Goal: Task Accomplishment & Management: Manage account settings

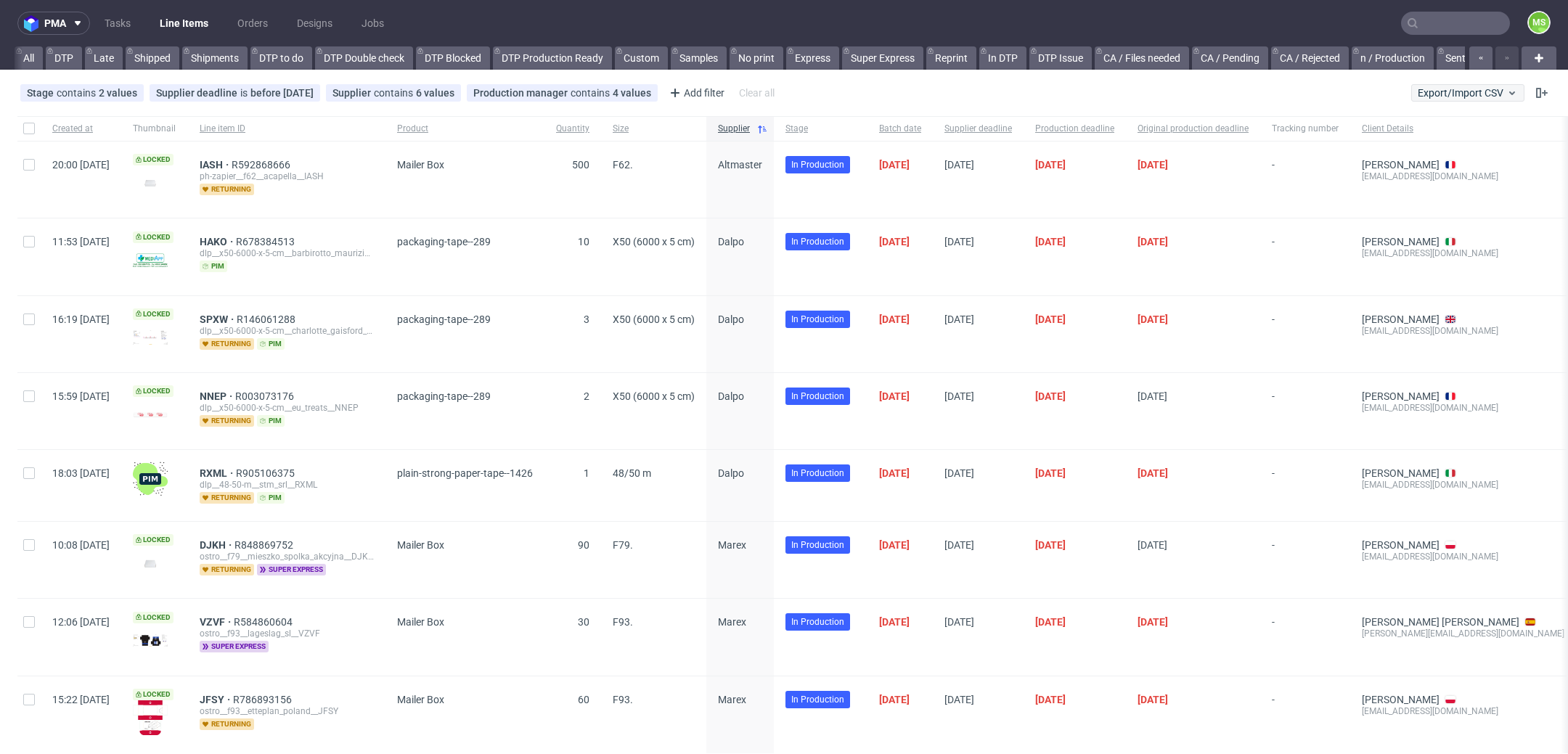
scroll to position [0, 2508]
click at [1460, 85] on button "Export/Import CSV" at bounding box center [1468, 93] width 113 height 17
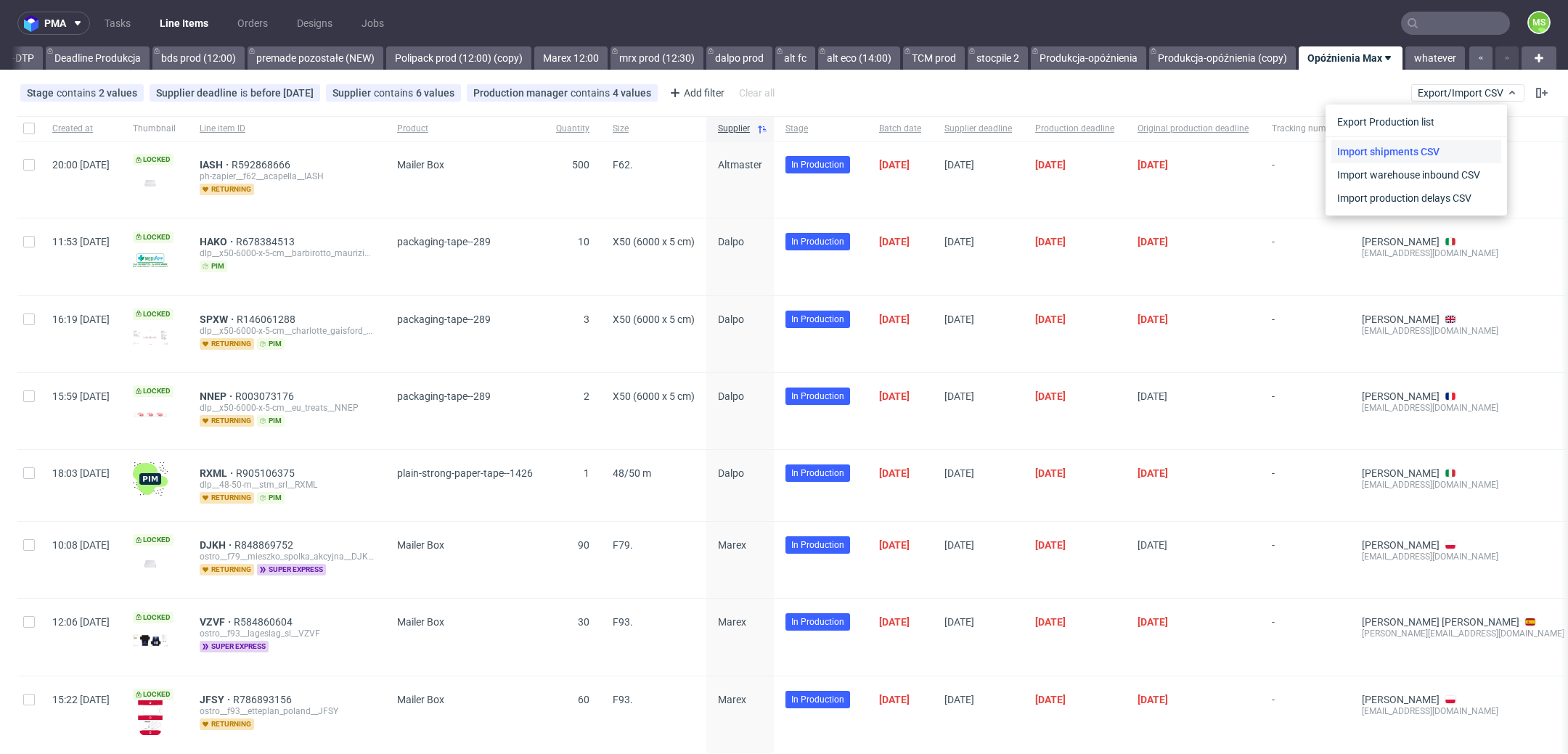
click at [1459, 150] on link "Import shipments CSV" at bounding box center [1417, 152] width 170 height 24
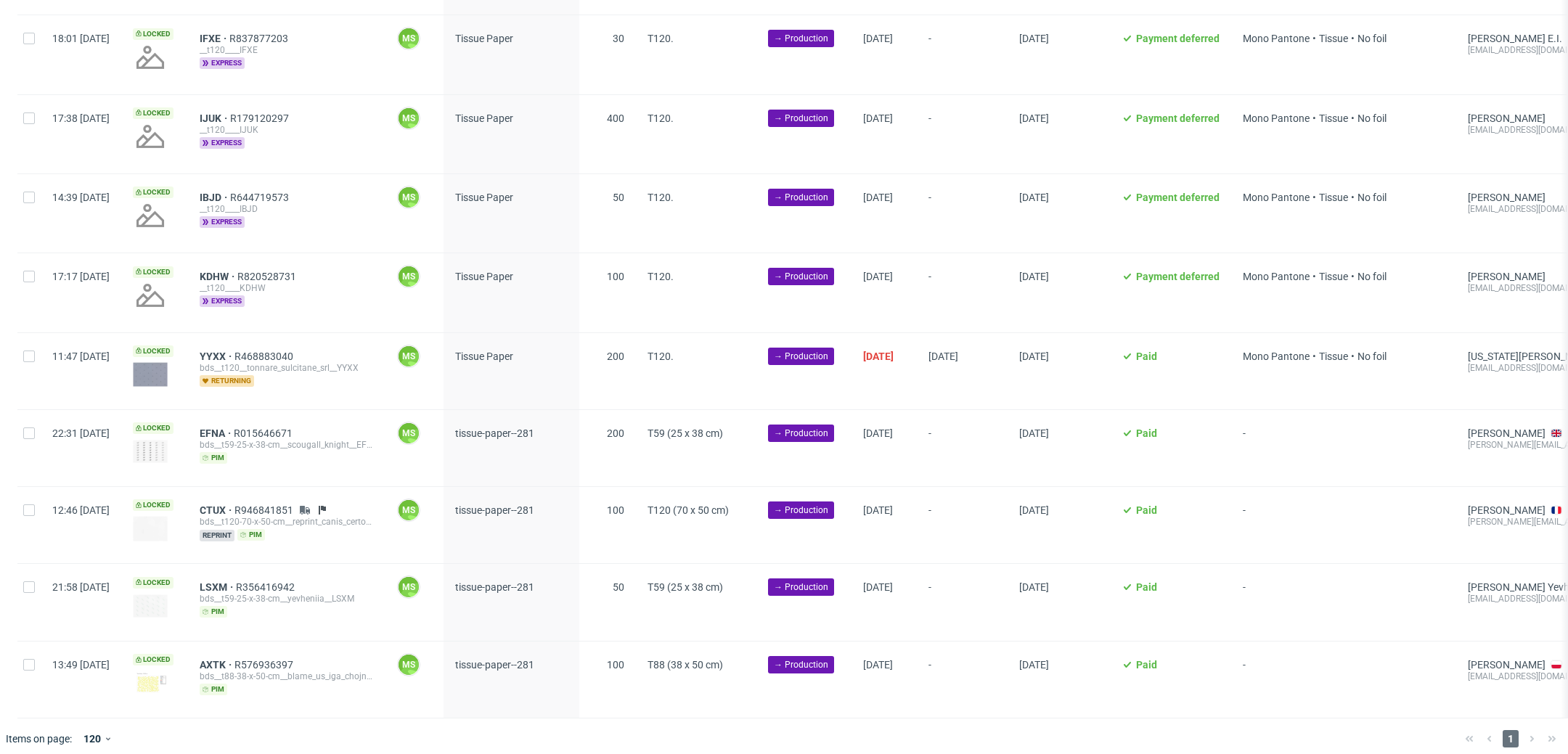
scroll to position [1082, 0]
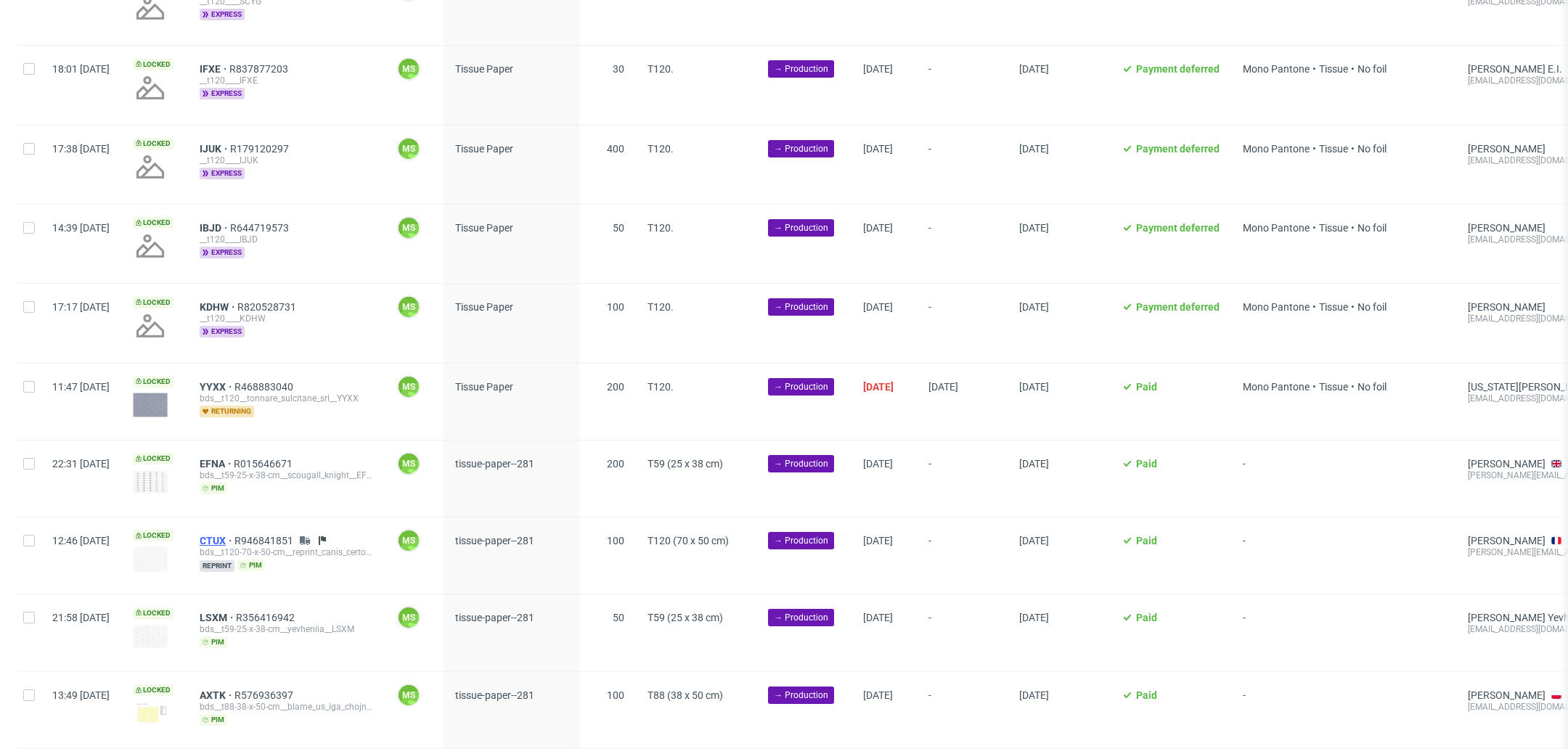
click at [235, 535] on span "CTUX" at bounding box center [217, 541] width 35 height 12
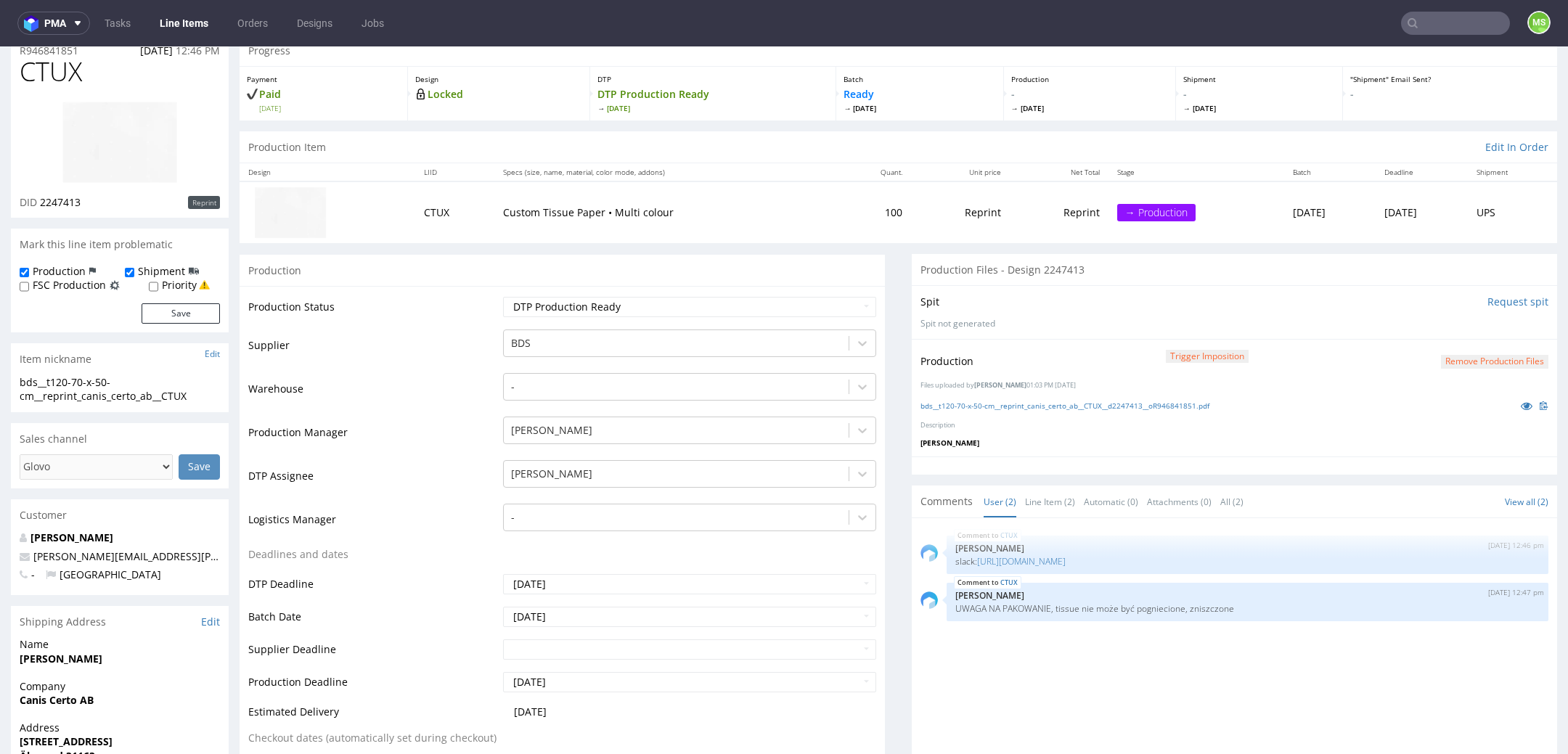
scroll to position [100, 0]
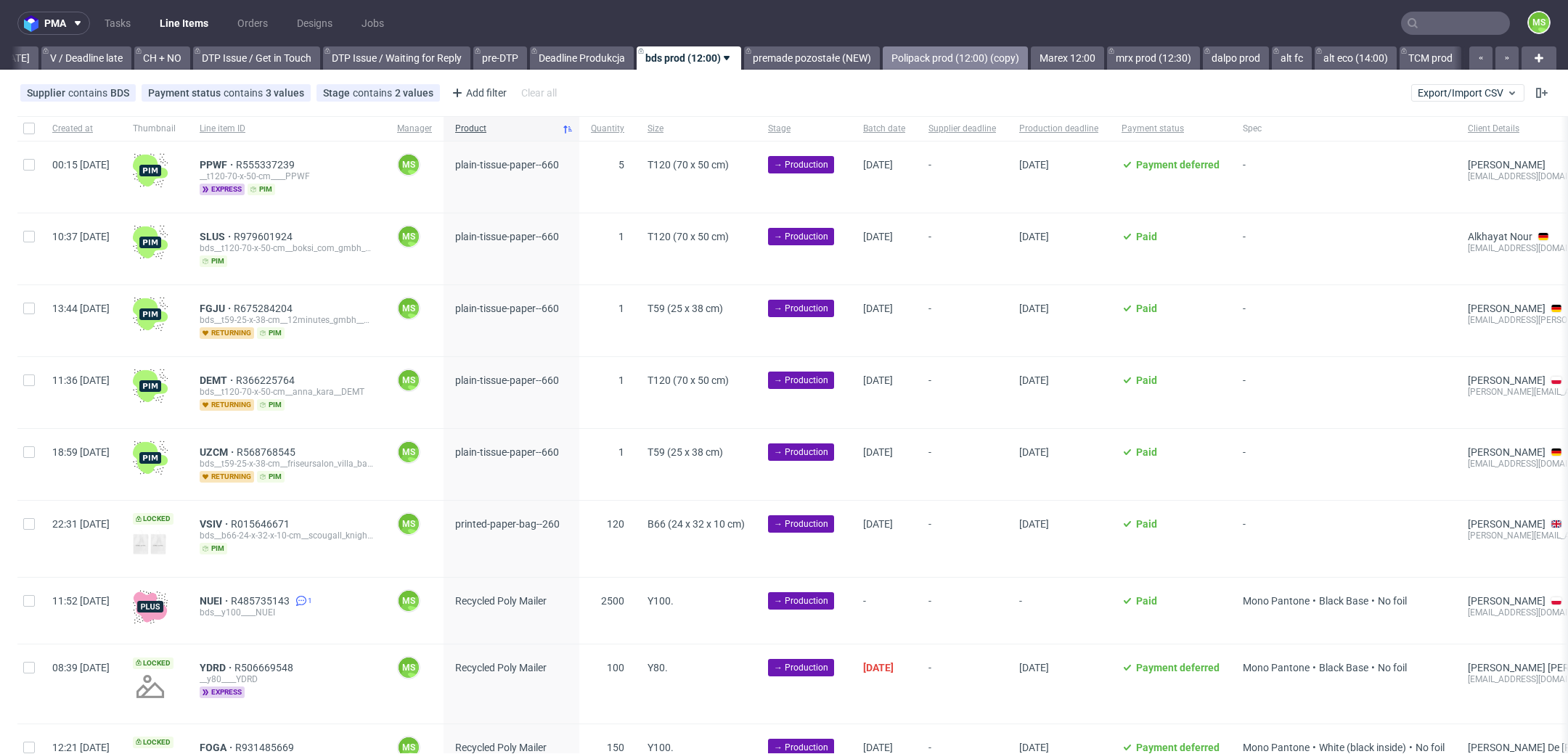
click at [949, 67] on link "Polipack prod (12:00) (copy)" at bounding box center [955, 58] width 145 height 24
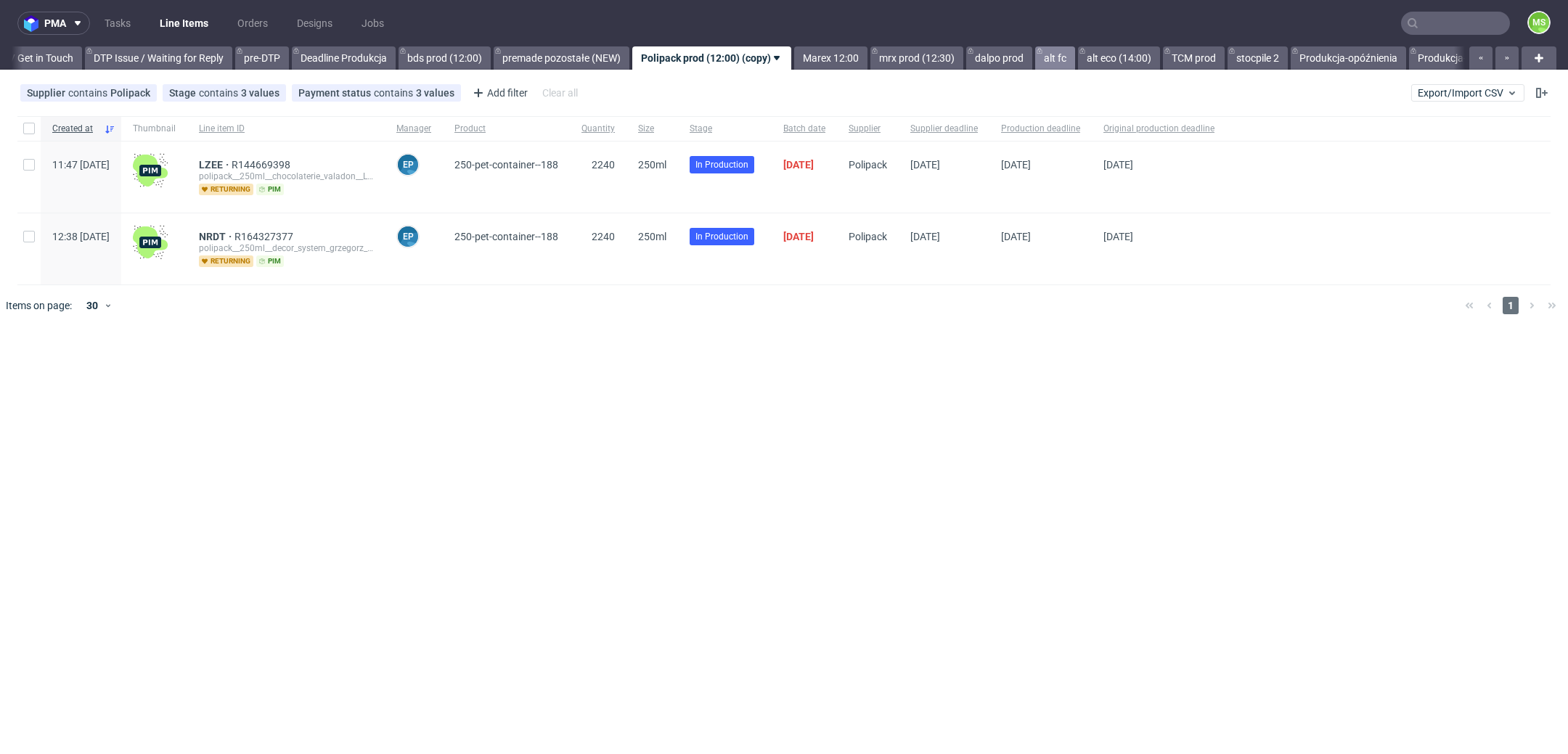
scroll to position [0, 2221]
click at [853, 56] on link "Marex 12:00" at bounding box center [816, 58] width 73 height 24
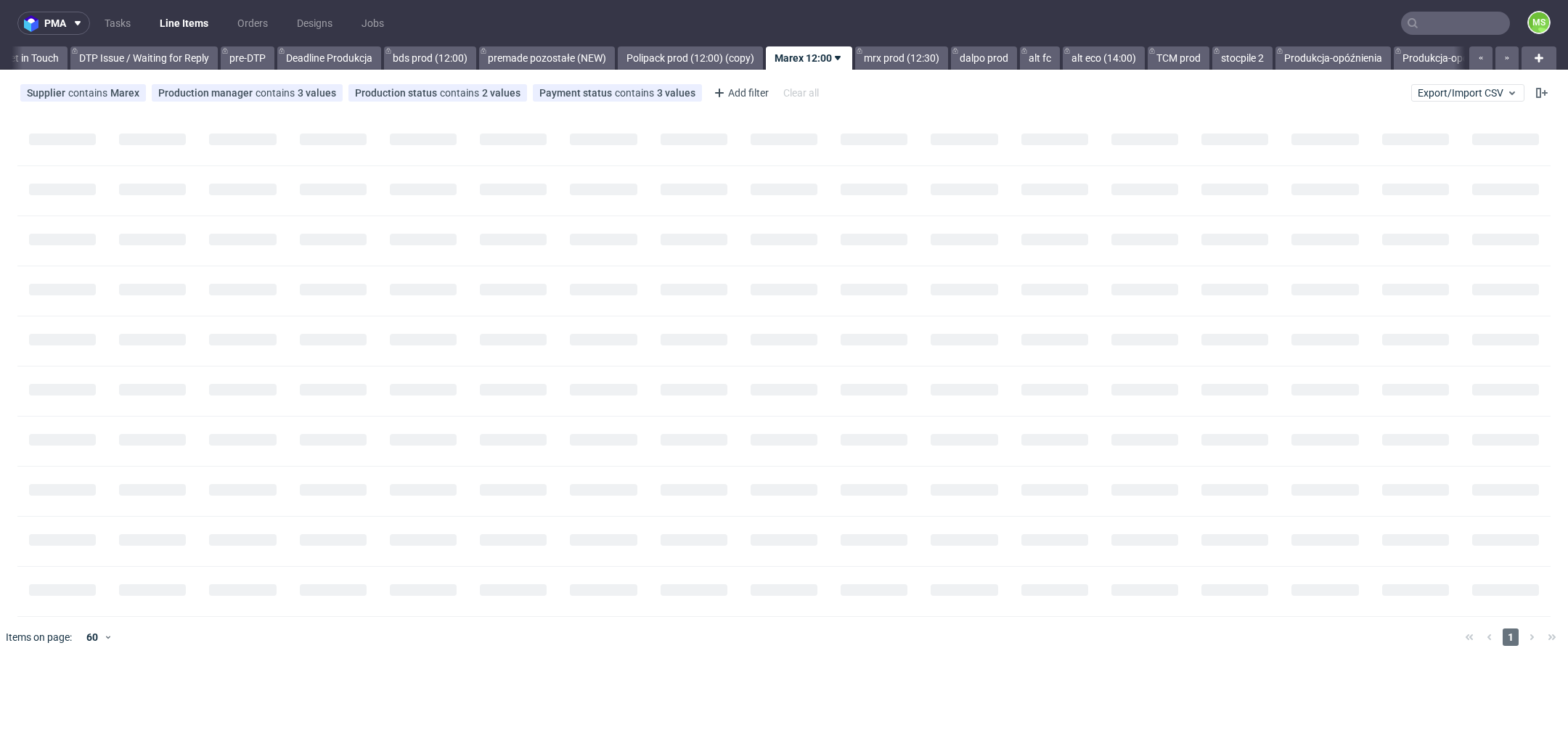
scroll to position [0, 2332]
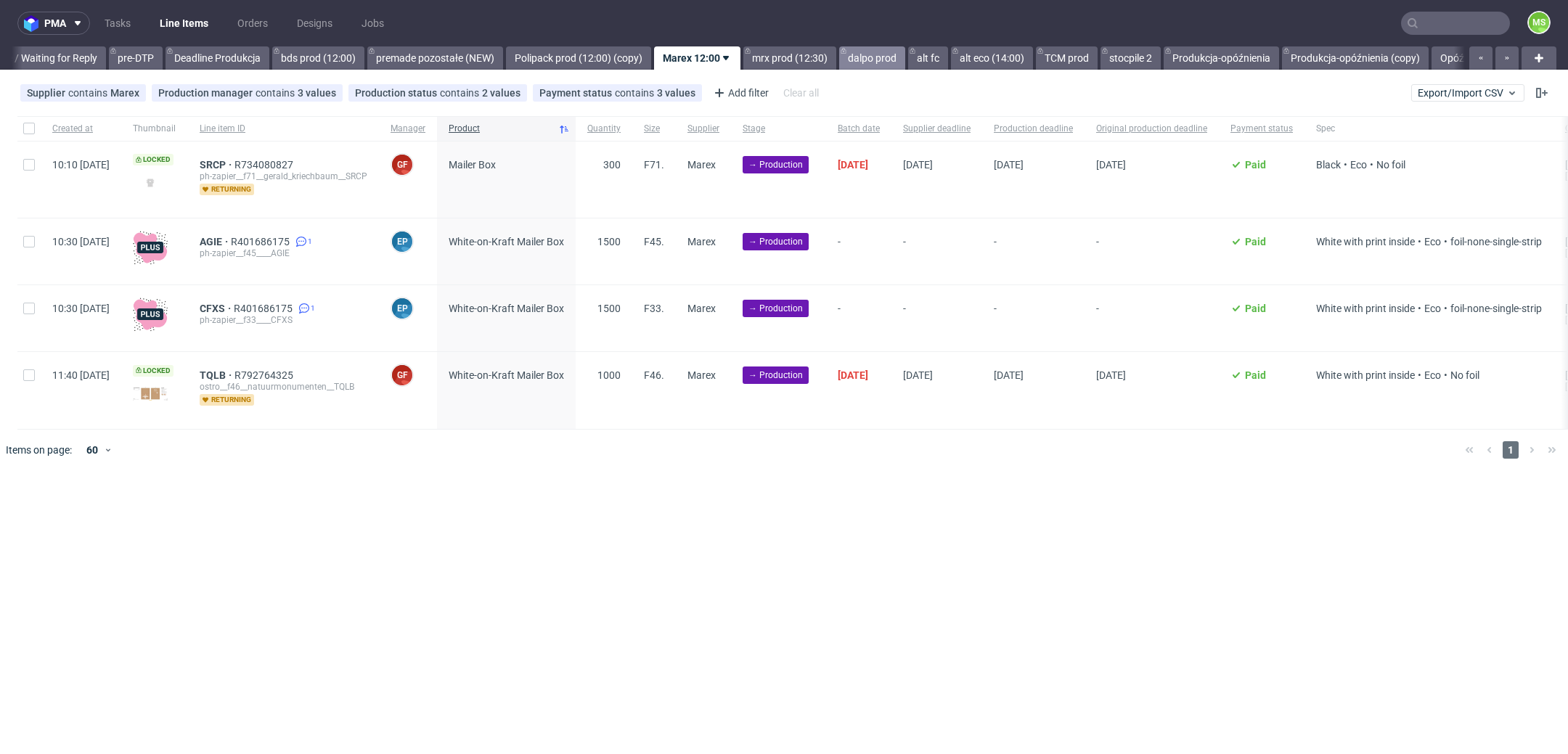
click at [883, 63] on link "dalpo prod" at bounding box center [872, 58] width 66 height 24
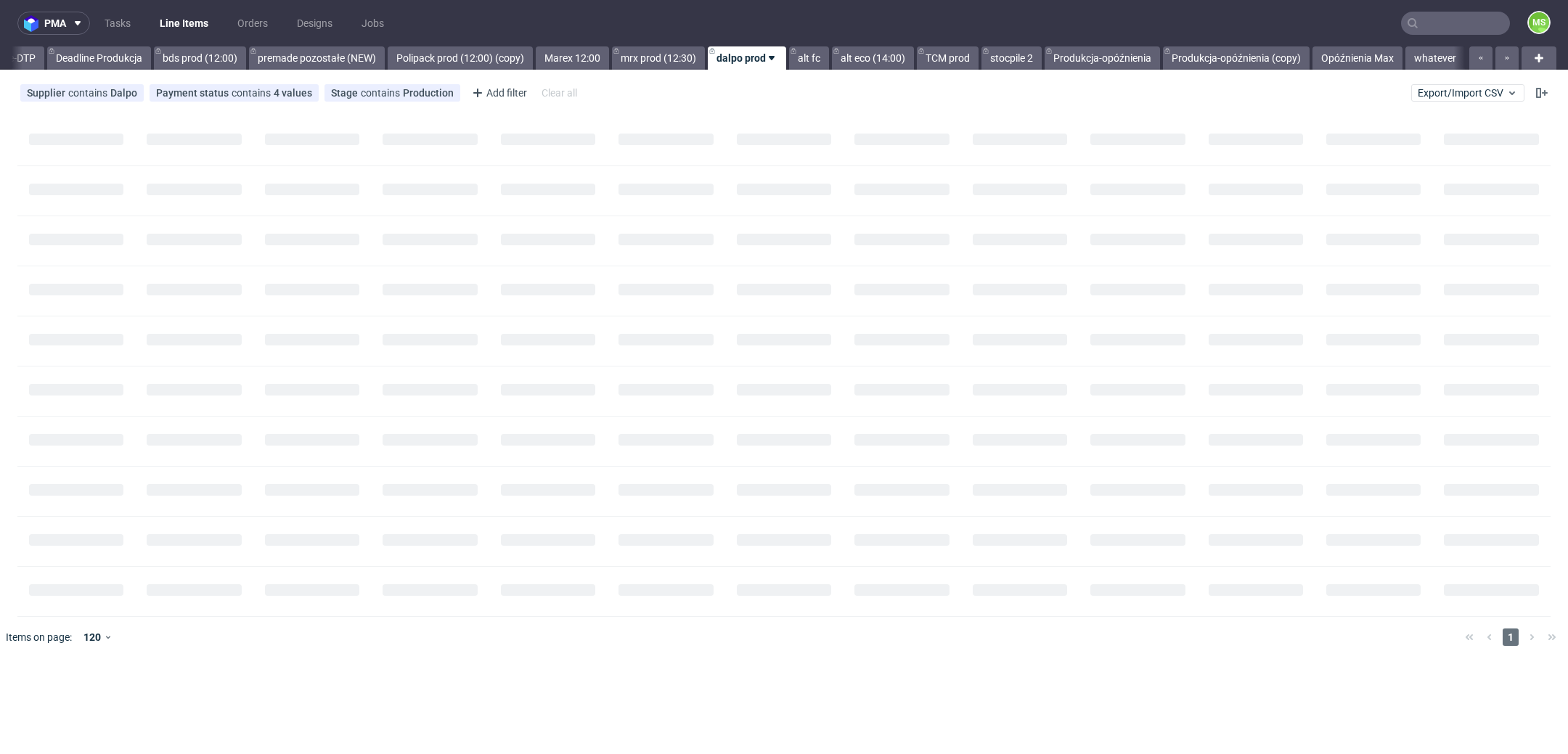
scroll to position [0, 2490]
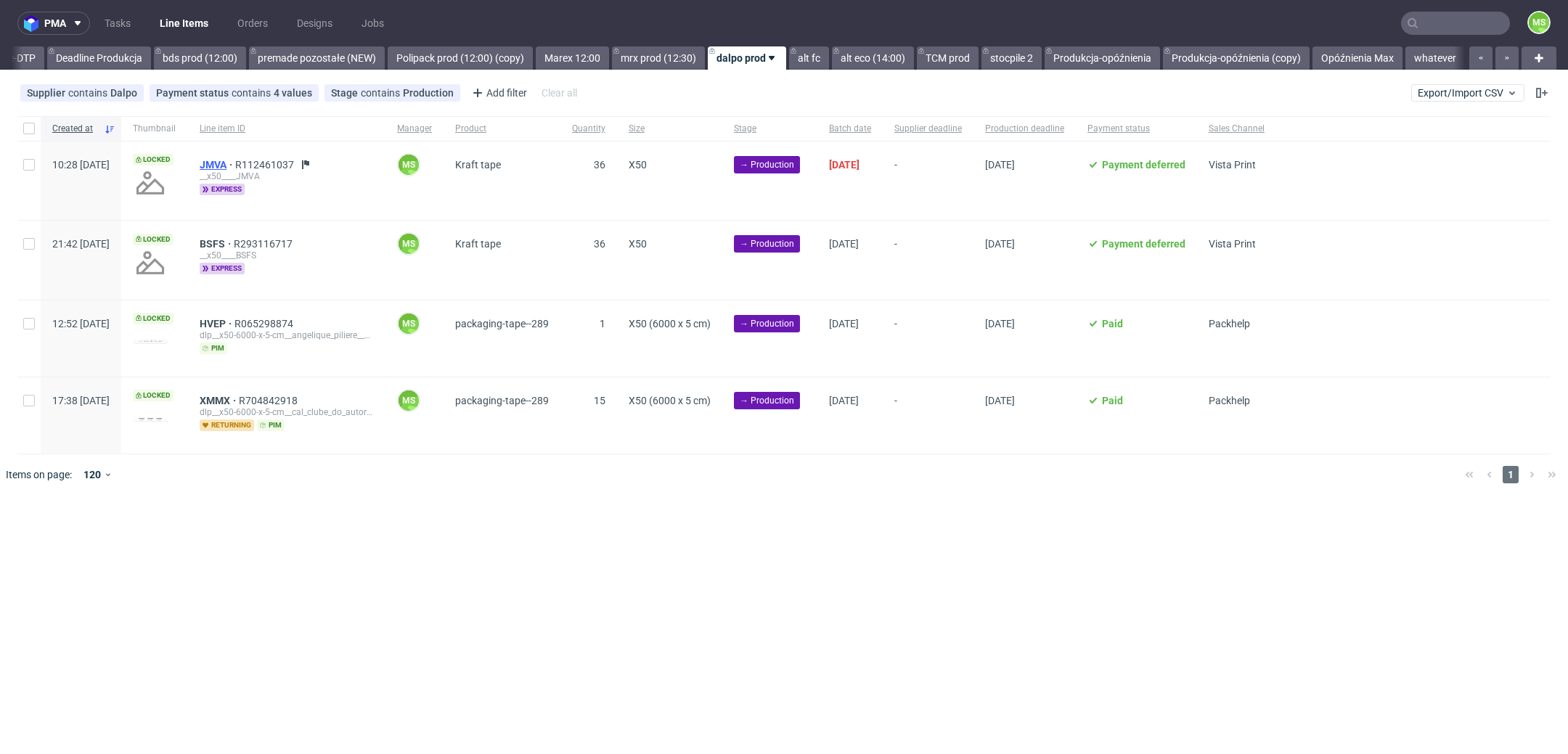
click at [235, 166] on span "JMVA" at bounding box center [217, 165] width 35 height 12
click at [185, 56] on link "bds prod (12:00)" at bounding box center [199, 58] width 92 height 24
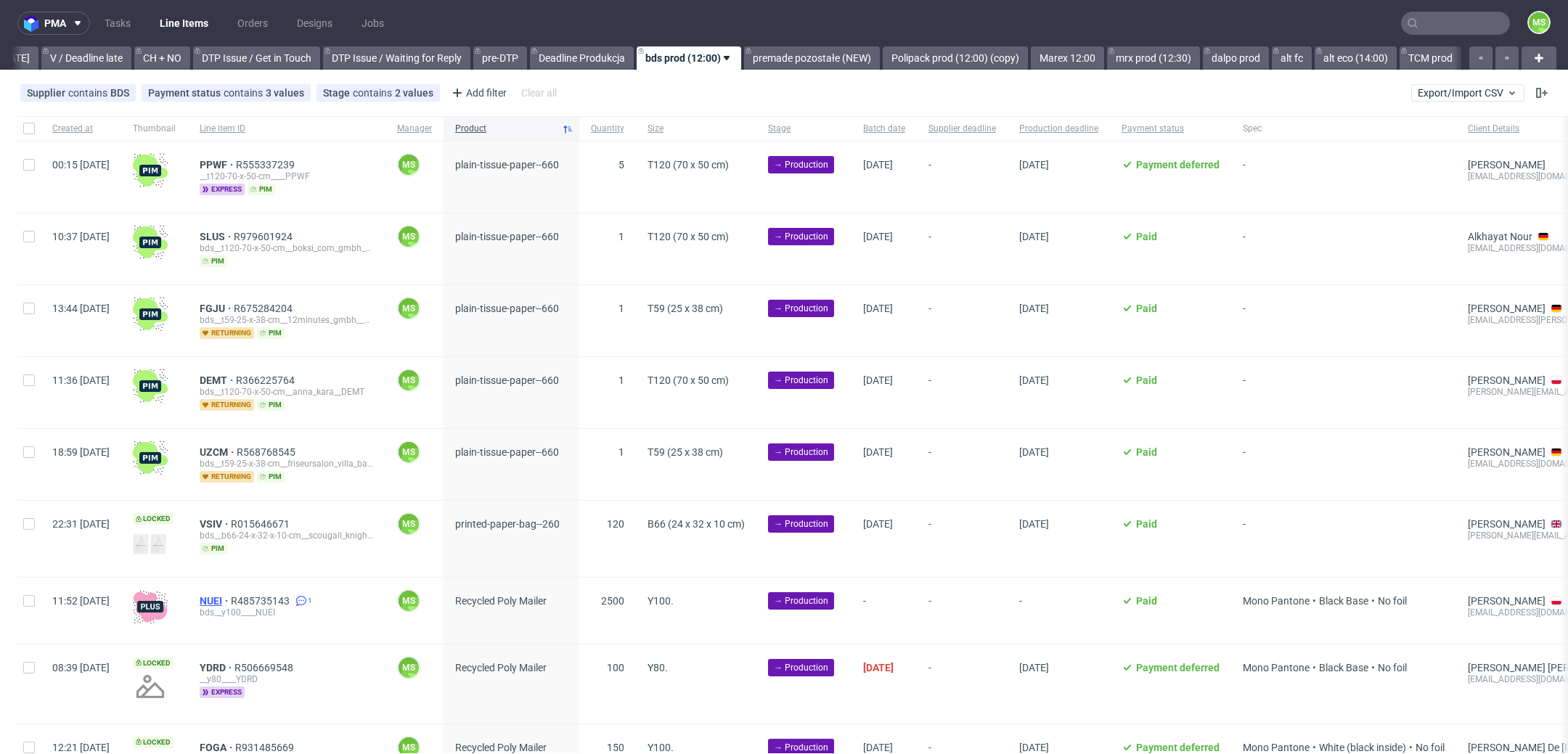
click at [231, 600] on span "NUEI" at bounding box center [215, 601] width 31 height 12
click at [31, 164] on input "checkbox" at bounding box center [29, 165] width 12 height 12
checkbox input "true"
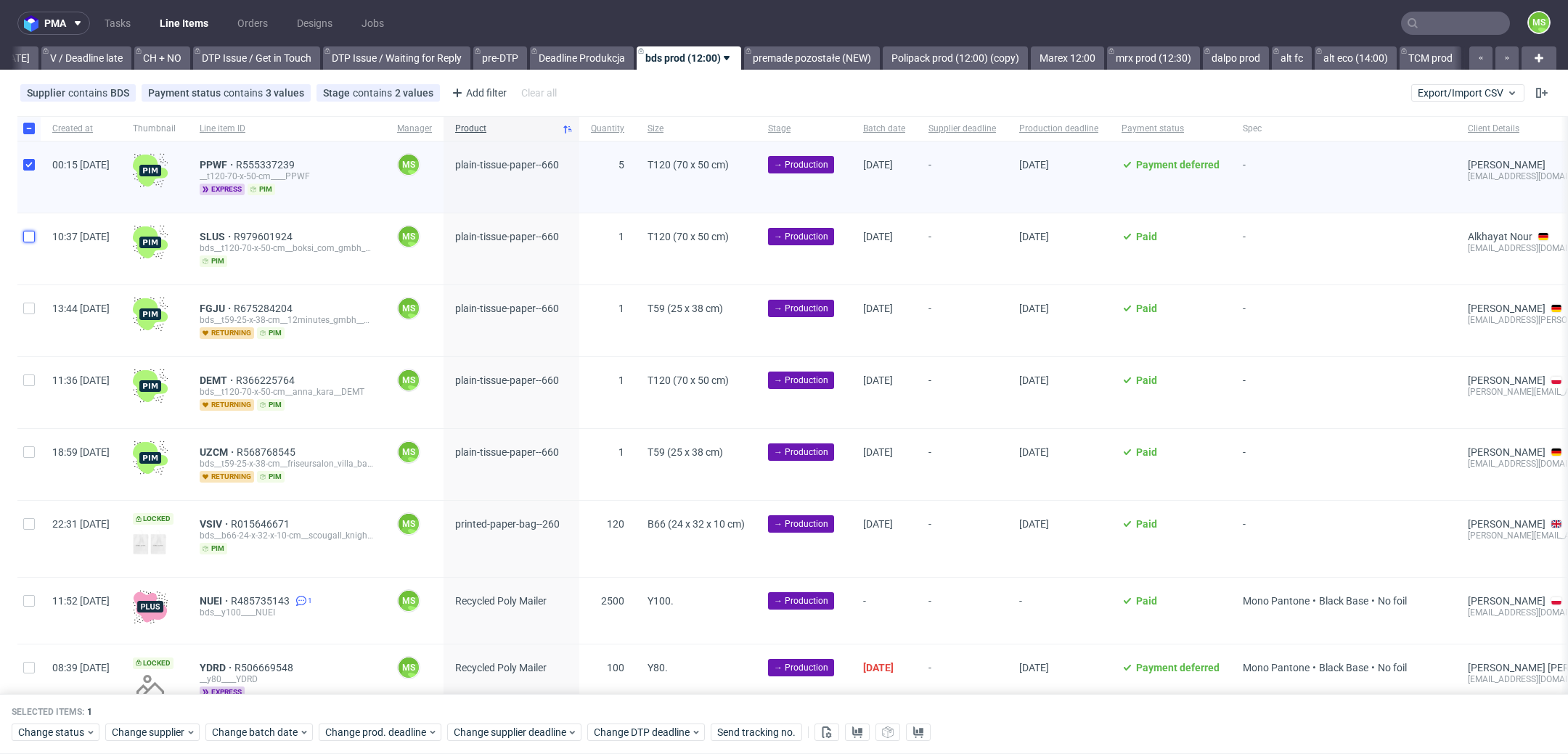
click at [27, 231] on input "checkbox" at bounding box center [29, 236] width 12 height 12
checkbox input "true"
click at [38, 286] on div at bounding box center [29, 321] width 24 height 71
checkbox input "true"
click at [37, 377] on div at bounding box center [29, 392] width 24 height 71
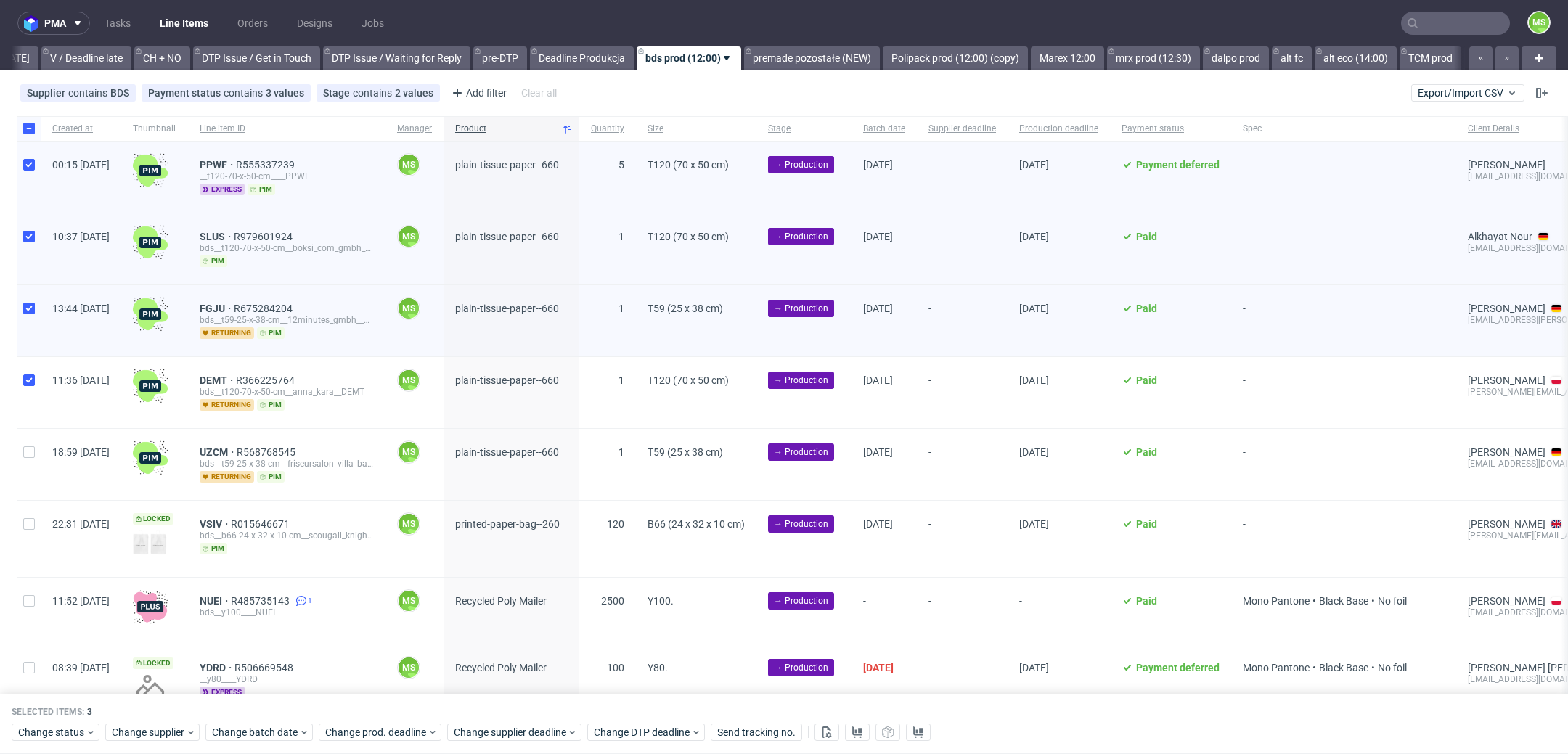
checkbox input "true"
click at [44, 444] on div "18:59 [DATE]" at bounding box center [81, 464] width 81 height 71
click at [29, 455] on div at bounding box center [29, 464] width 24 height 71
checkbox input "true"
click at [264, 720] on div "Selected items: 5 Change status Change supplier Change batch date Change prod. …" at bounding box center [784, 724] width 1568 height 60
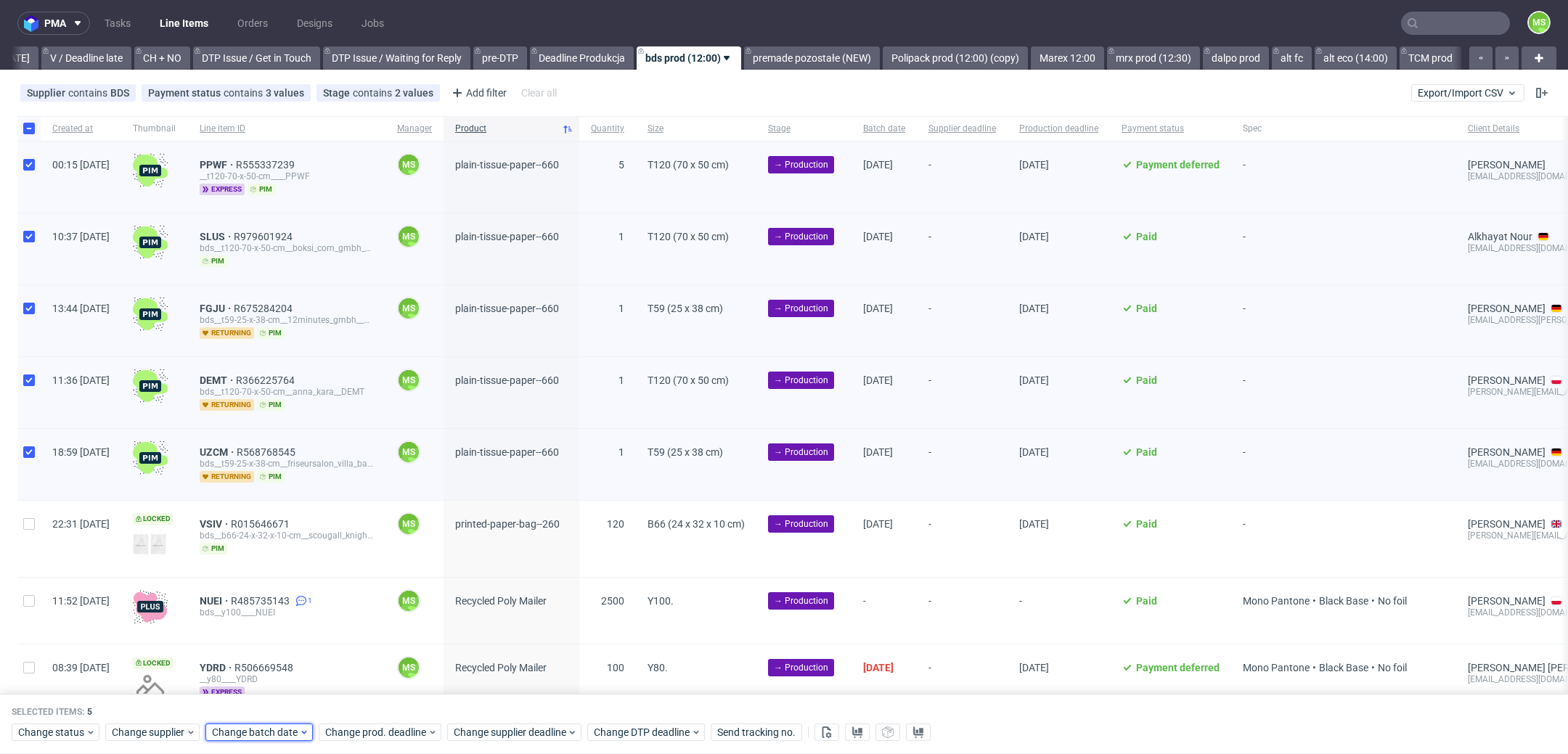
click at [274, 732] on span "Change batch date" at bounding box center [255, 733] width 87 height 15
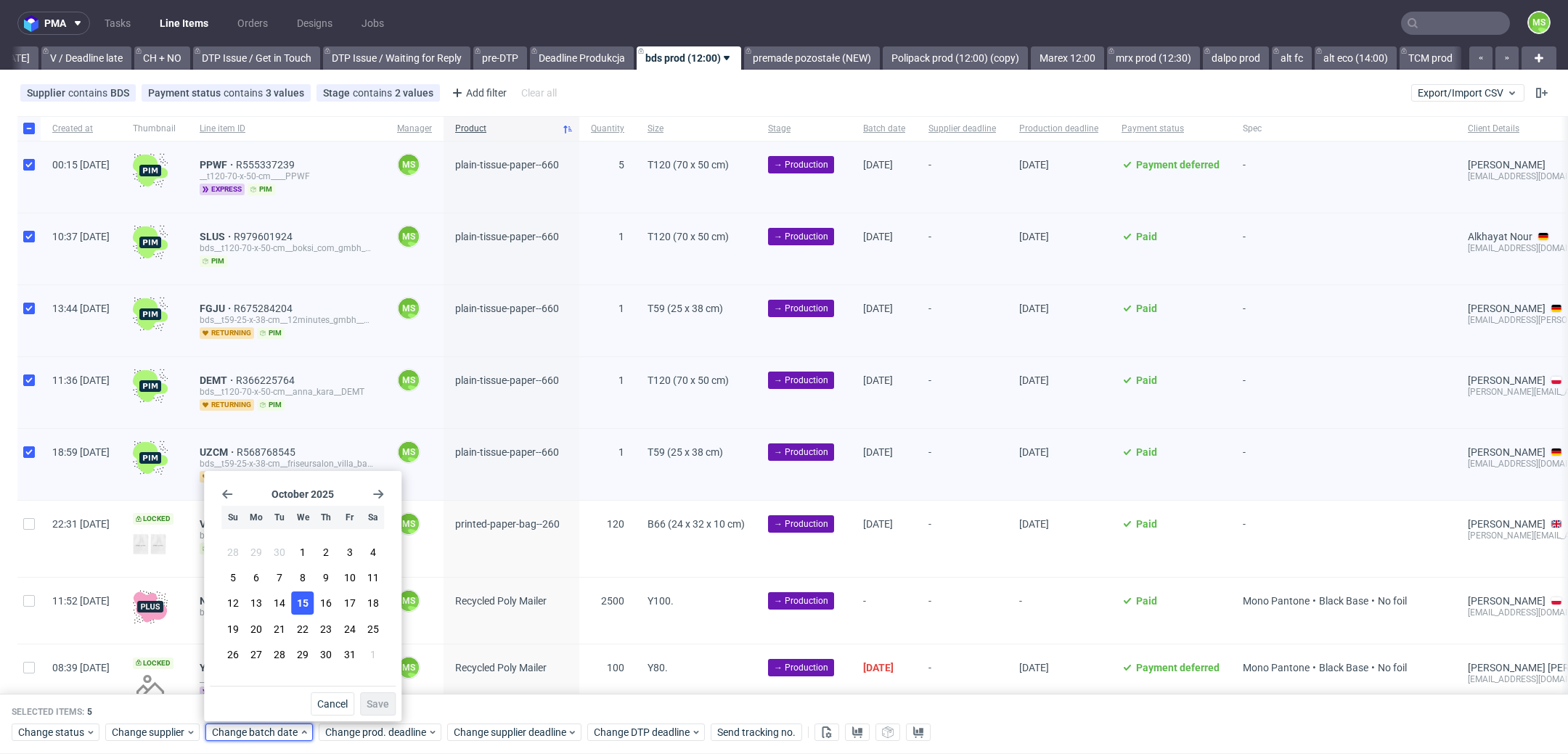
click at [306, 606] on span "15" at bounding box center [302, 603] width 12 height 15
click at [381, 699] on span "Save" at bounding box center [377, 704] width 23 height 10
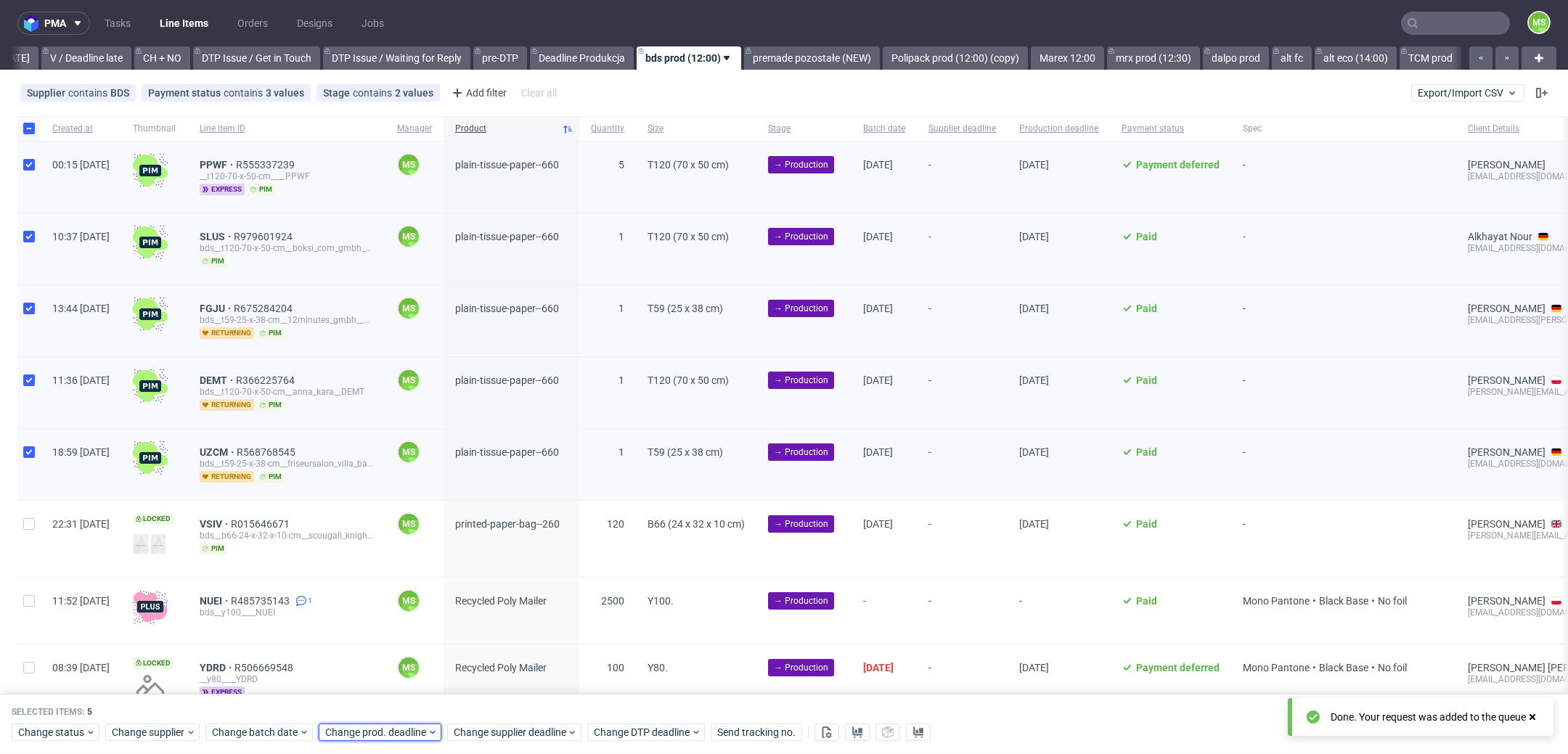
click at [403, 726] on span "Change prod. deadline" at bounding box center [376, 733] width 102 height 15
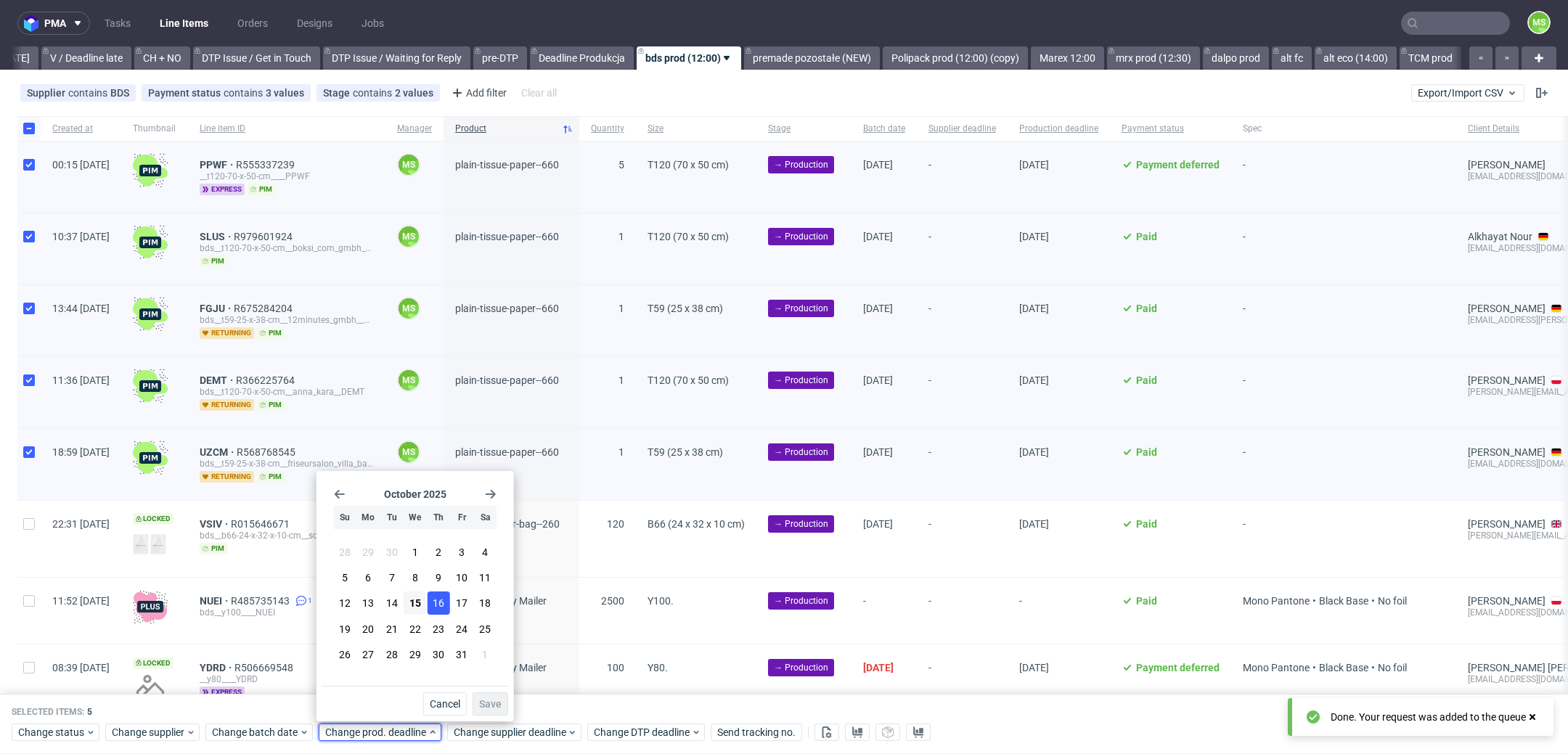
click at [436, 610] on span "16" at bounding box center [438, 603] width 12 height 15
click at [491, 701] on span "Save" at bounding box center [490, 704] width 23 height 10
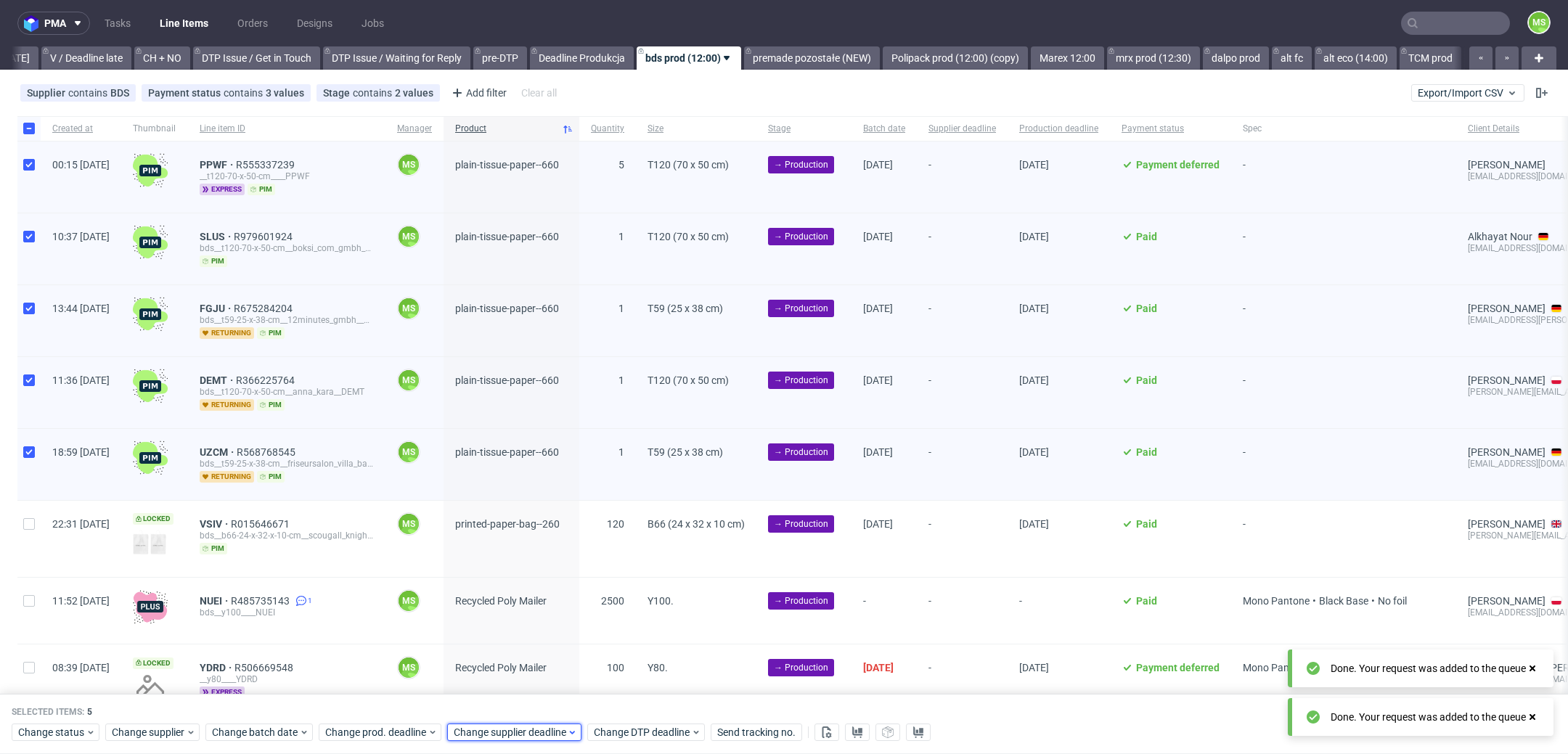
click at [505, 727] on span "Change supplier deadline" at bounding box center [510, 733] width 113 height 15
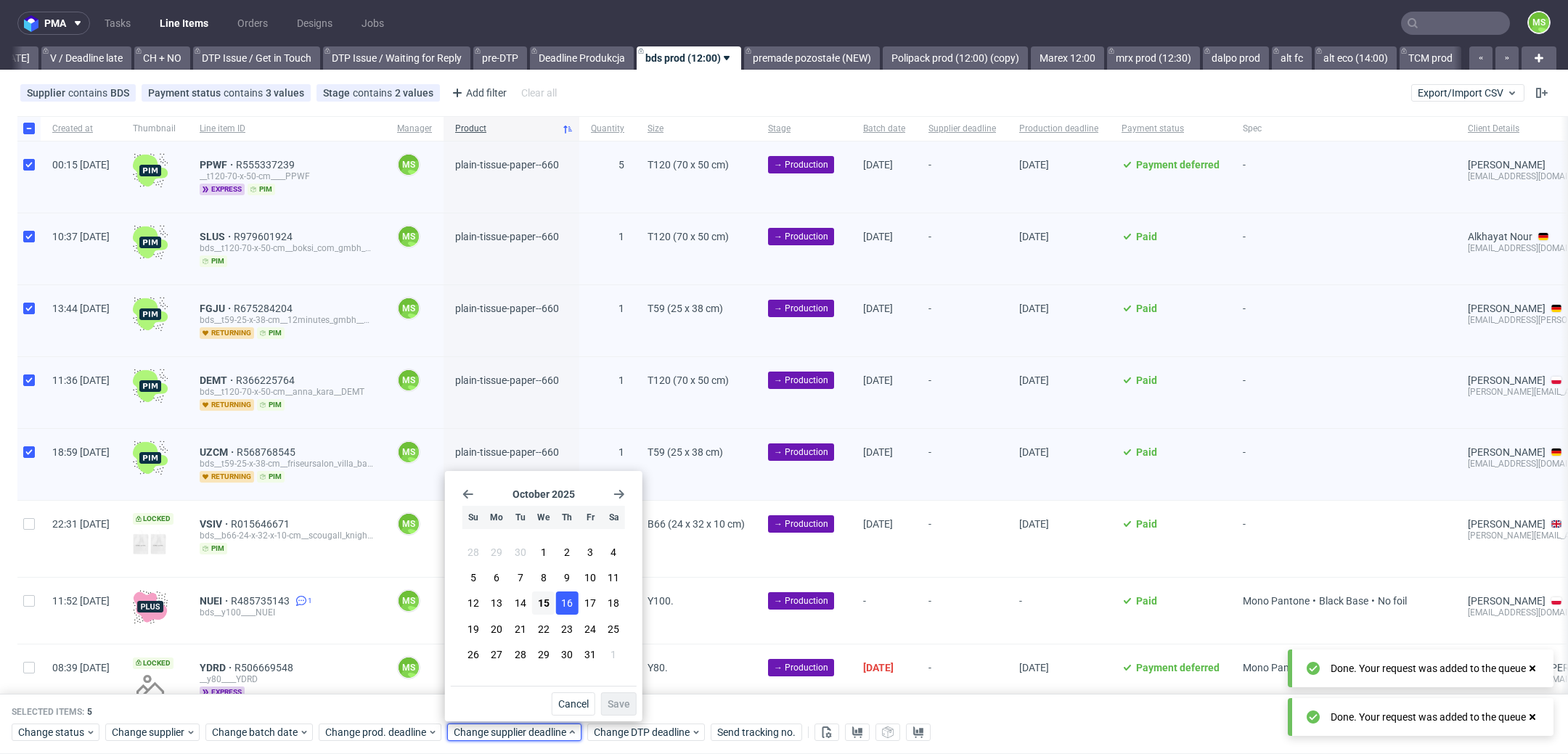
click at [561, 603] on span "16" at bounding box center [567, 603] width 12 height 15
click at [615, 699] on span "Save" at bounding box center [618, 704] width 23 height 10
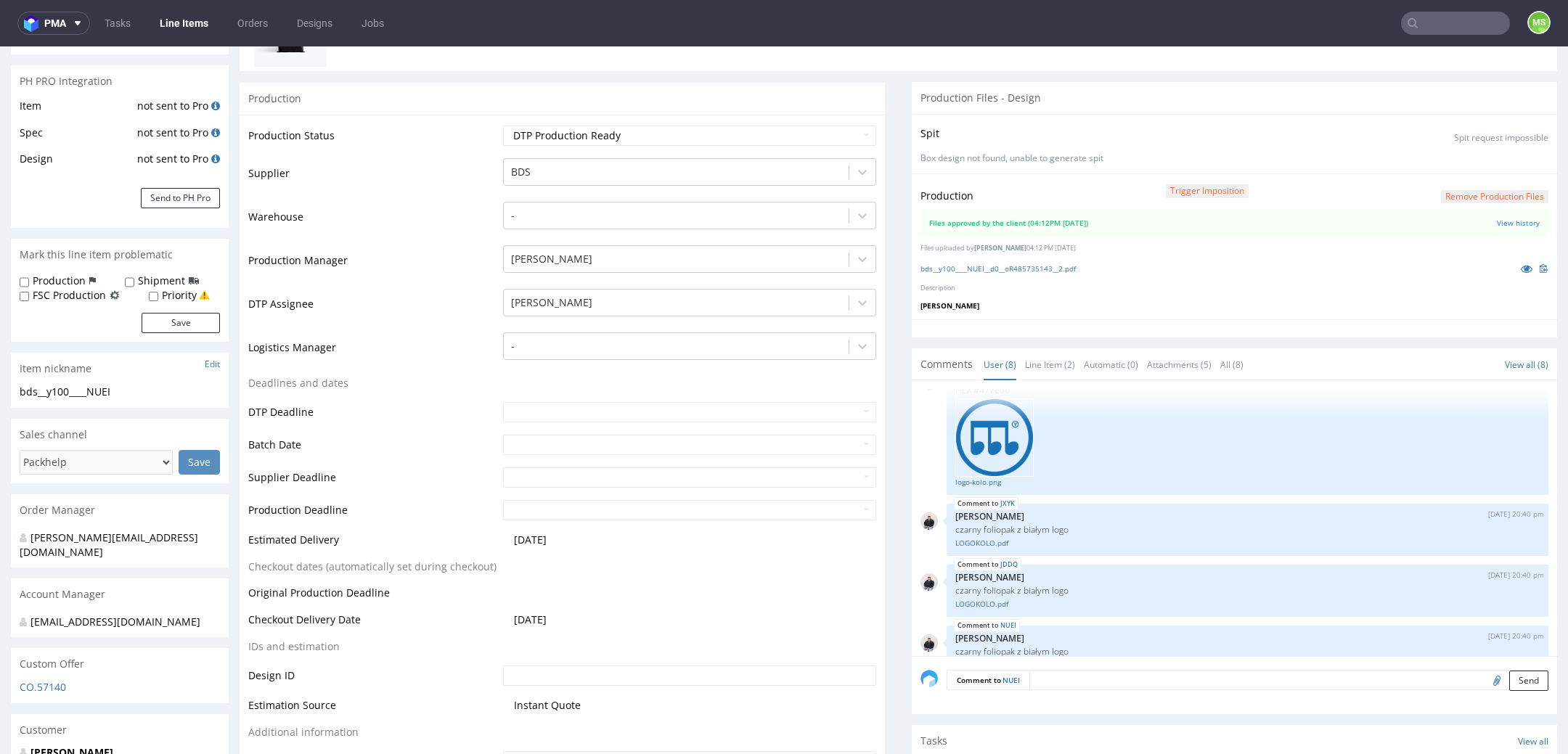
scroll to position [344, 0]
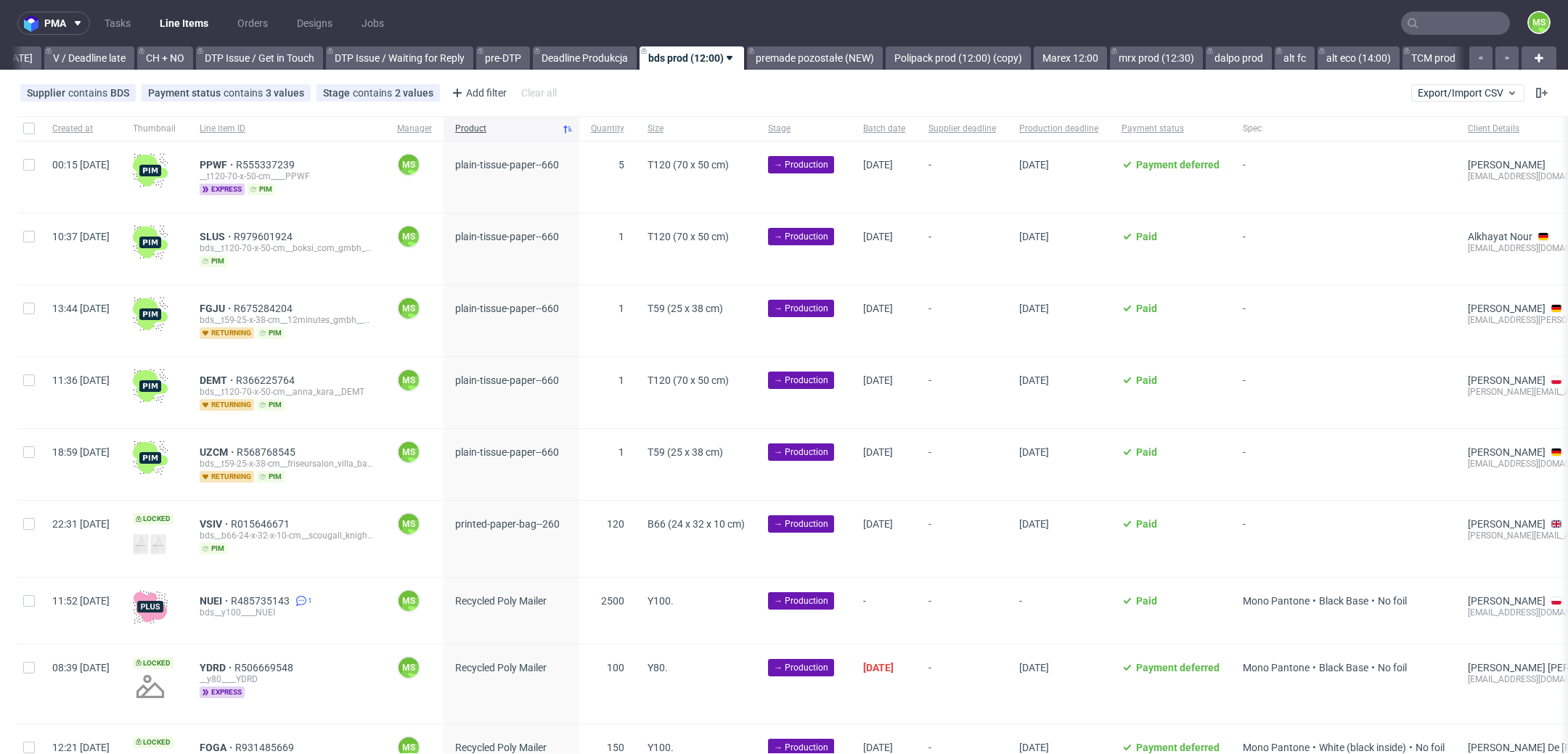
scroll to position [0, 1968]
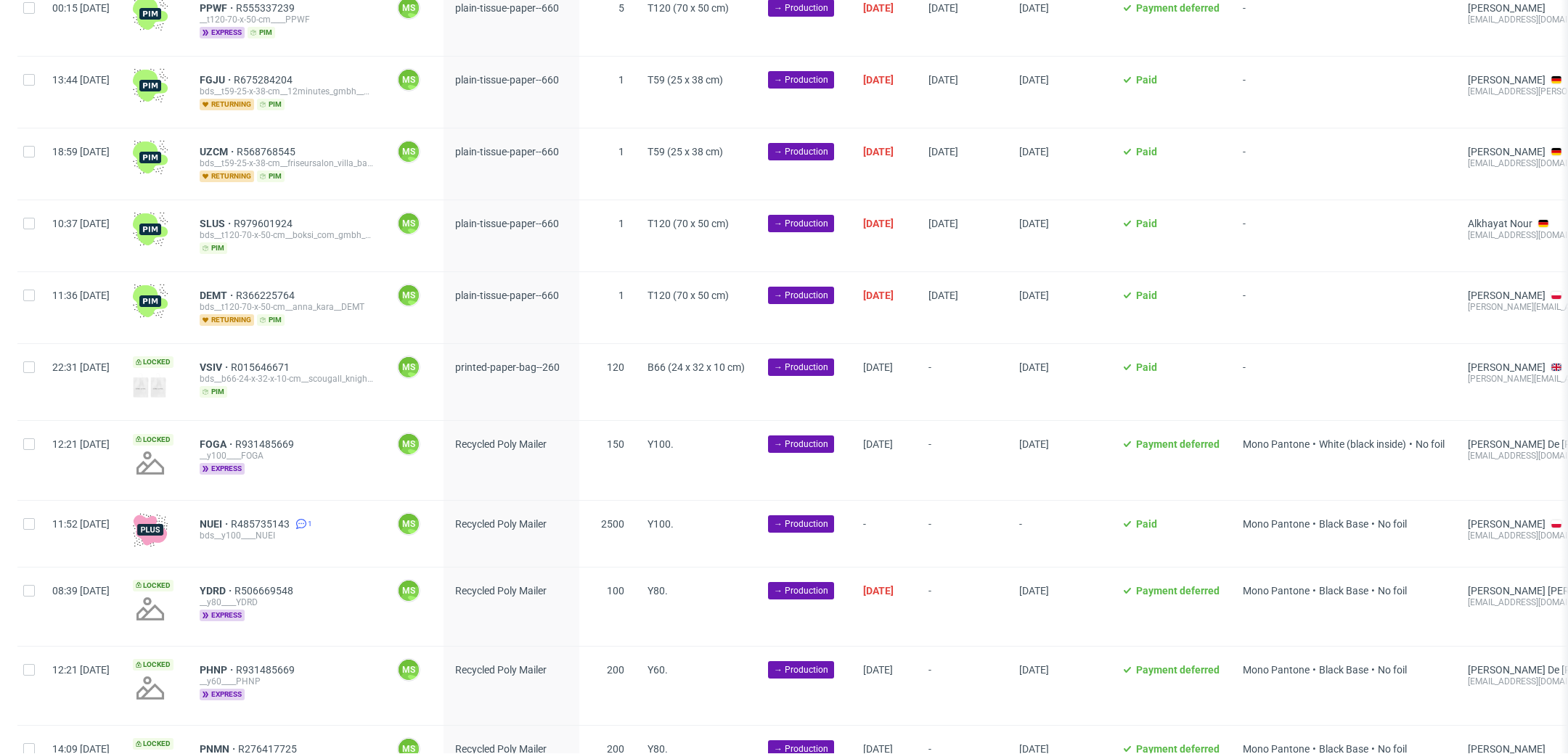
scroll to position [212, 0]
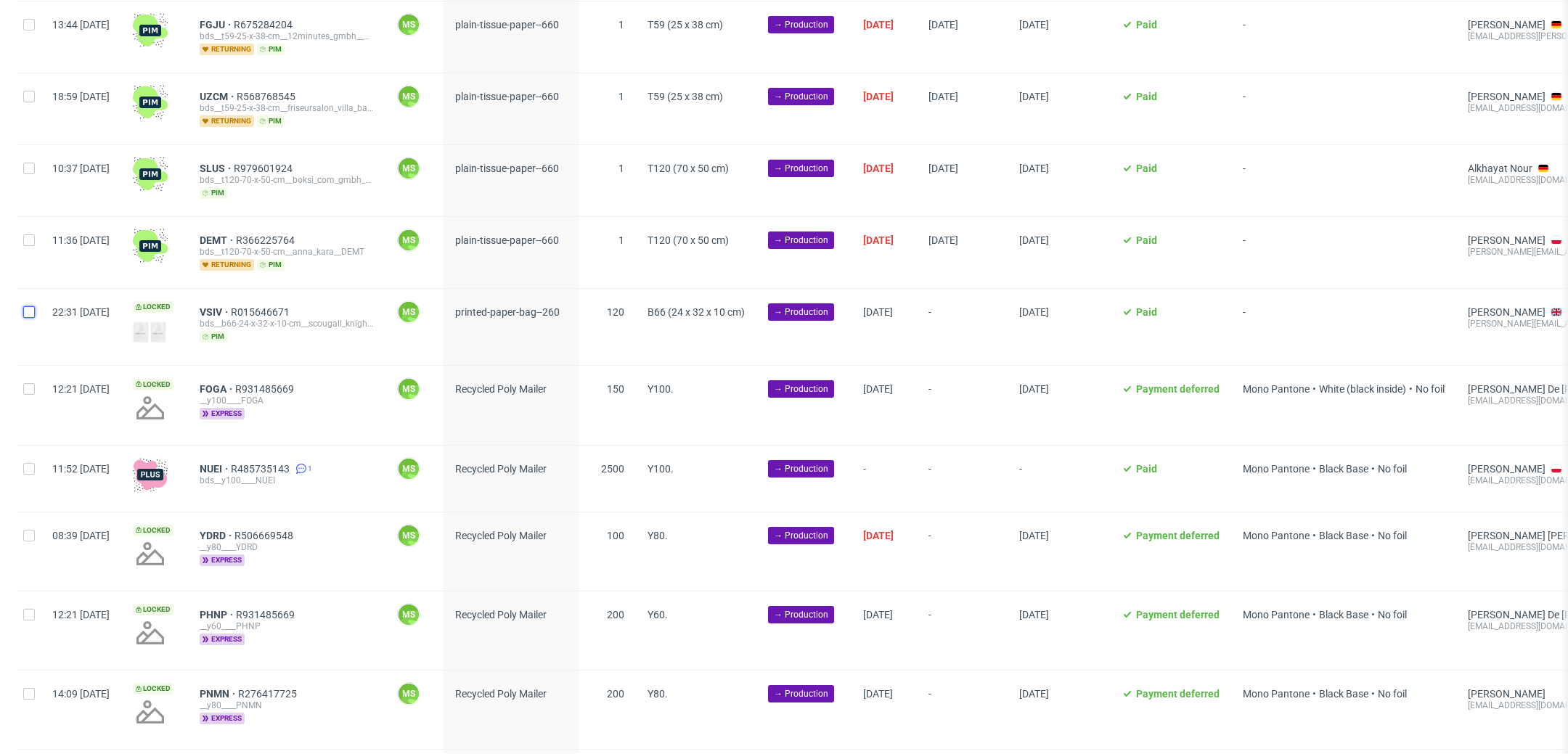
click at [34, 308] on input "checkbox" at bounding box center [29, 311] width 12 height 12
checkbox input "true"
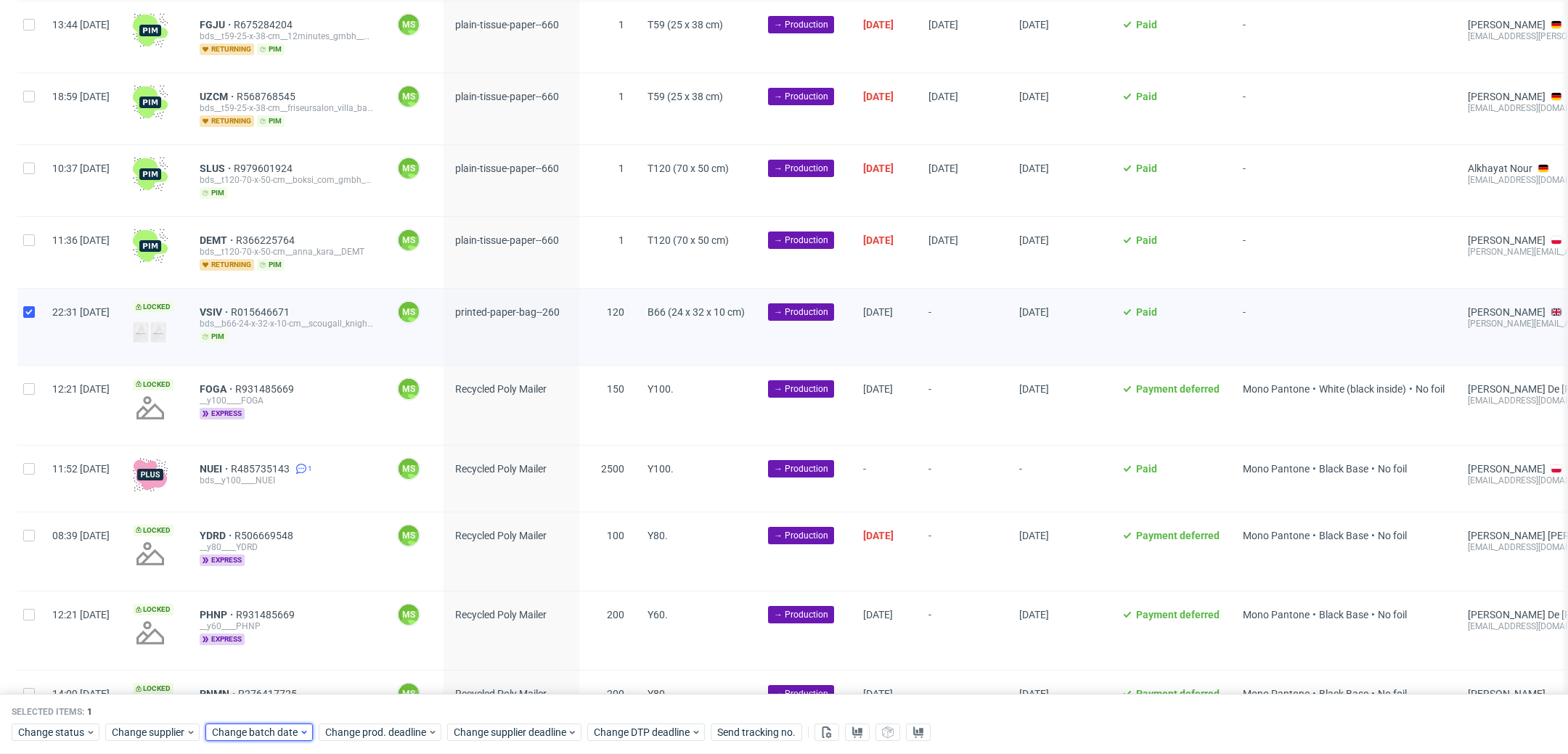
click at [238, 733] on span "Change batch date" at bounding box center [255, 733] width 87 height 15
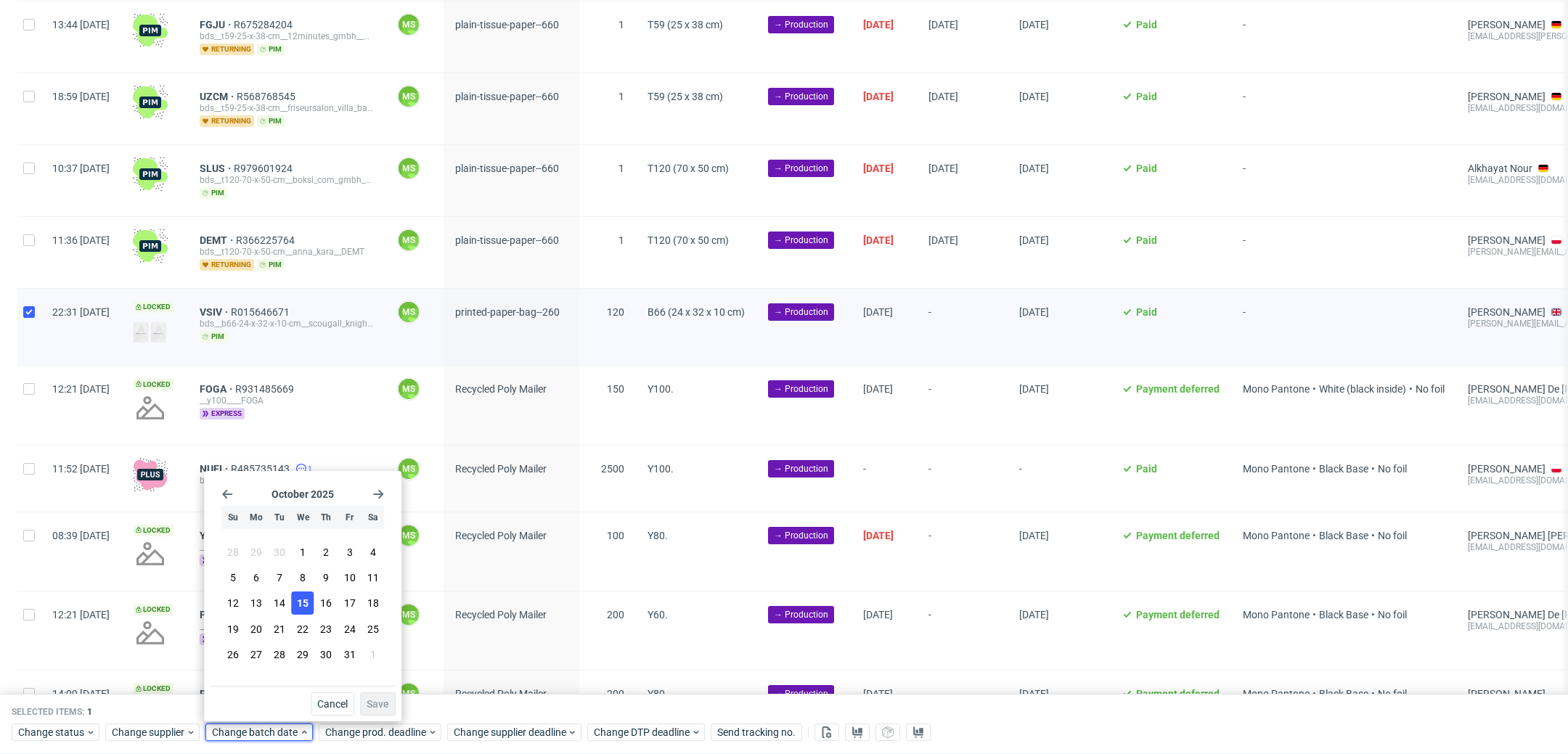
click at [307, 606] on span "15" at bounding box center [302, 603] width 12 height 15
click at [368, 704] on span "Save" at bounding box center [377, 704] width 23 height 10
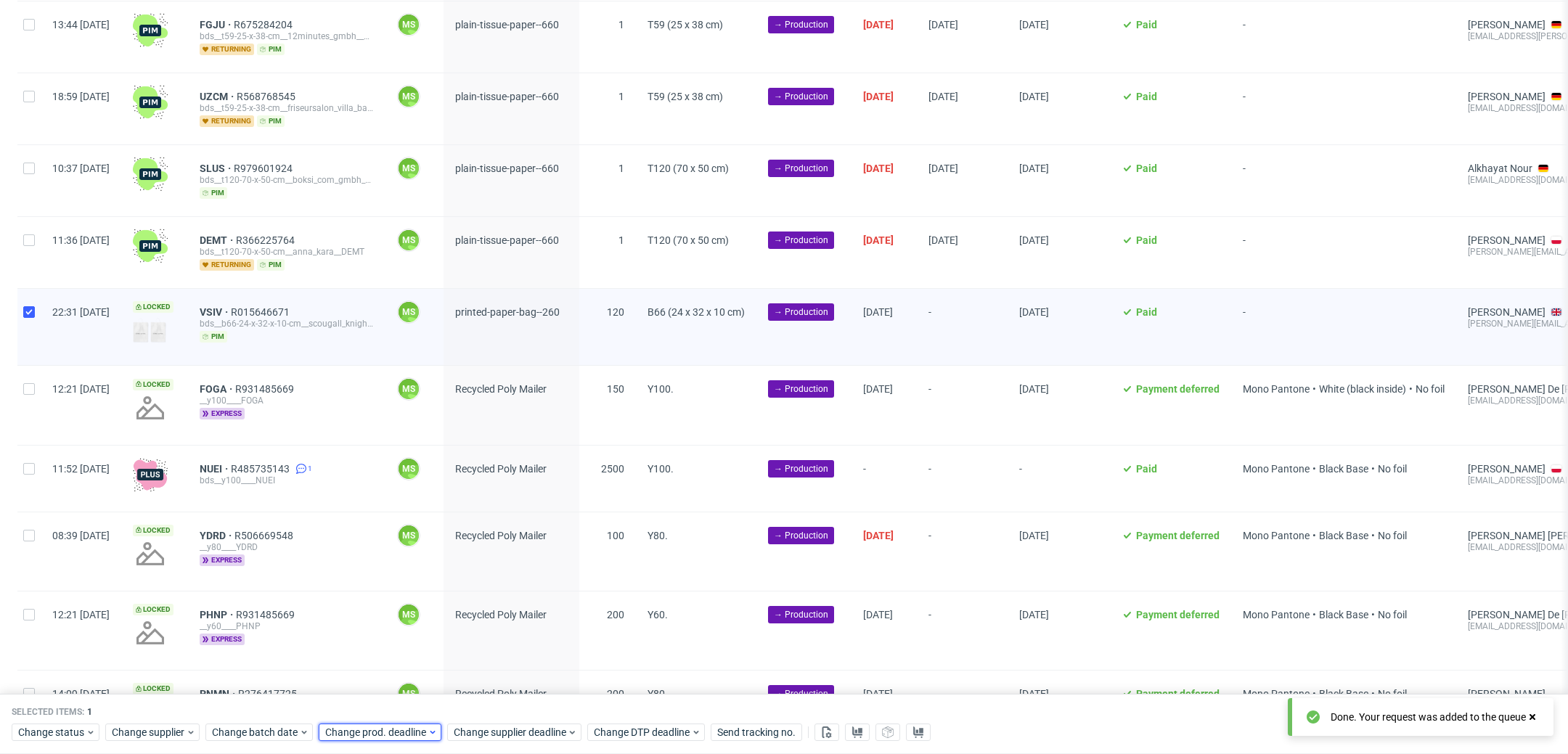
click at [392, 731] on span "Change prod. deadline" at bounding box center [376, 733] width 102 height 15
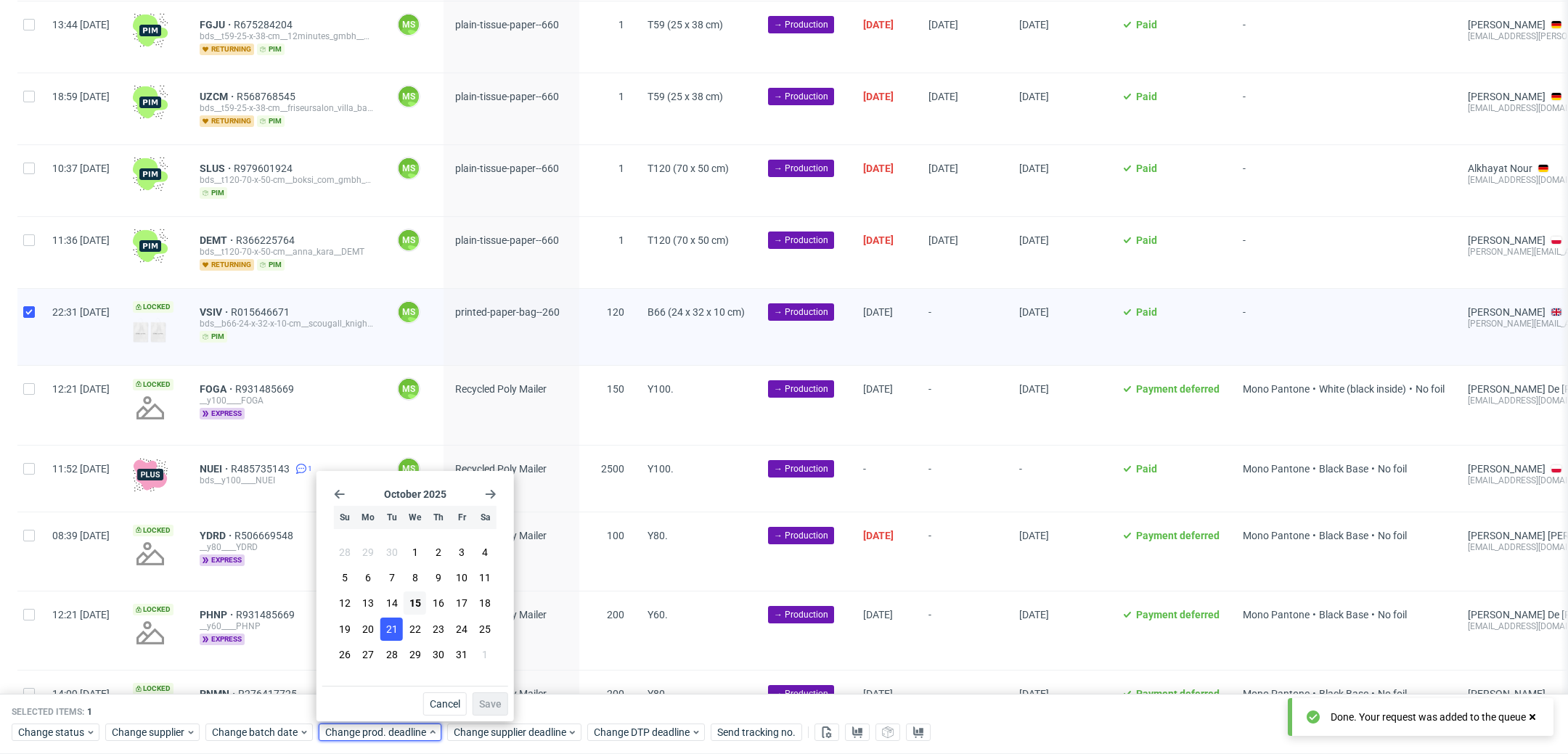
click at [389, 629] on span "21" at bounding box center [392, 629] width 12 height 15
click at [490, 702] on span "Save" at bounding box center [490, 704] width 23 height 10
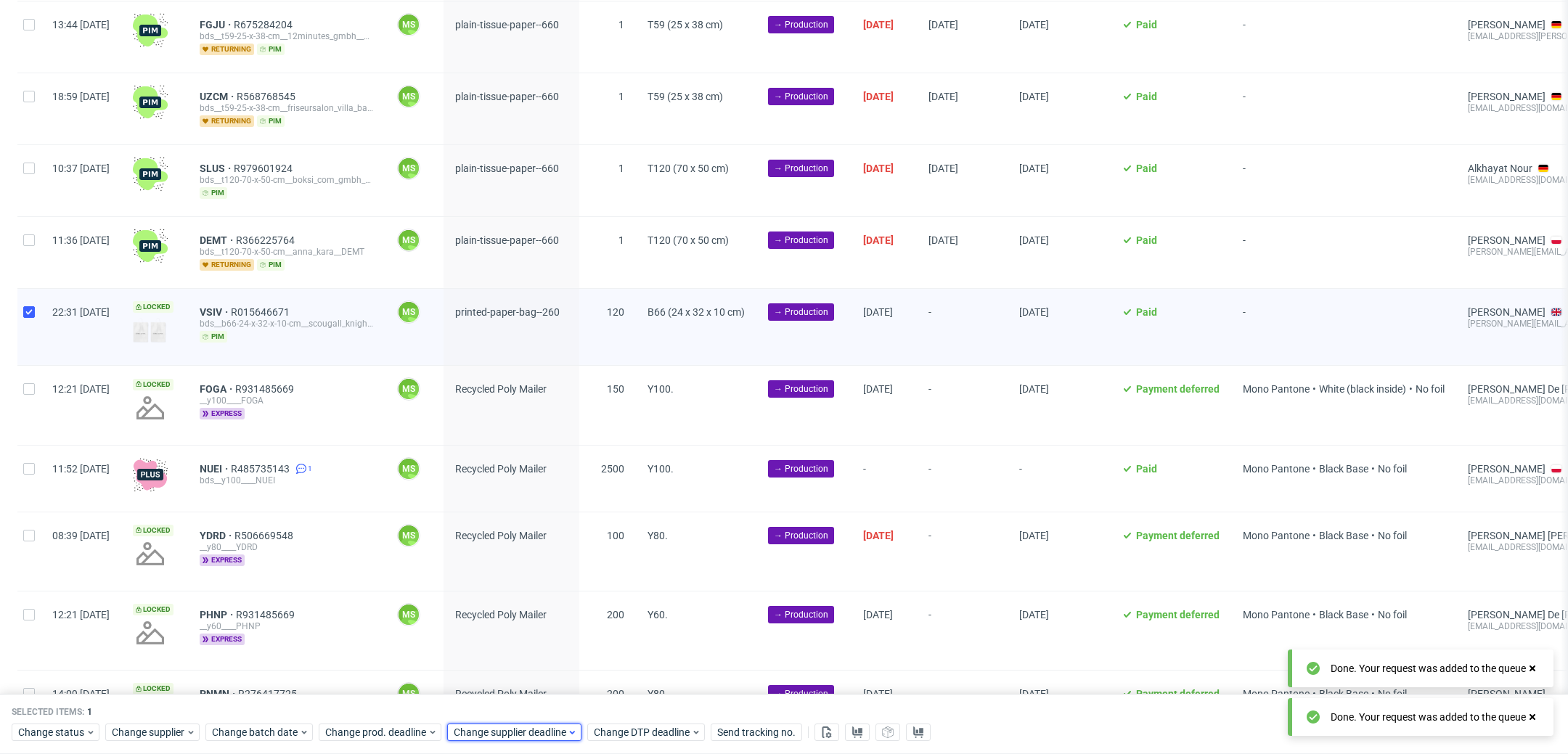
click at [494, 730] on span "Change supplier deadline" at bounding box center [510, 733] width 113 height 15
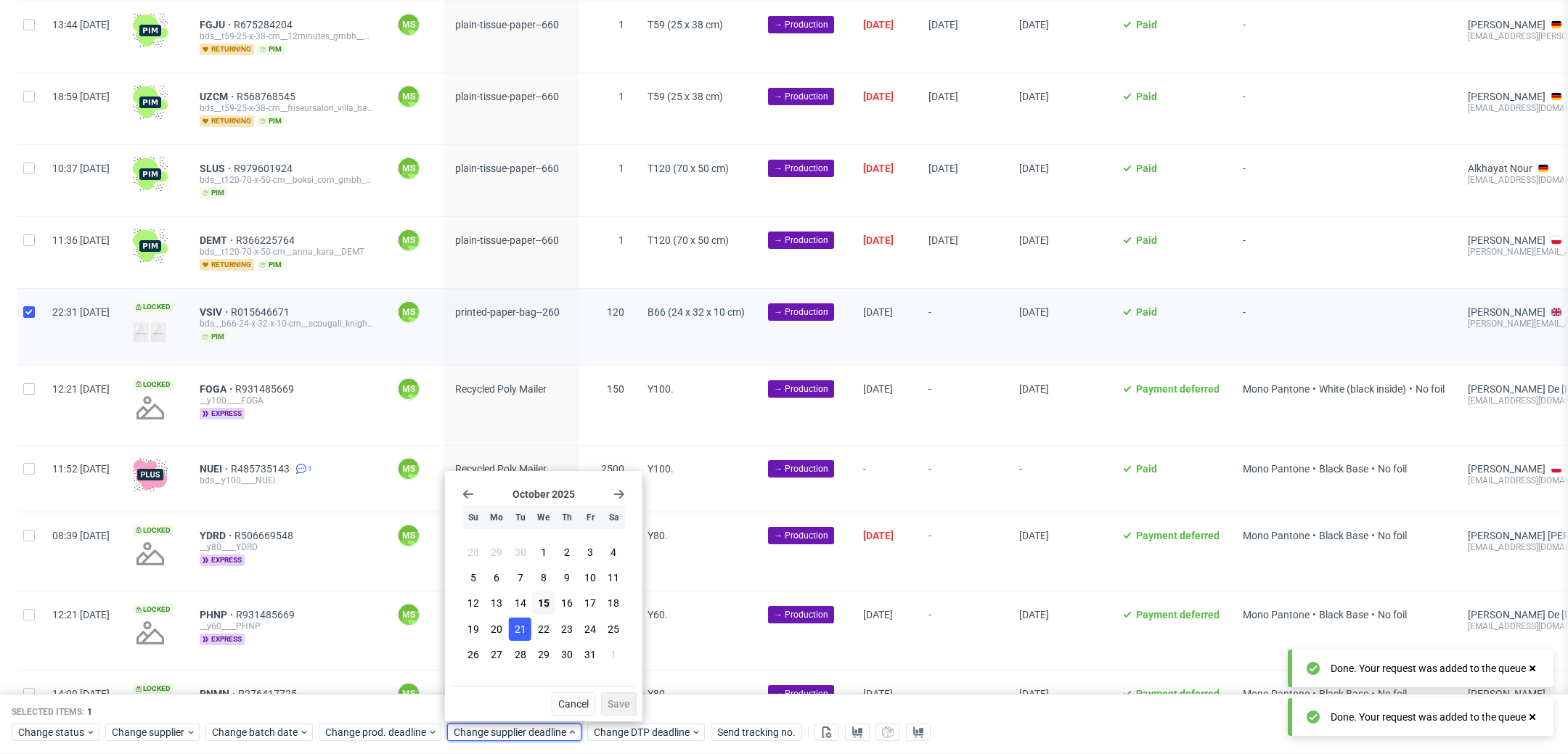
click at [522, 625] on span "21" at bounding box center [520, 629] width 12 height 15
click at [611, 708] on span "Save" at bounding box center [618, 704] width 23 height 10
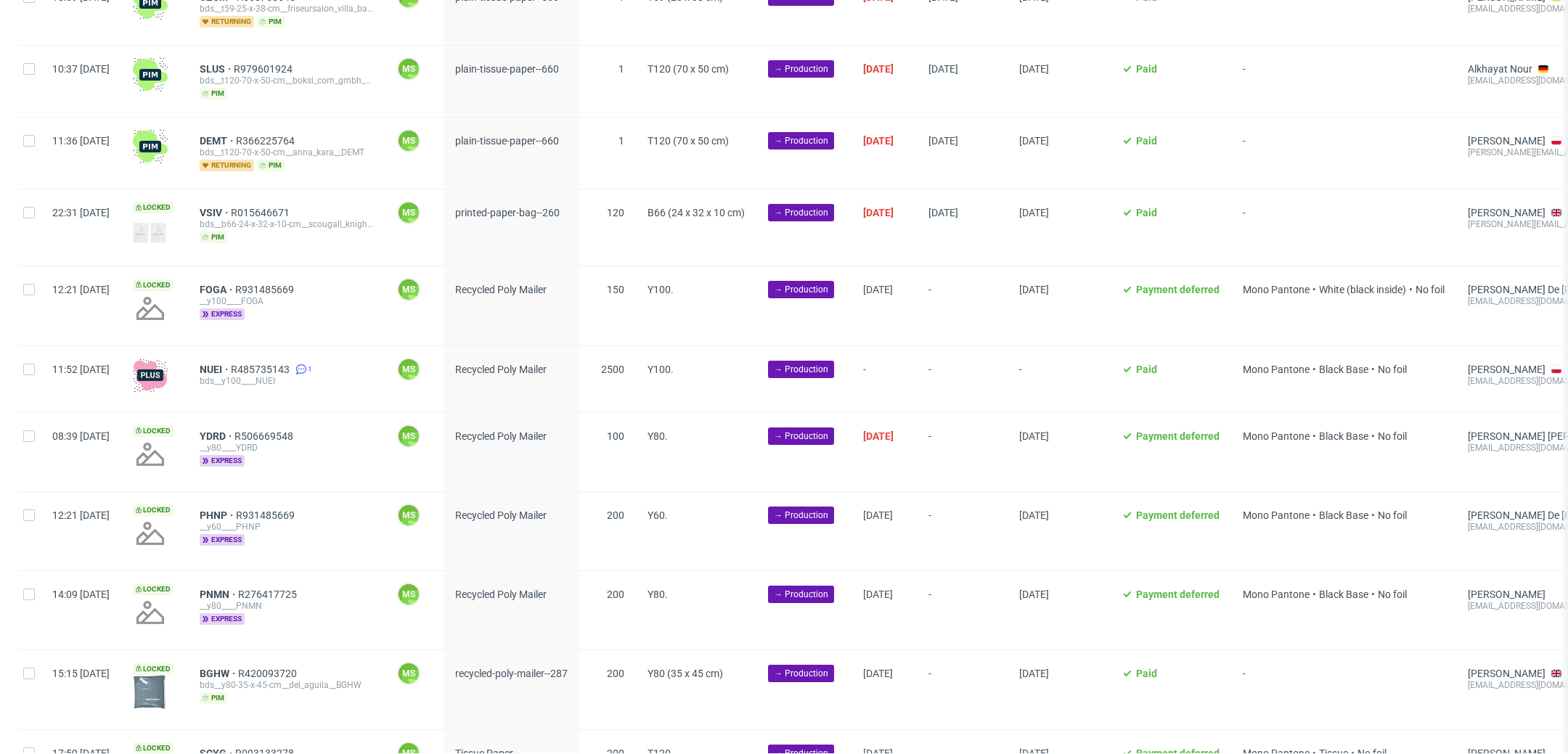
scroll to position [320, 0]
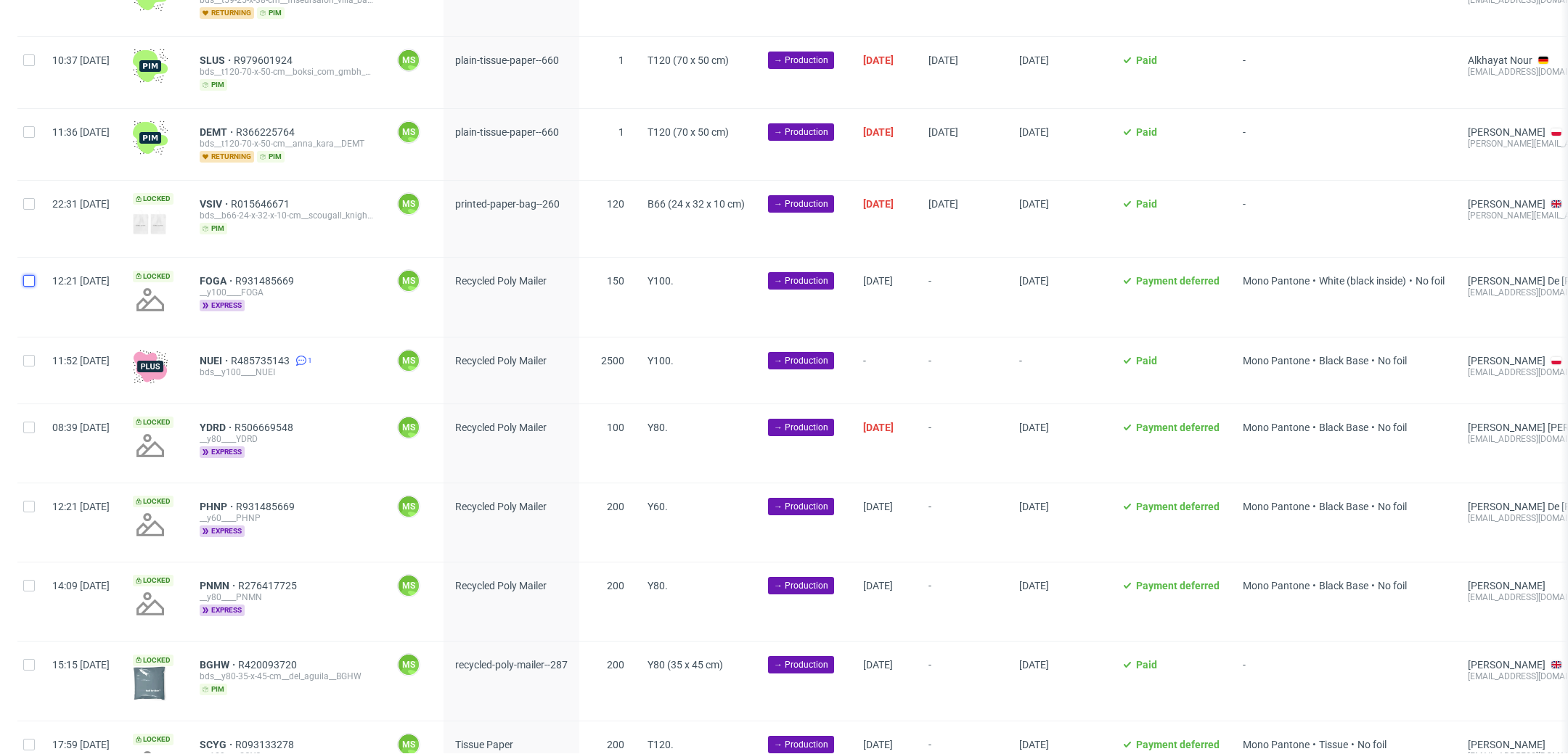
click at [27, 279] on input "checkbox" at bounding box center [29, 281] width 12 height 12
checkbox input "true"
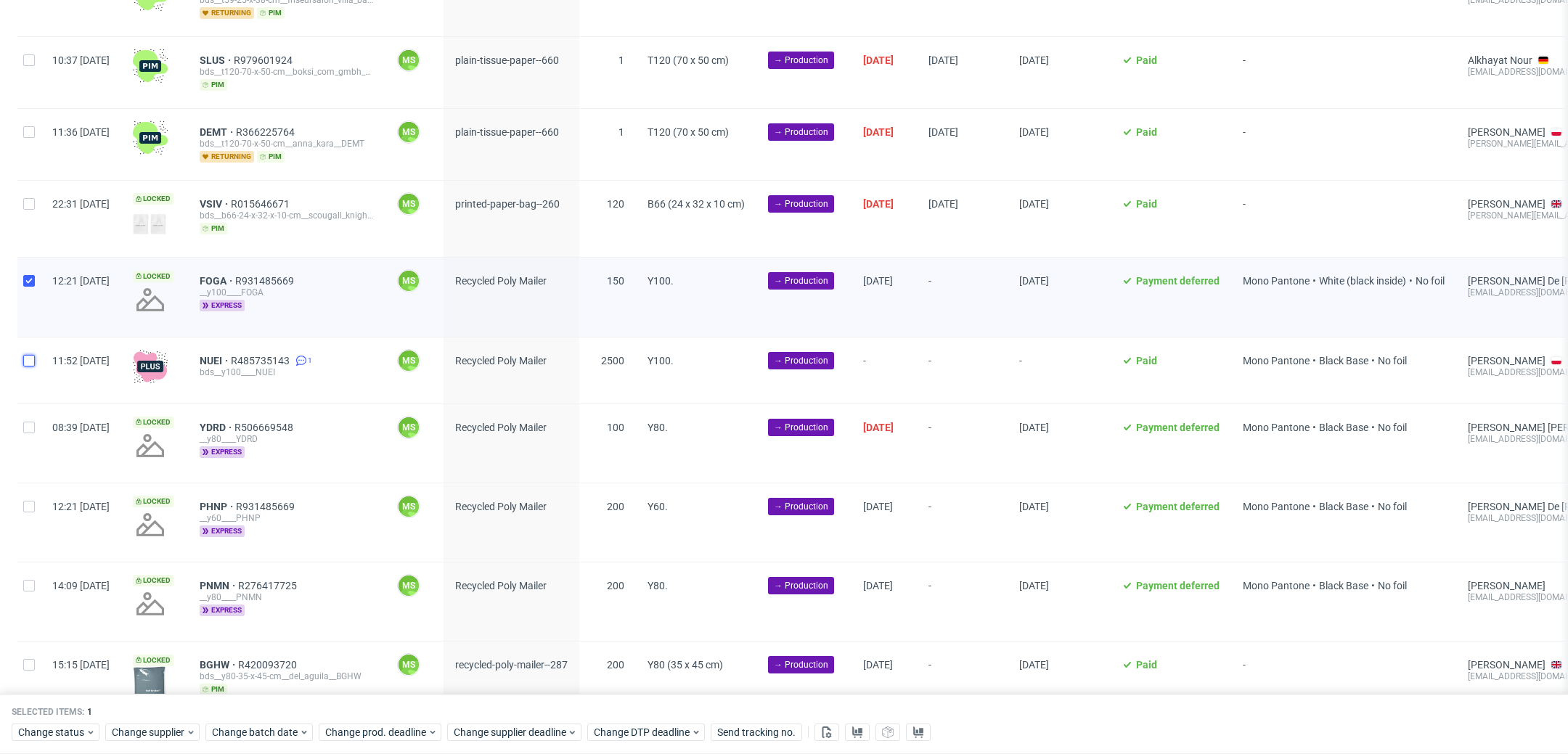
click at [30, 357] on input "checkbox" at bounding box center [29, 360] width 12 height 12
checkbox input "true"
click at [34, 432] on div at bounding box center [29, 443] width 24 height 78
checkbox input "true"
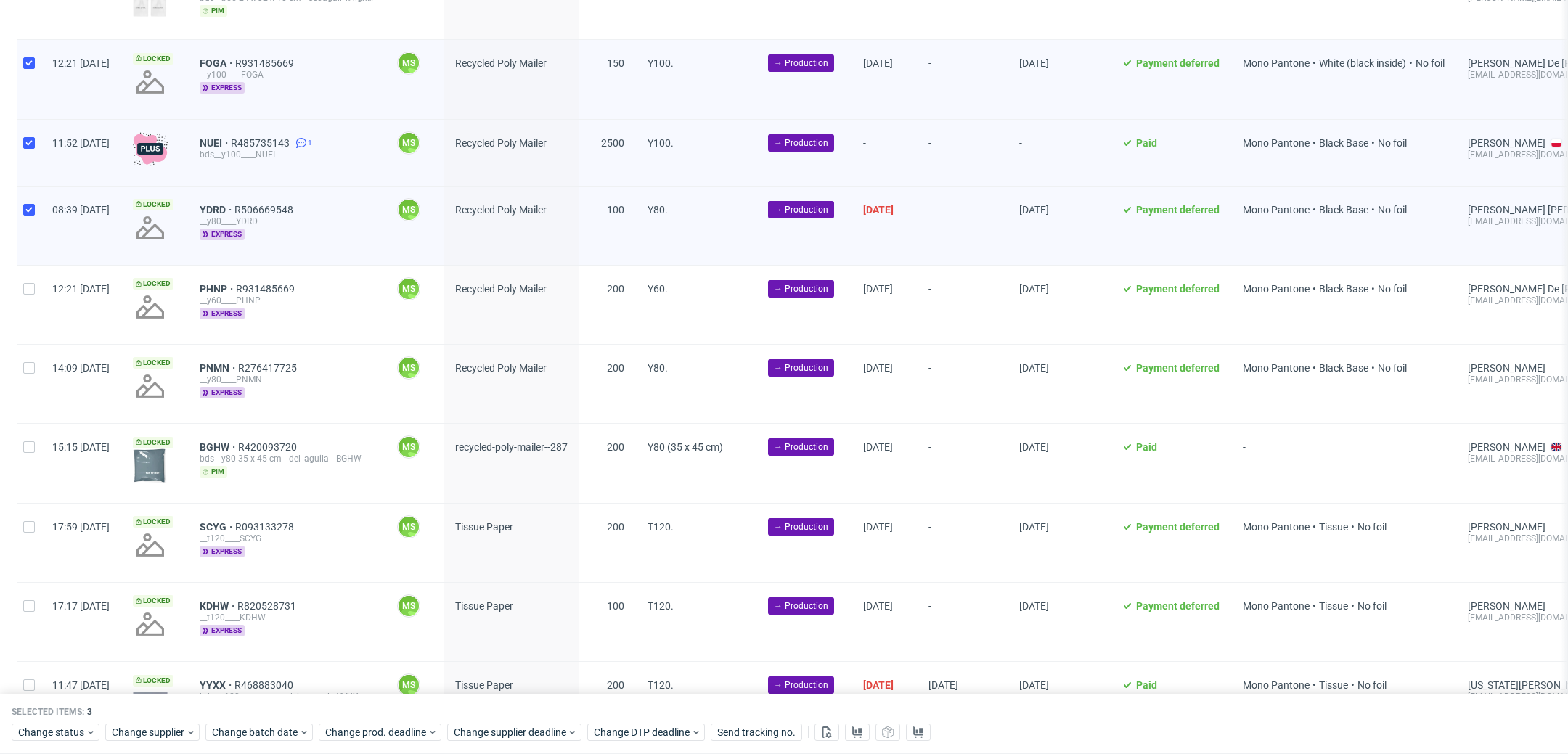
scroll to position [545, 0]
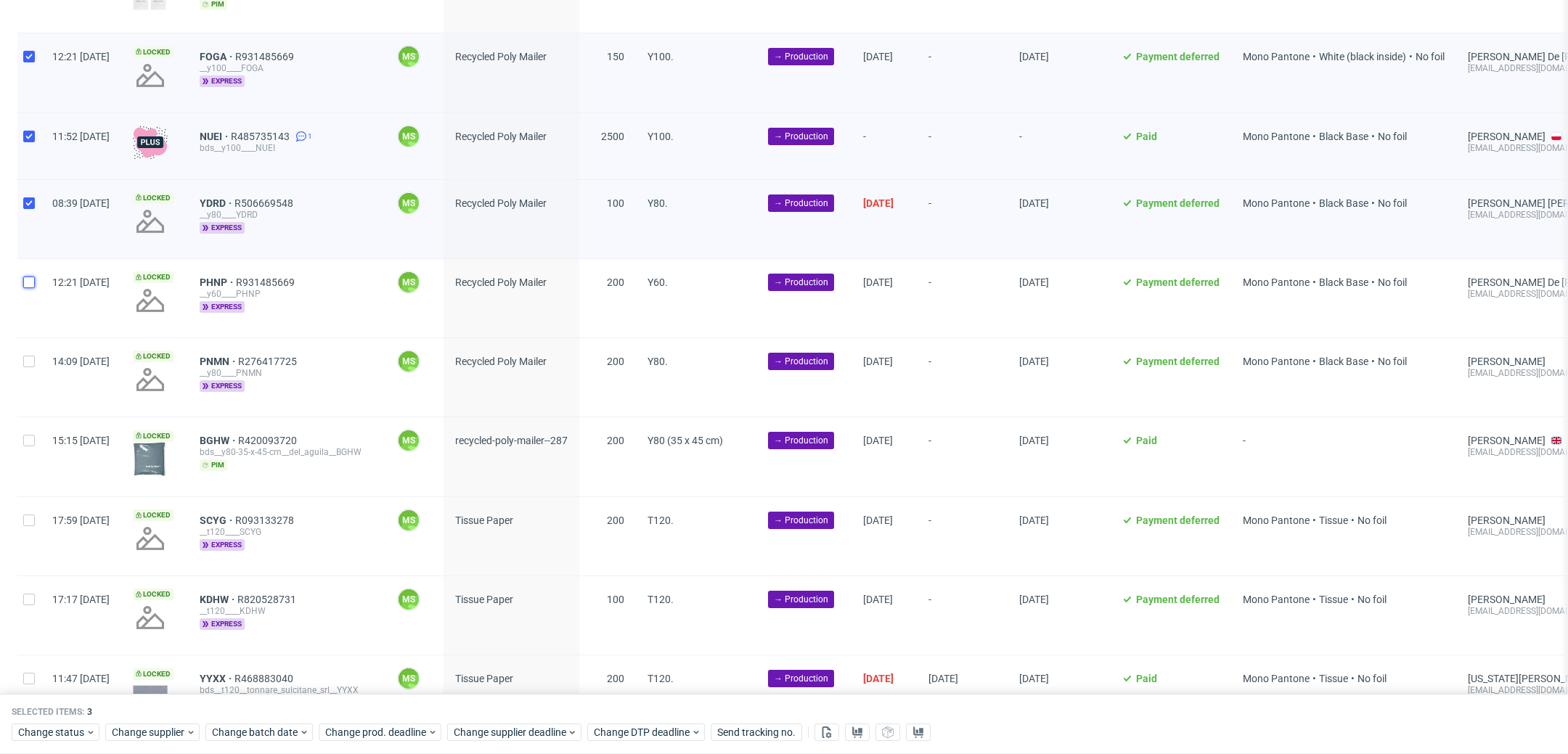
drag, startPoint x: 34, startPoint y: 278, endPoint x: 36, endPoint y: 286, distance: 8.2
click at [34, 278] on input "checkbox" at bounding box center [29, 282] width 12 height 12
checkbox input "true"
click at [32, 367] on div at bounding box center [29, 377] width 24 height 78
checkbox input "true"
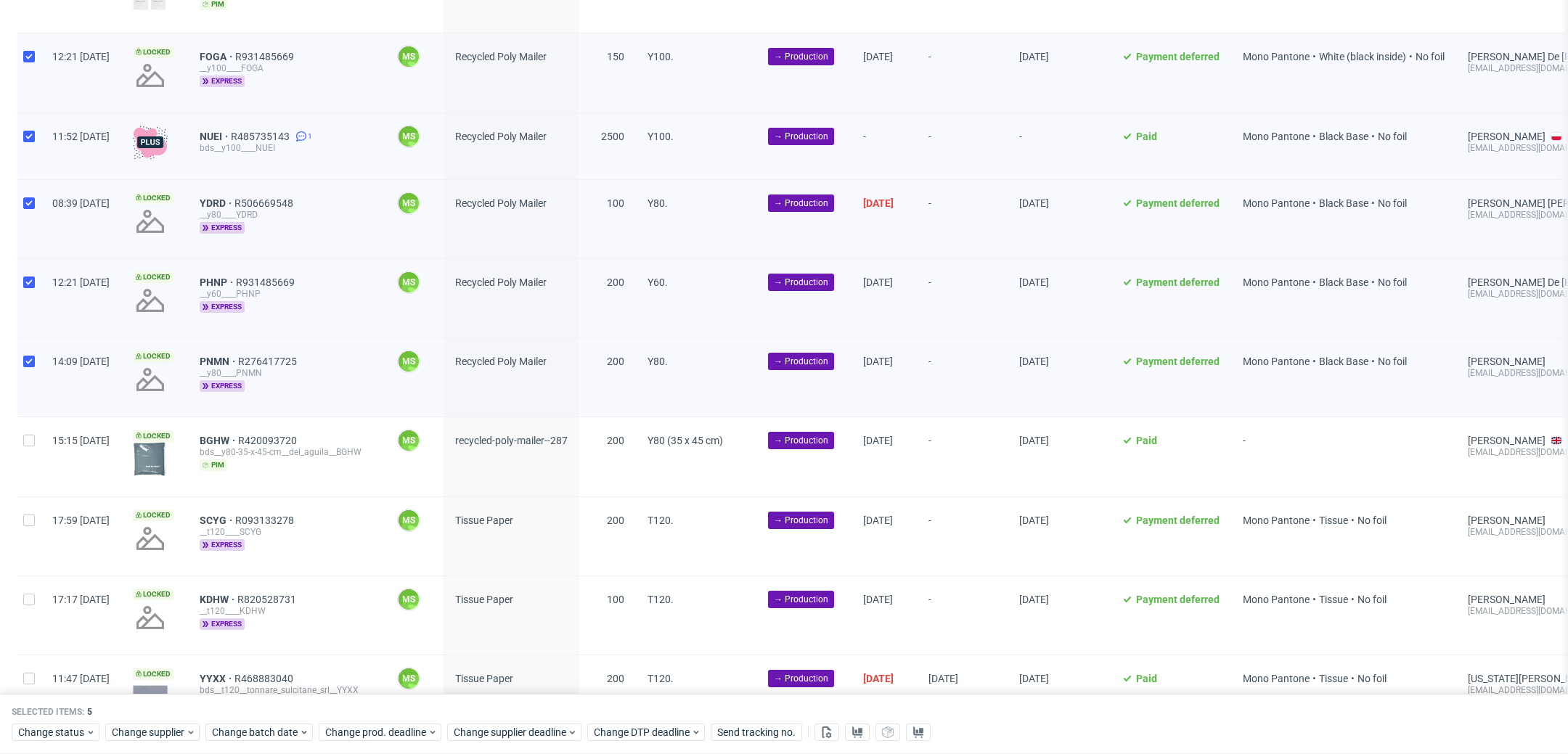
click at [28, 450] on div at bounding box center [29, 457] width 24 height 78
checkbox input "true"
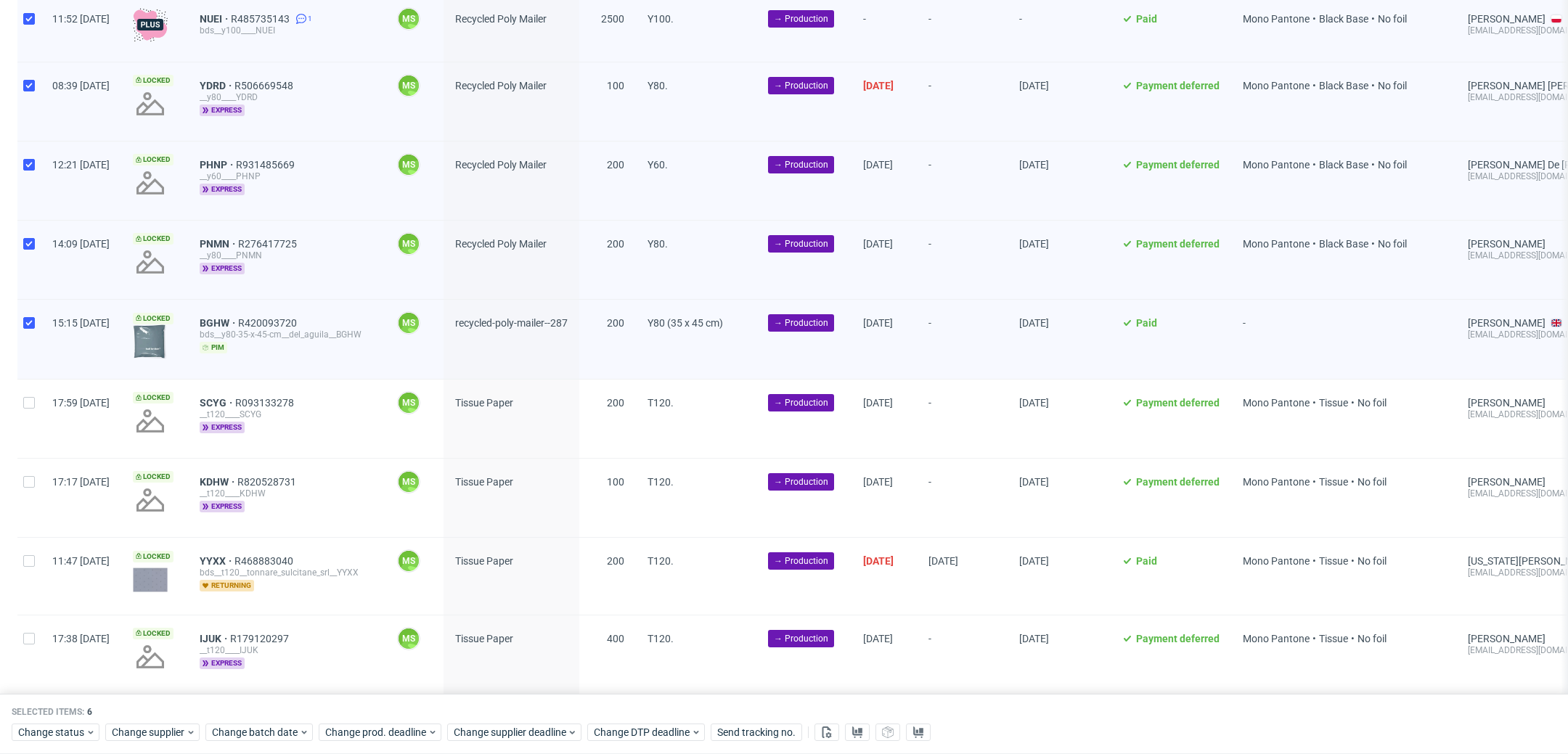
scroll to position [657, 0]
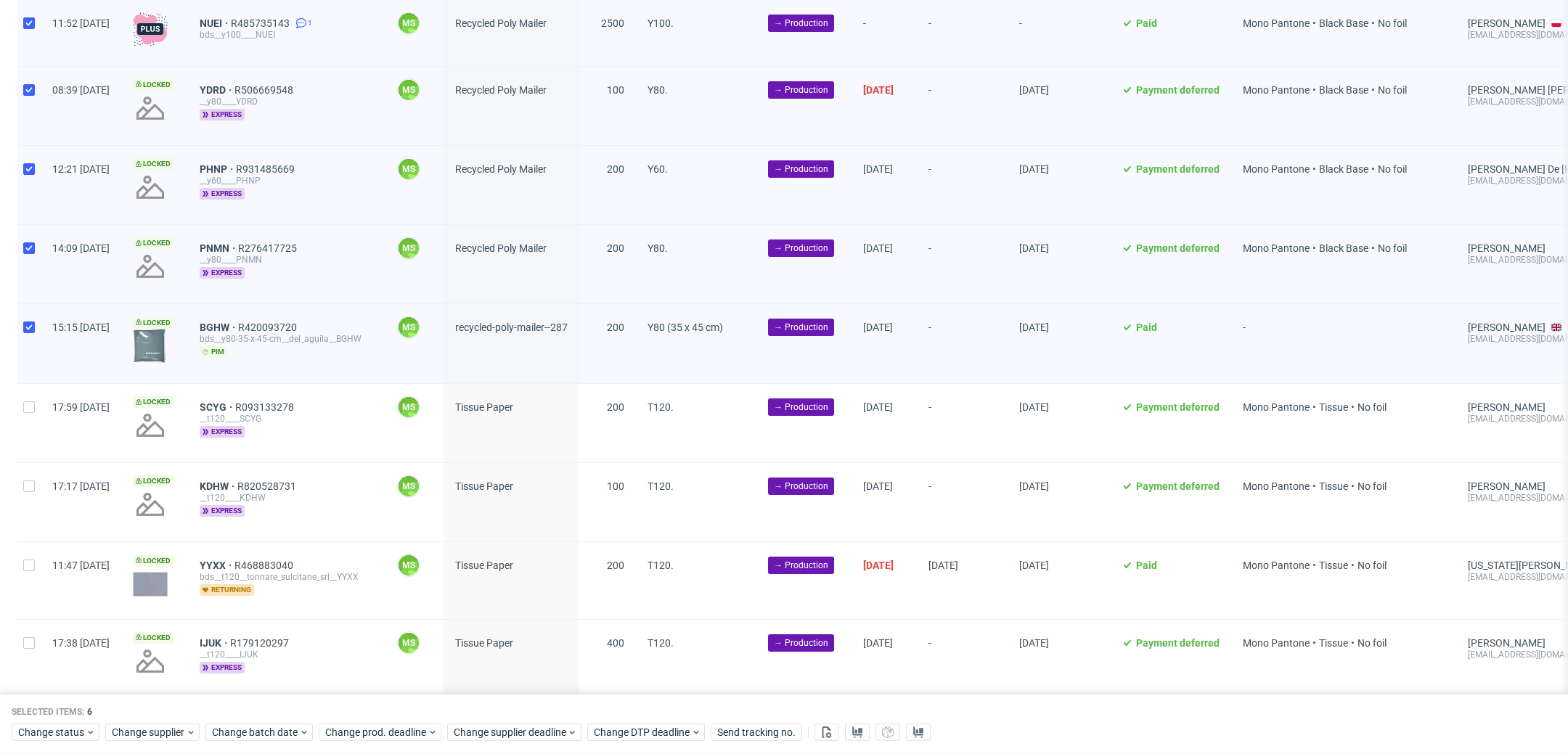
click at [264, 723] on div "Change status Change supplier Change batch date Change prod. deadline Change su…" at bounding box center [784, 732] width 1545 height 21
click at [279, 730] on span "Change batch date" at bounding box center [255, 733] width 87 height 15
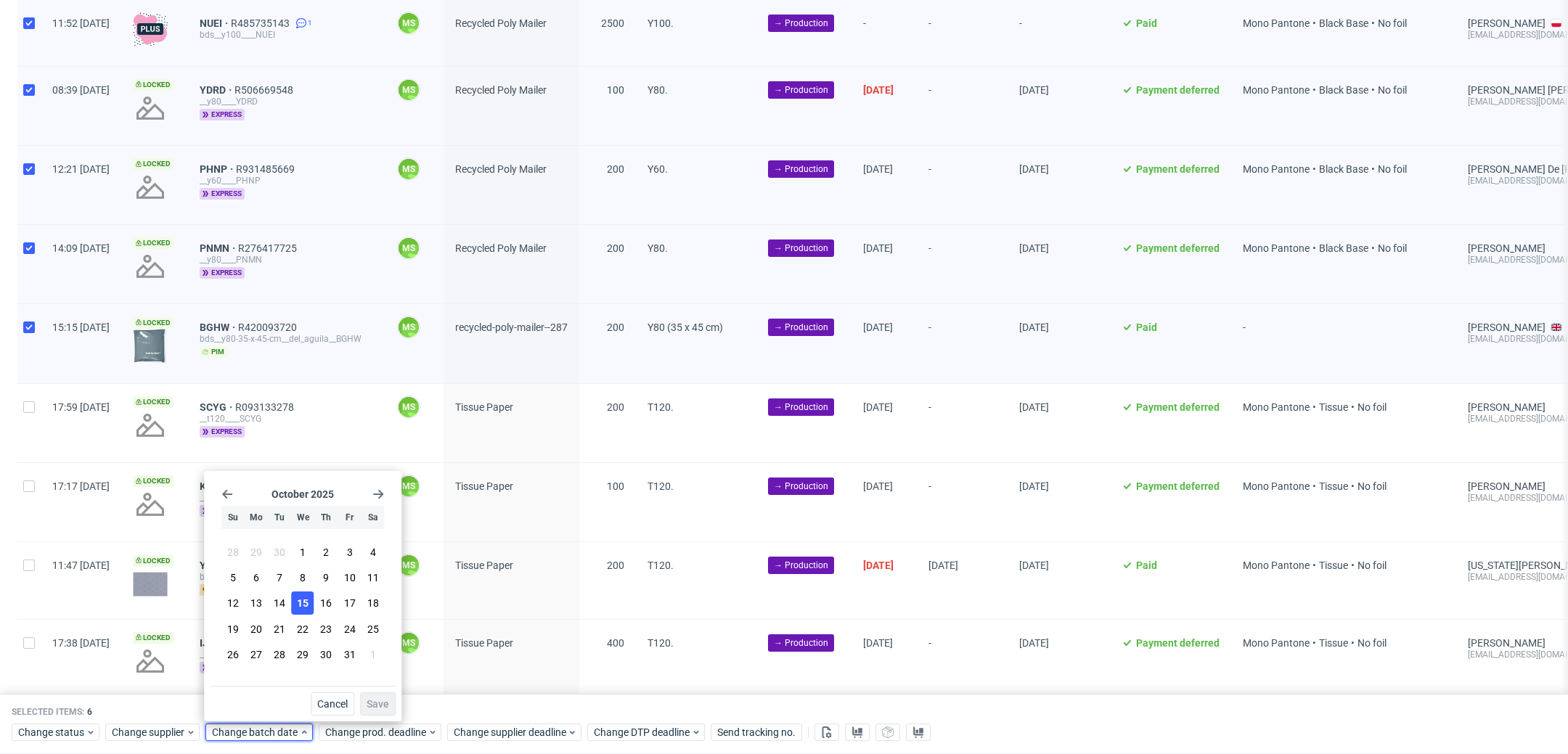
click at [311, 608] on button "15" at bounding box center [303, 603] width 23 height 24
click at [382, 712] on button "Save" at bounding box center [377, 705] width 35 height 24
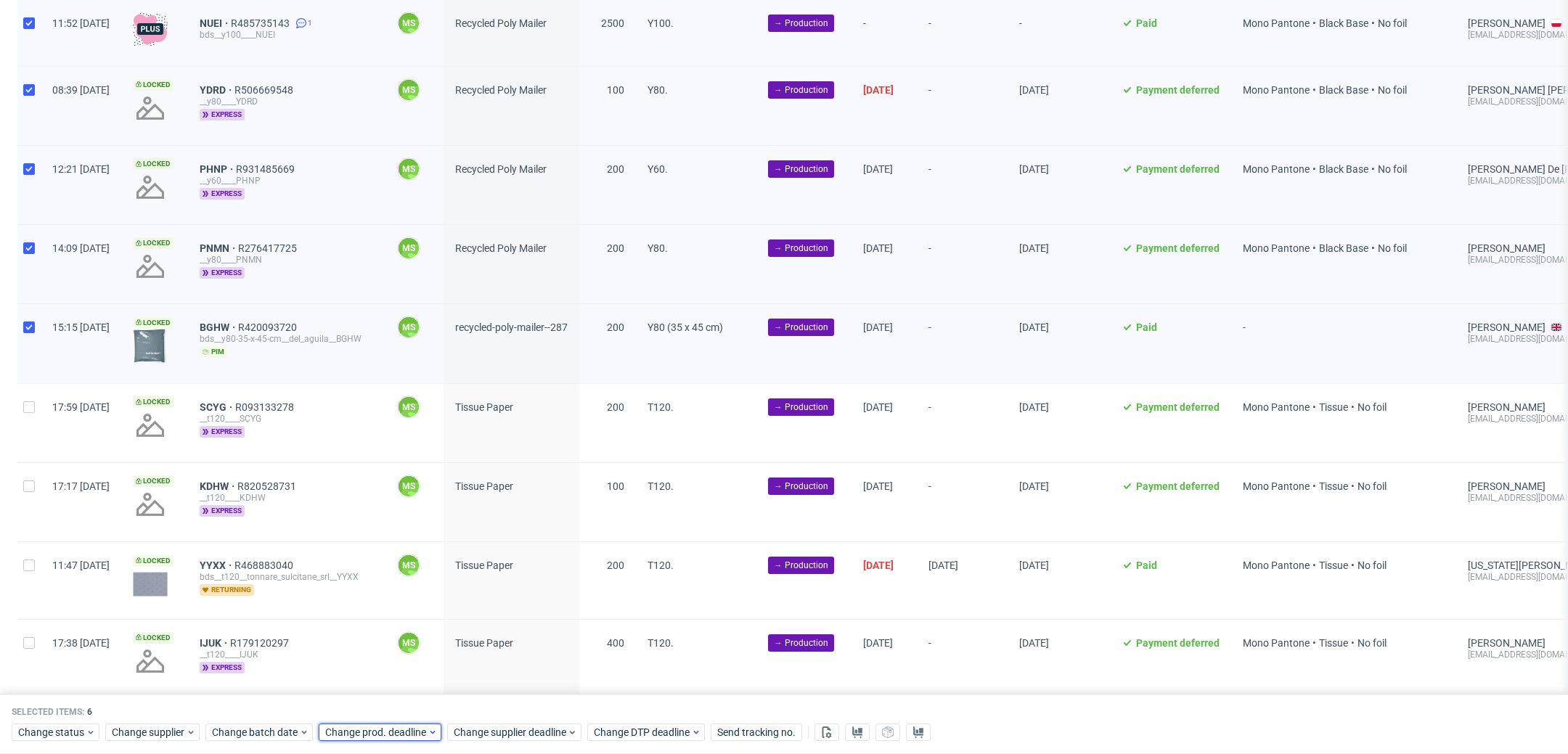
click at [388, 731] on span "Change prod. deadline" at bounding box center [376, 733] width 102 height 15
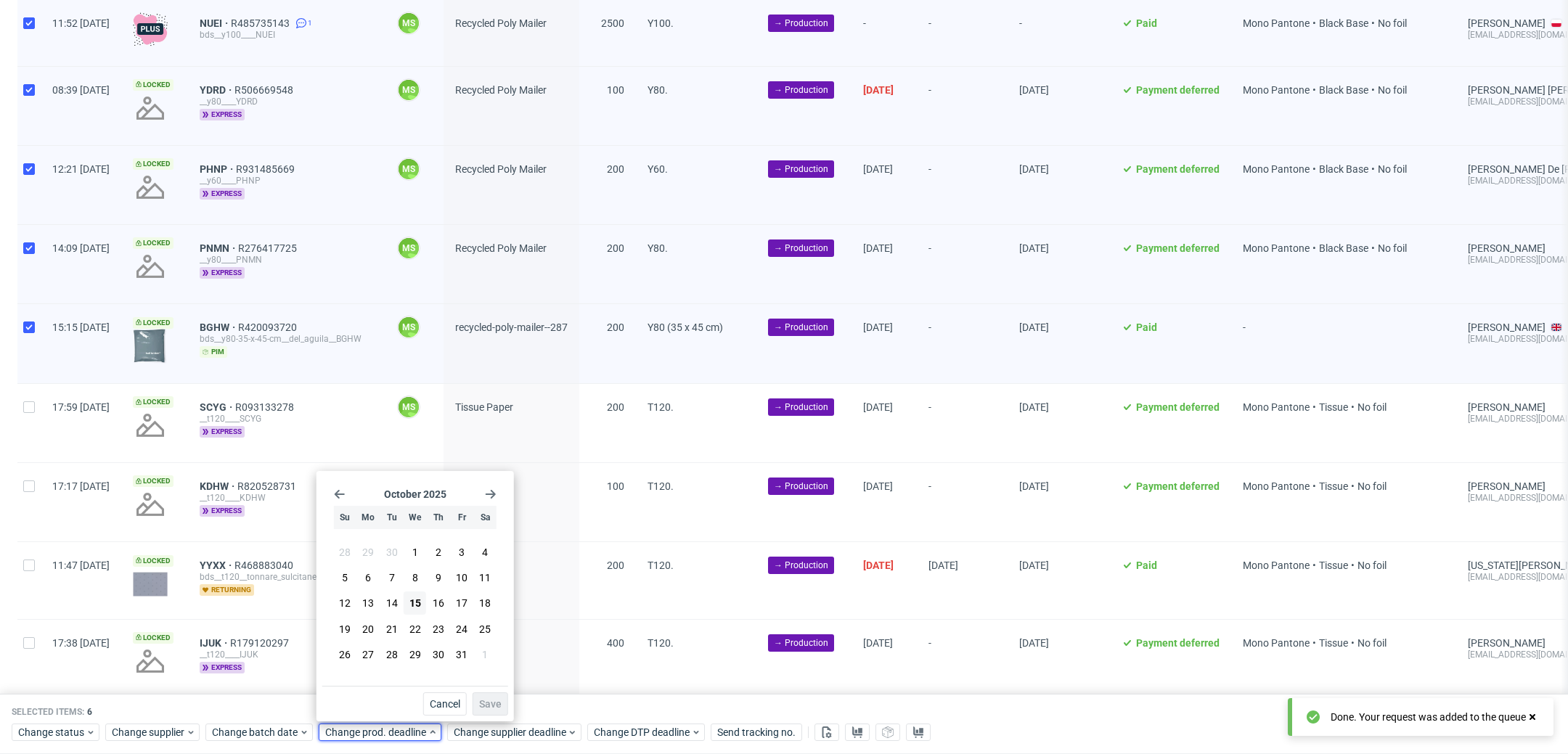
click at [426, 621] on section "28 29 30 1 2 3 4 5 6 7 8 9 10 11 12 13 14 15 16 17 18 19 20 21 22 23 24 25 26 2…" at bounding box center [415, 604] width 162 height 128
click at [423, 625] on button "22" at bounding box center [414, 629] width 23 height 24
click at [499, 704] on span "Save" at bounding box center [490, 704] width 23 height 10
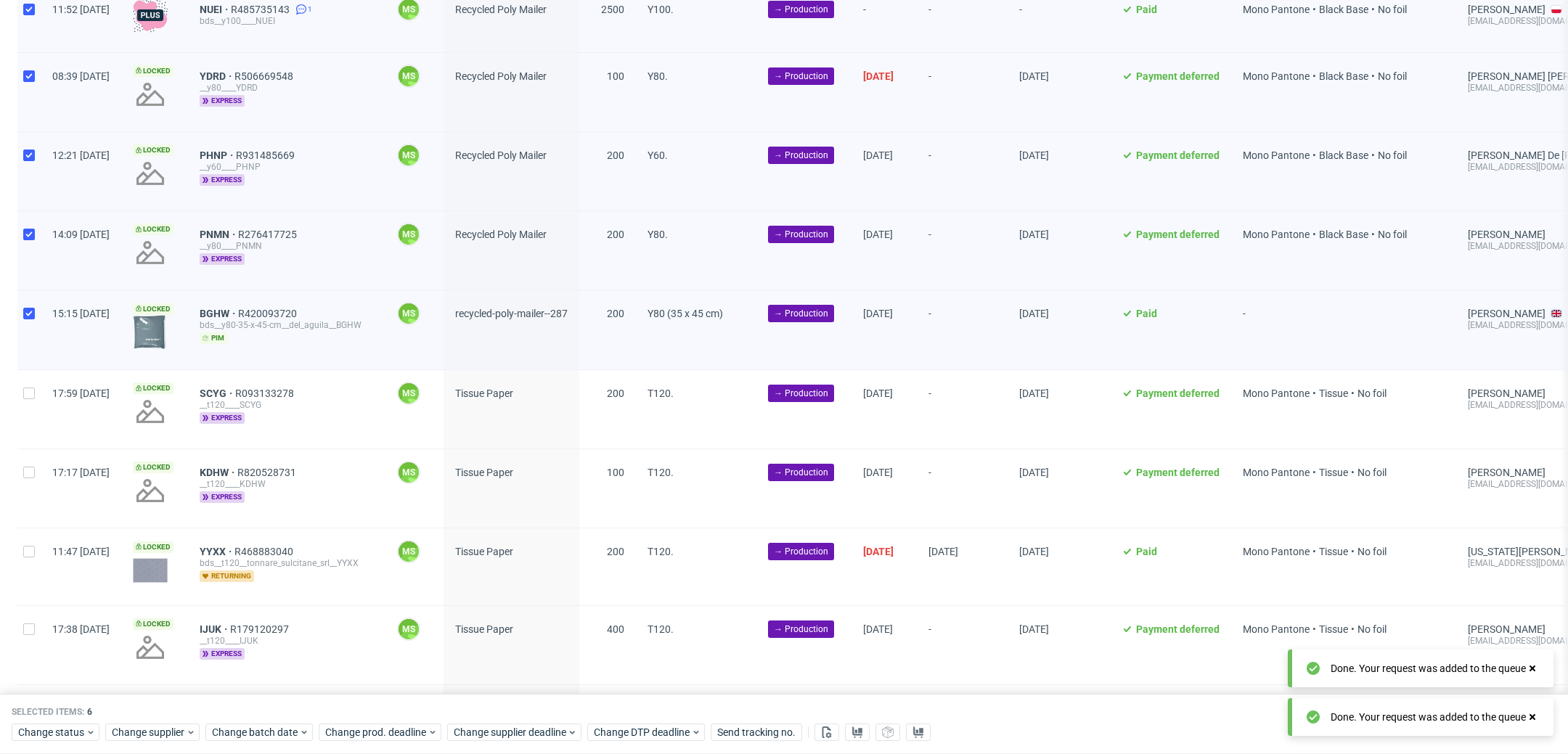
scroll to position [673, 0]
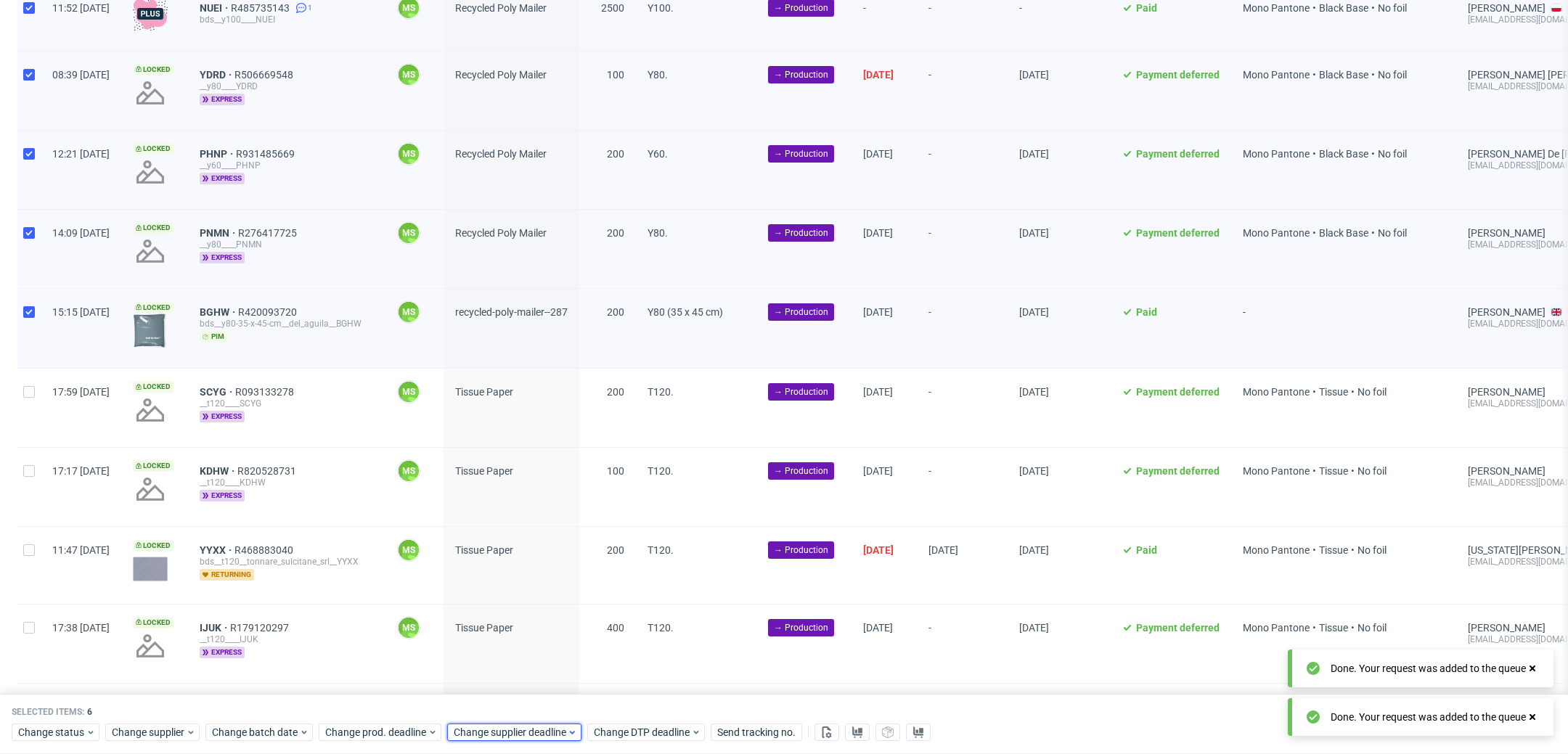
click at [531, 735] on span "Change supplier deadline" at bounding box center [510, 733] width 113 height 15
click at [551, 626] on button "22" at bounding box center [543, 629] width 23 height 24
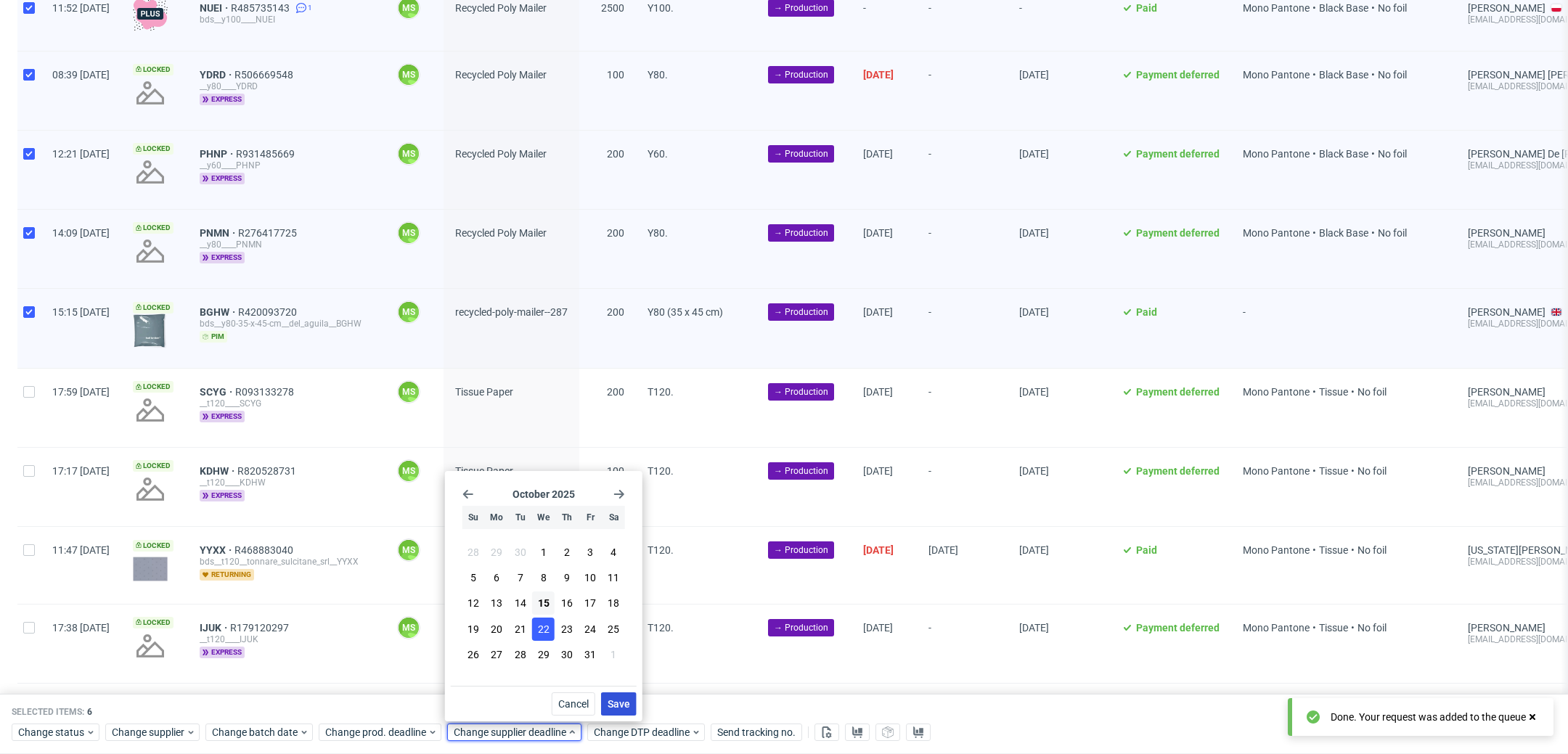
click at [623, 712] on button "Save" at bounding box center [618, 705] width 35 height 24
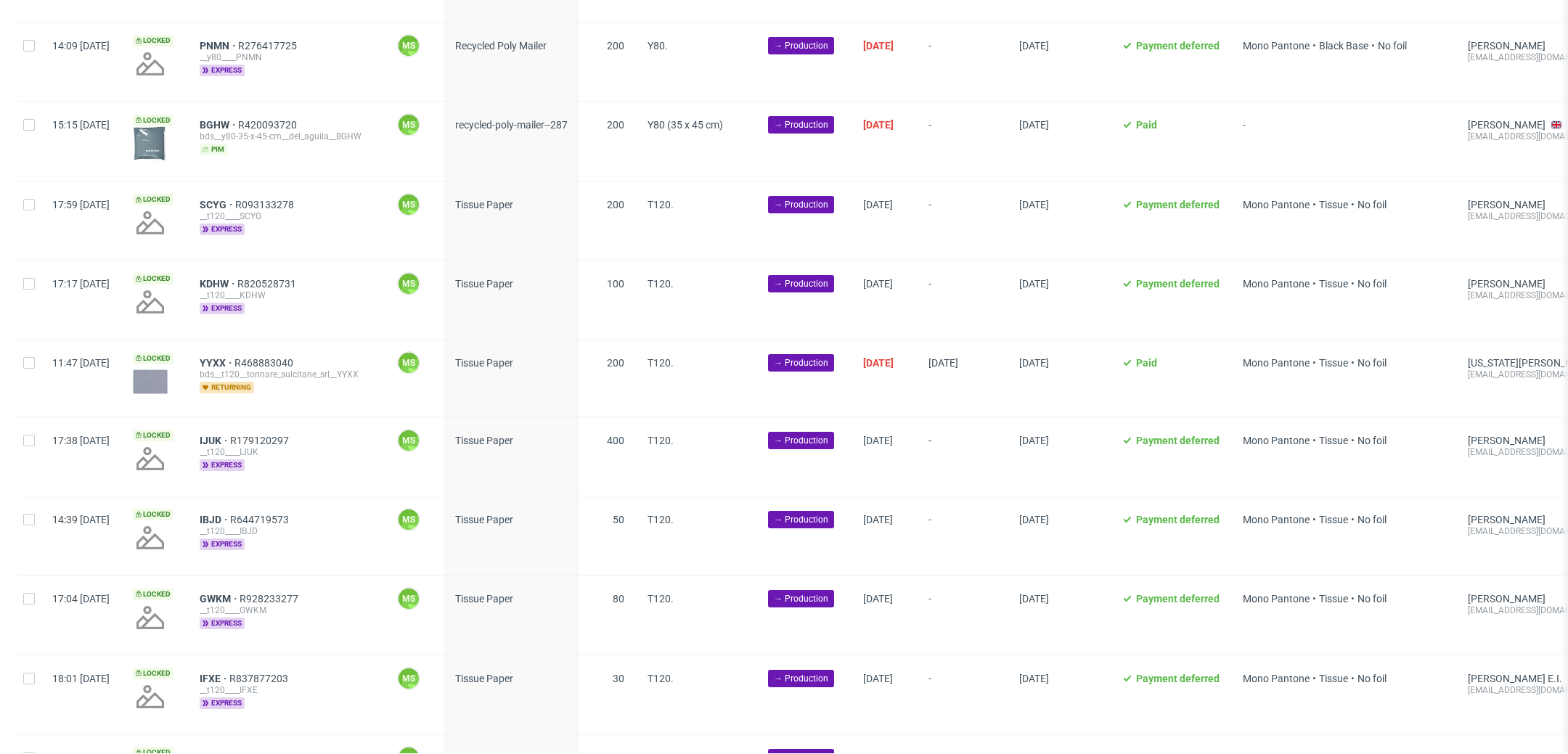
scroll to position [0, 1968]
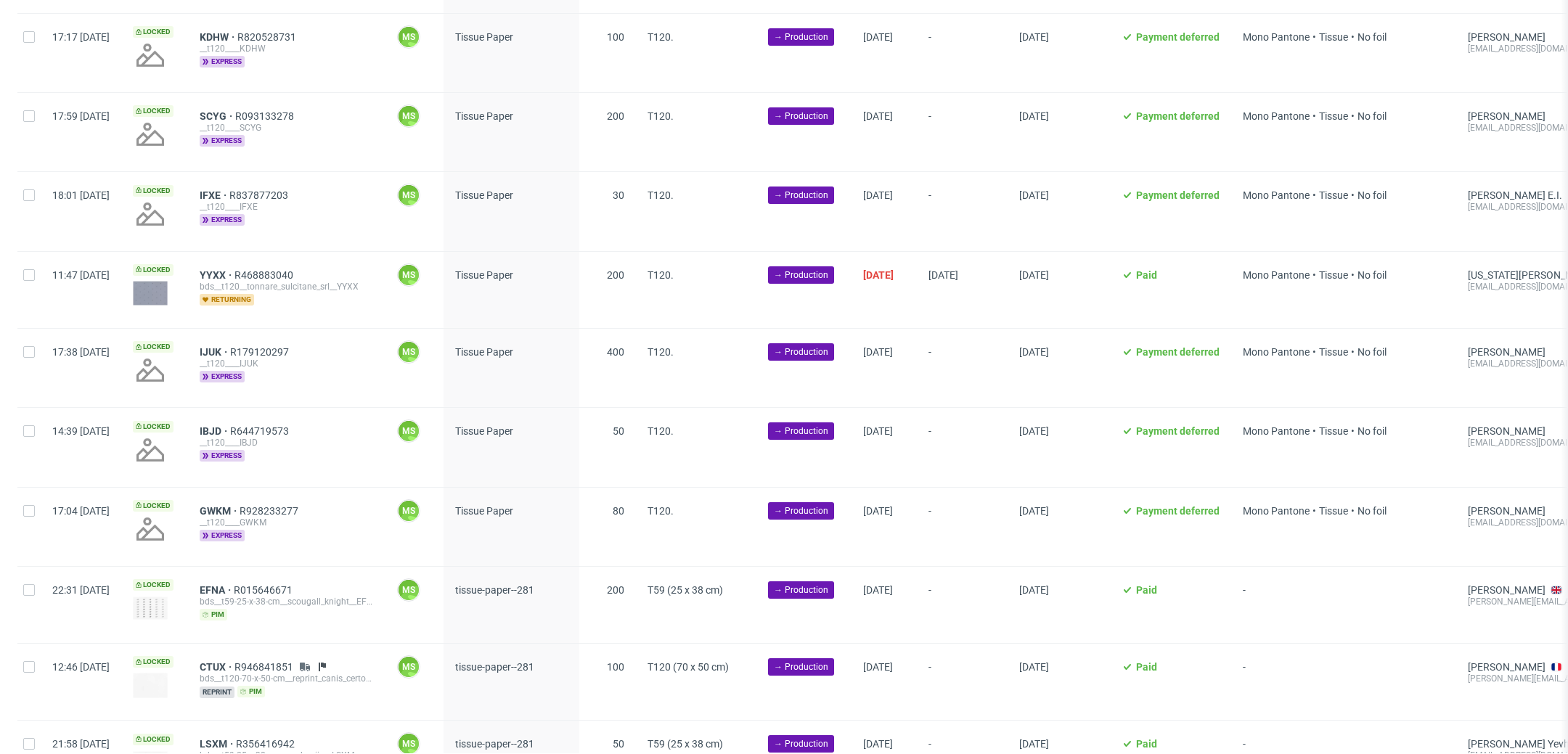
scroll to position [983, 0]
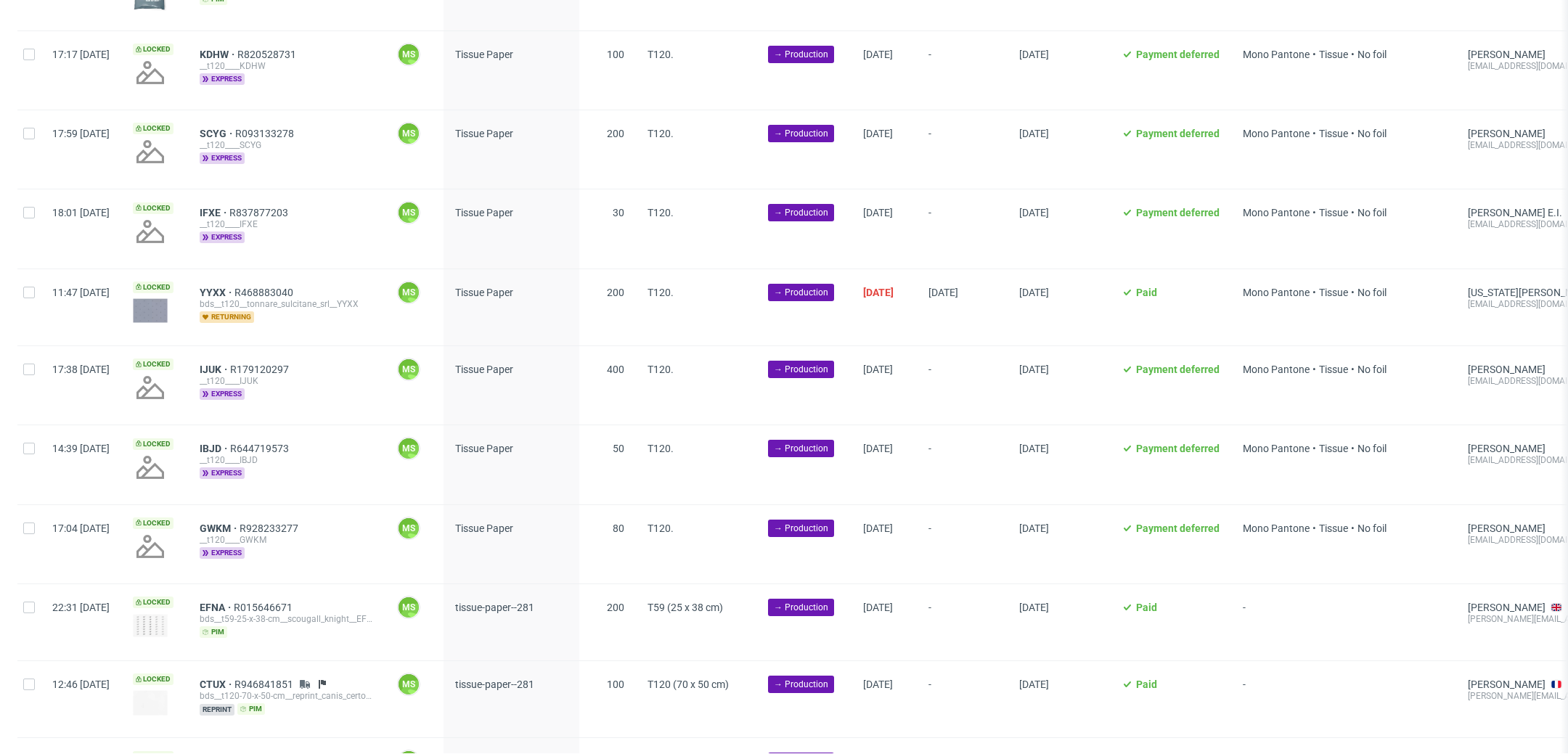
scroll to position [1005, 0]
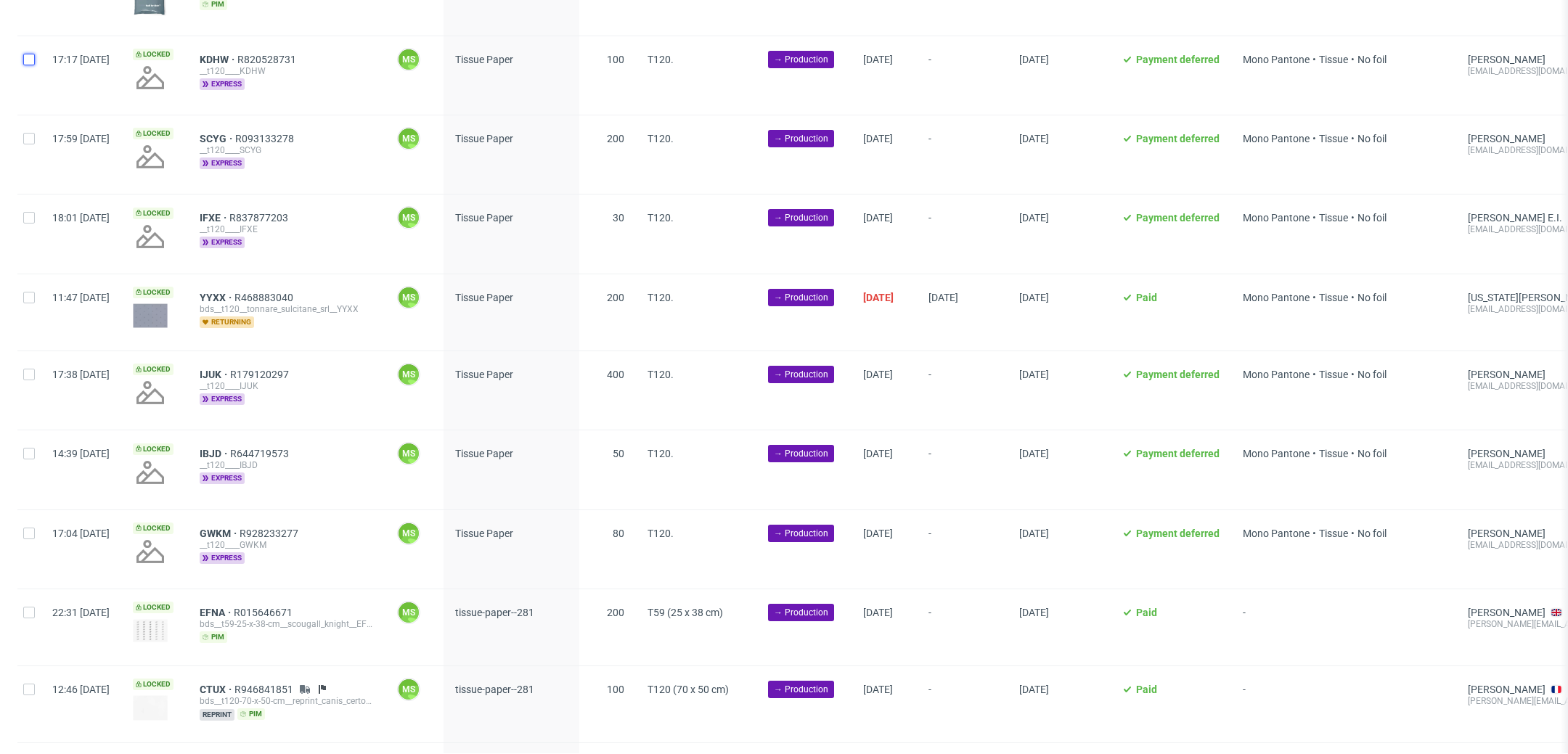
click at [27, 53] on input "checkbox" at bounding box center [29, 59] width 12 height 12
checkbox input "true"
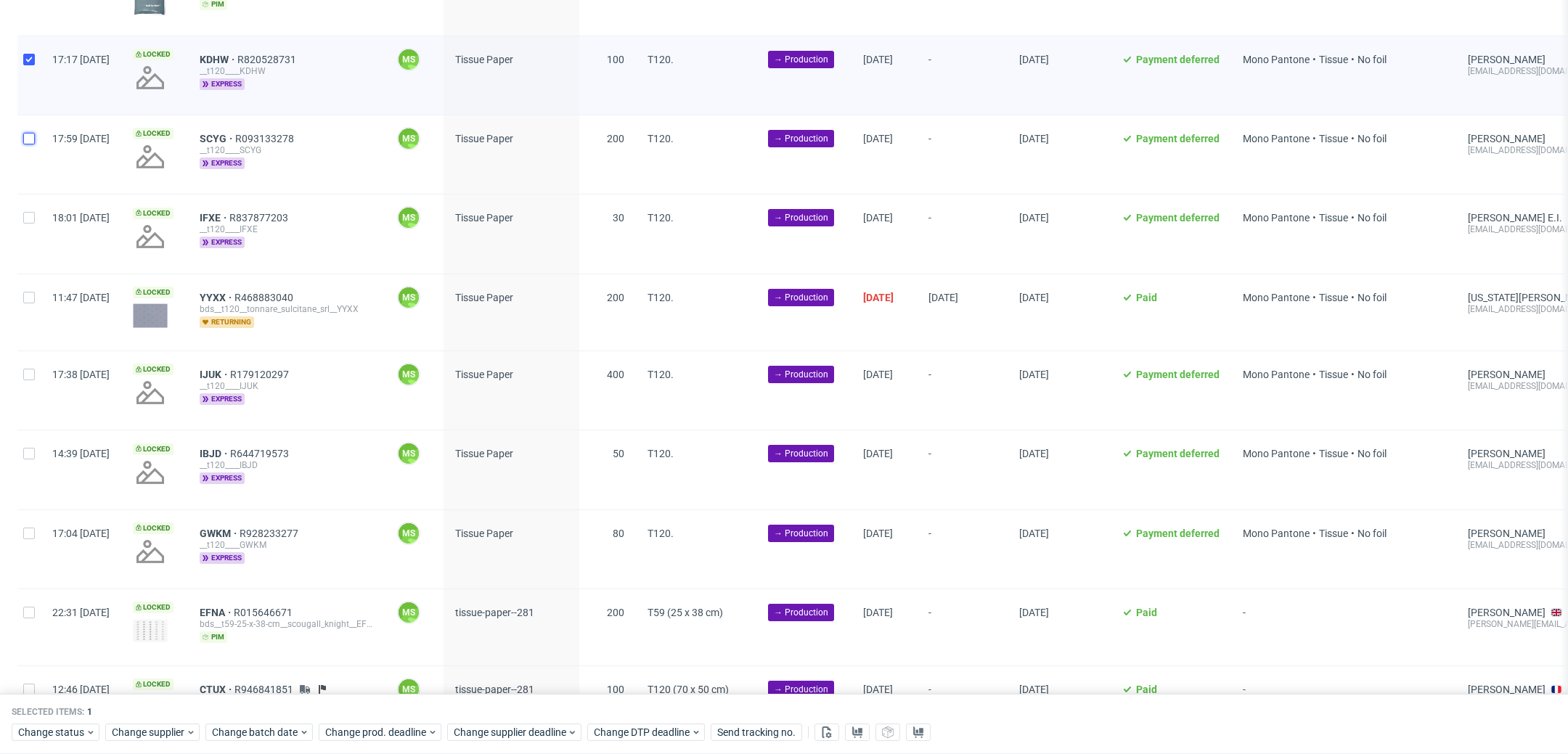
click at [28, 133] on input "checkbox" at bounding box center [29, 138] width 12 height 12
checkbox input "true"
click at [36, 224] on div at bounding box center [29, 234] width 24 height 78
checkbox input "true"
click at [35, 318] on div at bounding box center [29, 312] width 24 height 76
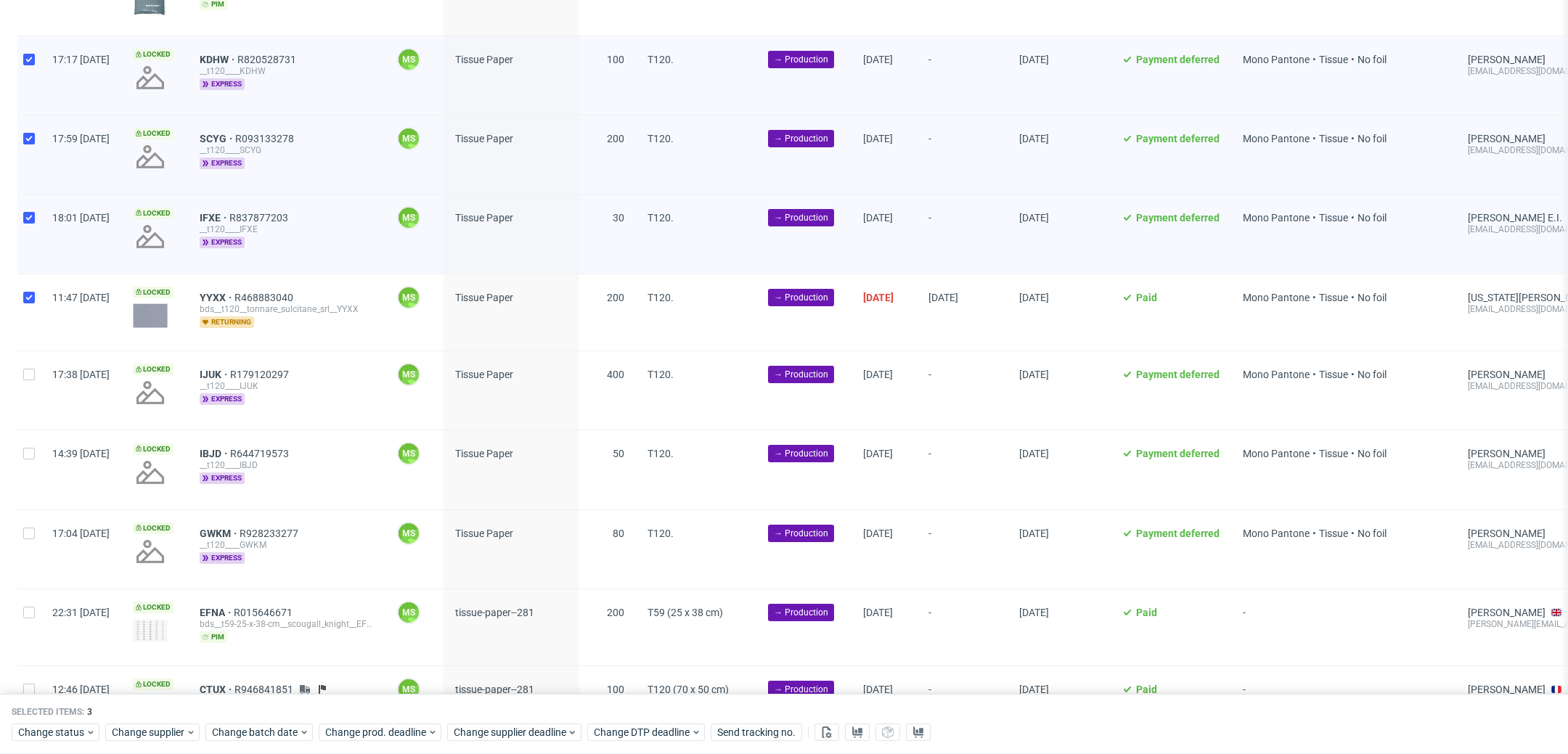
checkbox input "true"
click at [35, 386] on div at bounding box center [29, 391] width 24 height 78
checkbox input "true"
click at [38, 448] on div at bounding box center [29, 470] width 24 height 78
checkbox input "true"
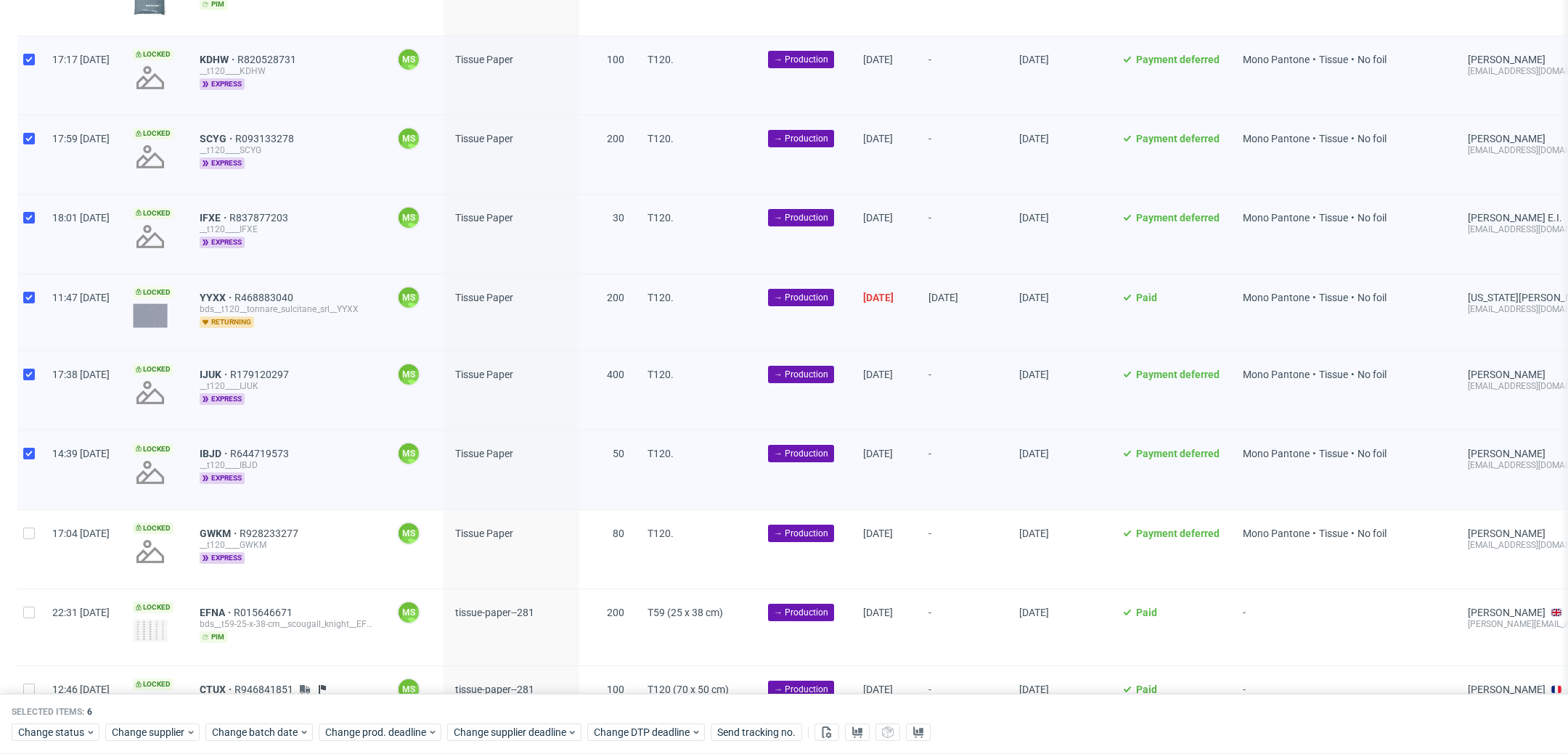
click at [38, 525] on div at bounding box center [29, 549] width 24 height 78
checkbox input "true"
click at [43, 619] on div "22:31 [DATE]" at bounding box center [81, 627] width 81 height 76
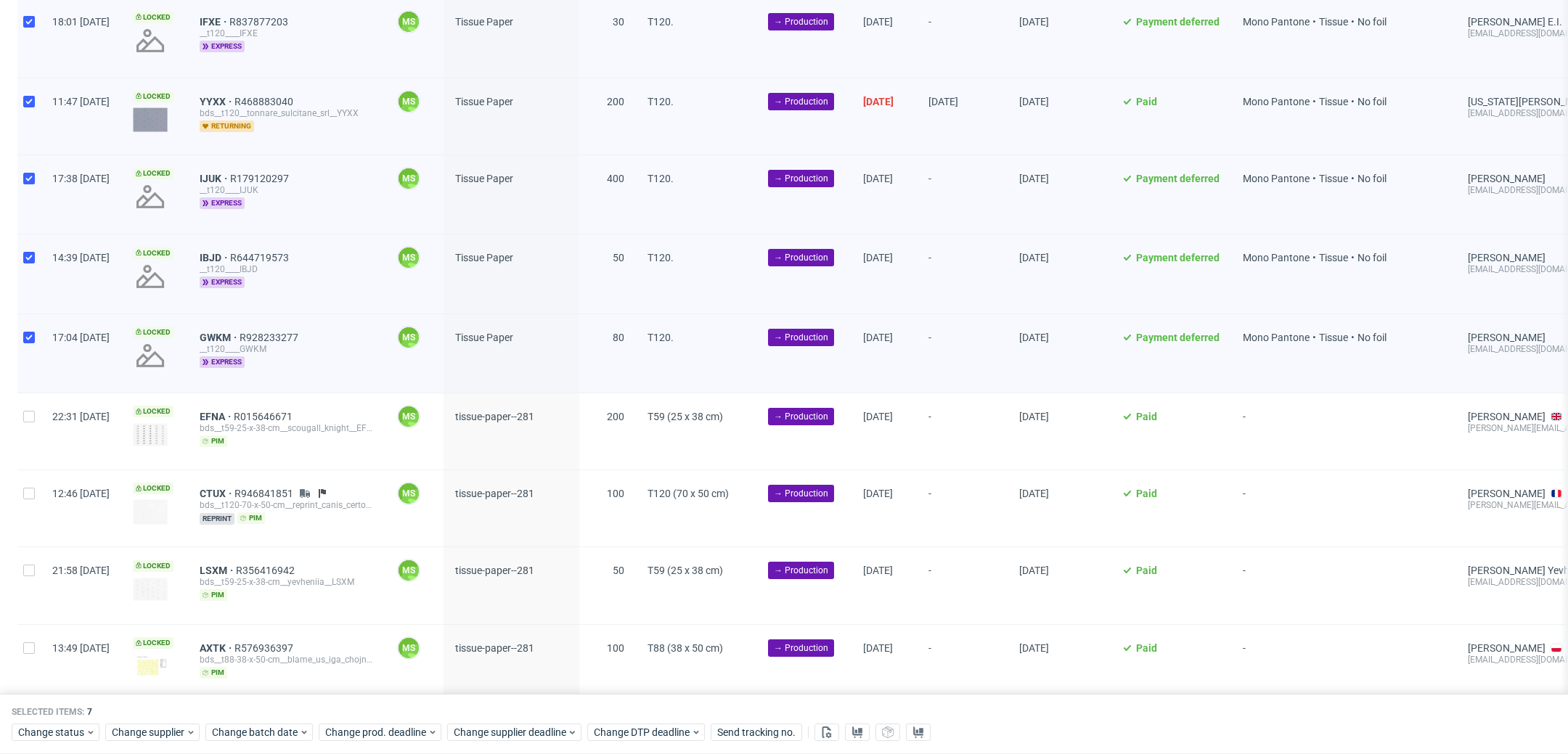
scroll to position [1244, 0]
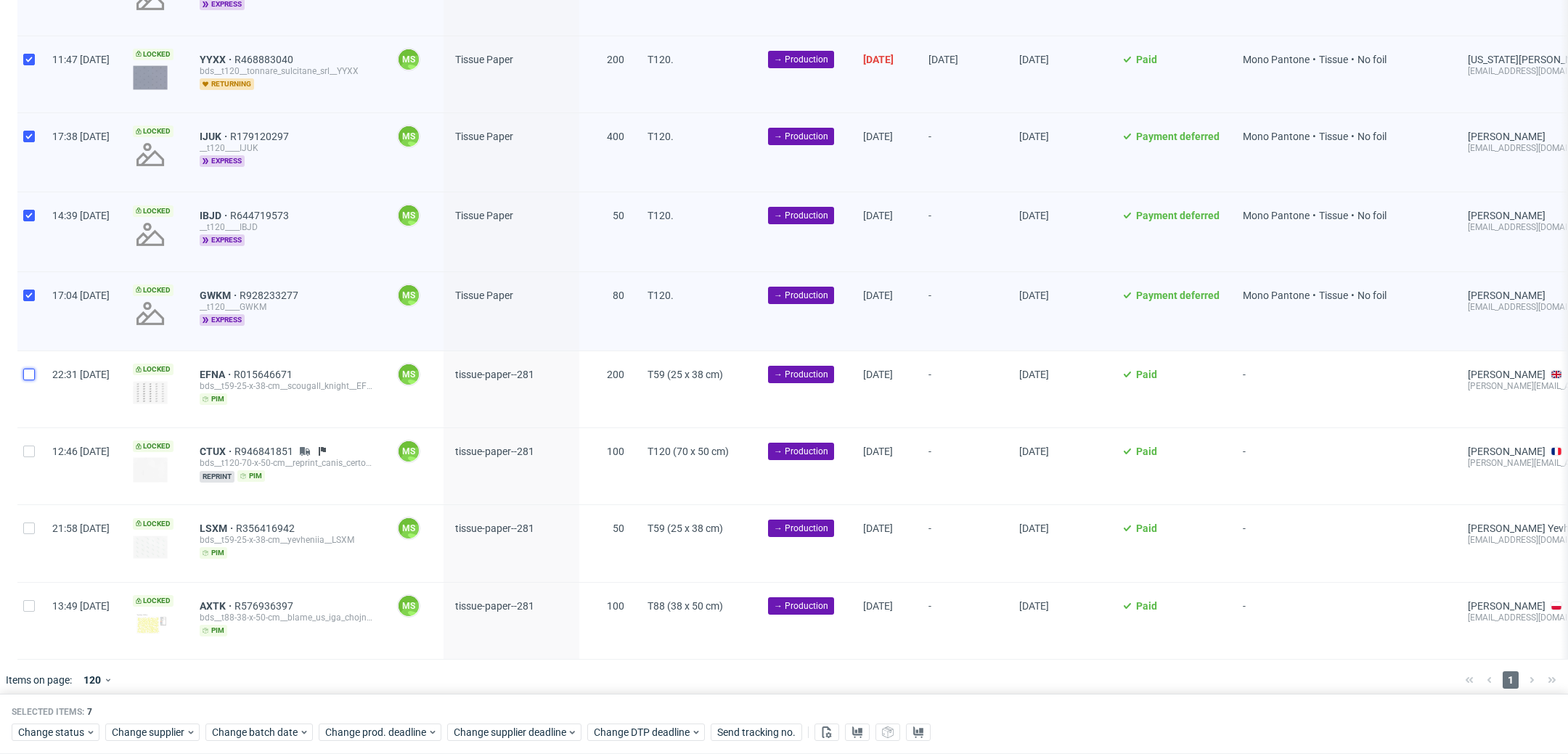
click at [27, 369] on input "checkbox" at bounding box center [29, 374] width 12 height 12
checkbox input "true"
click at [235, 446] on span "CTUX" at bounding box center [217, 451] width 35 height 12
click at [32, 446] on input "checkbox" at bounding box center [29, 451] width 12 height 12
checkbox input "true"
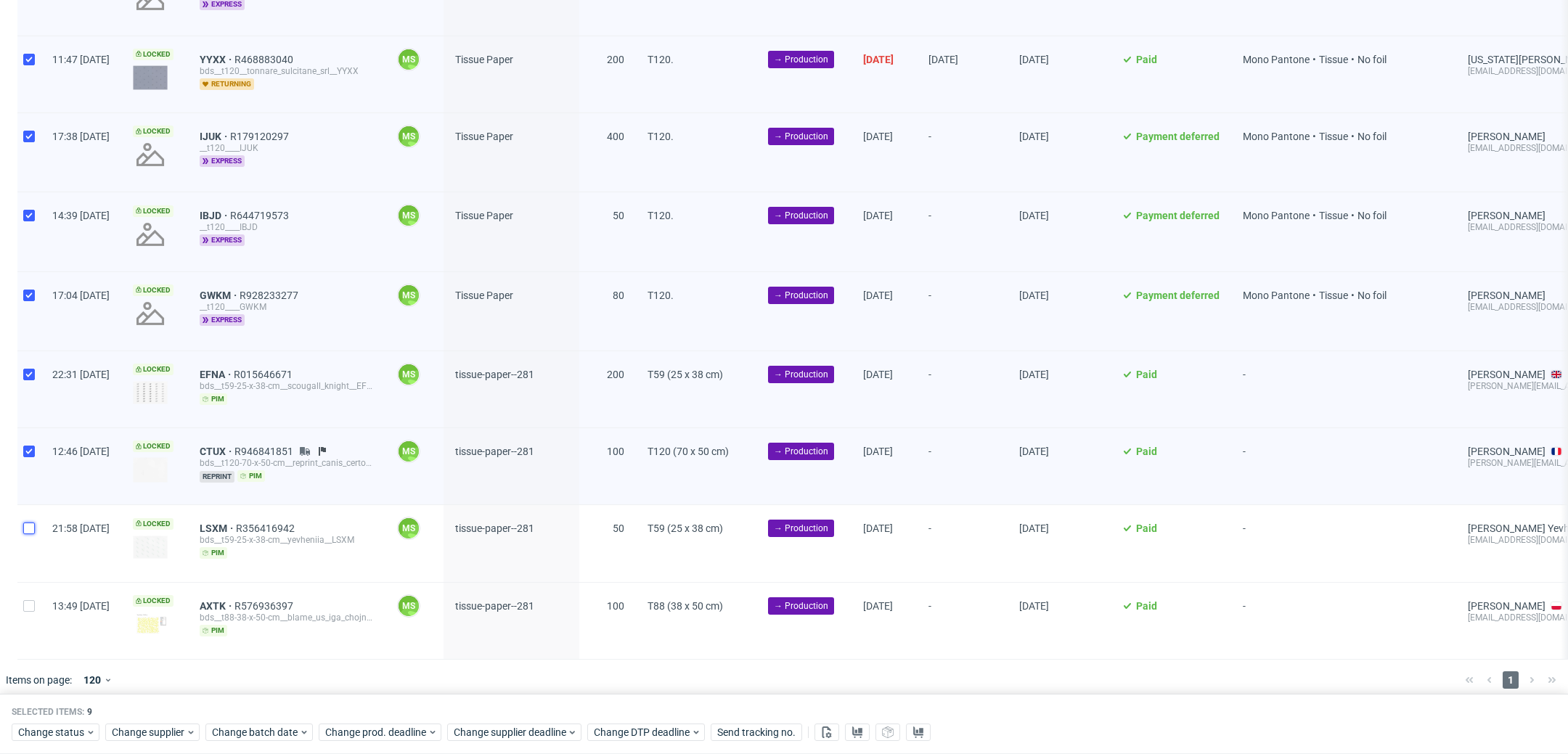
click at [32, 523] on input "checkbox" at bounding box center [29, 528] width 12 height 12
checkbox input "true"
click at [35, 615] on div at bounding box center [29, 621] width 24 height 76
checkbox input "true"
click at [278, 739] on span "Change batch date" at bounding box center [255, 733] width 87 height 15
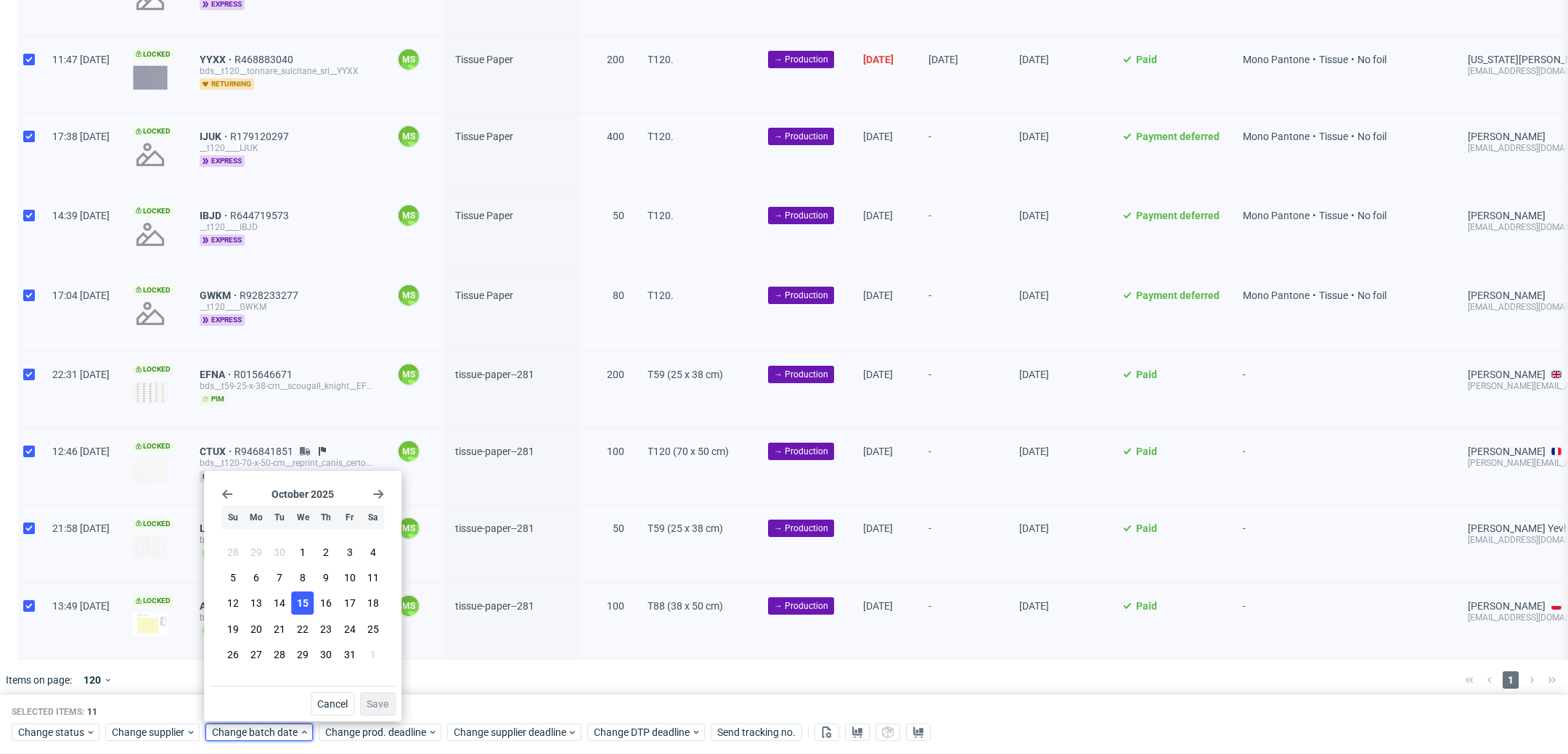
click at [305, 610] on span "15" at bounding box center [302, 603] width 12 height 15
click at [377, 712] on button "Save" at bounding box center [377, 705] width 35 height 24
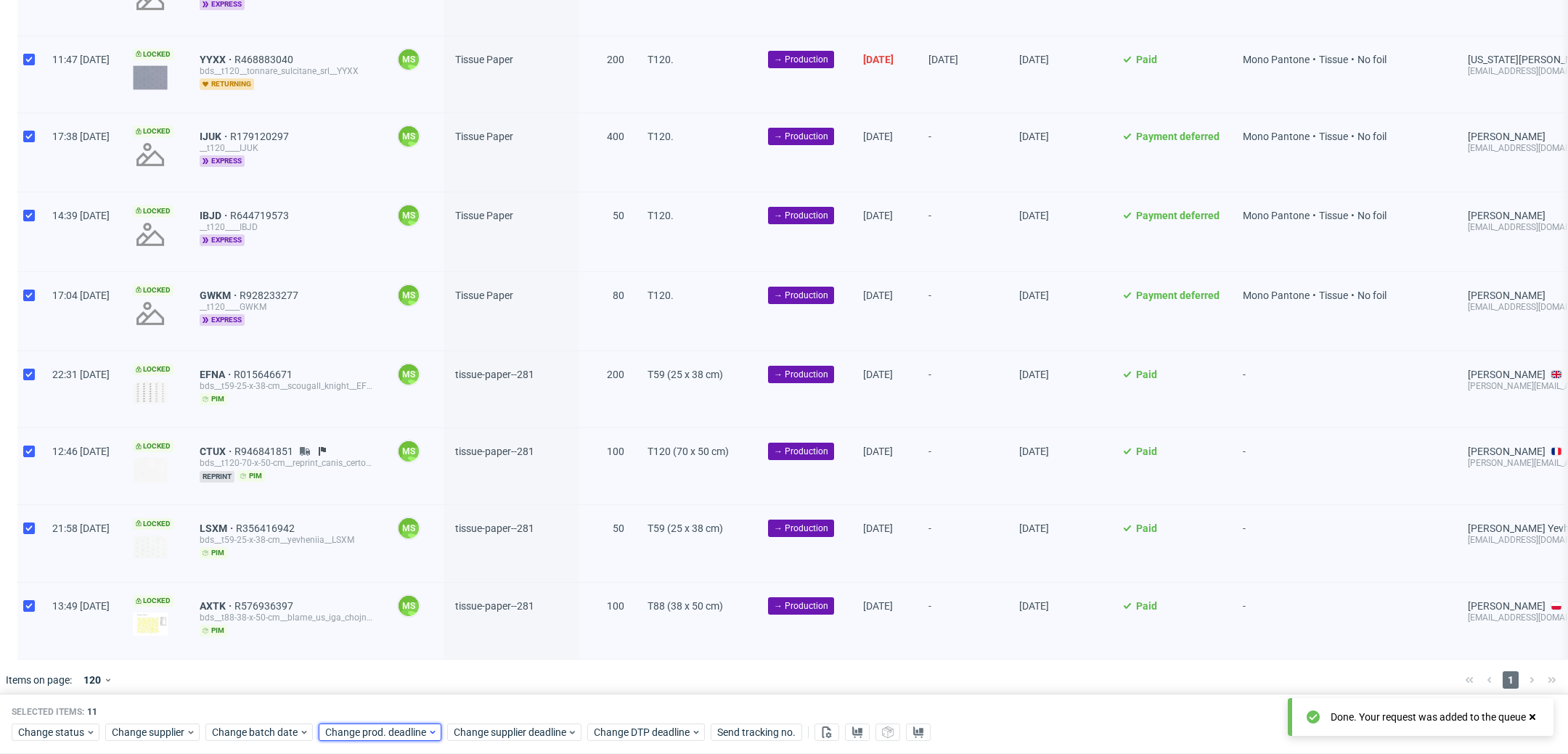
click at [382, 730] on span "Change prod. deadline" at bounding box center [376, 733] width 102 height 15
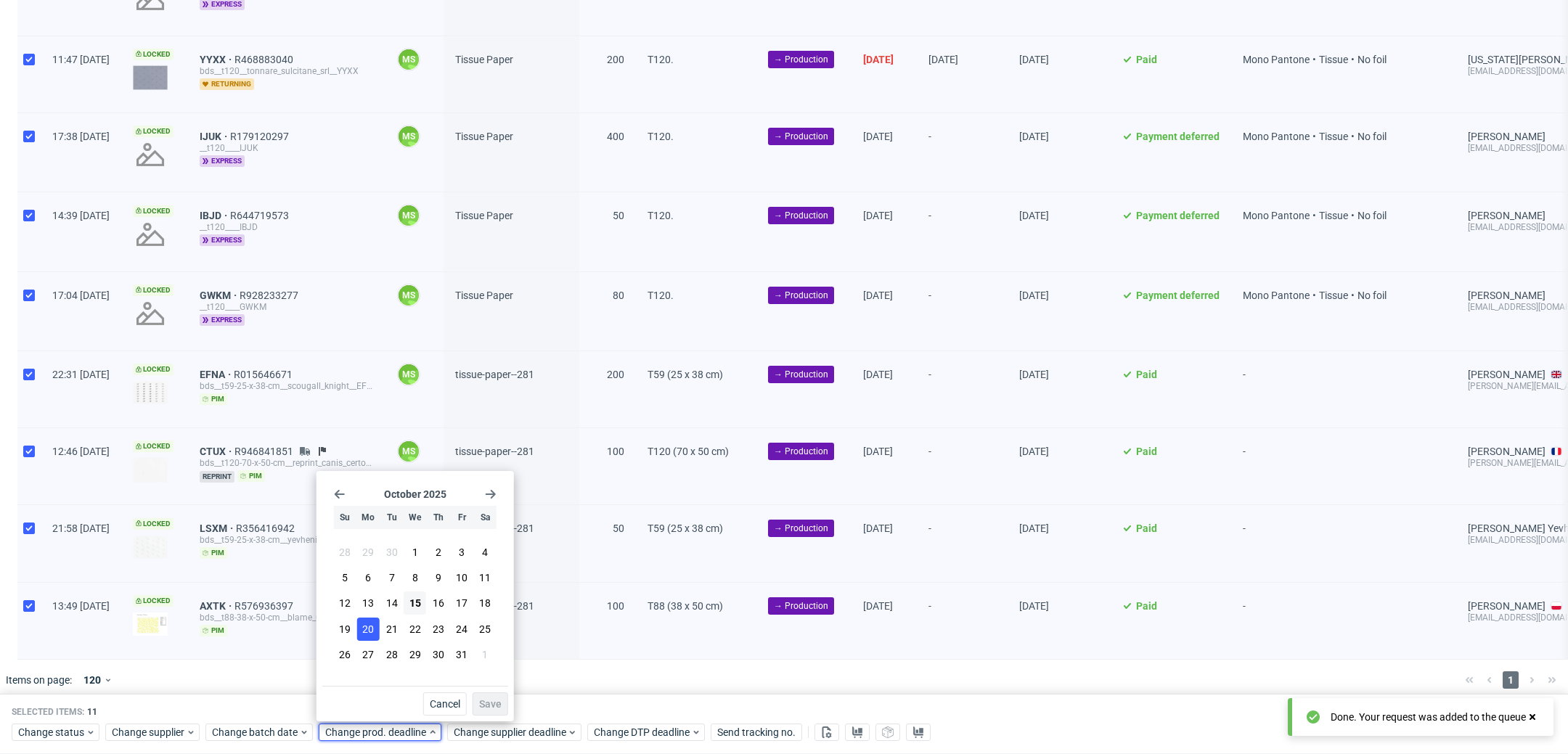
click at [365, 639] on button "20" at bounding box center [368, 629] width 23 height 24
click at [499, 702] on span "Save" at bounding box center [490, 704] width 23 height 10
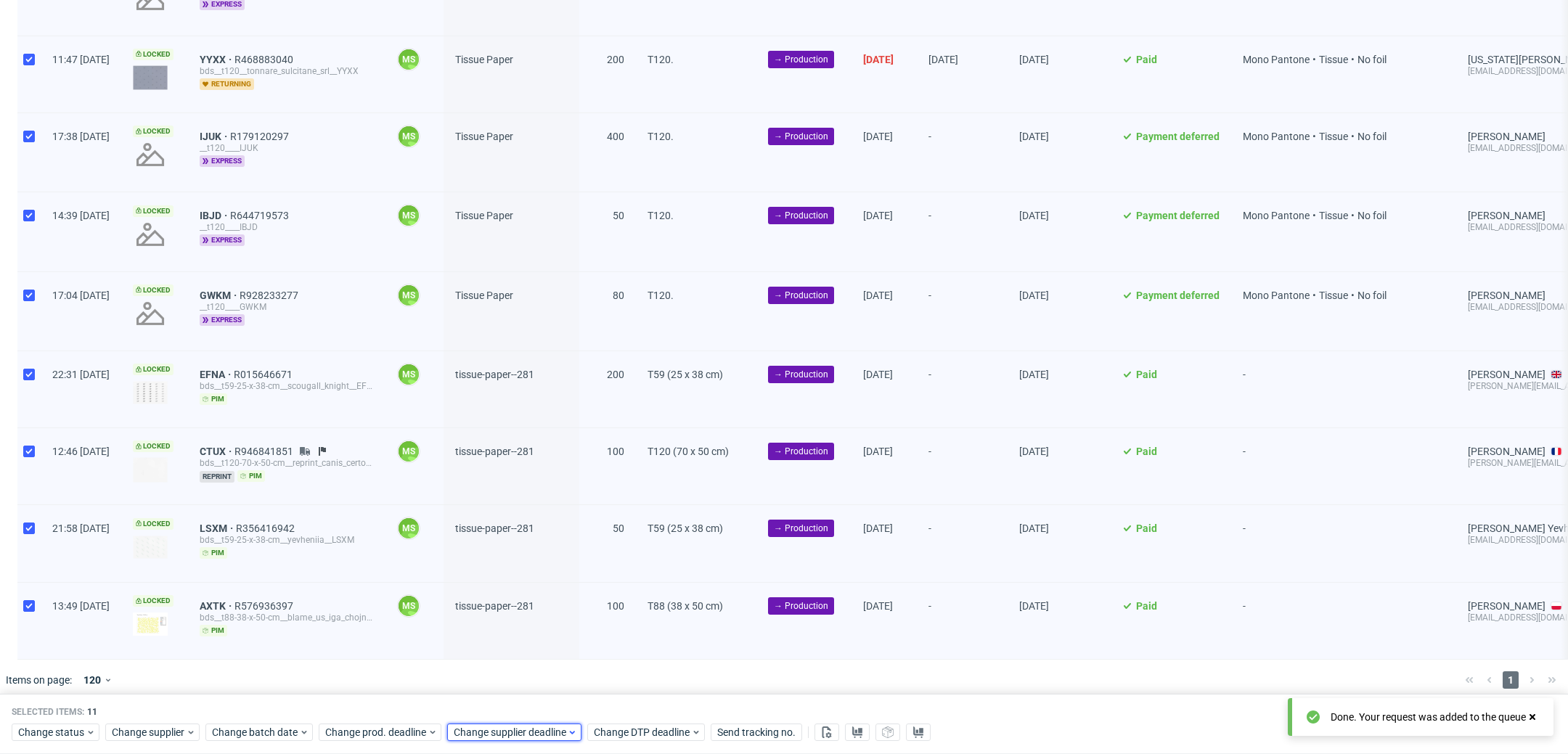
click at [499, 734] on span "Change supplier deadline" at bounding box center [510, 733] width 113 height 15
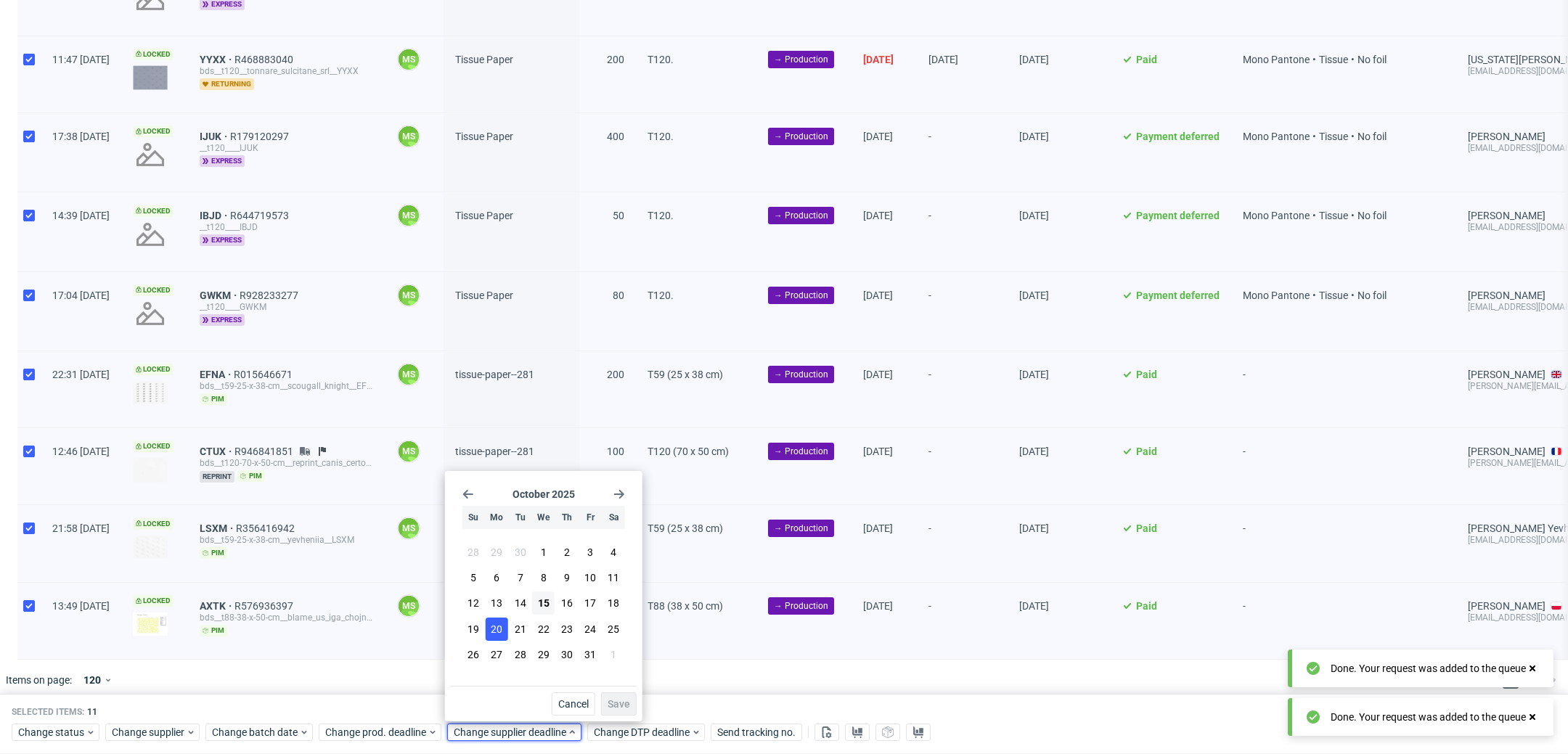
click at [503, 624] on button "20" at bounding box center [497, 629] width 23 height 24
click at [612, 702] on span "Save" at bounding box center [618, 704] width 23 height 10
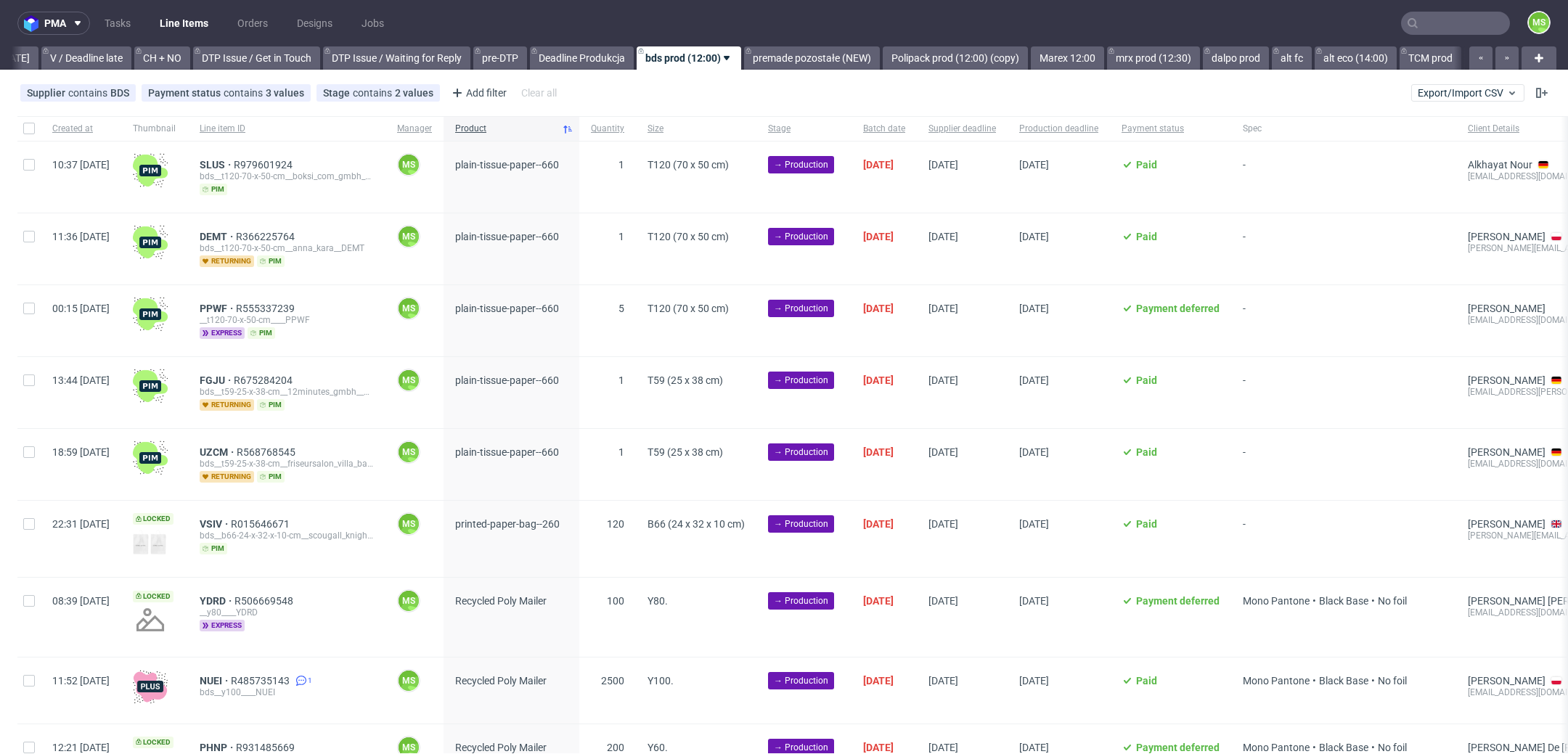
scroll to position [1184, 0]
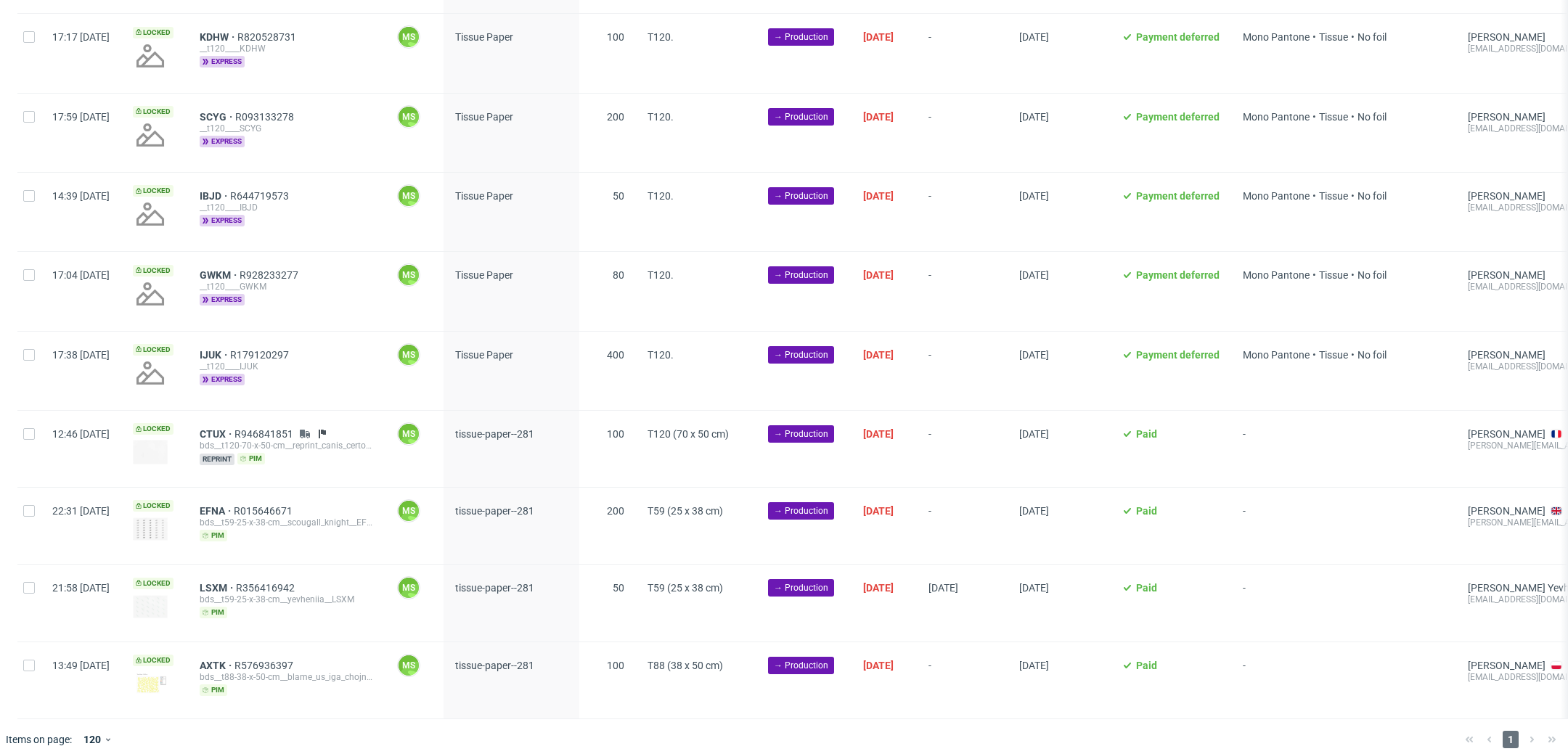
scroll to position [0, 1968]
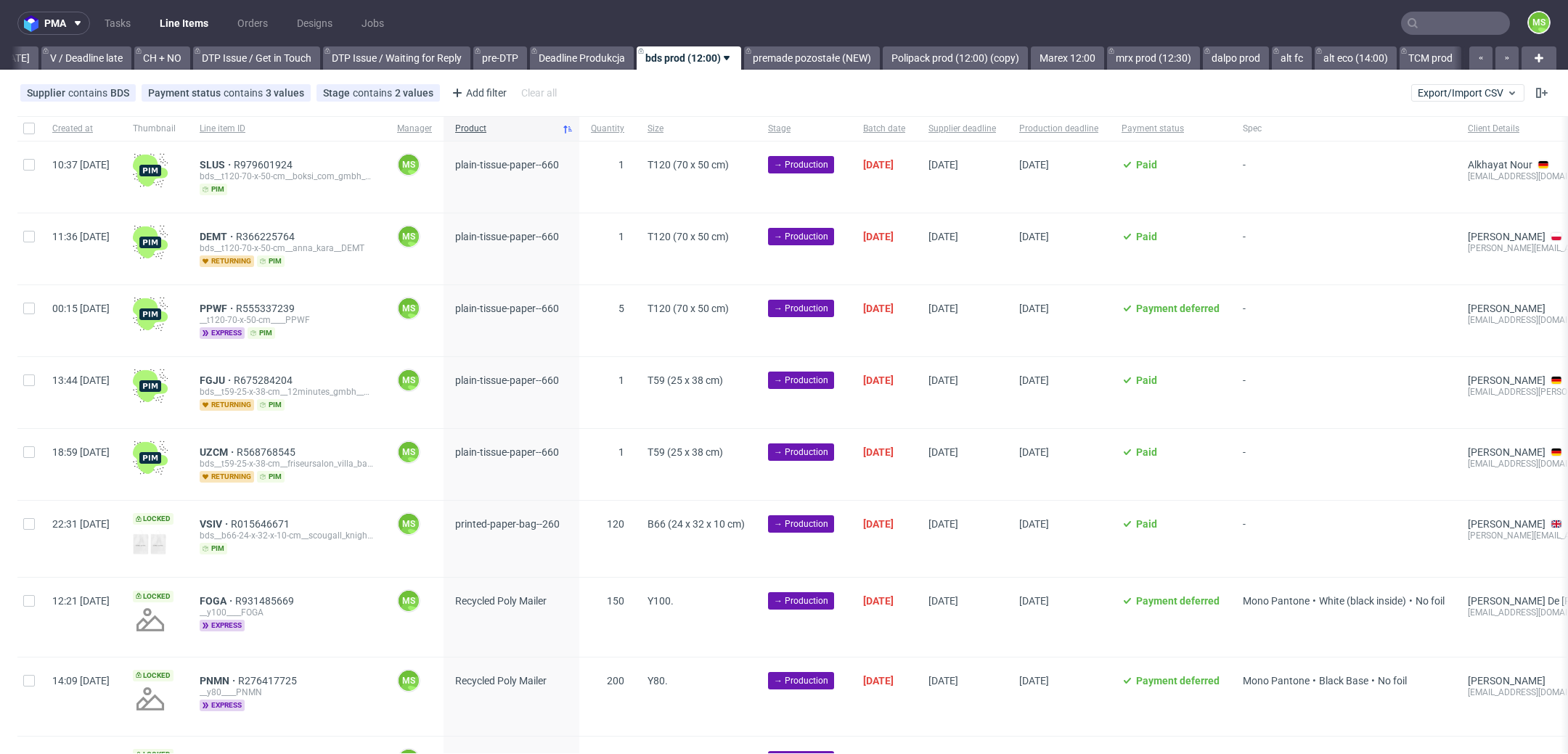
click at [22, 126] on div at bounding box center [29, 128] width 24 height 24
checkbox input "true"
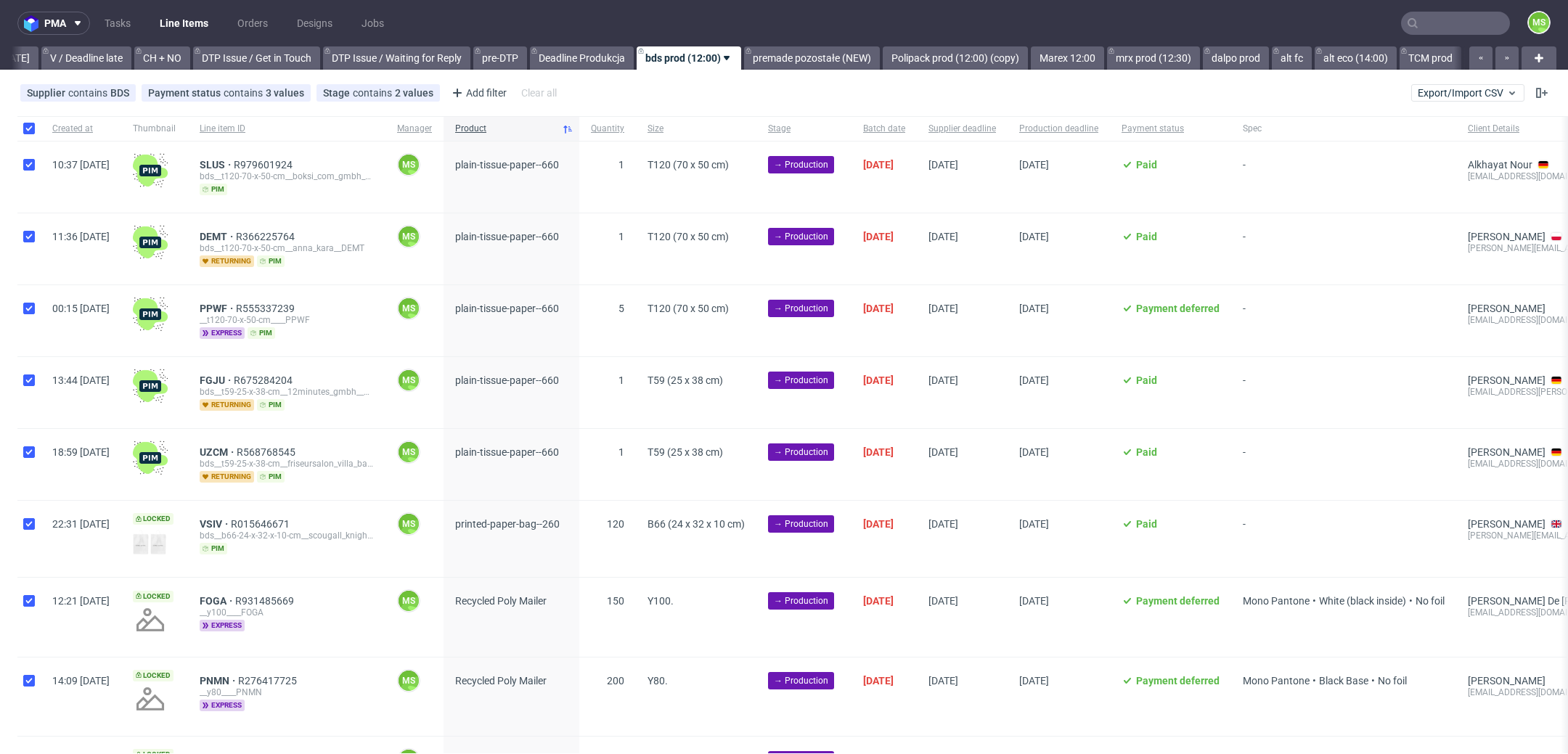
checkbox input "true"
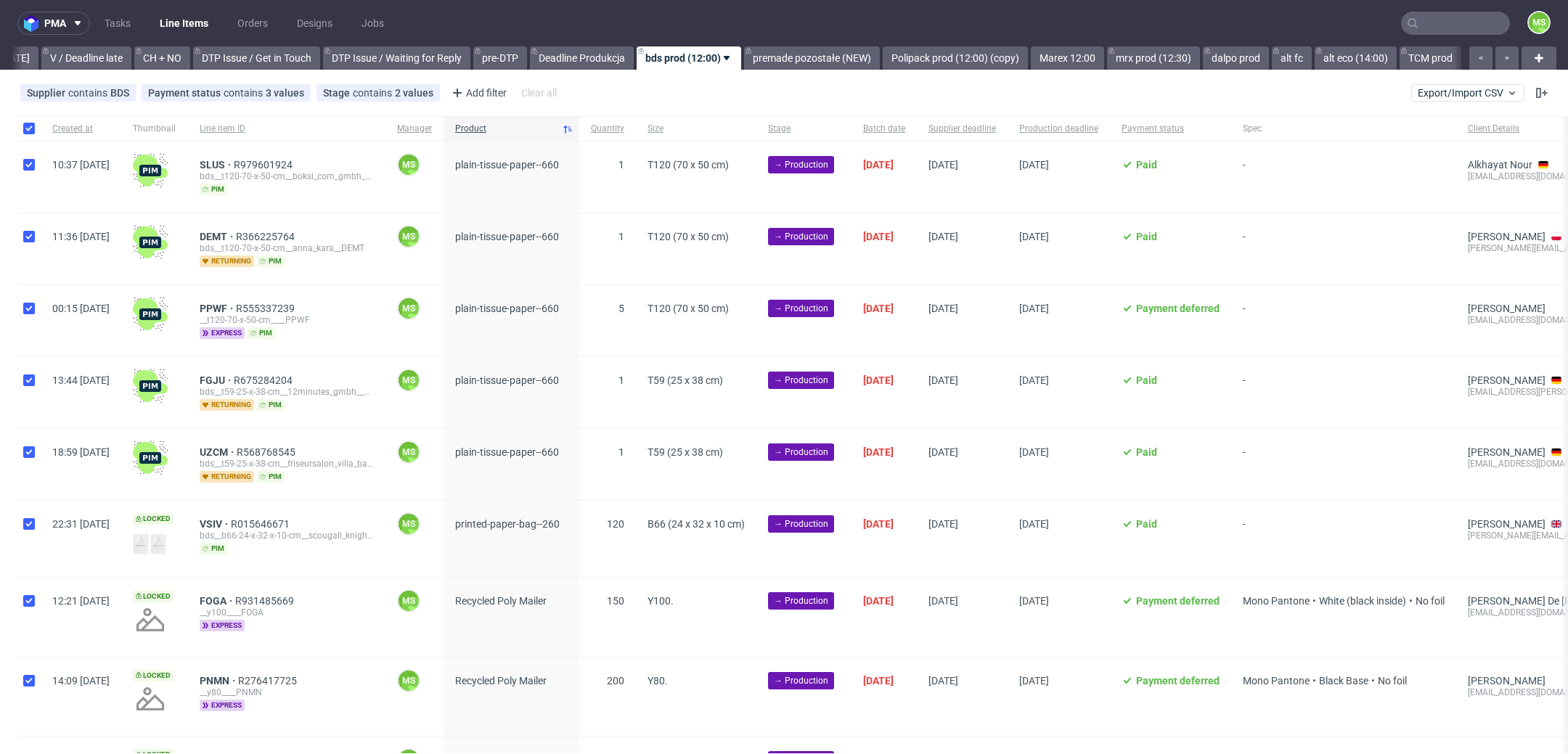
checkbox input "true"
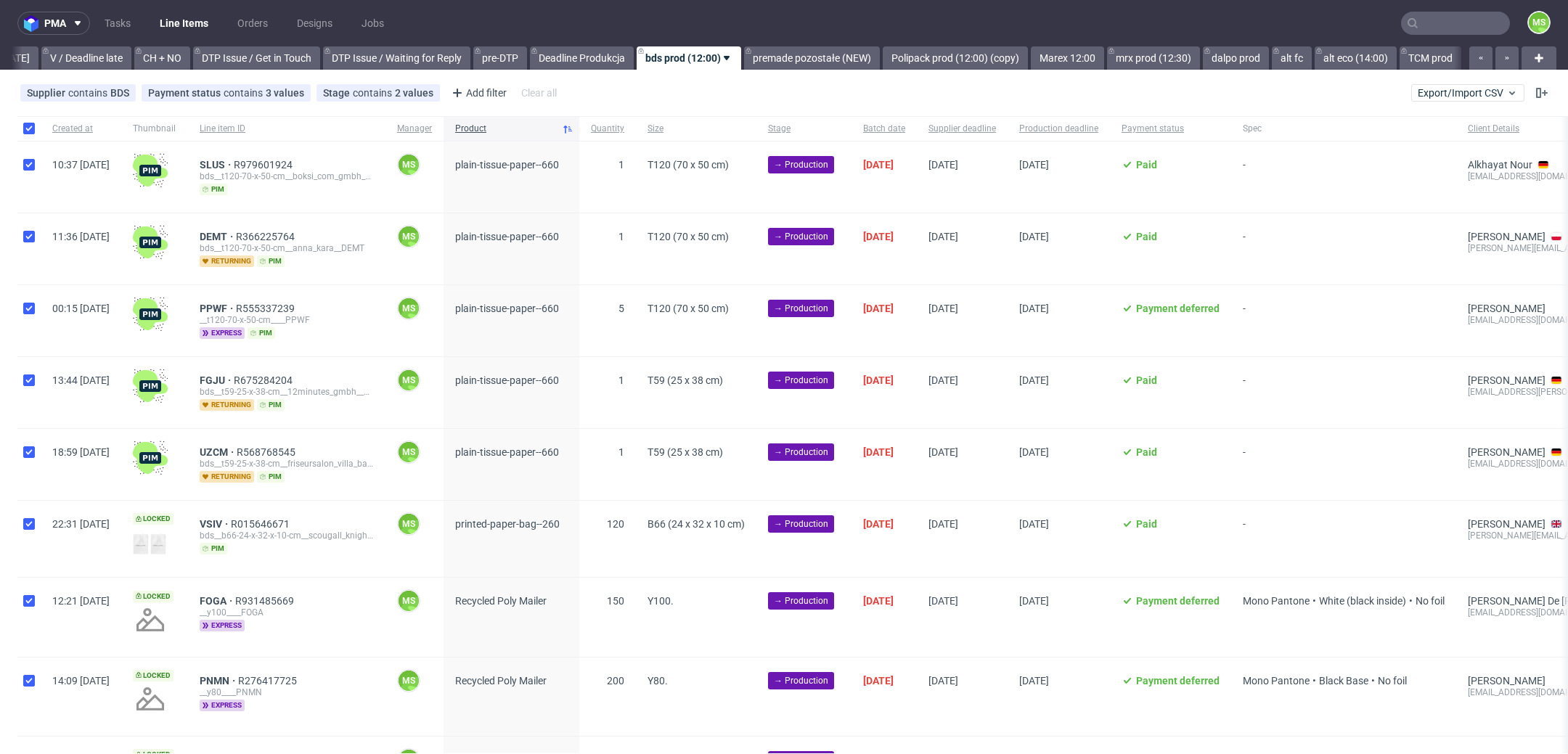
checkbox input "true"
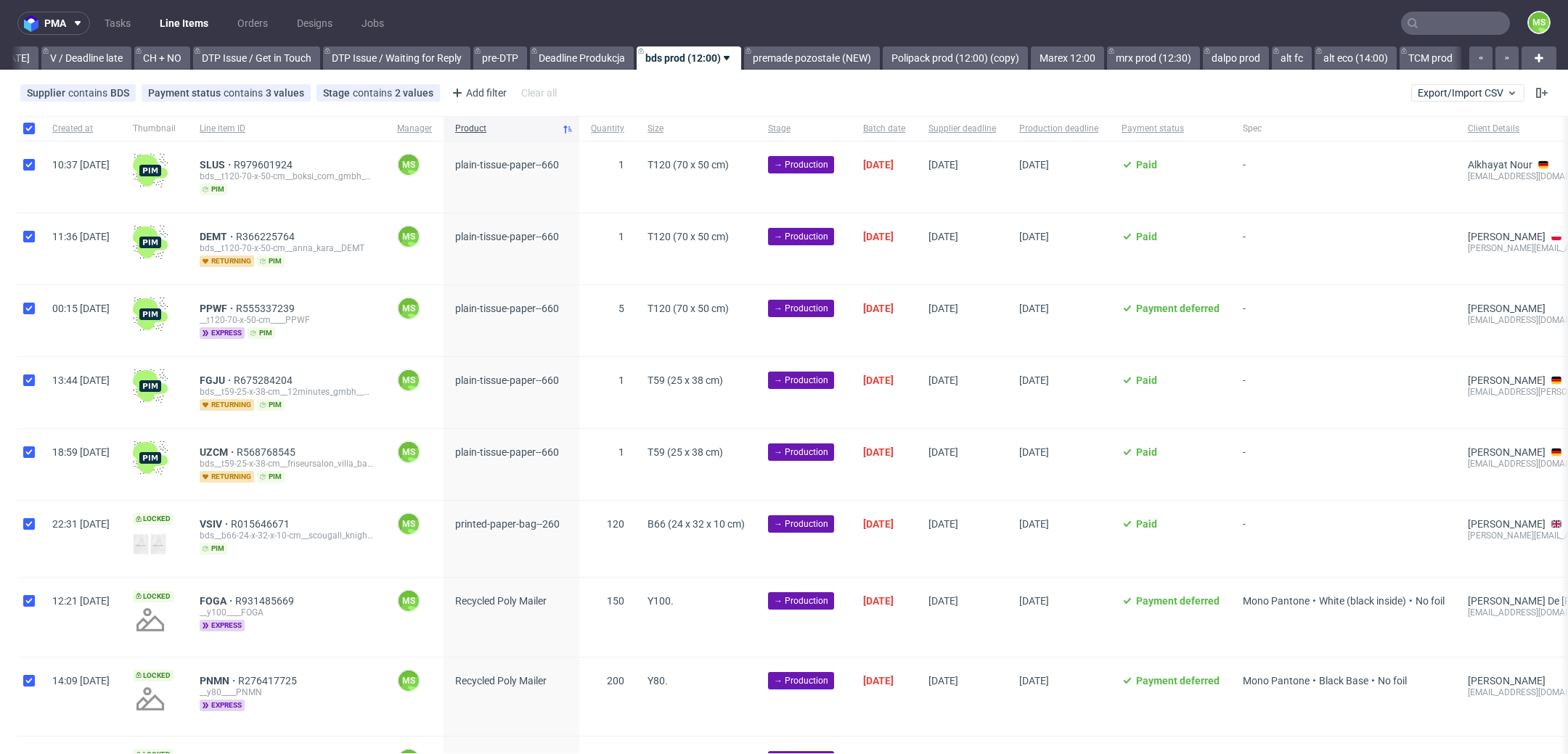
checkbox input "true"
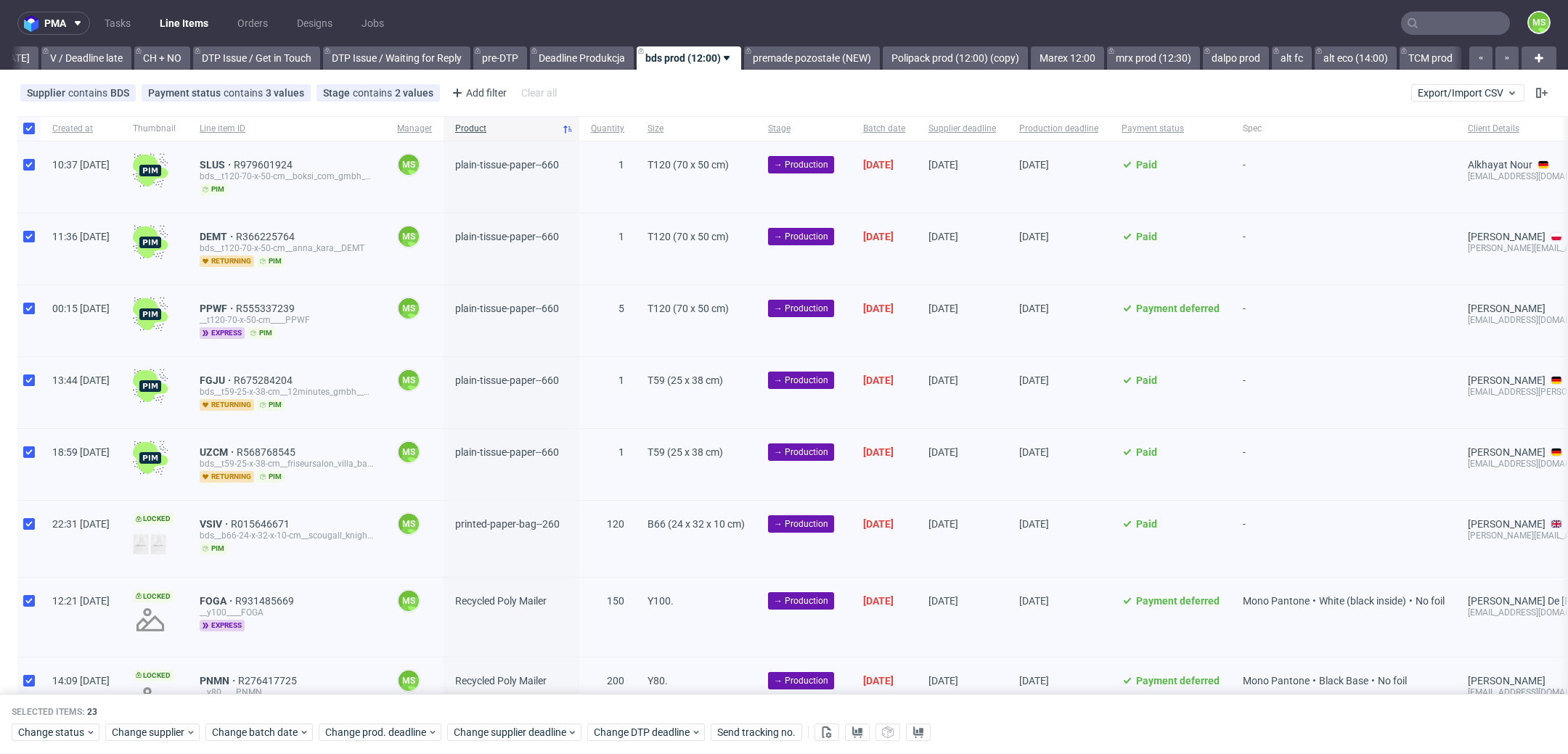
click at [35, 167] on div at bounding box center [29, 177] width 24 height 71
checkbox input "false"
click at [35, 233] on div at bounding box center [29, 249] width 24 height 71
checkbox input "false"
click at [27, 309] on input "checkbox" at bounding box center [29, 308] width 12 height 12
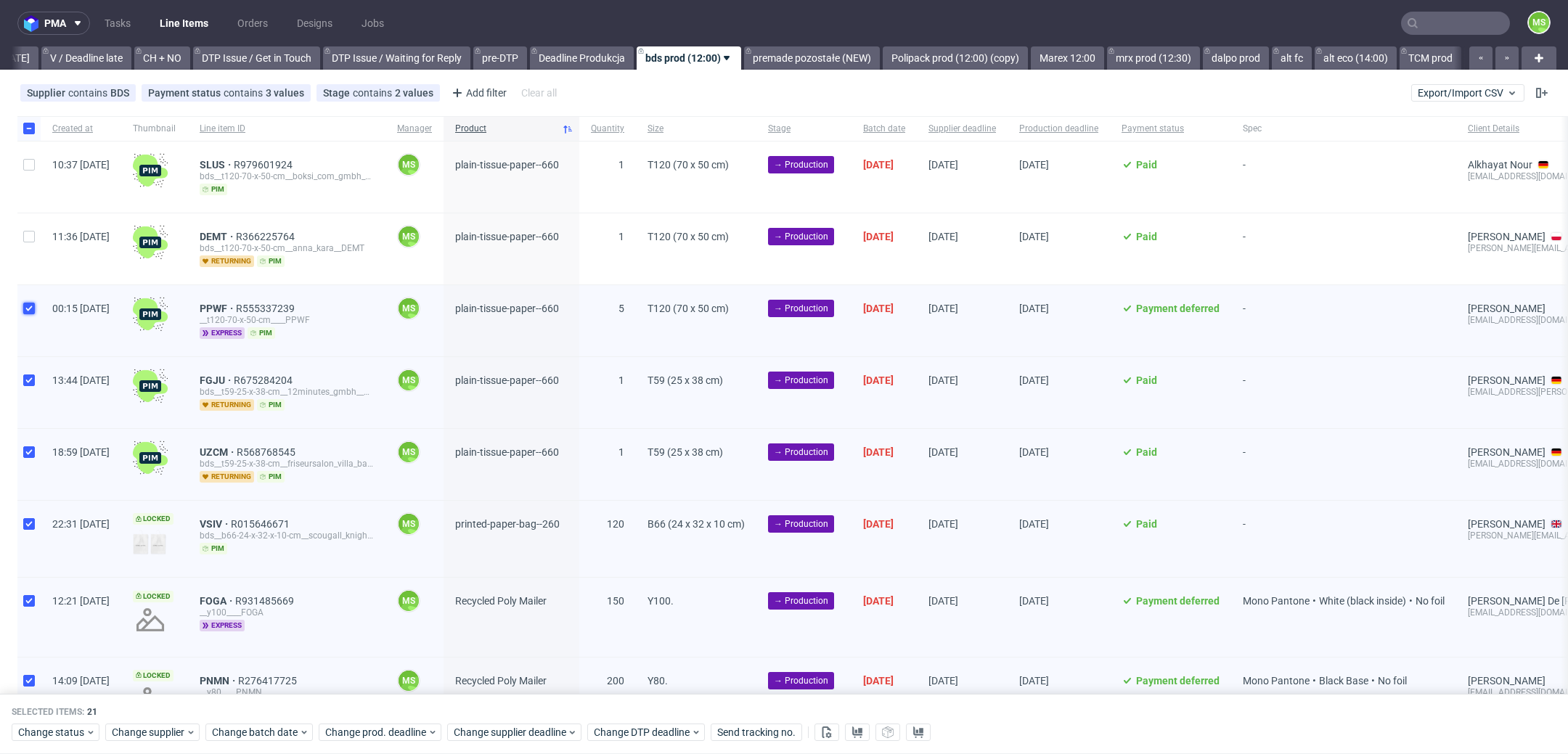
checkbox input "false"
click at [34, 363] on div at bounding box center [29, 392] width 24 height 71
checkbox input "false"
click at [35, 454] on div at bounding box center [29, 464] width 24 height 71
checkbox input "false"
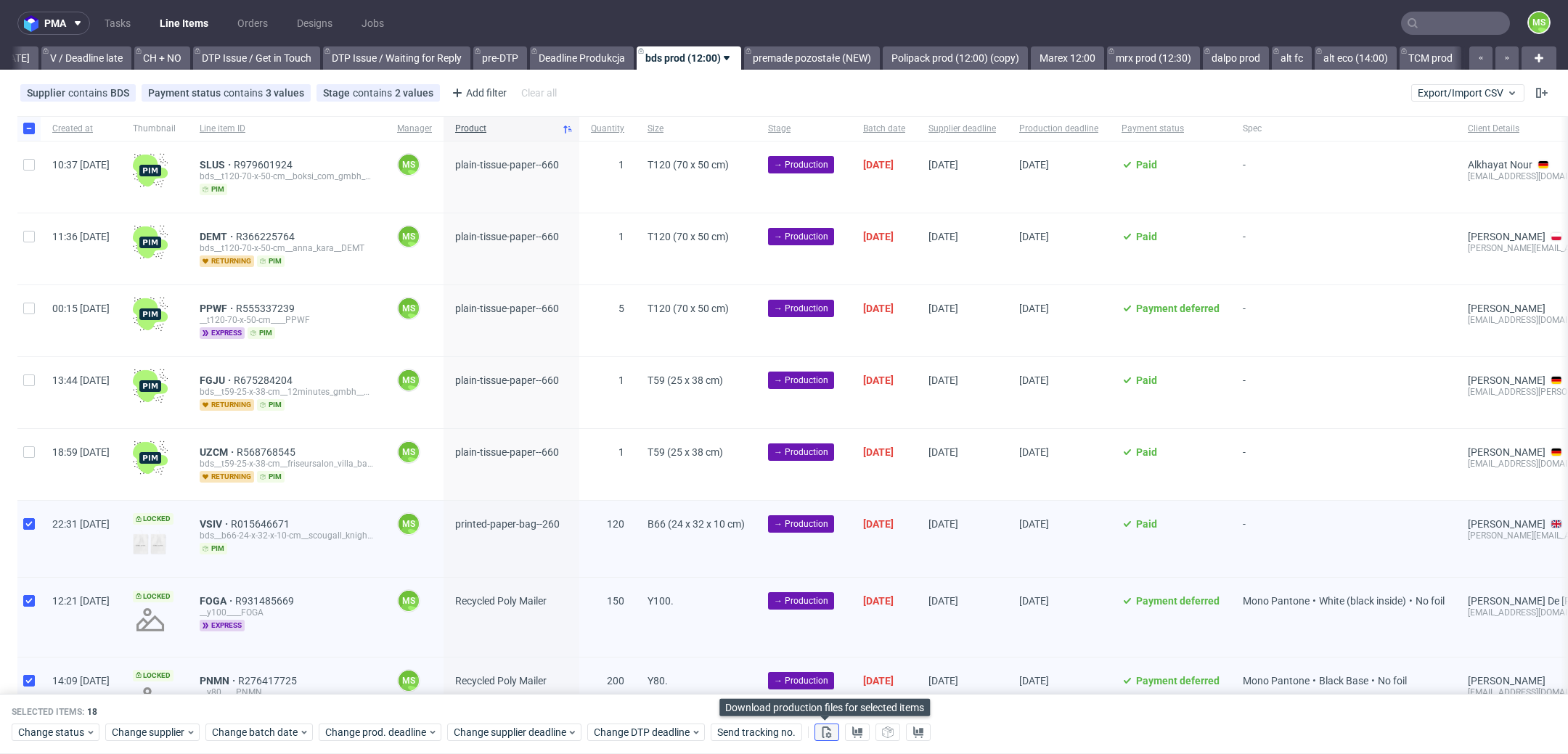
click at [830, 735] on button at bounding box center [826, 733] width 24 height 17
click at [31, 122] on input "checkbox" at bounding box center [29, 128] width 12 height 12
checkbox input "false"
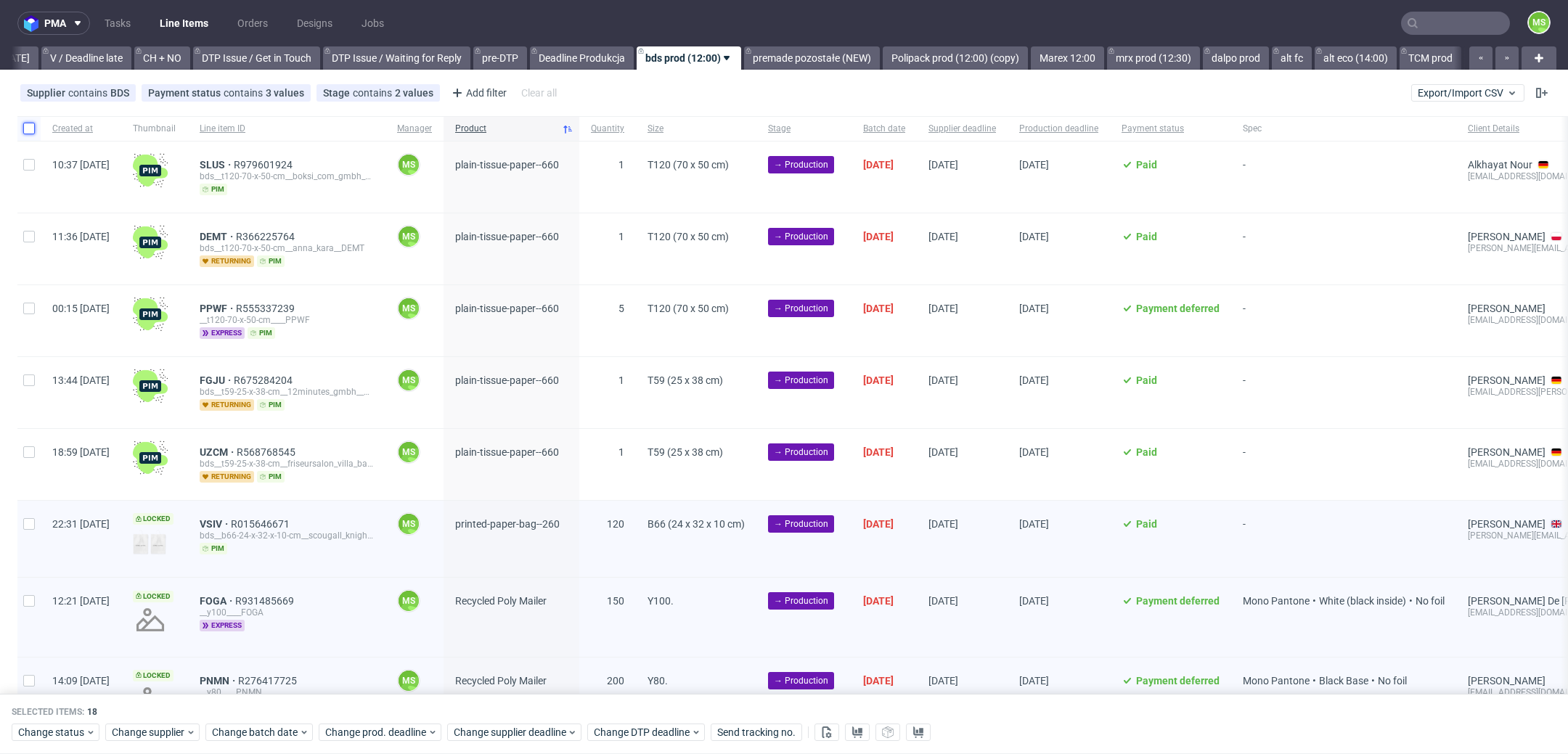
checkbox input "false"
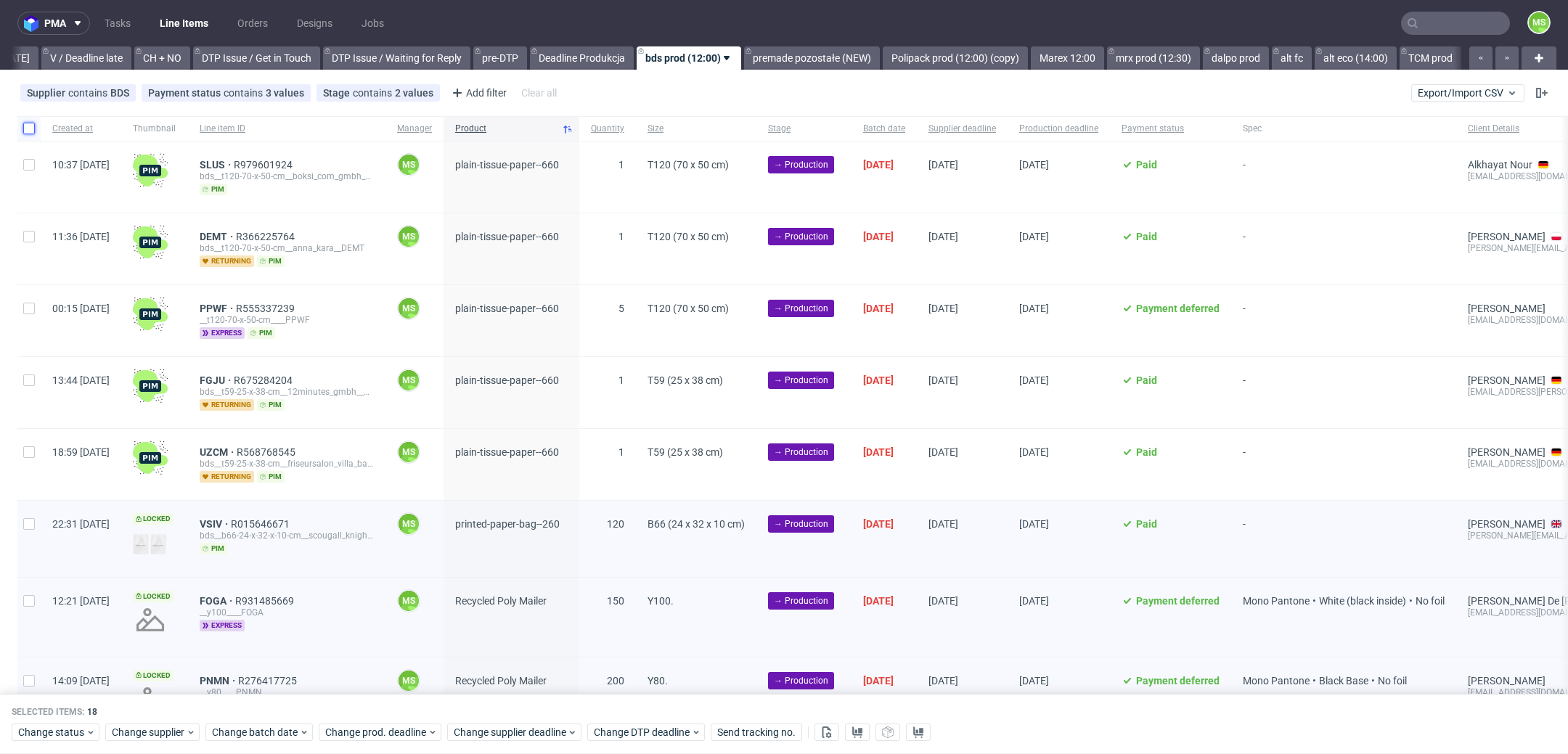
checkbox input "false"
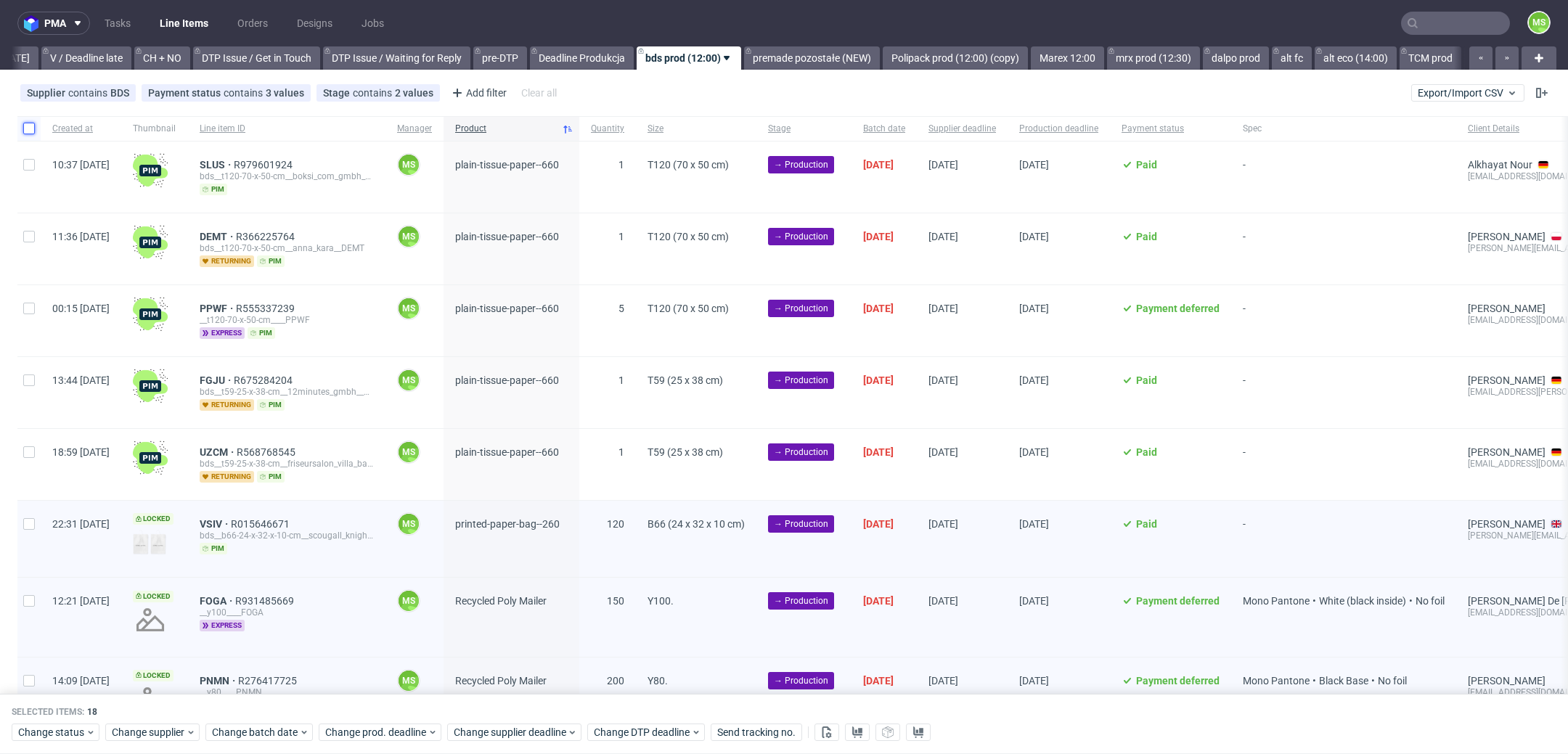
checkbox input "false"
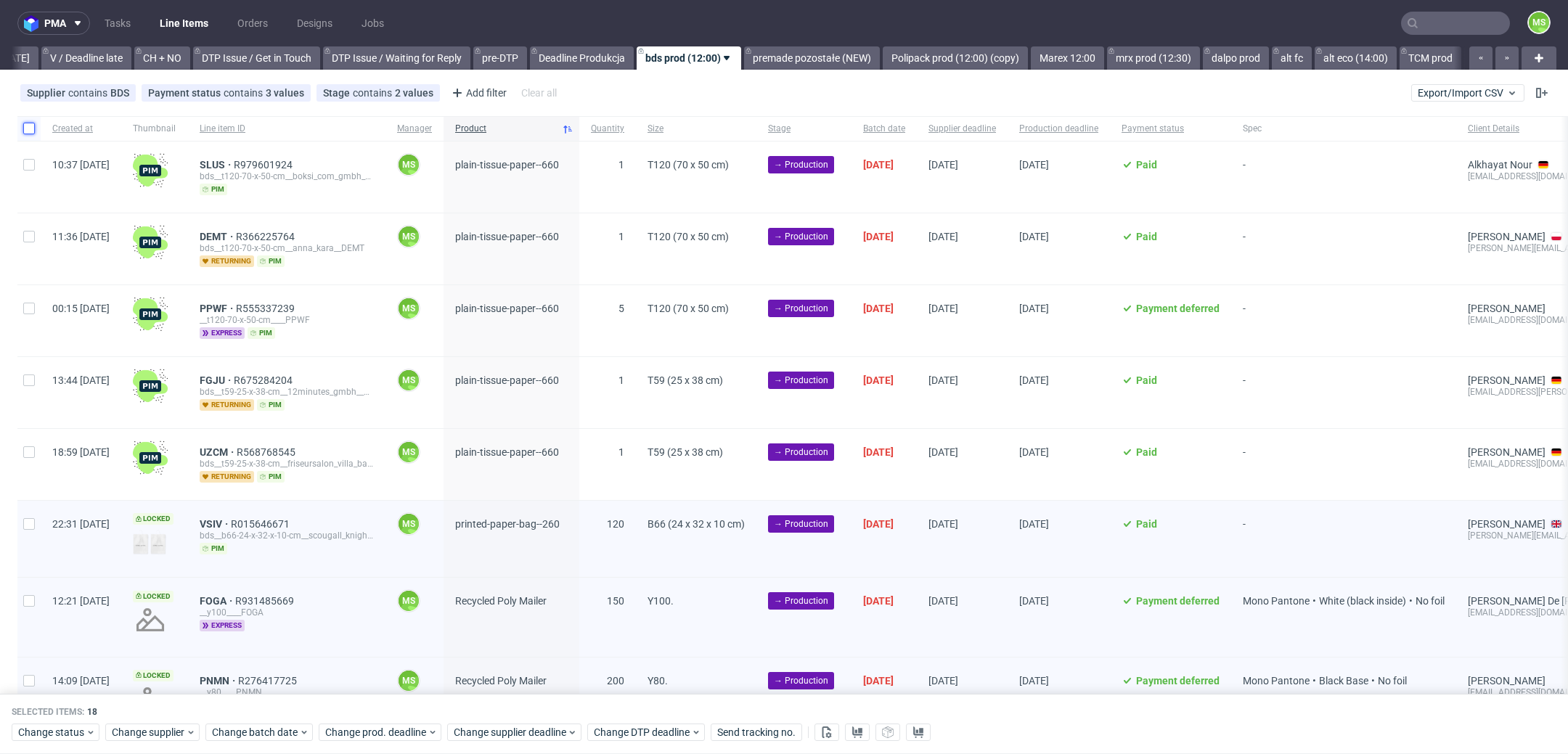
checkbox input "false"
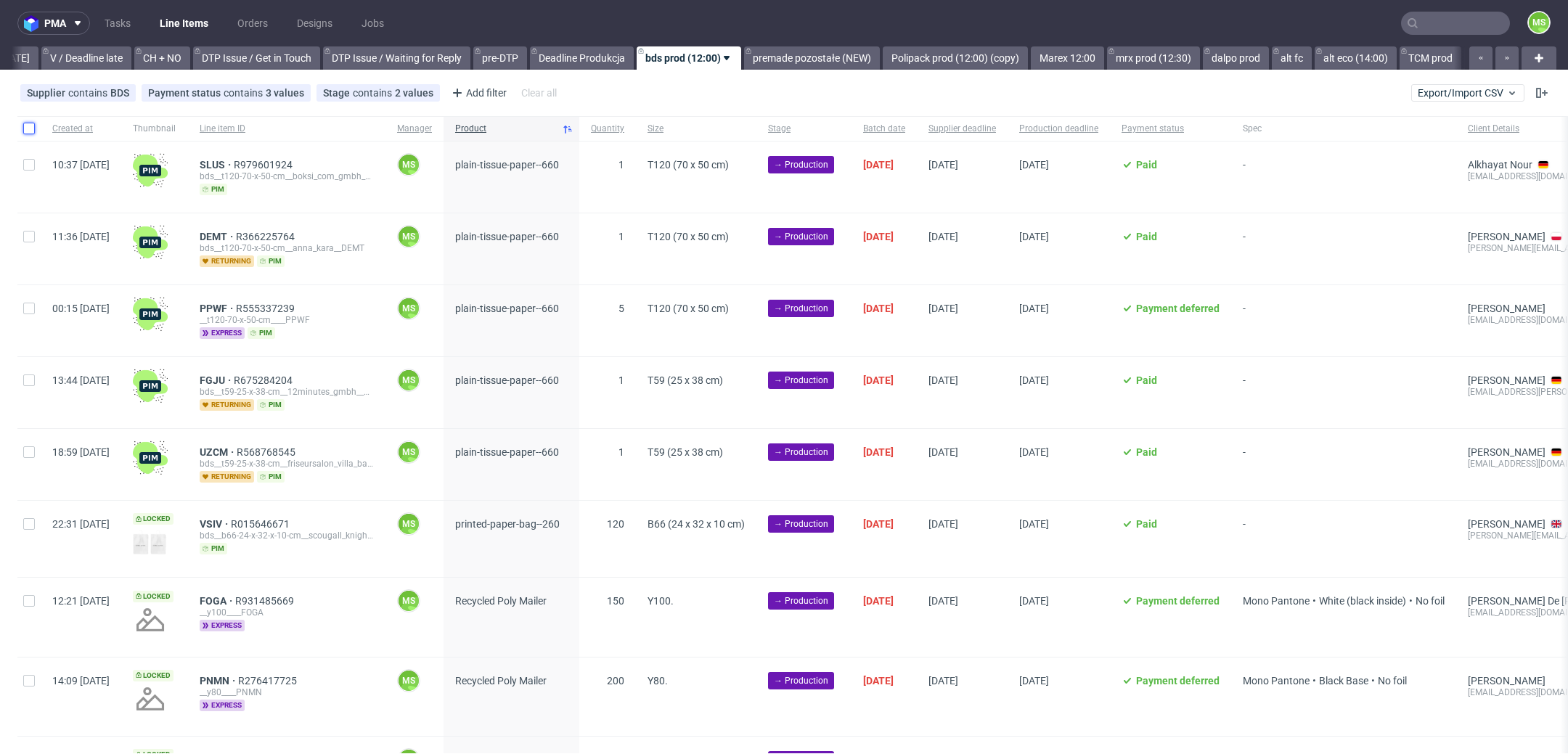
click at [31, 122] on input "checkbox" at bounding box center [29, 128] width 12 height 12
checkbox input "true"
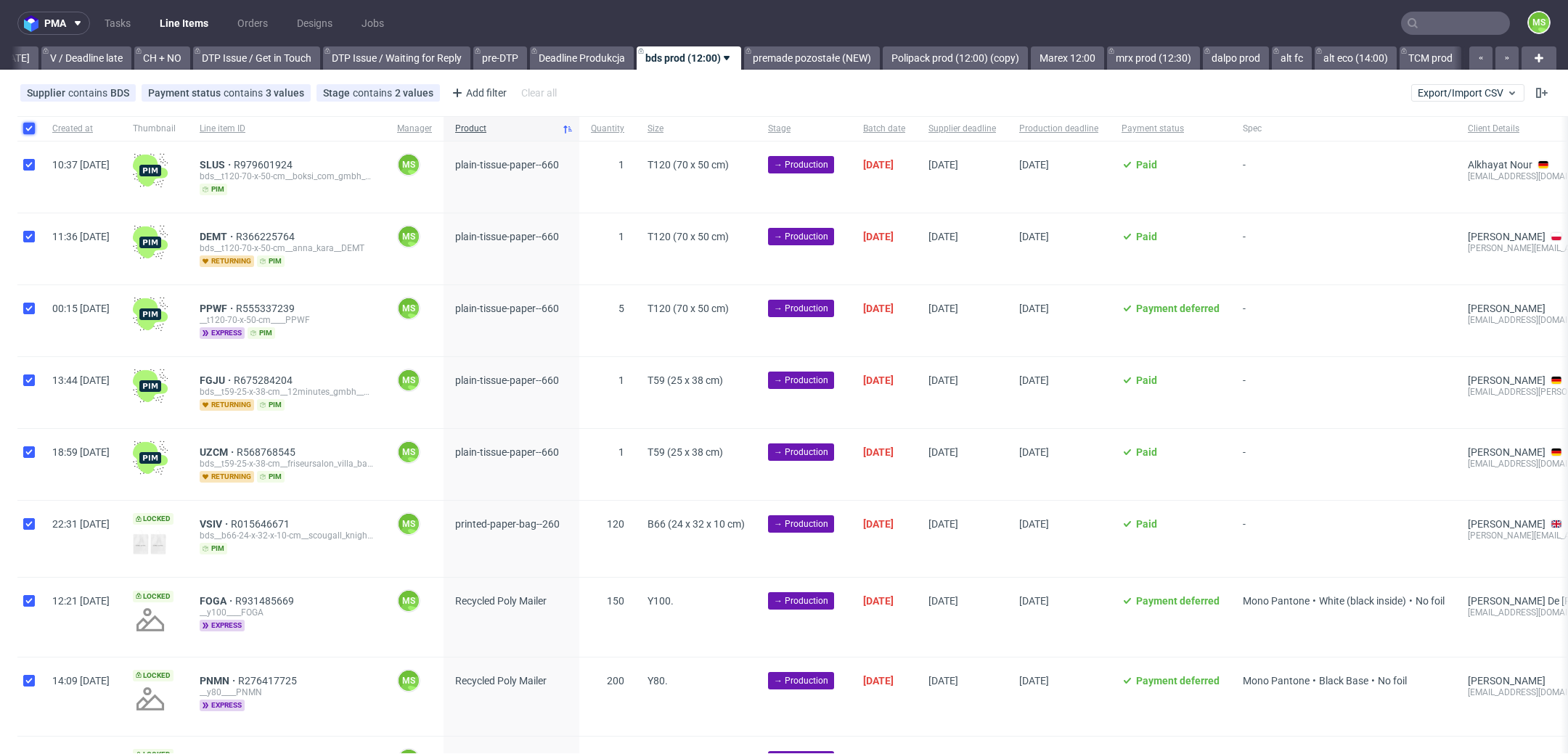
checkbox input "true"
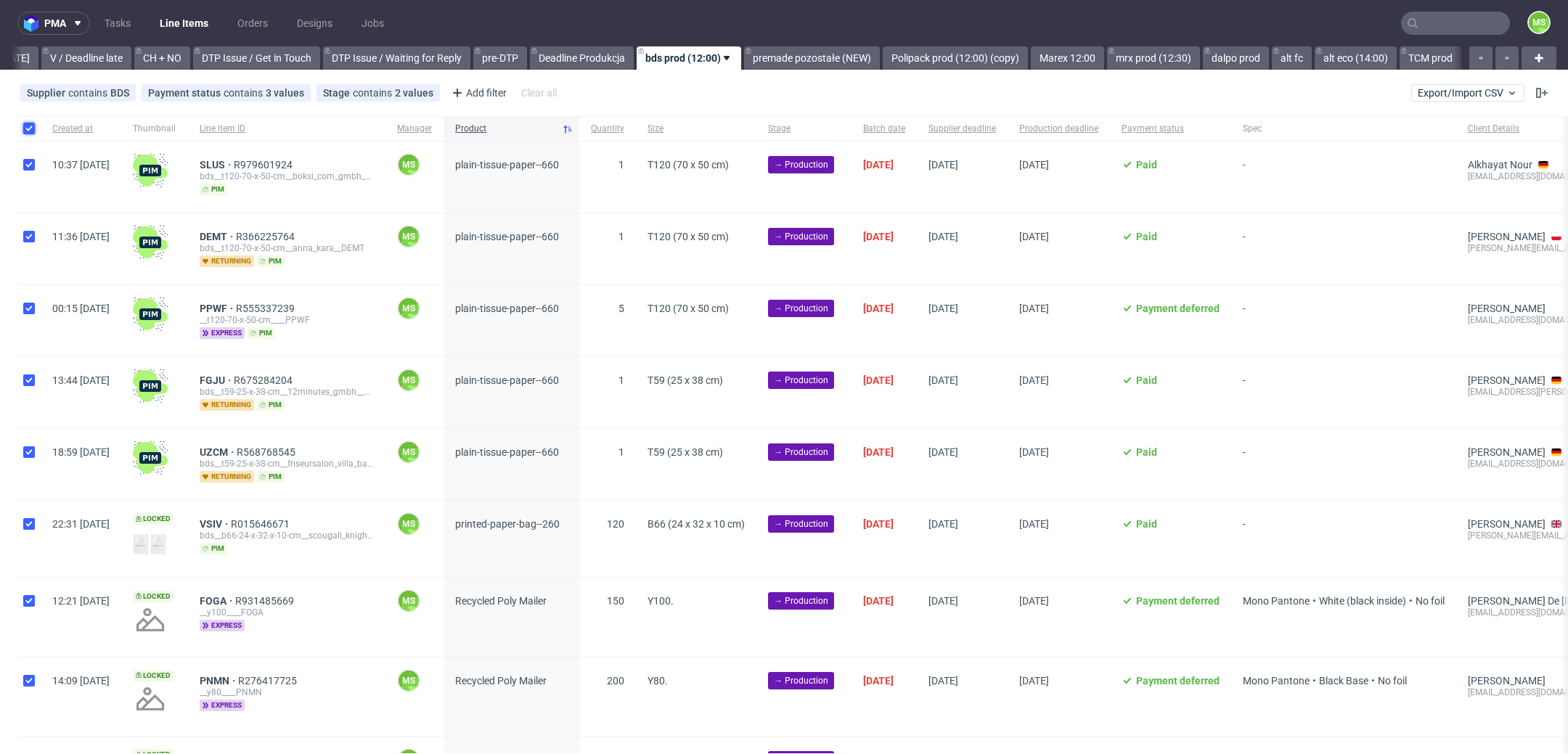
checkbox input "true"
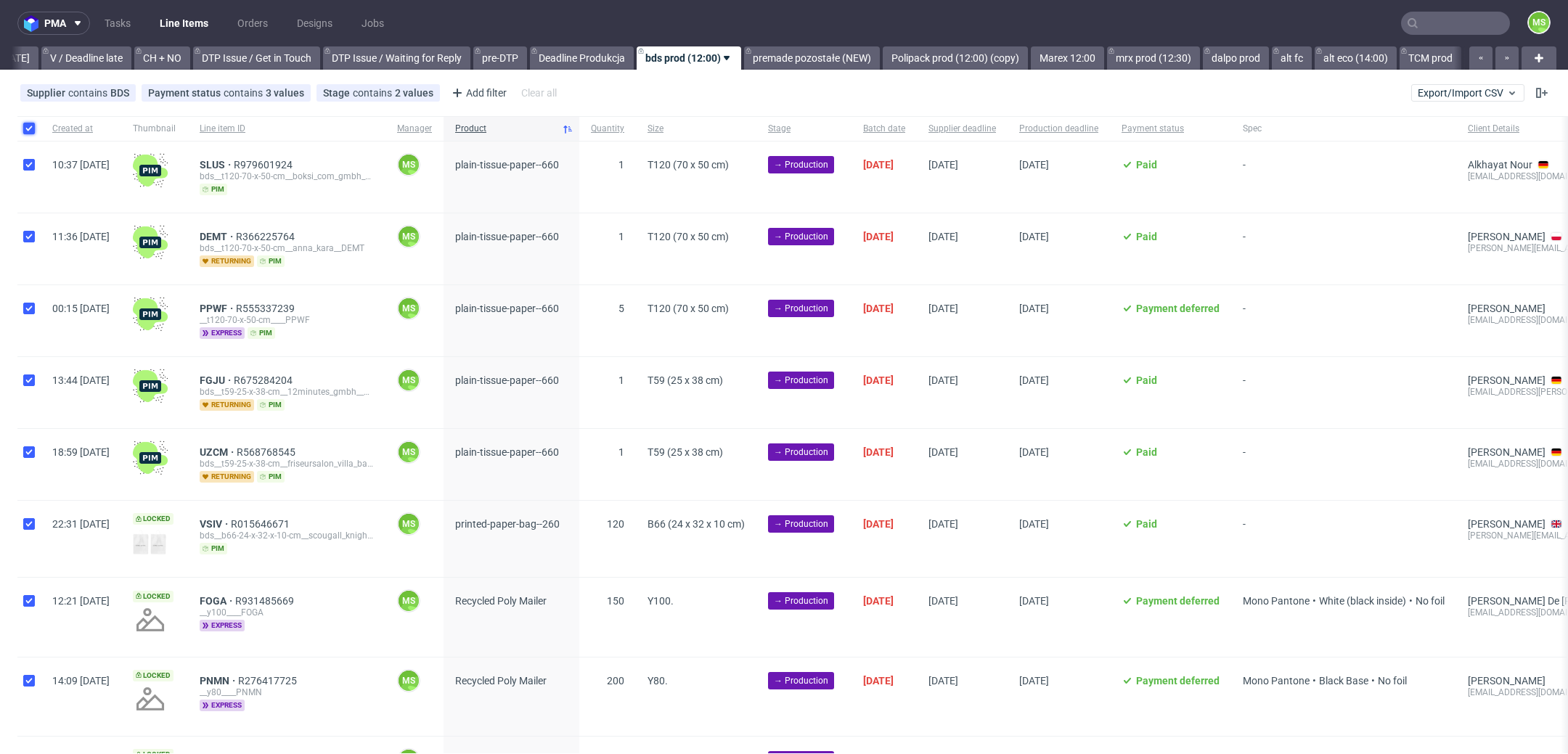
checkbox input "true"
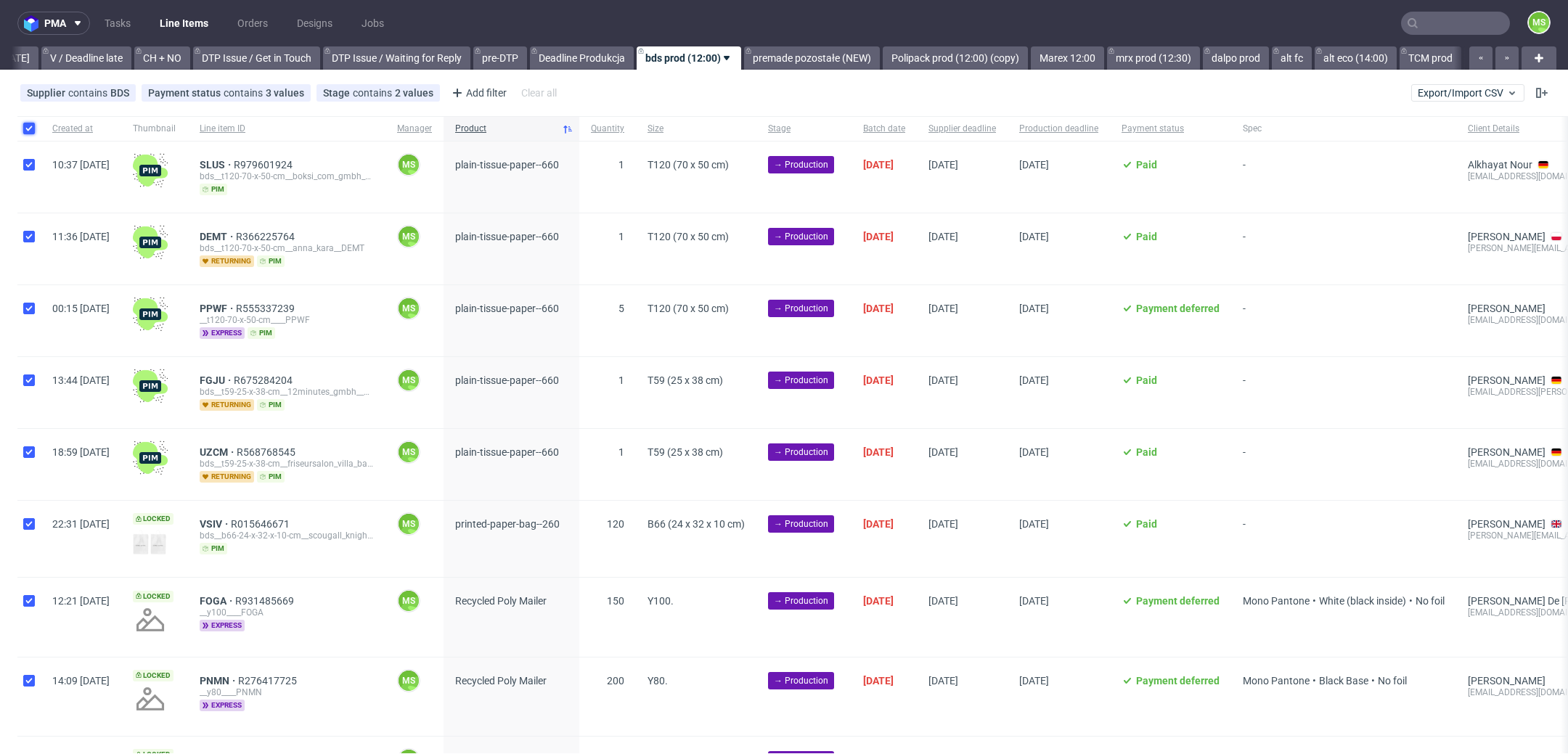
checkbox input "true"
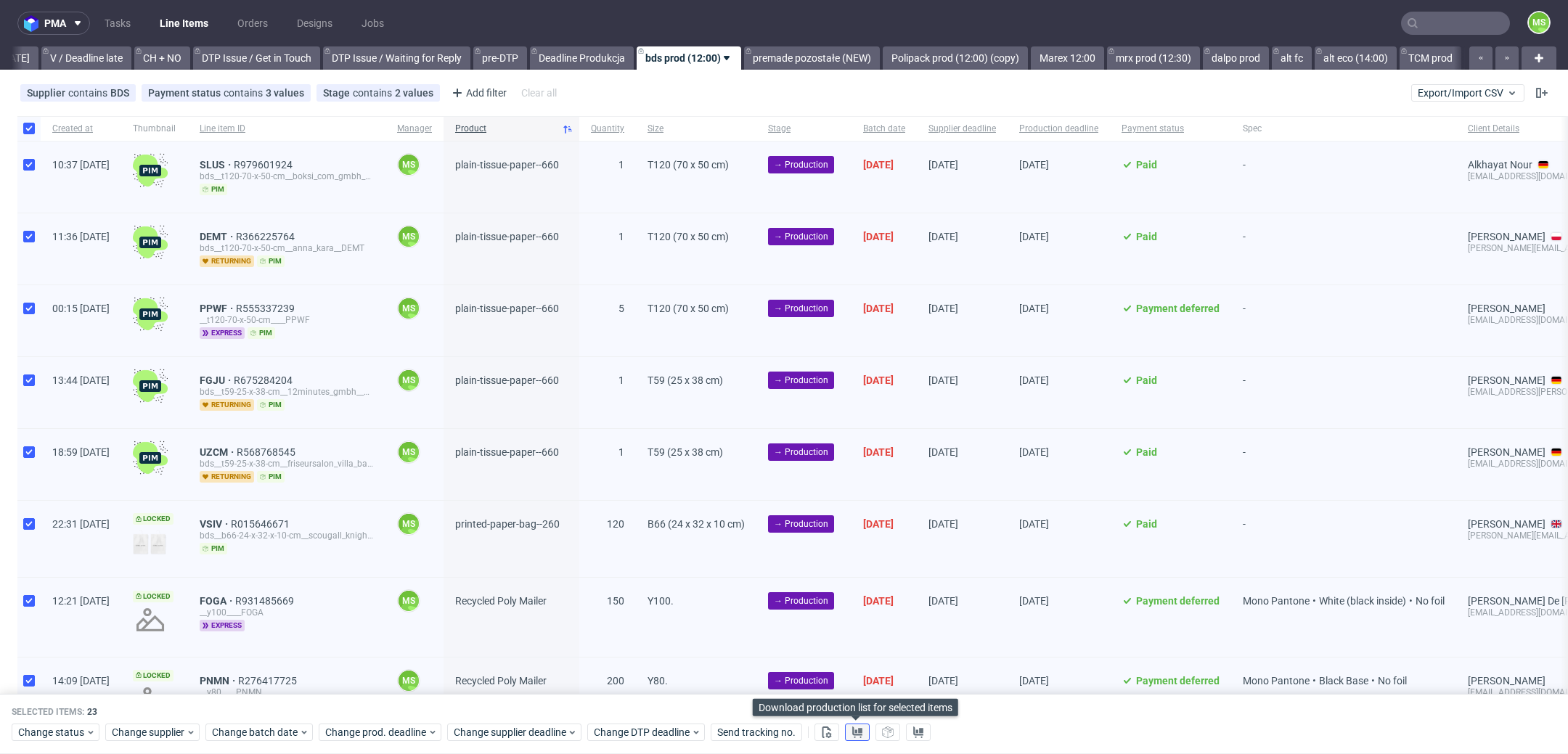
click at [861, 729] on button at bounding box center [857, 733] width 24 height 17
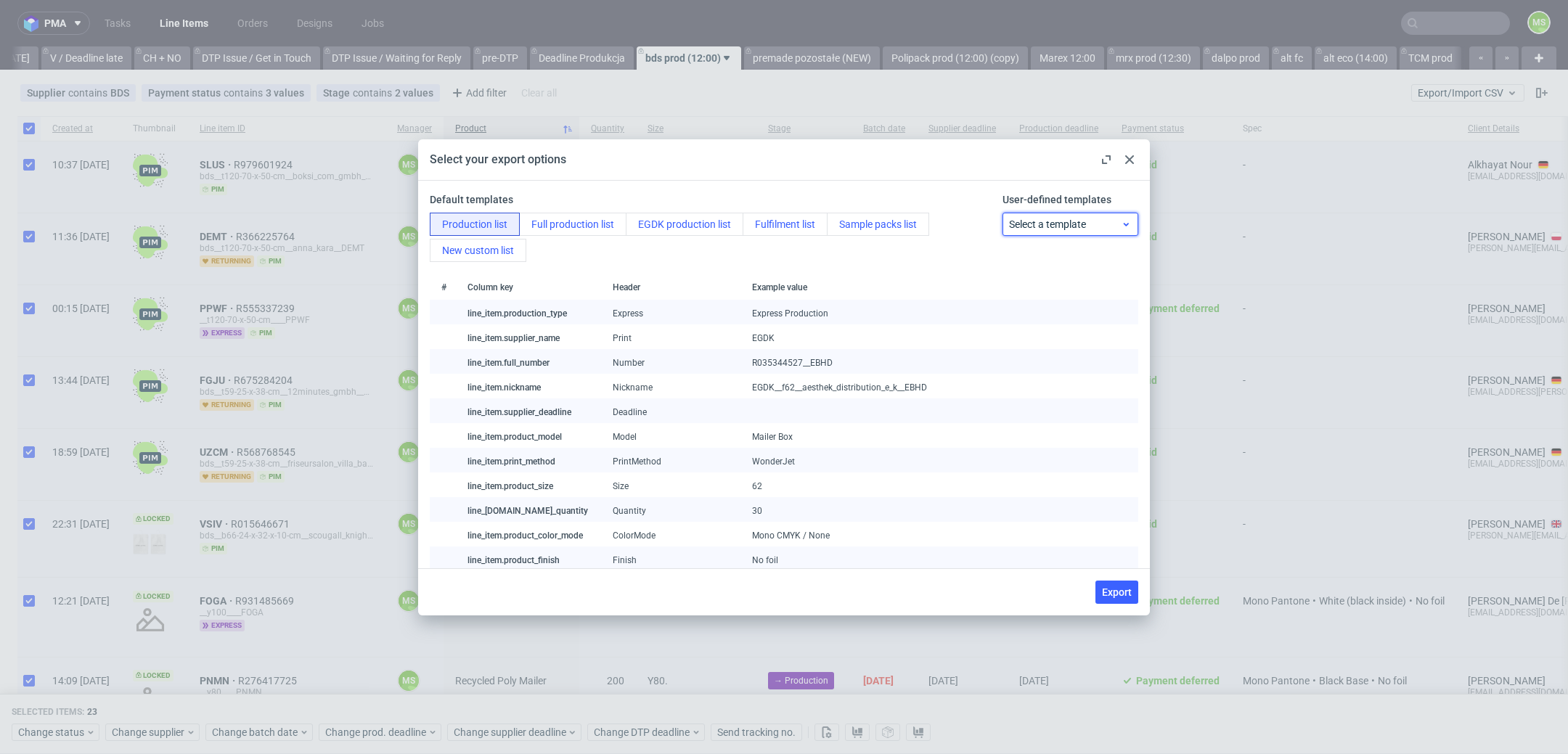
click at [1118, 228] on span "Select a template" at bounding box center [1065, 224] width 112 height 15
click at [1075, 306] on div "BDS" at bounding box center [1070, 309] width 124 height 26
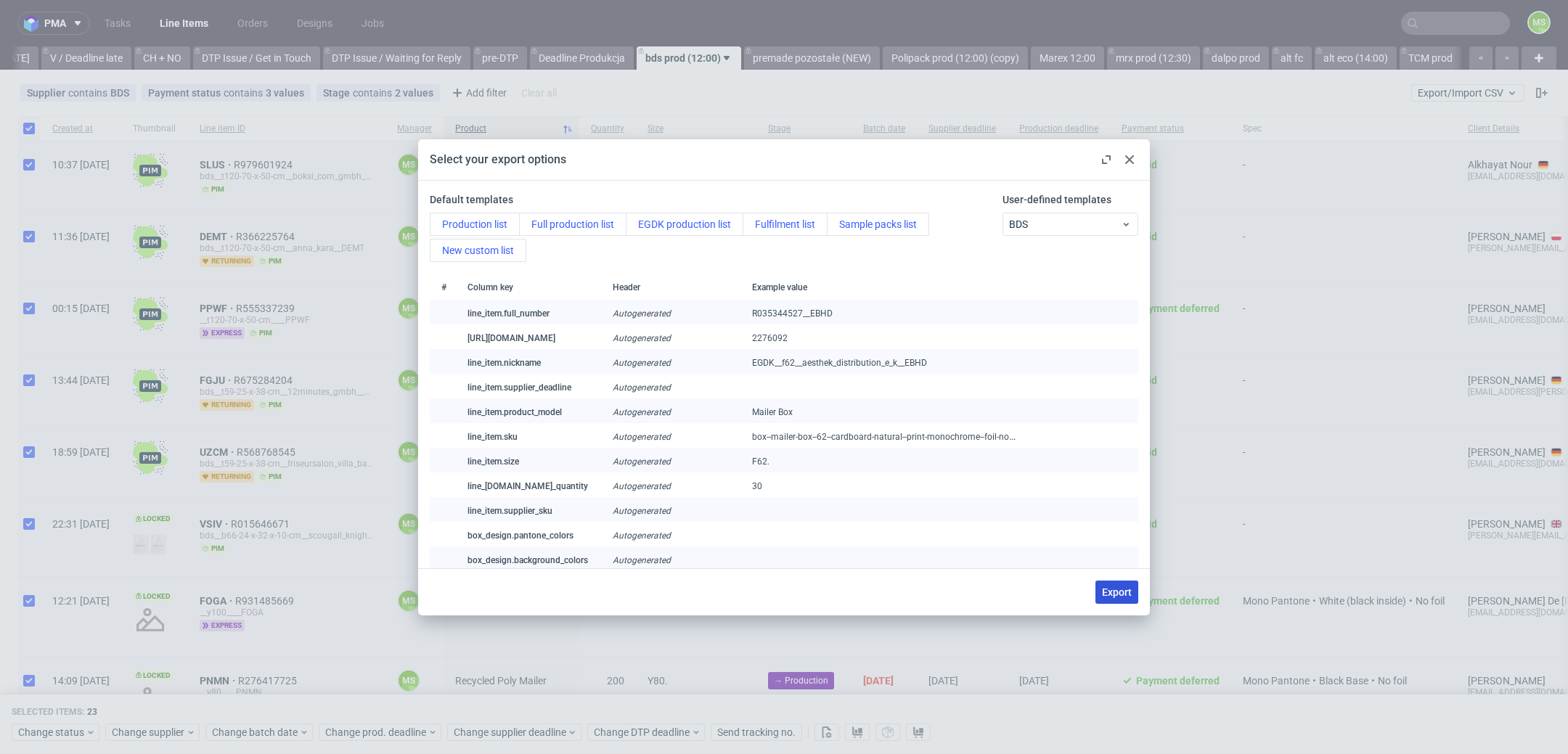
click at [1120, 597] on span "Export" at bounding box center [1117, 592] width 30 height 10
checkbox input "false"
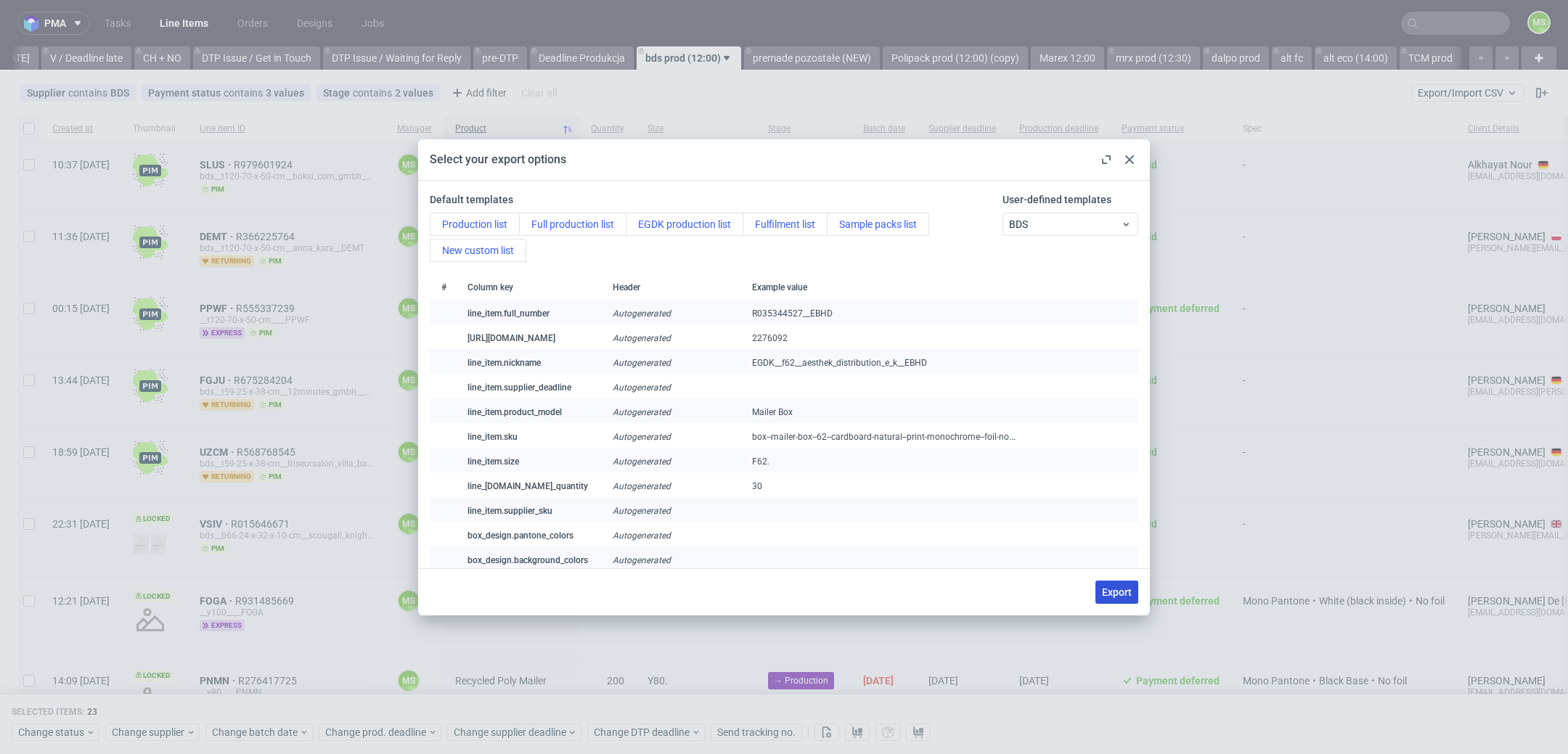
checkbox input "false"
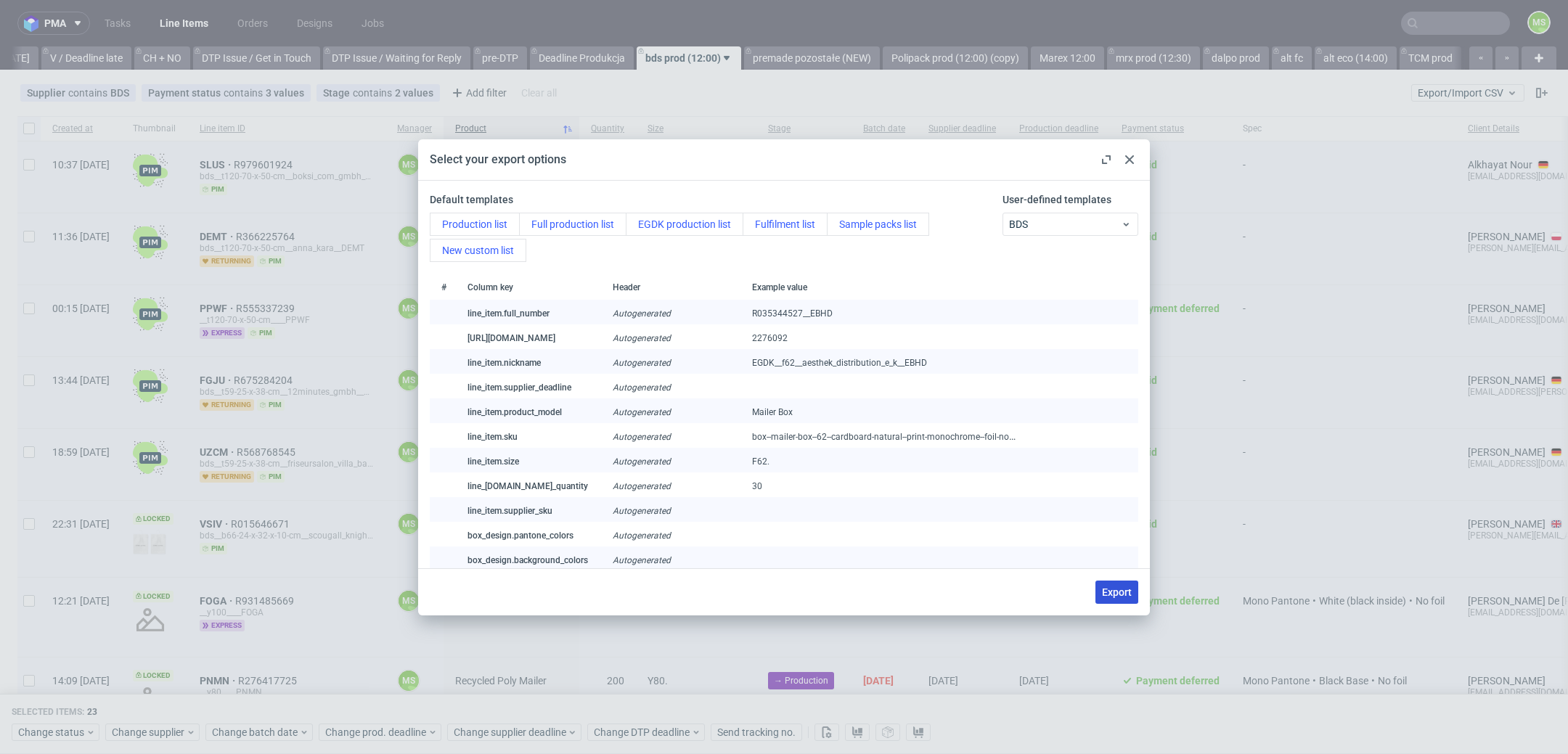
checkbox input "false"
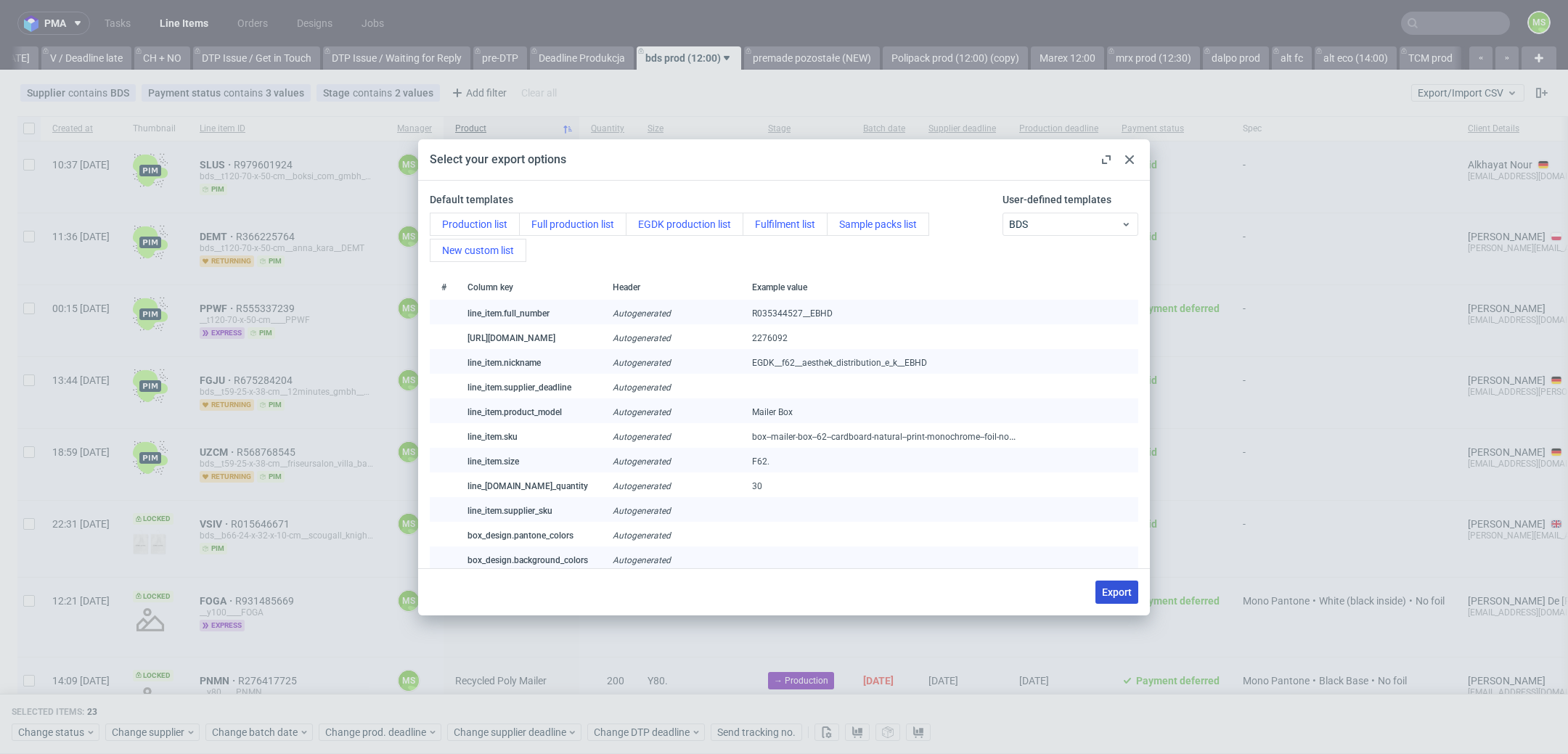
checkbox input "false"
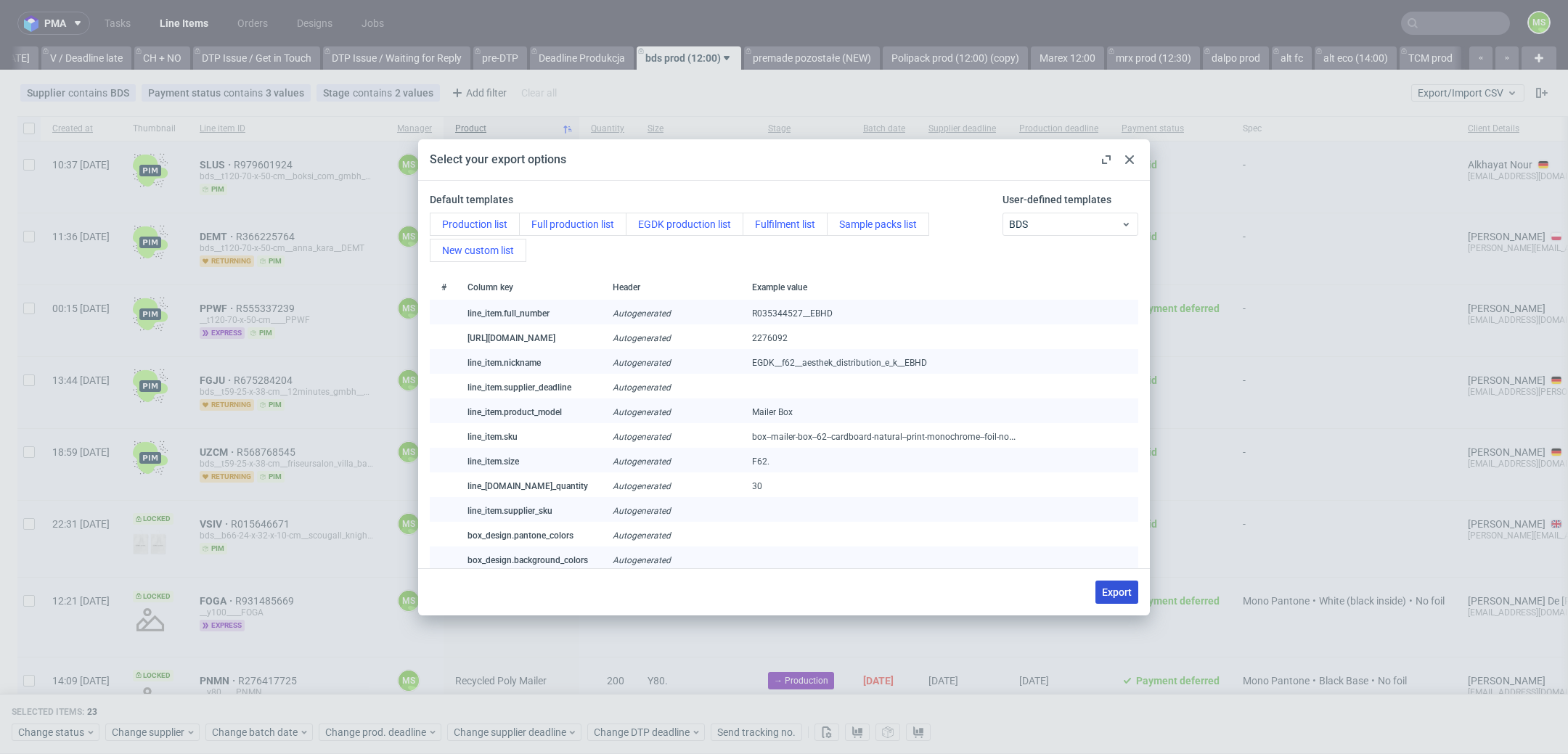
checkbox input "false"
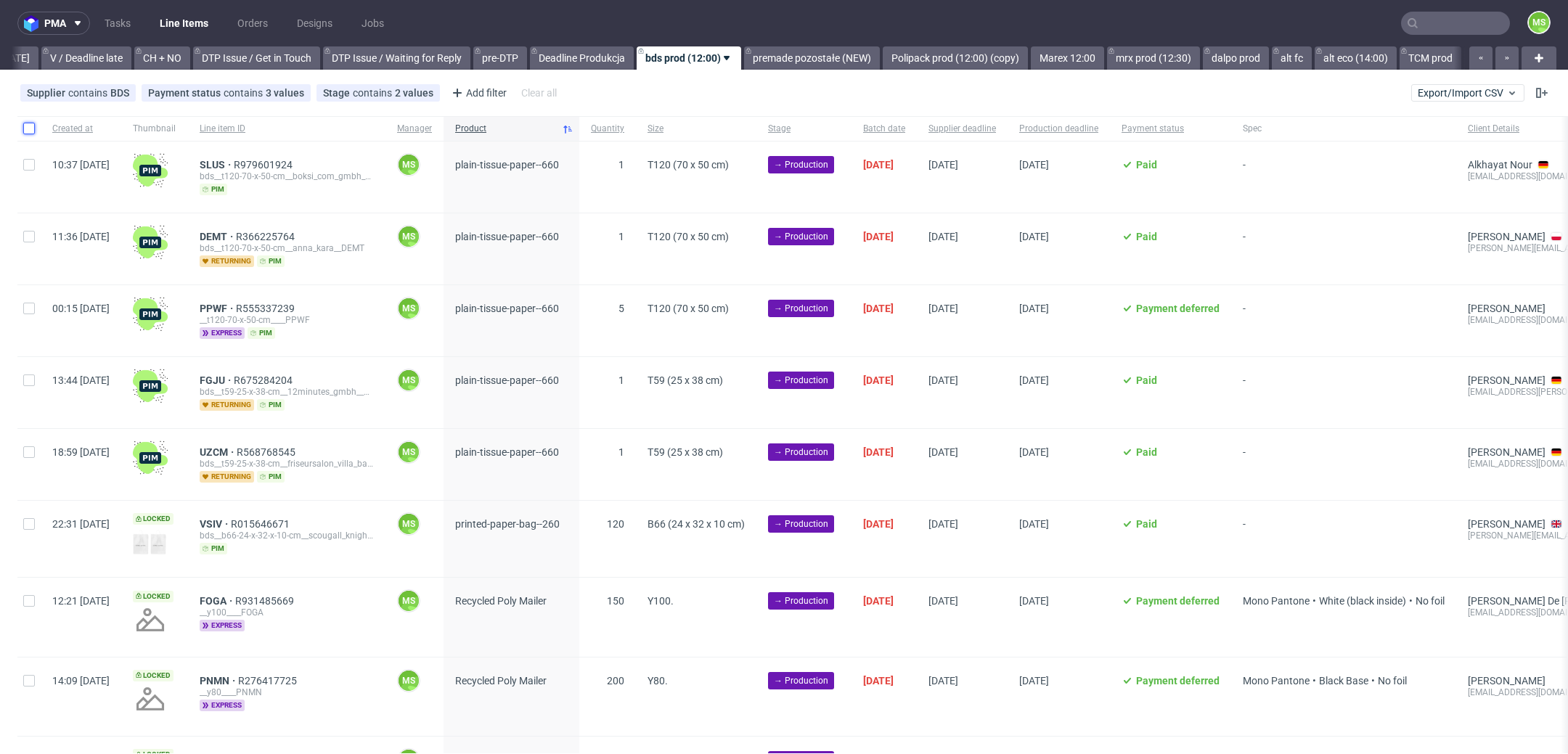
click at [29, 133] on input "checkbox" at bounding box center [29, 128] width 12 height 12
checkbox input "true"
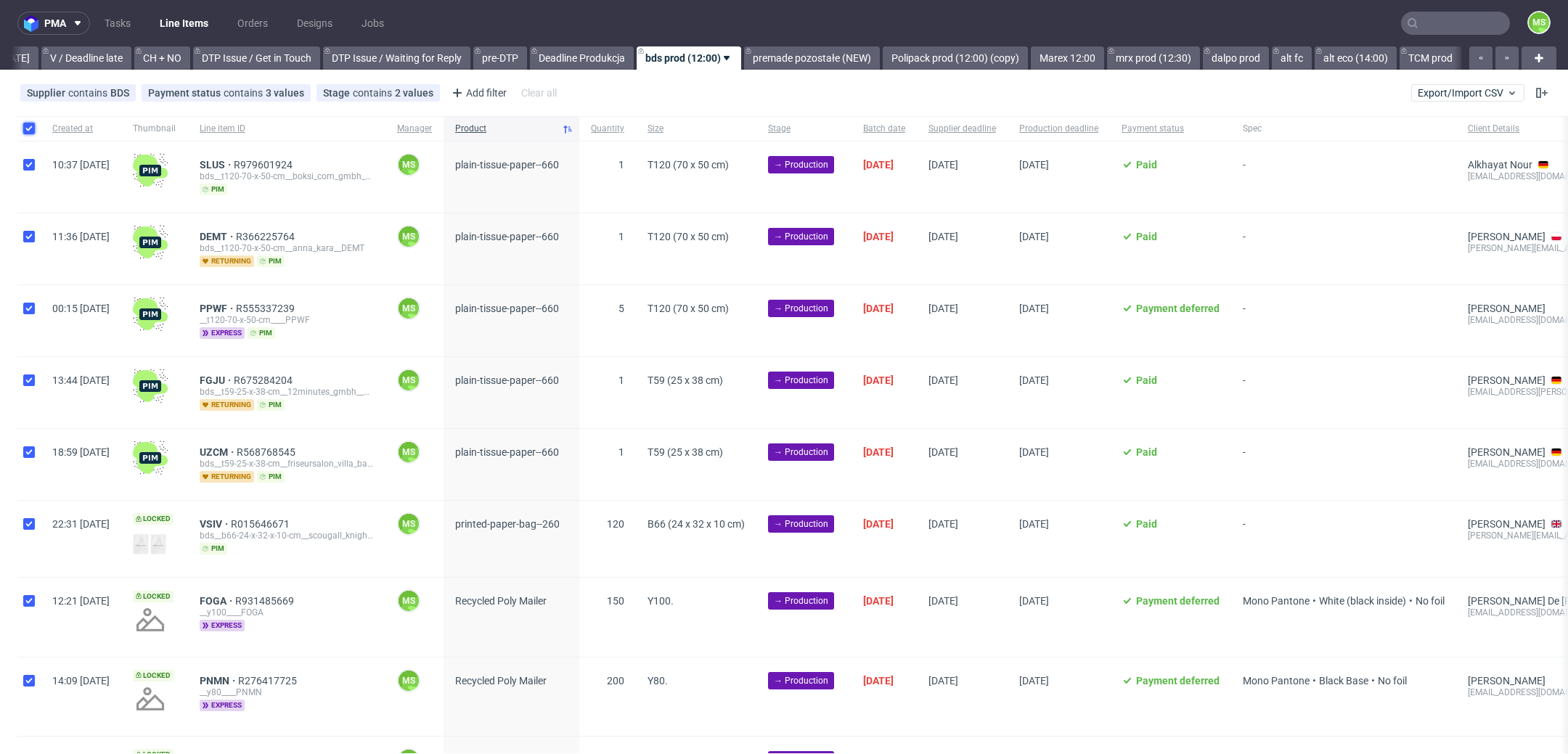
checkbox input "true"
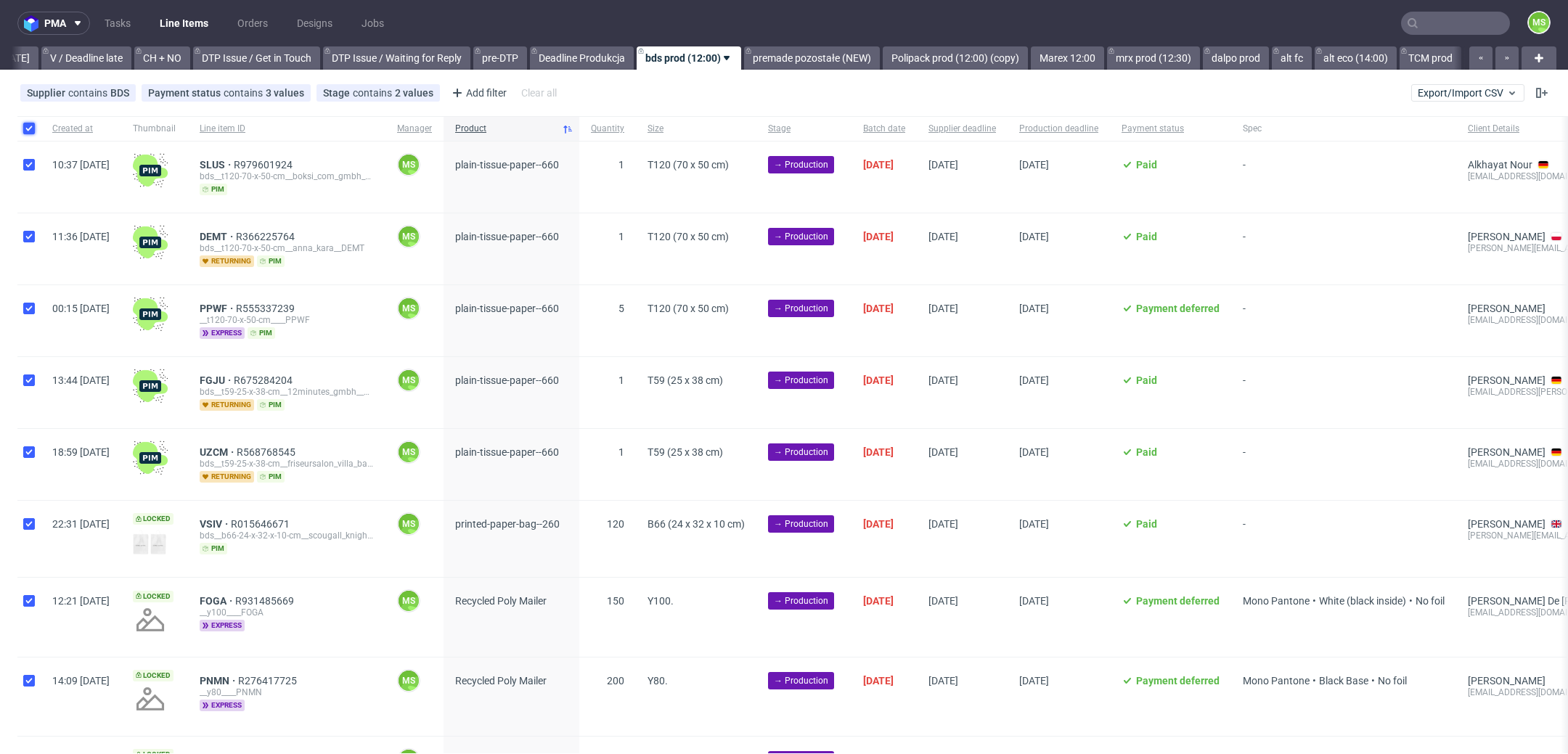
checkbox input "true"
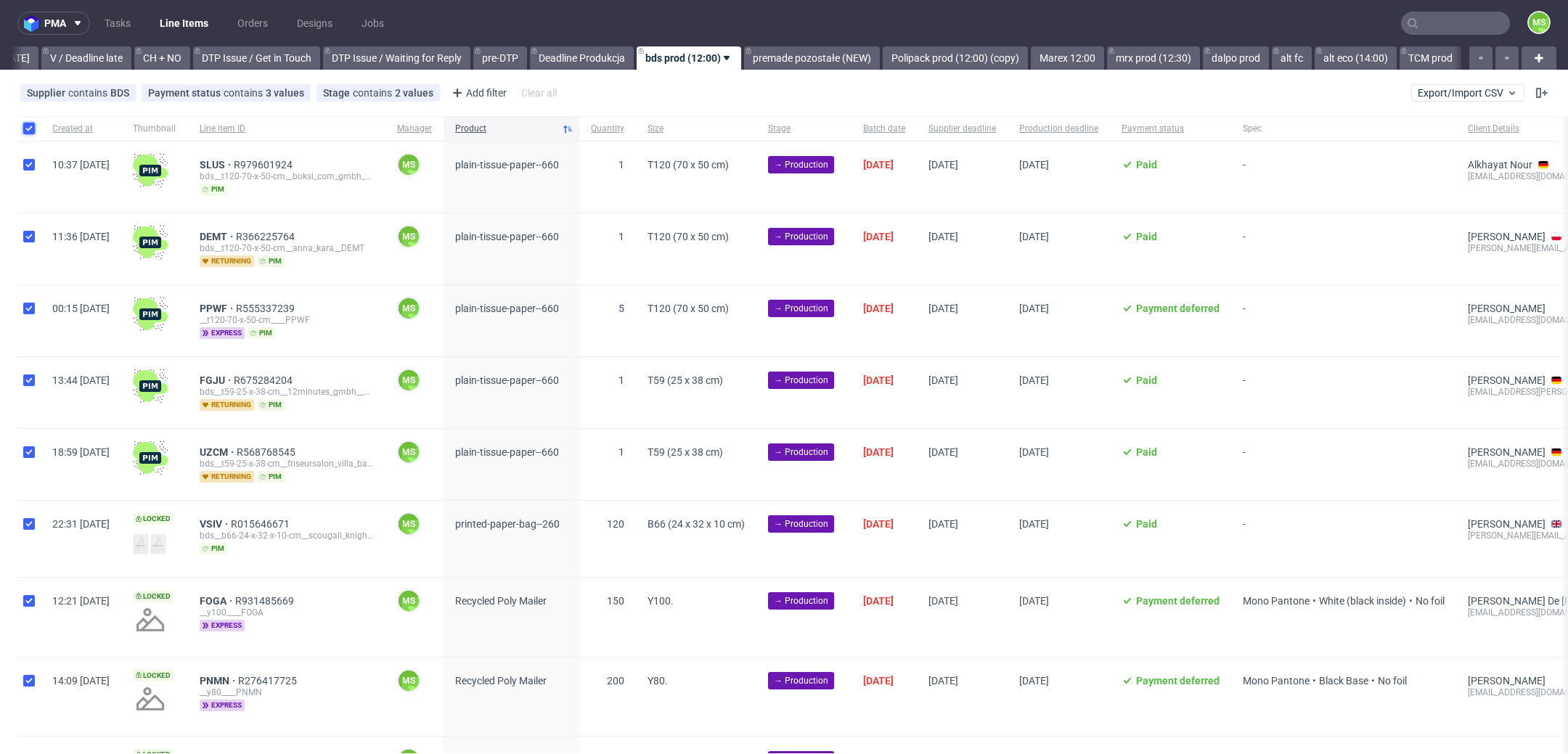
checkbox input "true"
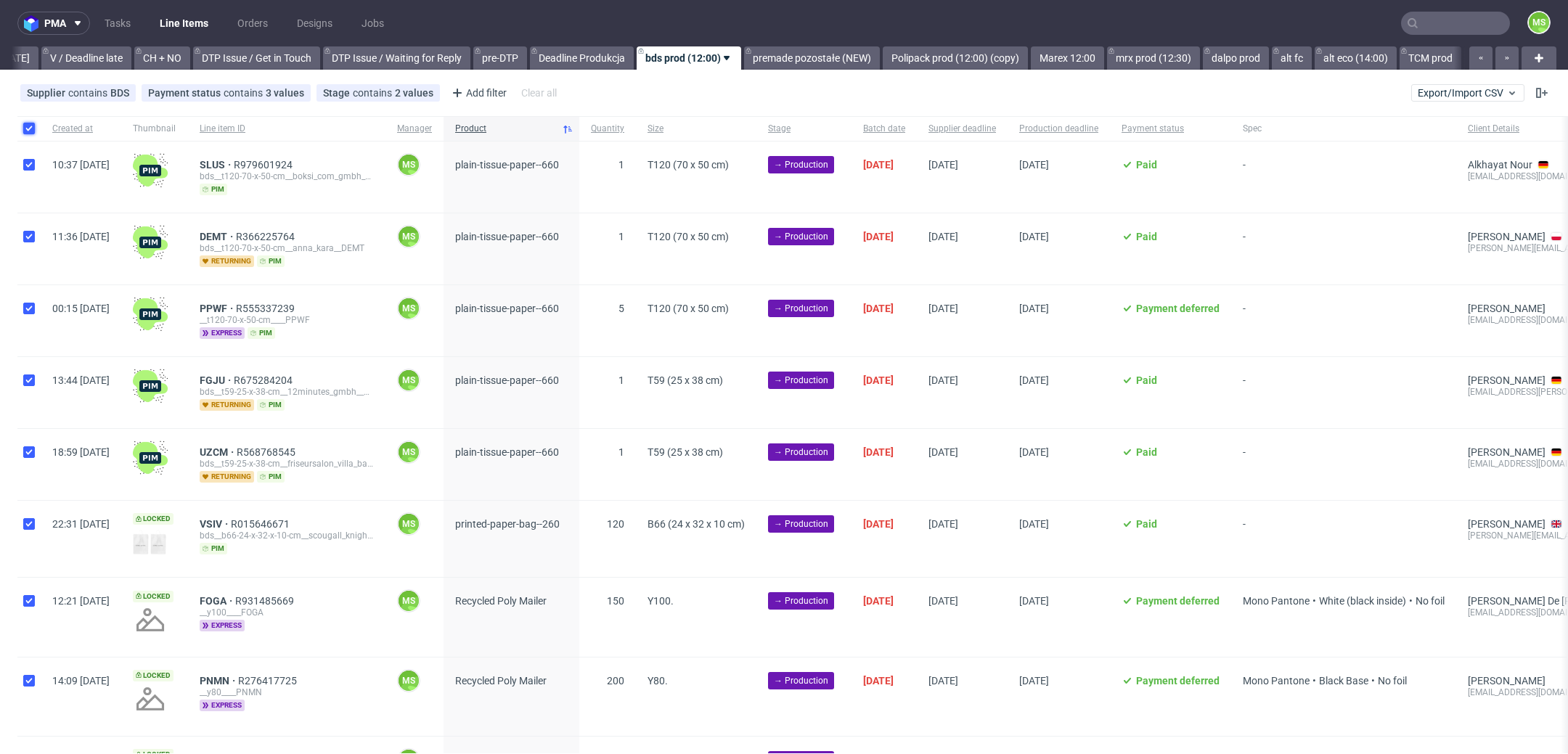
checkbox input "true"
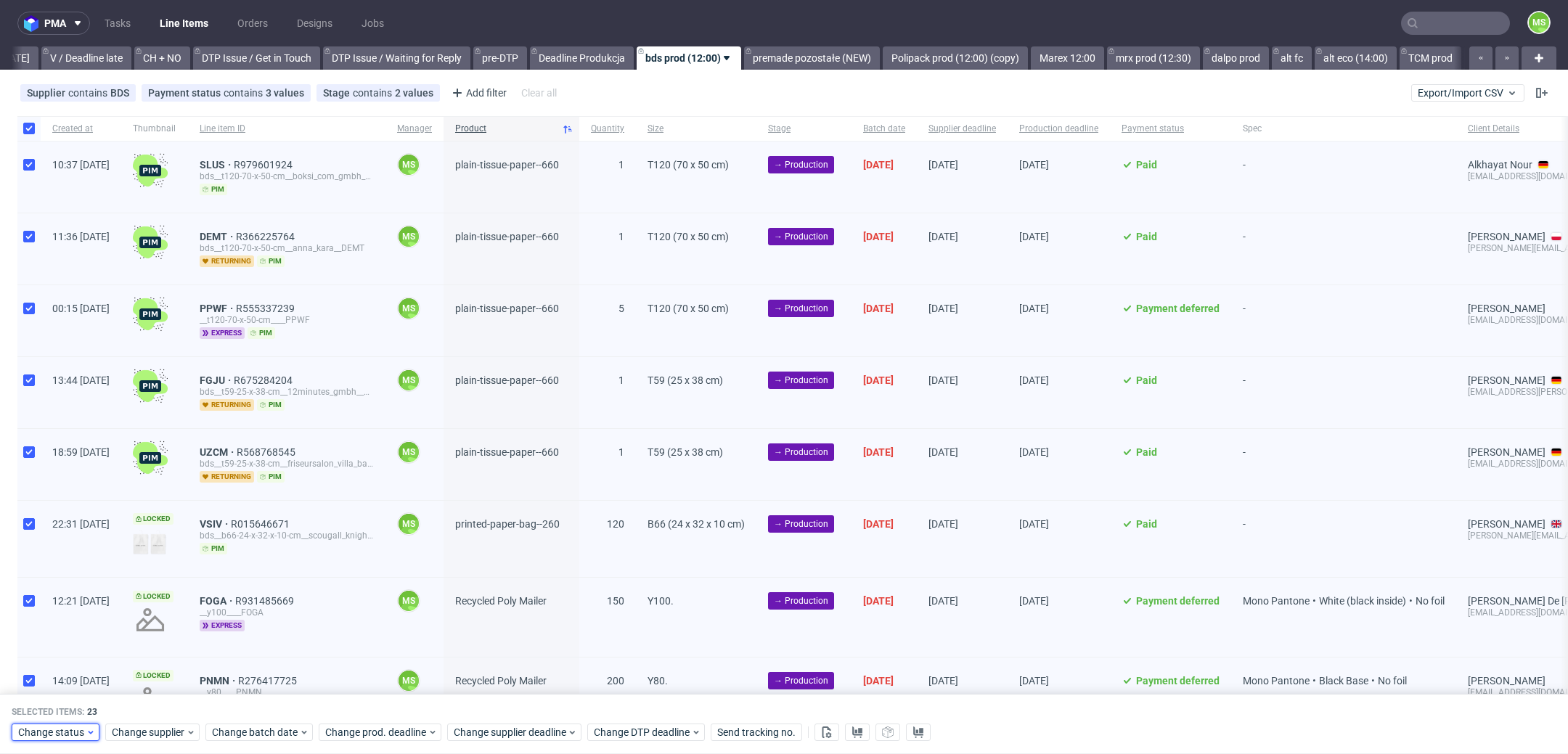
click at [78, 735] on span "Change status" at bounding box center [52, 733] width 67 height 15
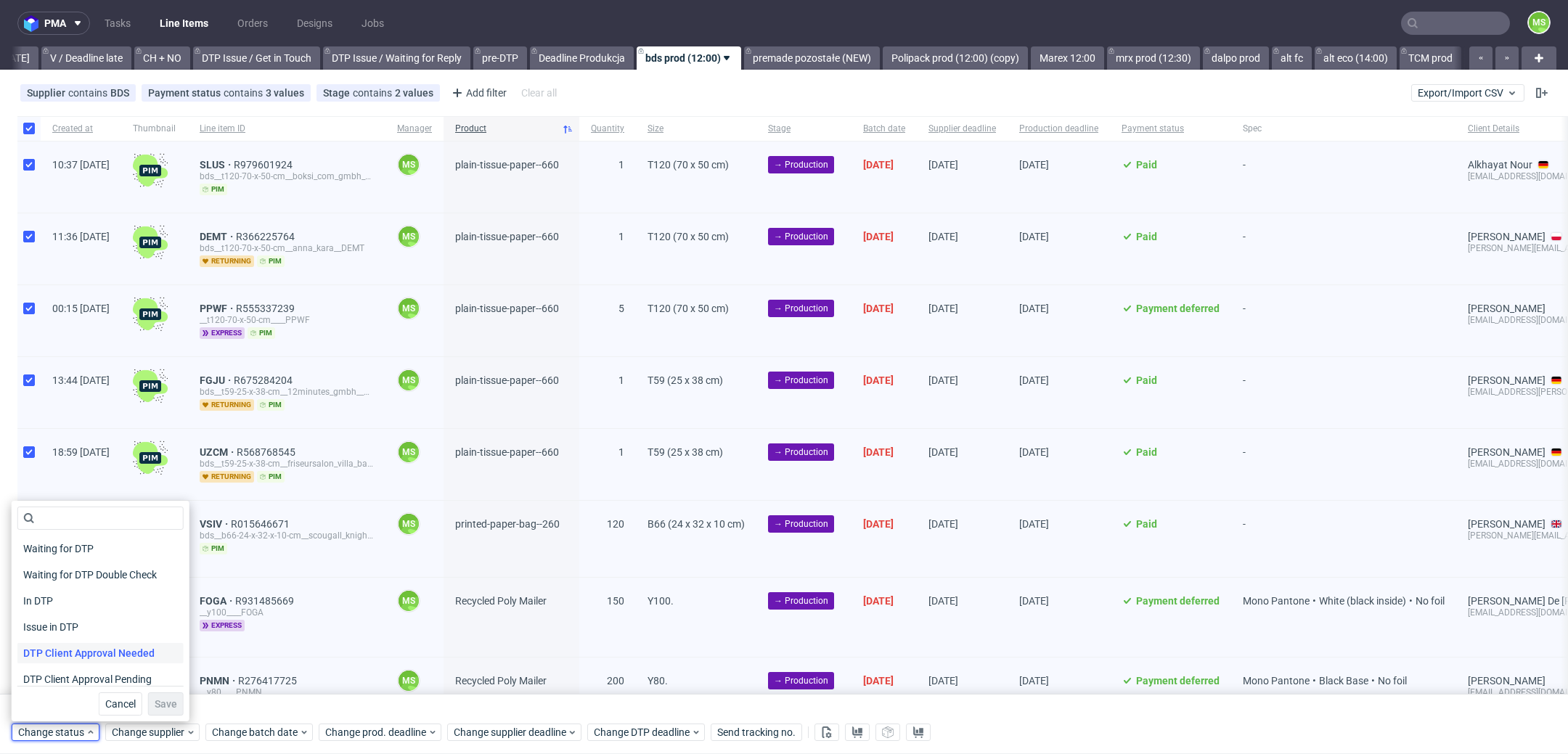
scroll to position [189, 0]
click at [117, 566] on div "In Production" at bounding box center [100, 568] width 166 height 20
click at [160, 703] on span "Save" at bounding box center [166, 704] width 23 height 10
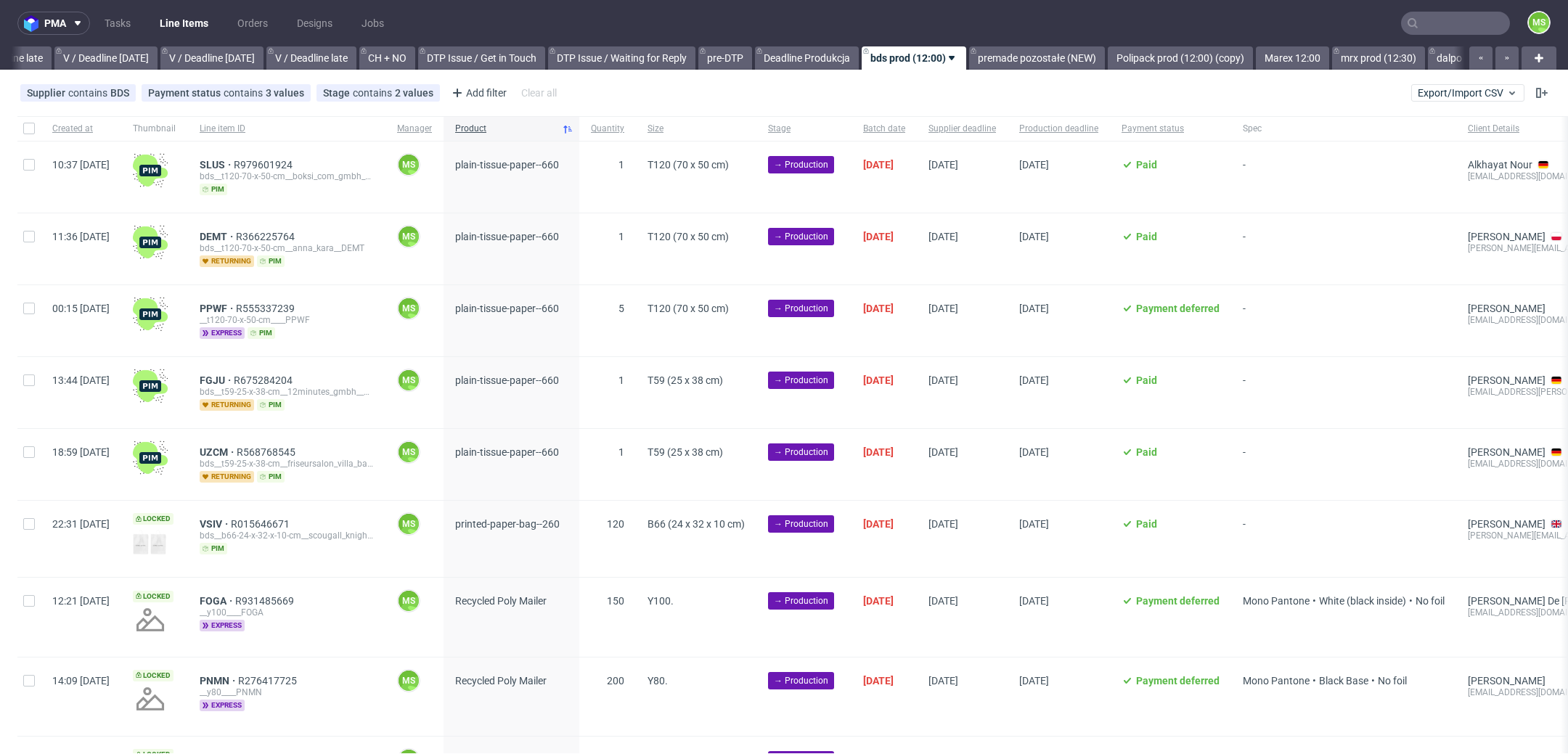
scroll to position [0, 1862]
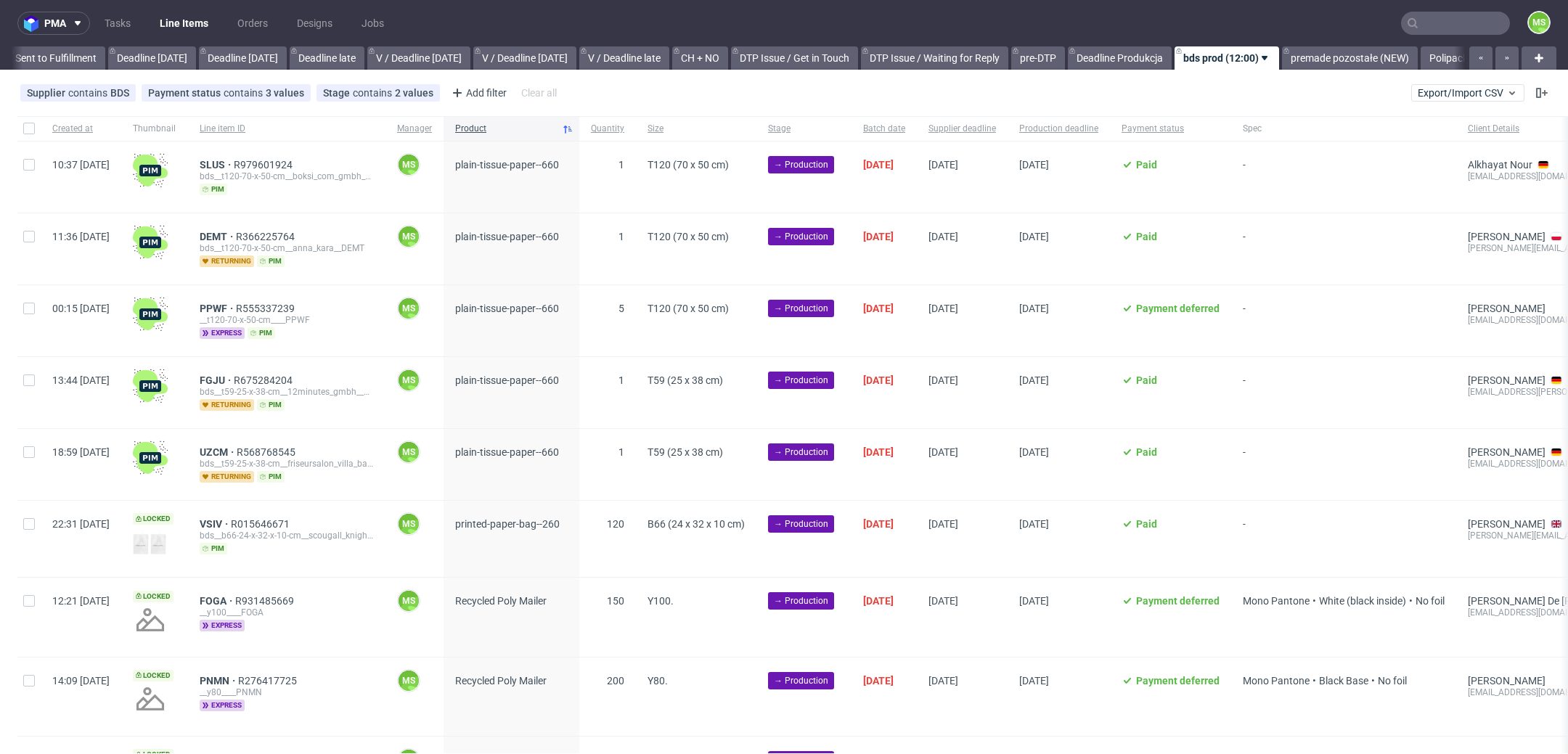
scroll to position [0, 1707]
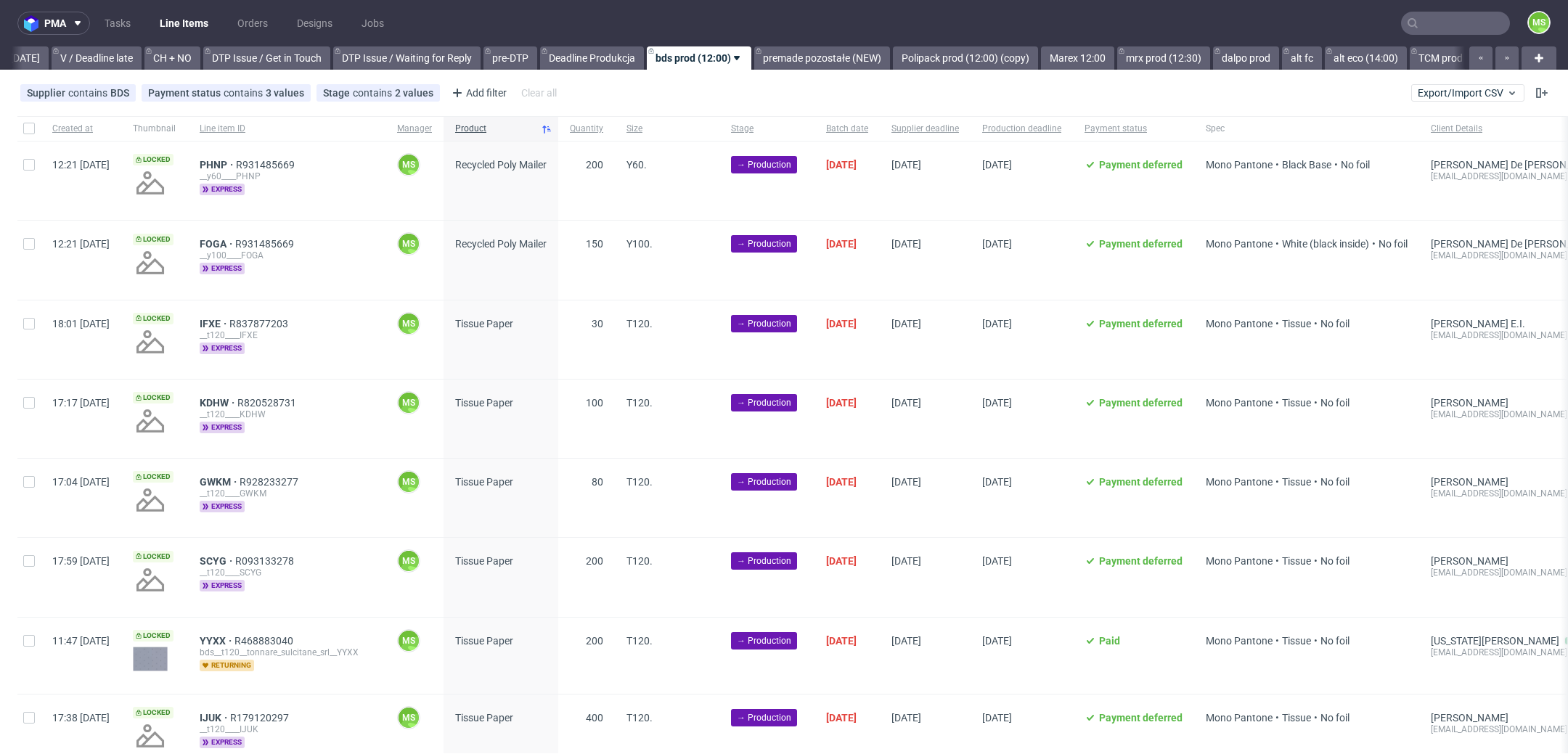
scroll to position [0, 1968]
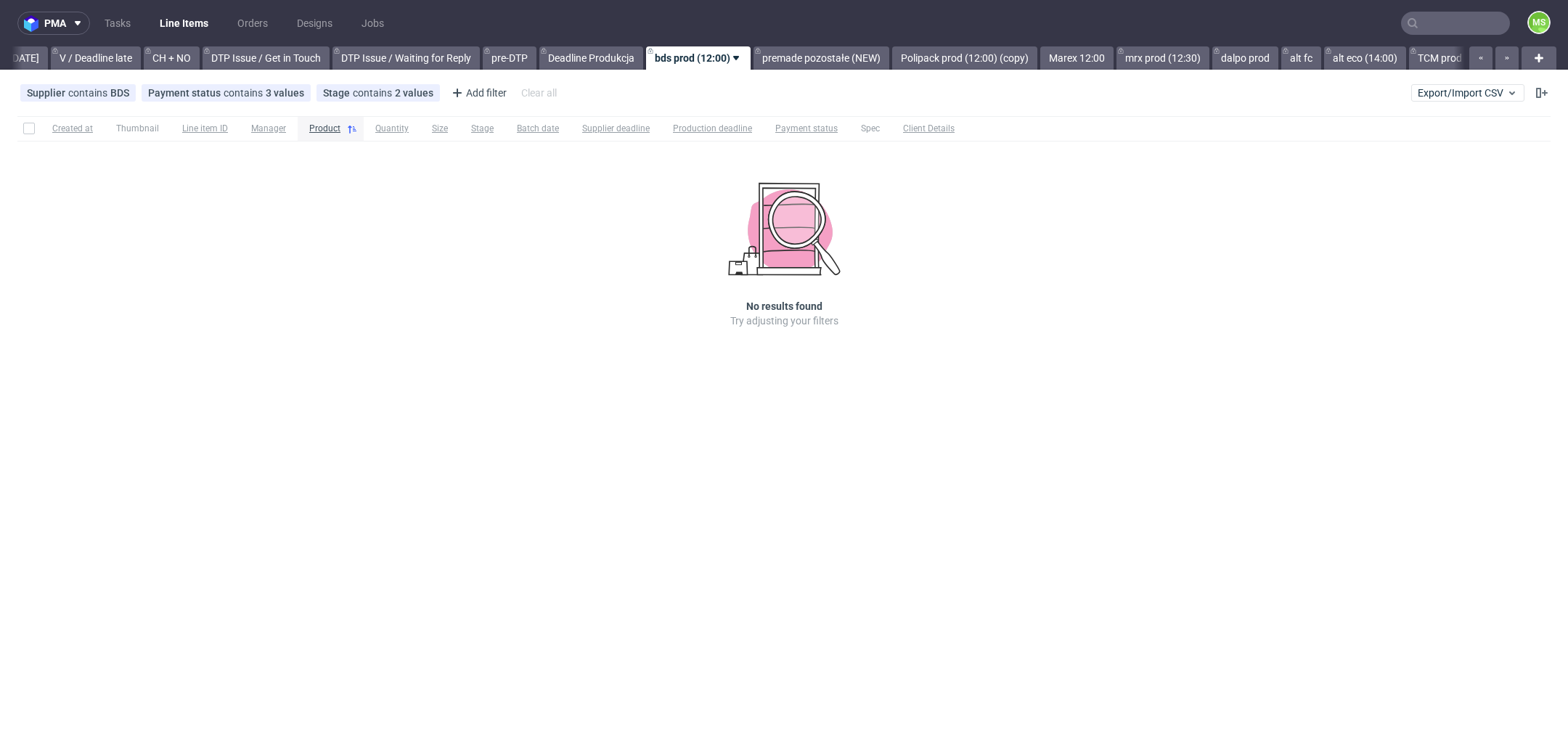
scroll to position [0, 1960]
click at [1021, 56] on link "Polipack prod (12:00) (copy)" at bounding box center [964, 58] width 145 height 24
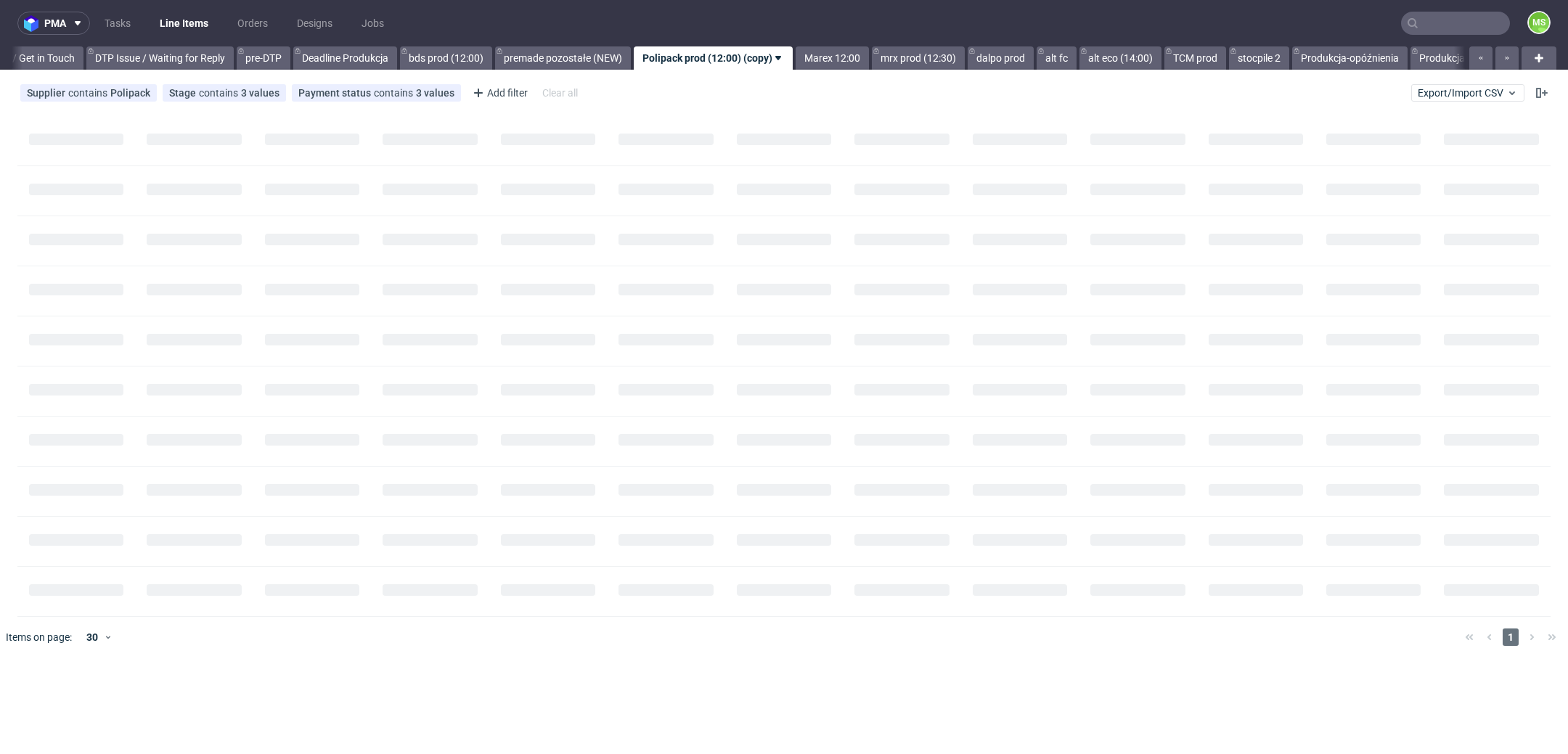
scroll to position [0, 2221]
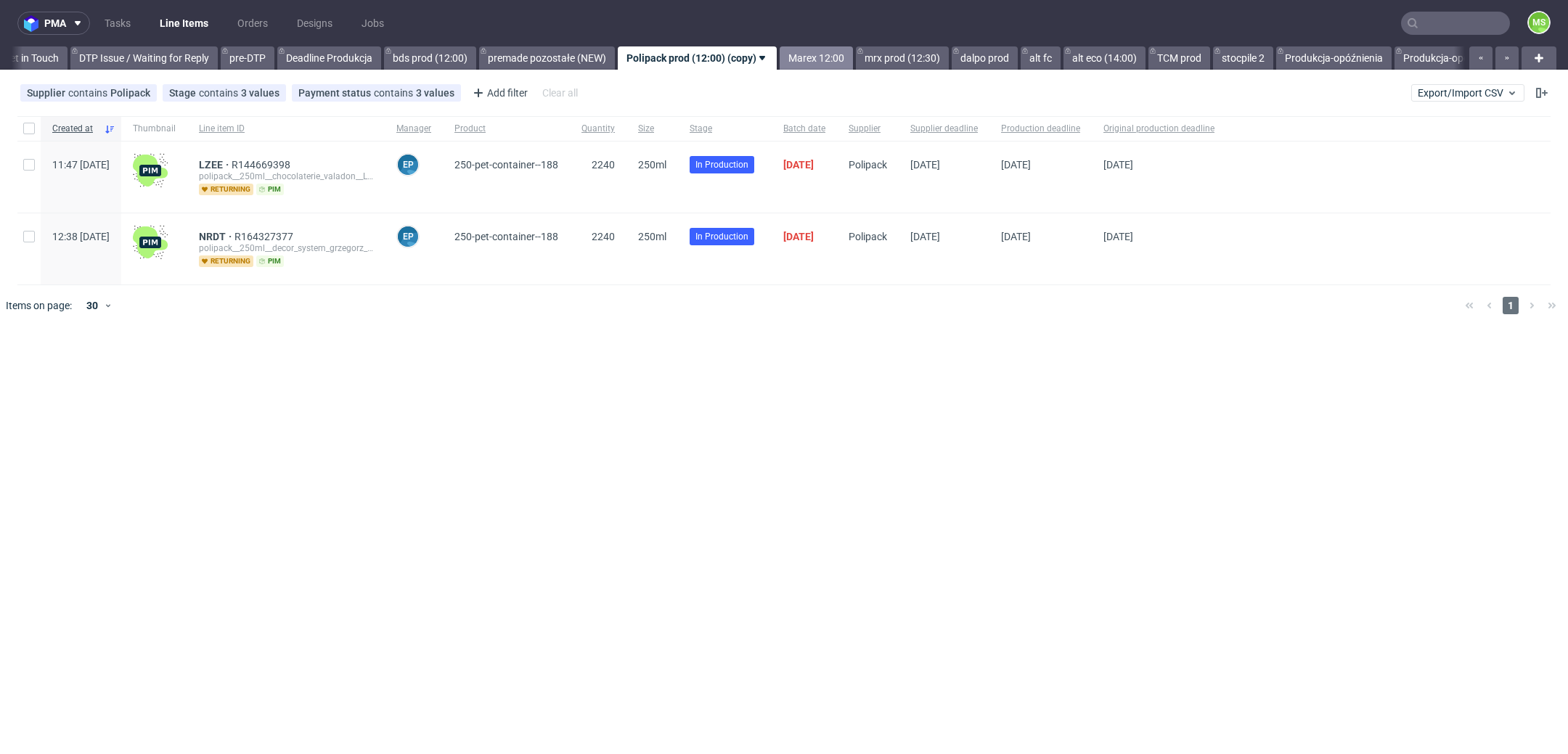
click at [844, 60] on link "Marex 12:00" at bounding box center [816, 58] width 73 height 24
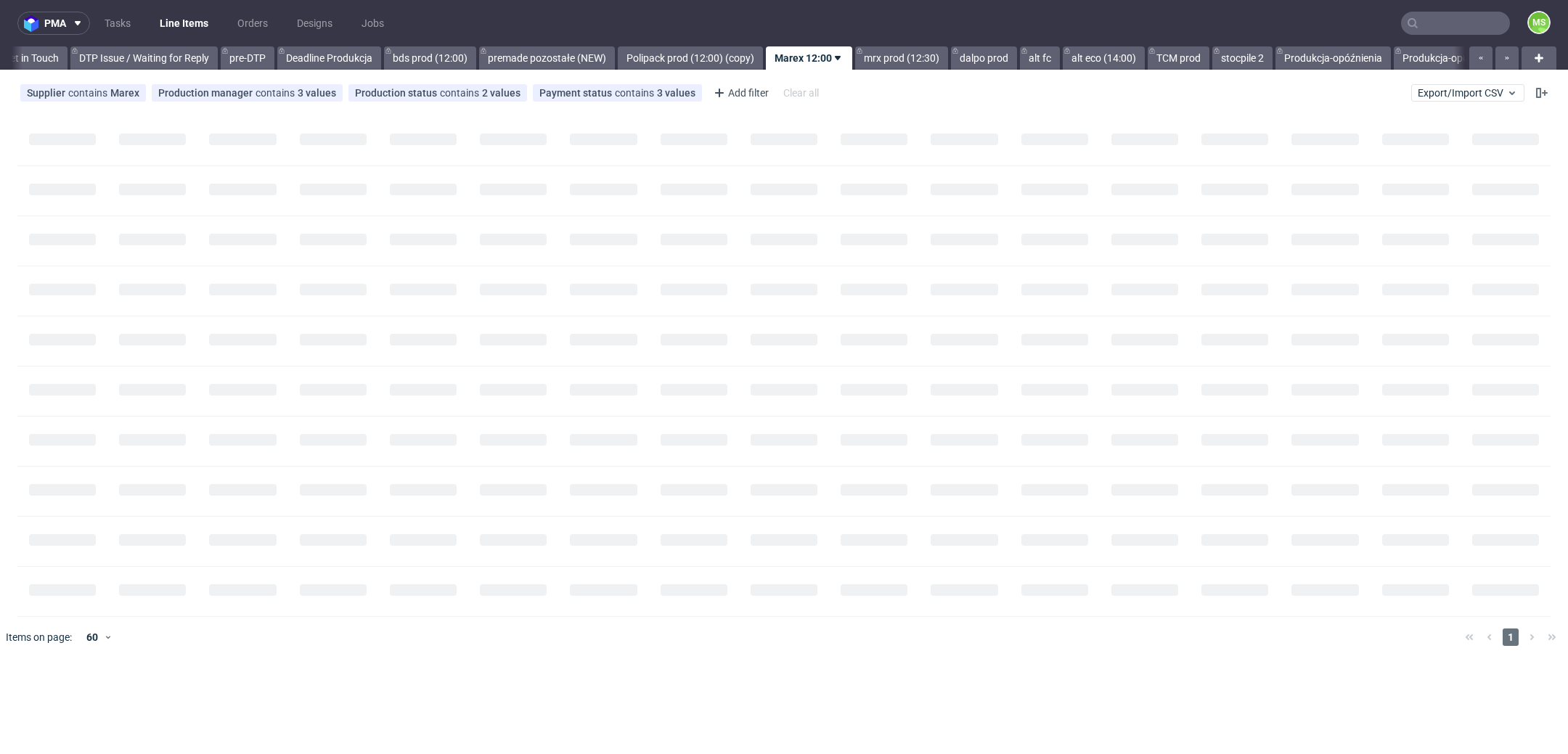
scroll to position [0, 2332]
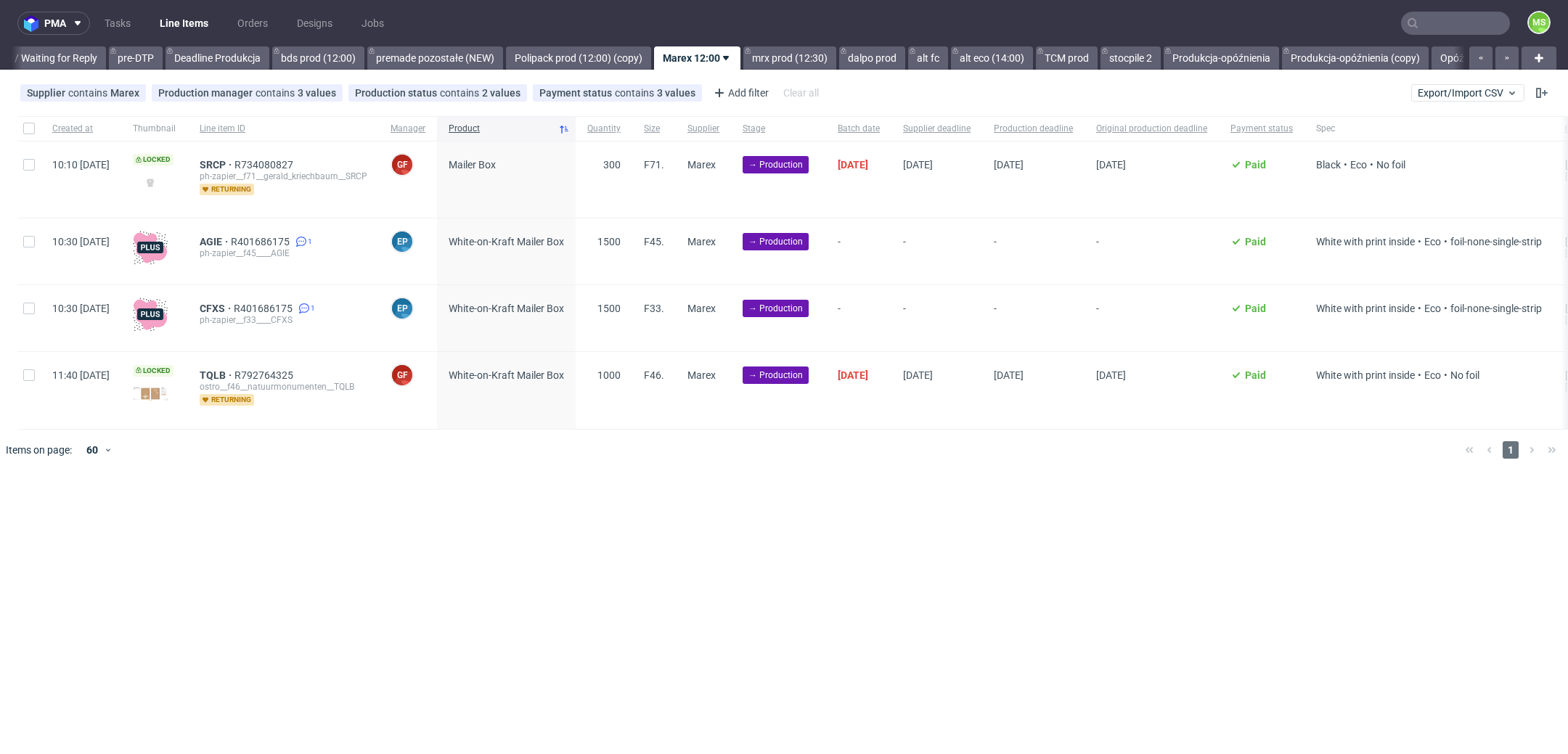
click at [26, 249] on div at bounding box center [29, 251] width 24 height 66
checkbox input "true"
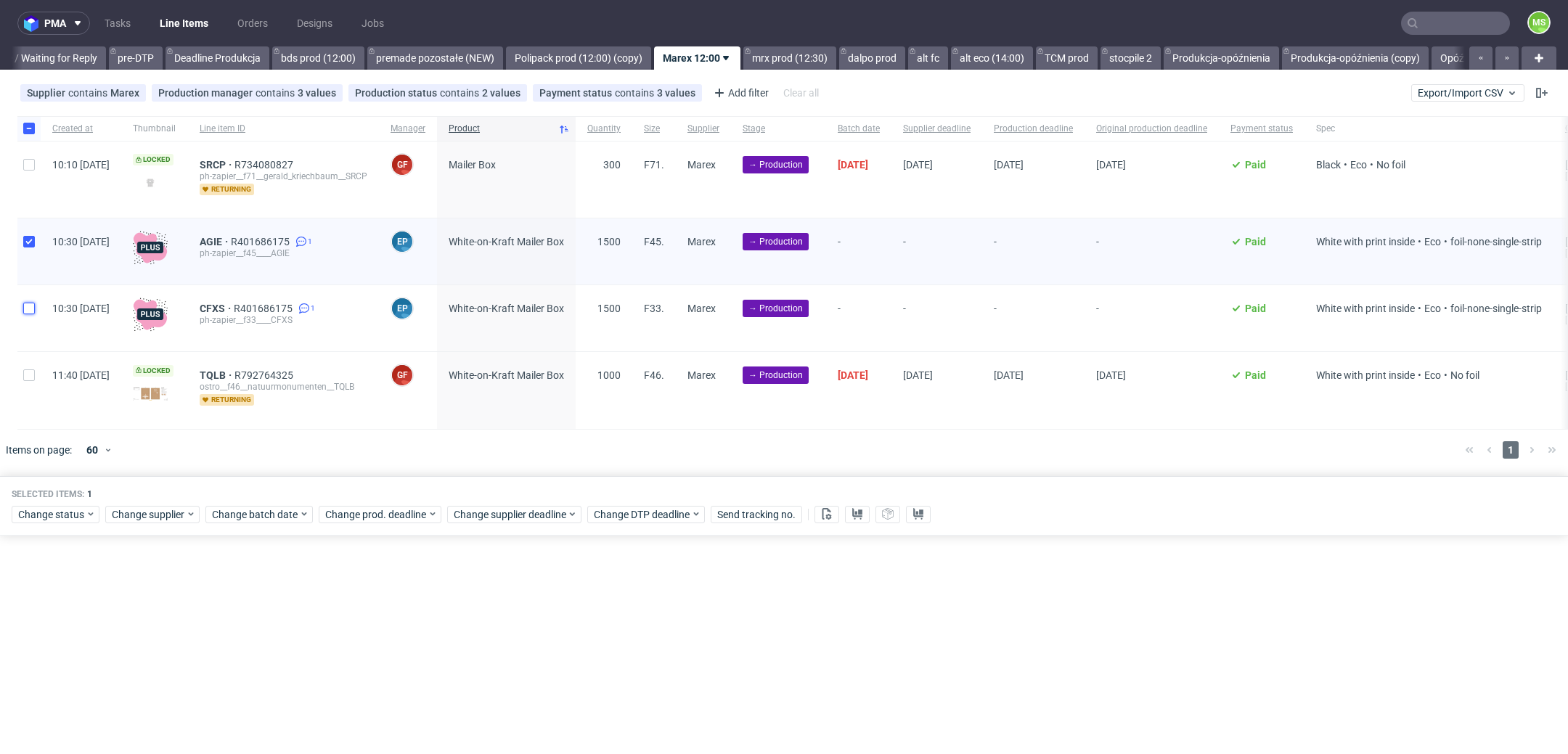
click at [28, 304] on input "checkbox" at bounding box center [29, 308] width 12 height 12
checkbox input "true"
click at [31, 373] on input "checkbox" at bounding box center [29, 375] width 12 height 12
checkbox input "true"
click at [290, 519] on span "Change batch date" at bounding box center [255, 515] width 87 height 15
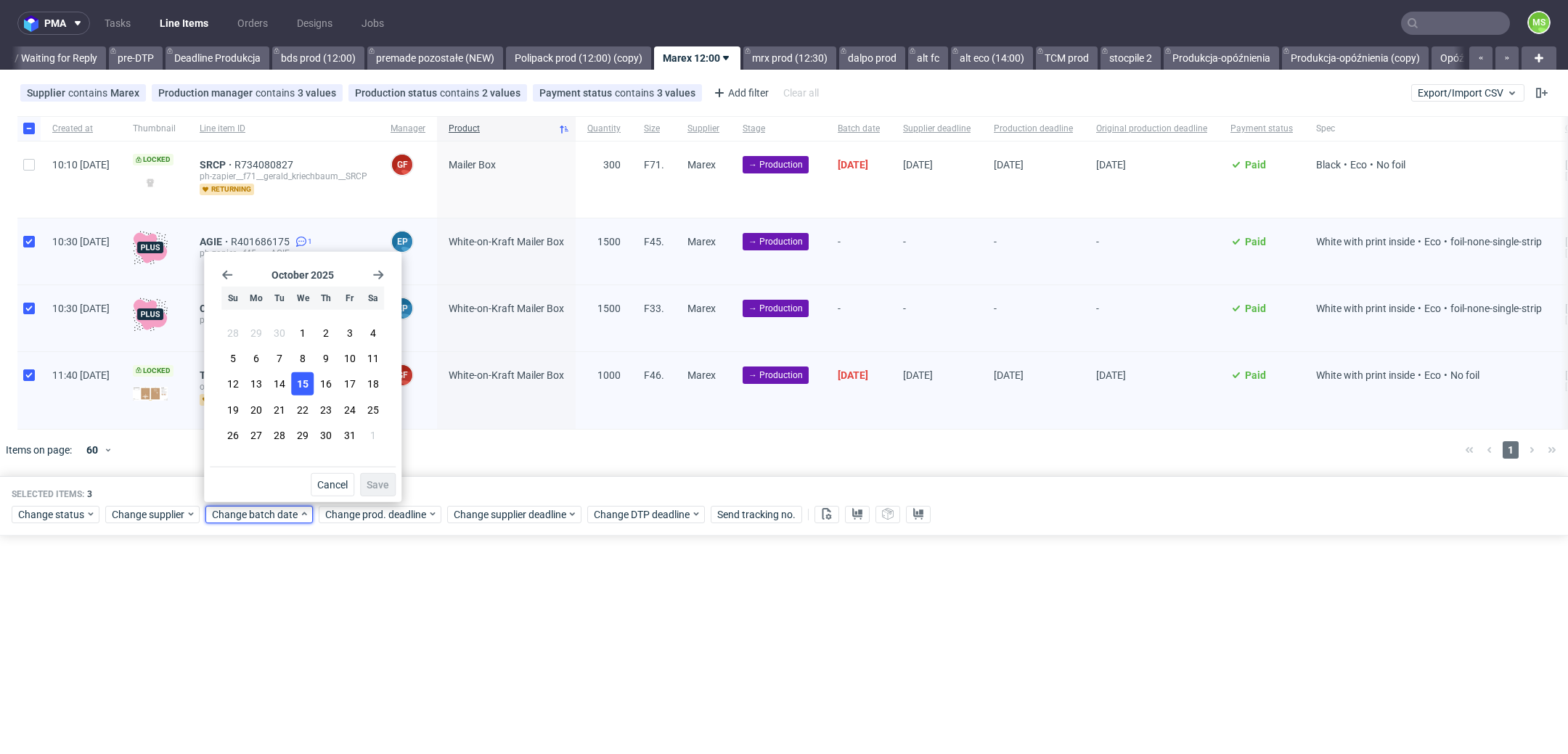
click at [307, 385] on span "15" at bounding box center [302, 384] width 12 height 15
click at [393, 483] on button "Save" at bounding box center [377, 485] width 35 height 24
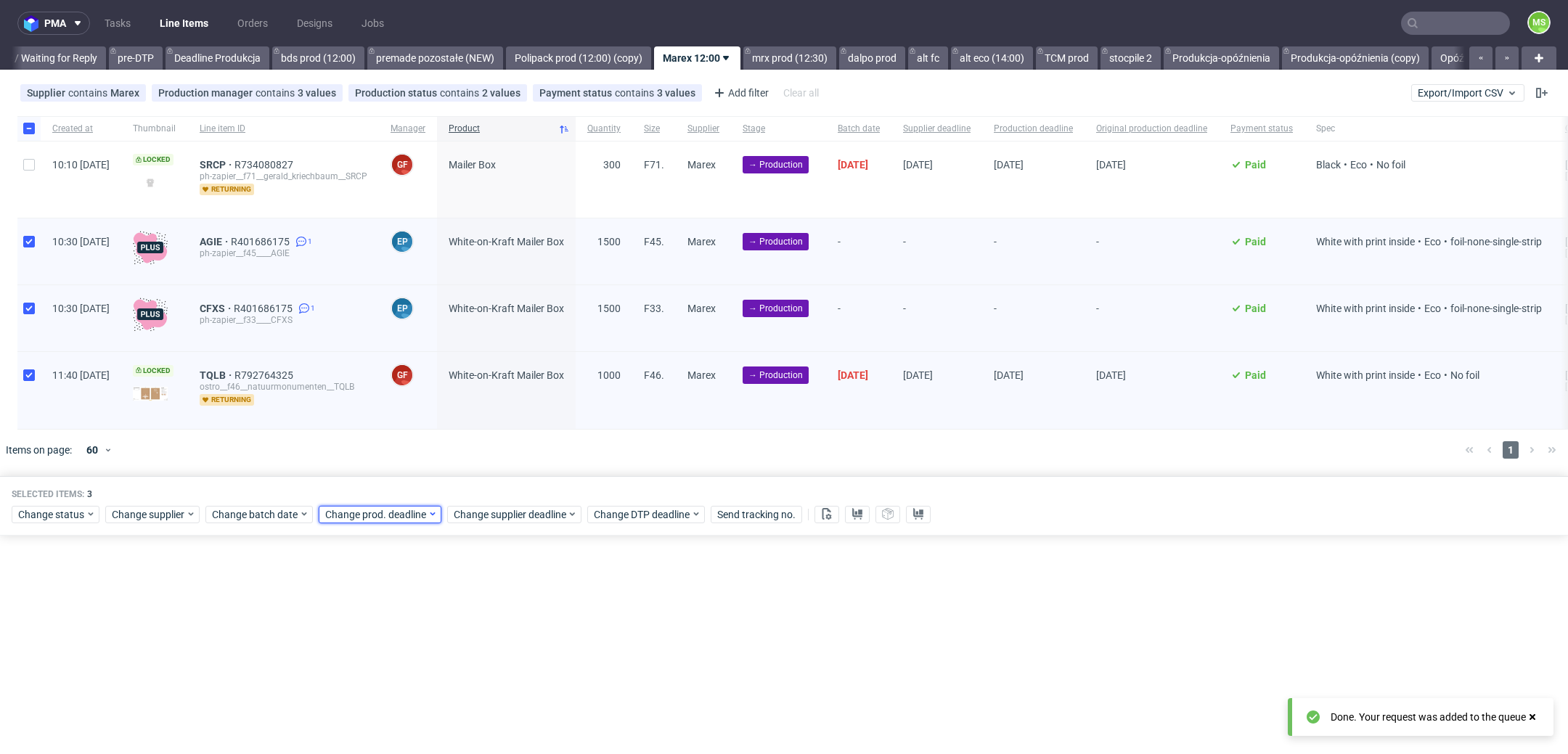
click at [396, 519] on span "Change prod. deadline" at bounding box center [376, 515] width 102 height 15
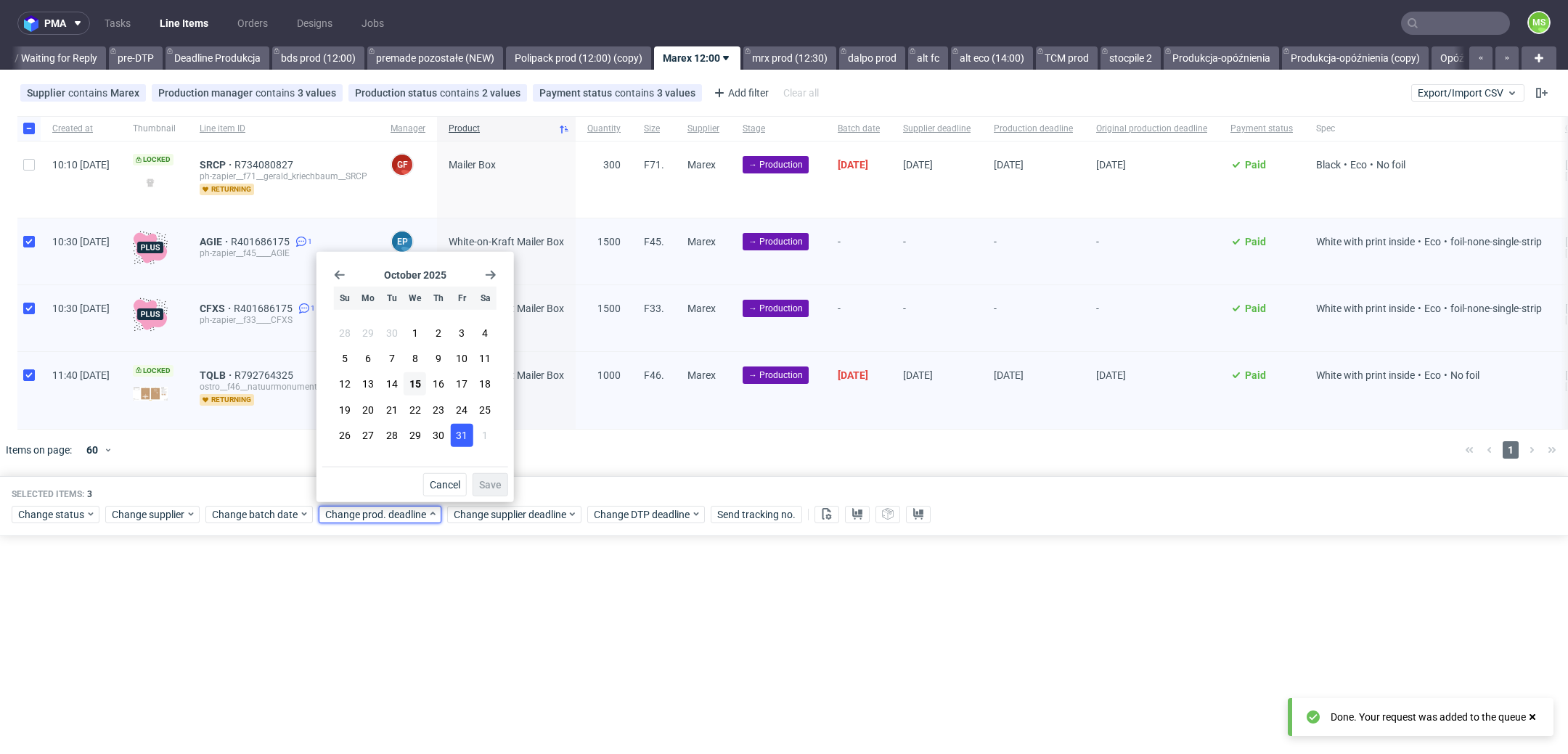
click at [462, 441] on span "31" at bounding box center [461, 435] width 12 height 15
click at [495, 486] on span "Save" at bounding box center [490, 484] width 23 height 10
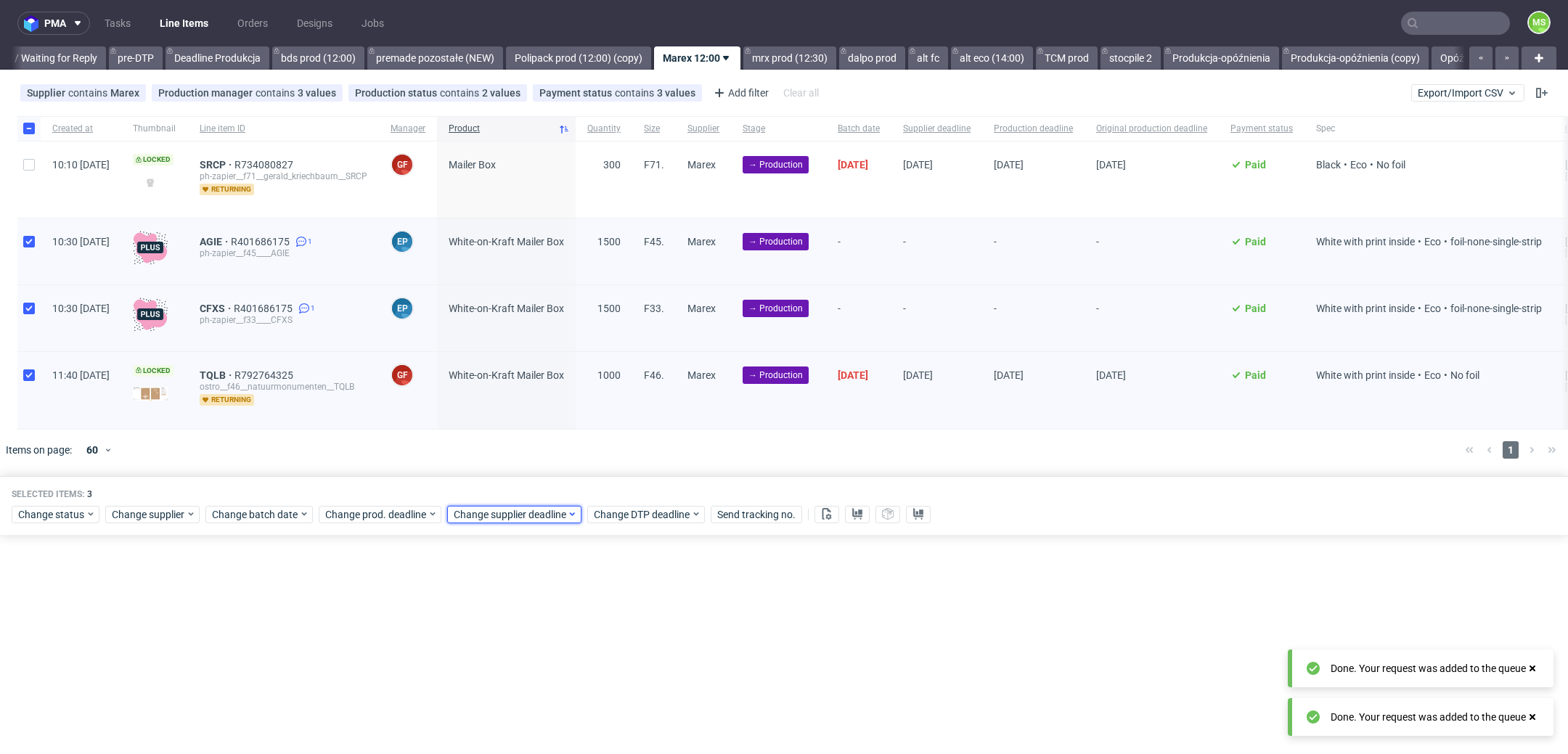
click at [511, 517] on span "Change supplier deadline" at bounding box center [510, 515] width 113 height 15
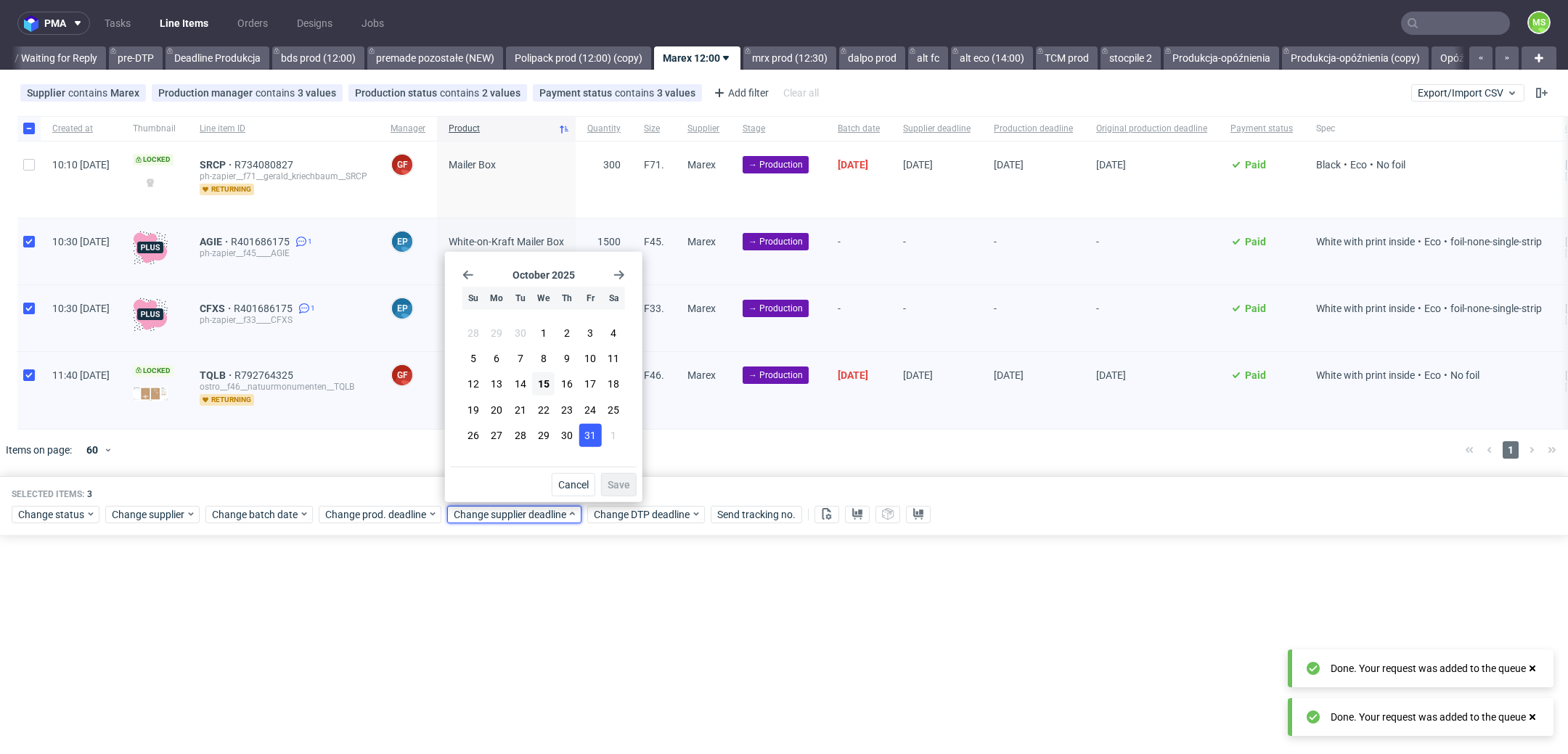
click at [595, 441] on span "31" at bounding box center [590, 435] width 12 height 15
click at [614, 476] on button "Save" at bounding box center [618, 485] width 35 height 24
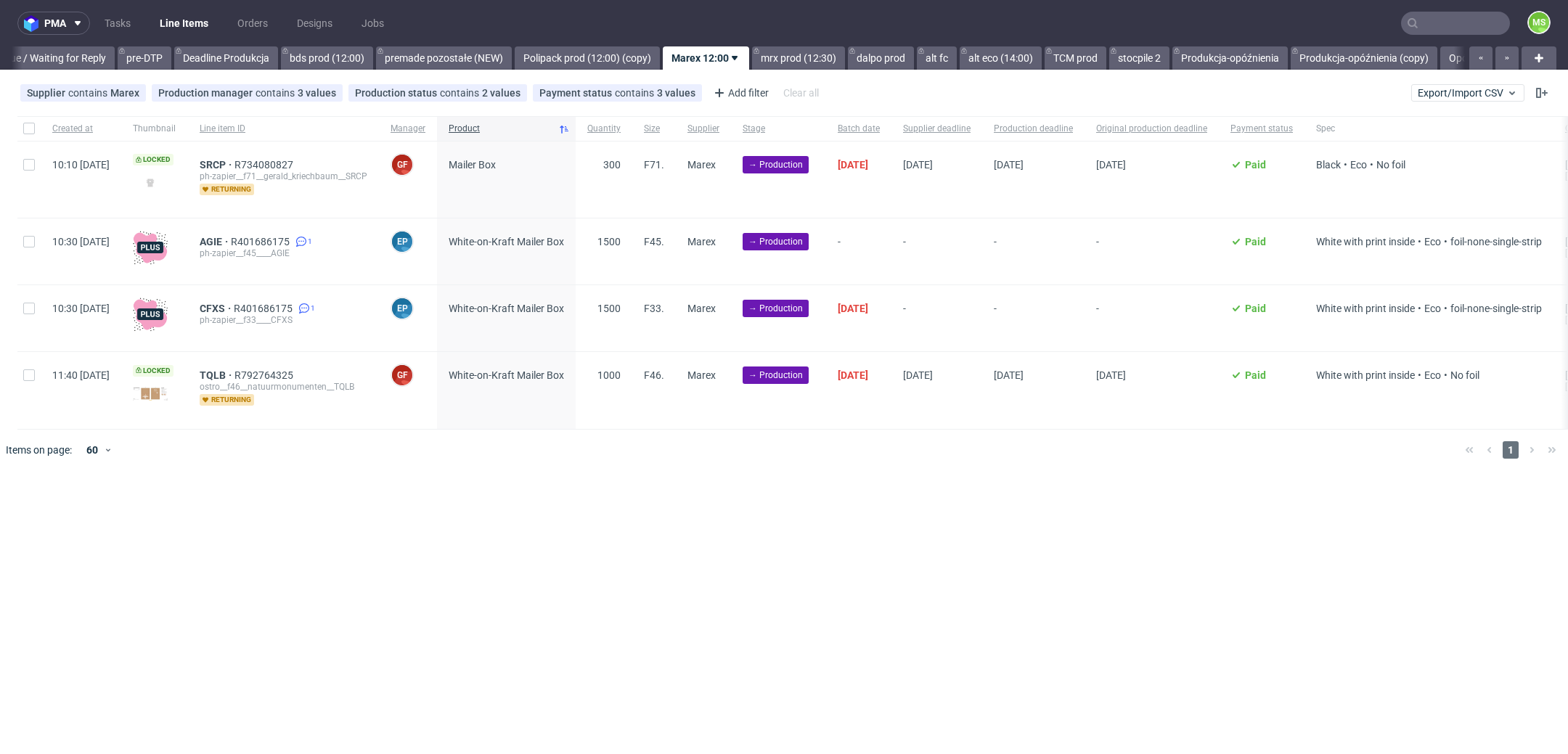
scroll to position [0, 2332]
click at [31, 164] on input "checkbox" at bounding box center [29, 165] width 12 height 12
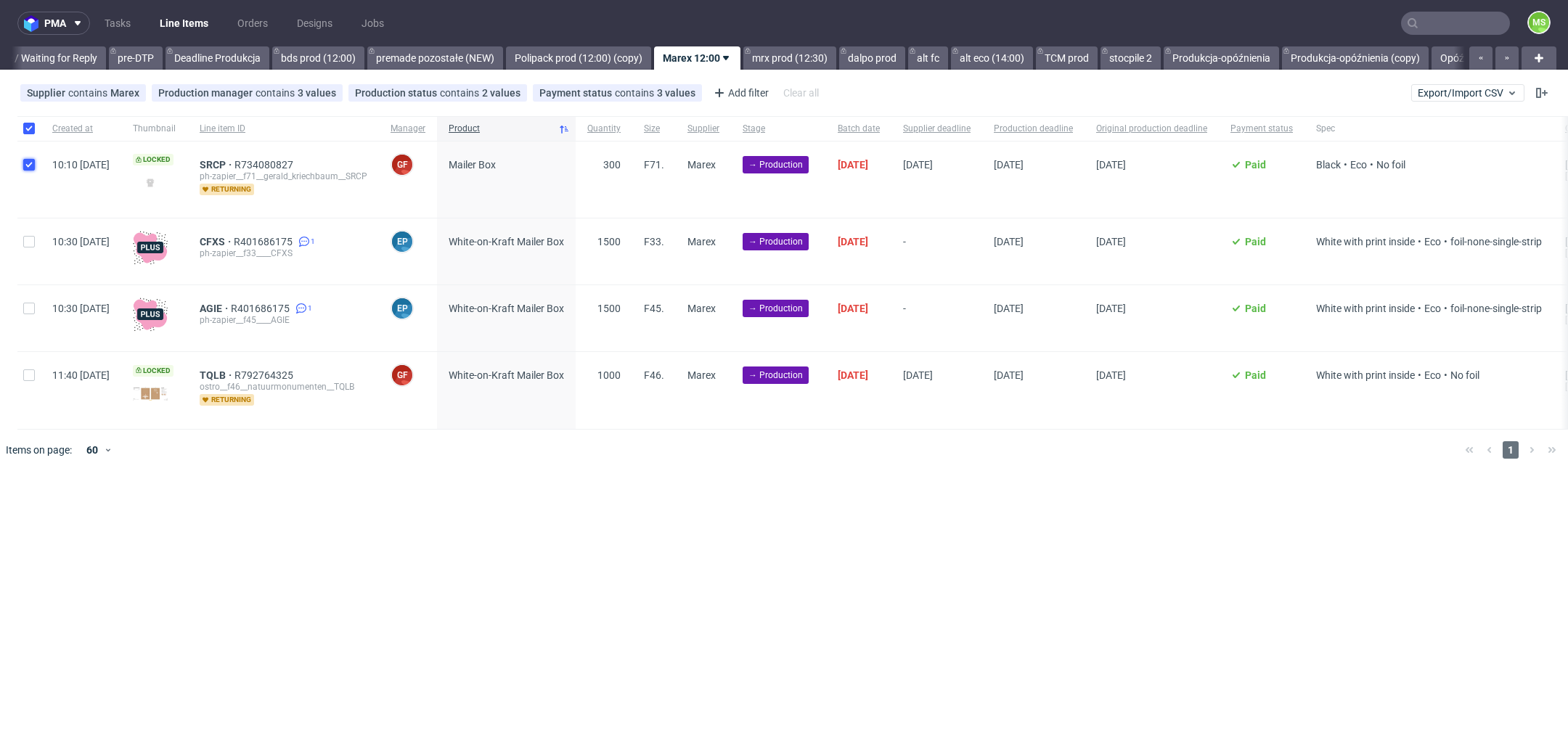
checkbox input "true"
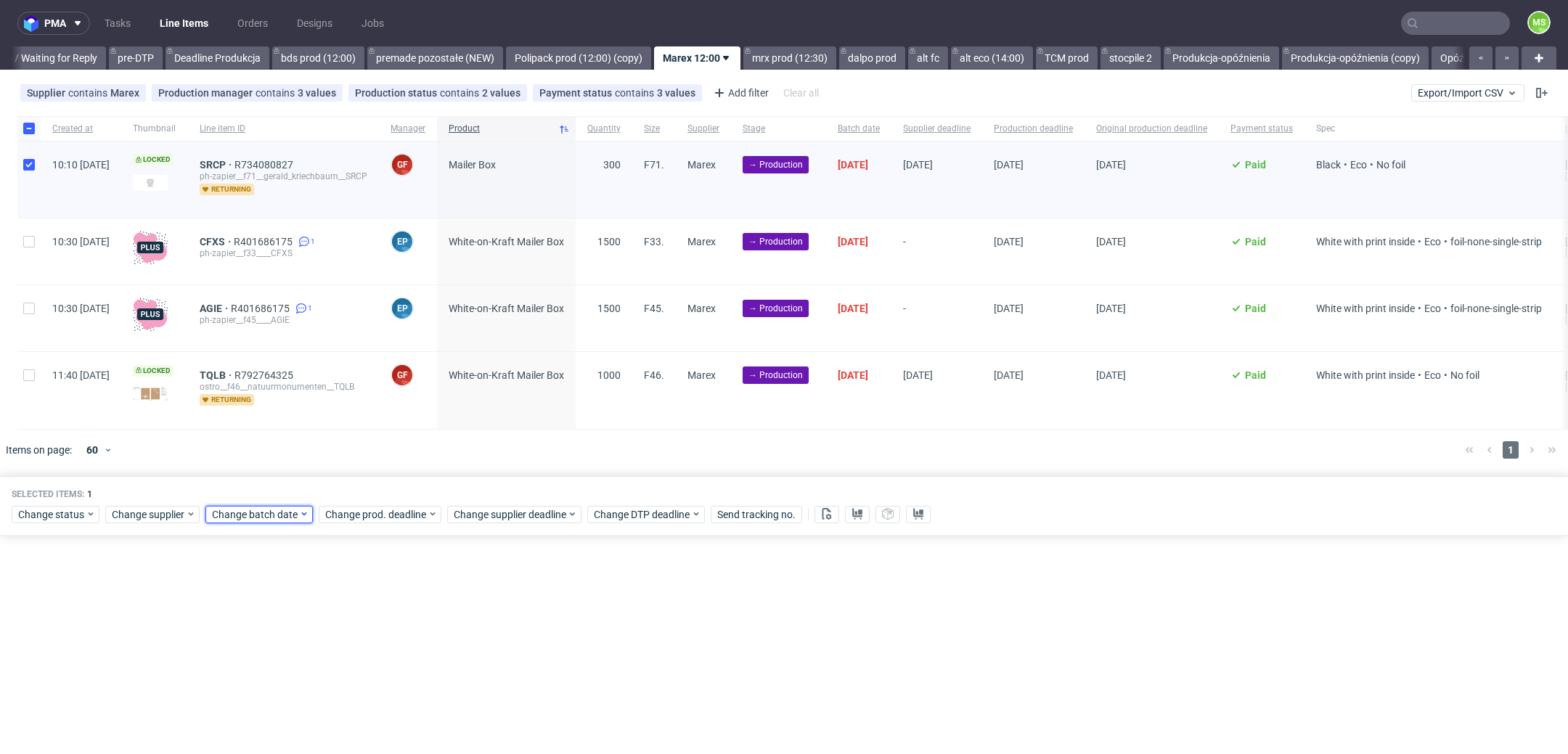
click at [287, 518] on span "Change batch date" at bounding box center [255, 515] width 87 height 15
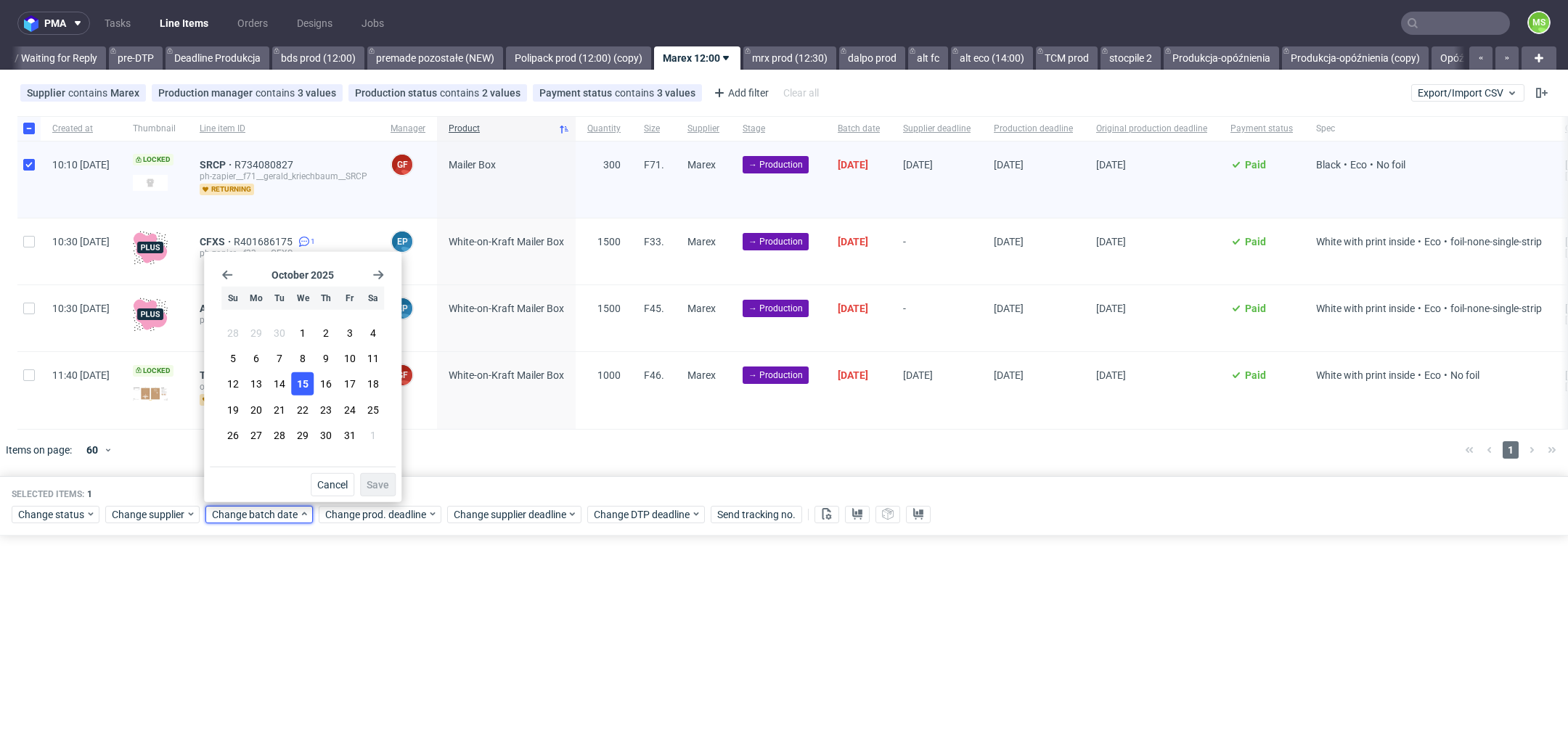
click at [308, 384] on button "15" at bounding box center [303, 384] width 23 height 24
click at [375, 486] on span "Save" at bounding box center [377, 484] width 23 height 10
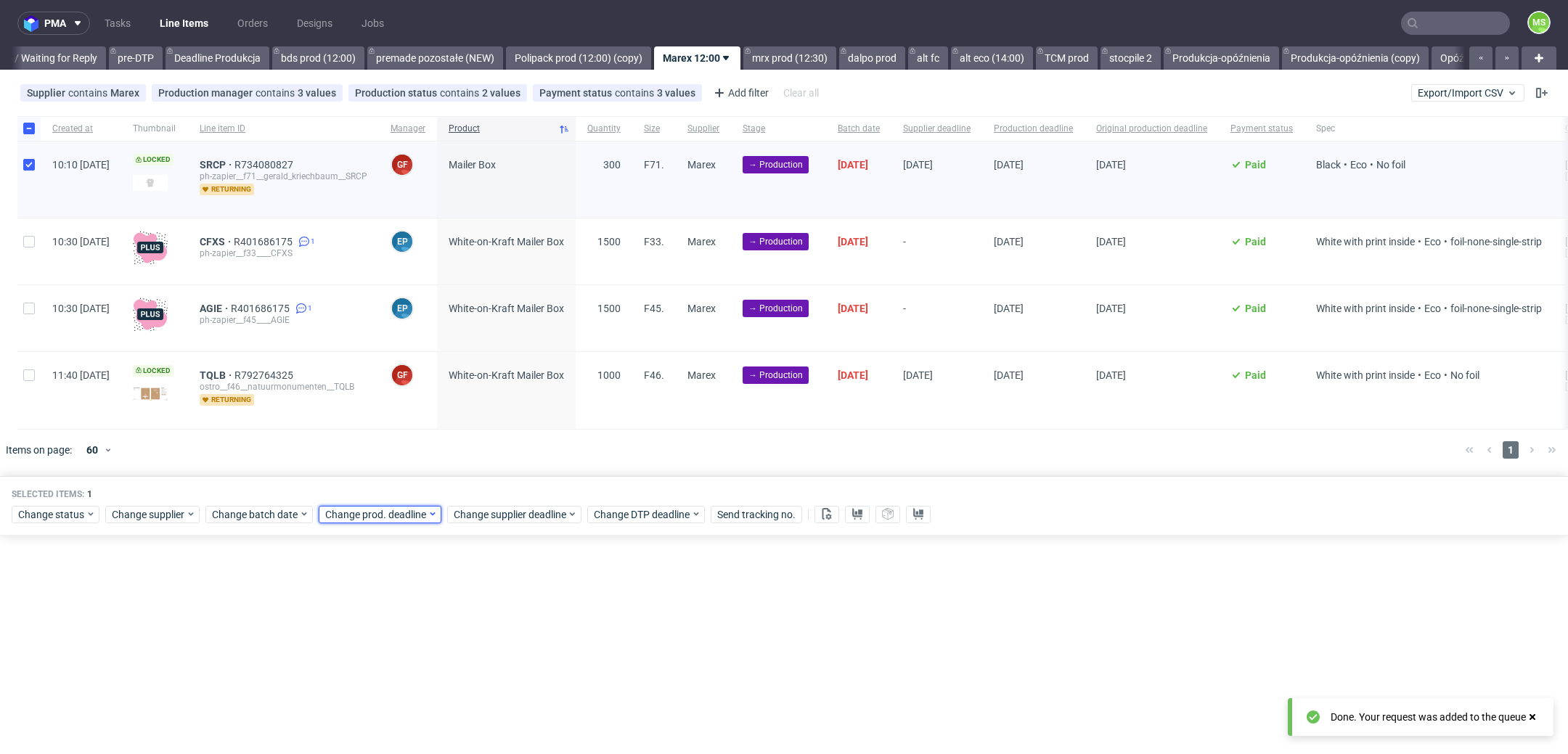
click at [383, 512] on span "Change prod. deadline" at bounding box center [376, 515] width 102 height 15
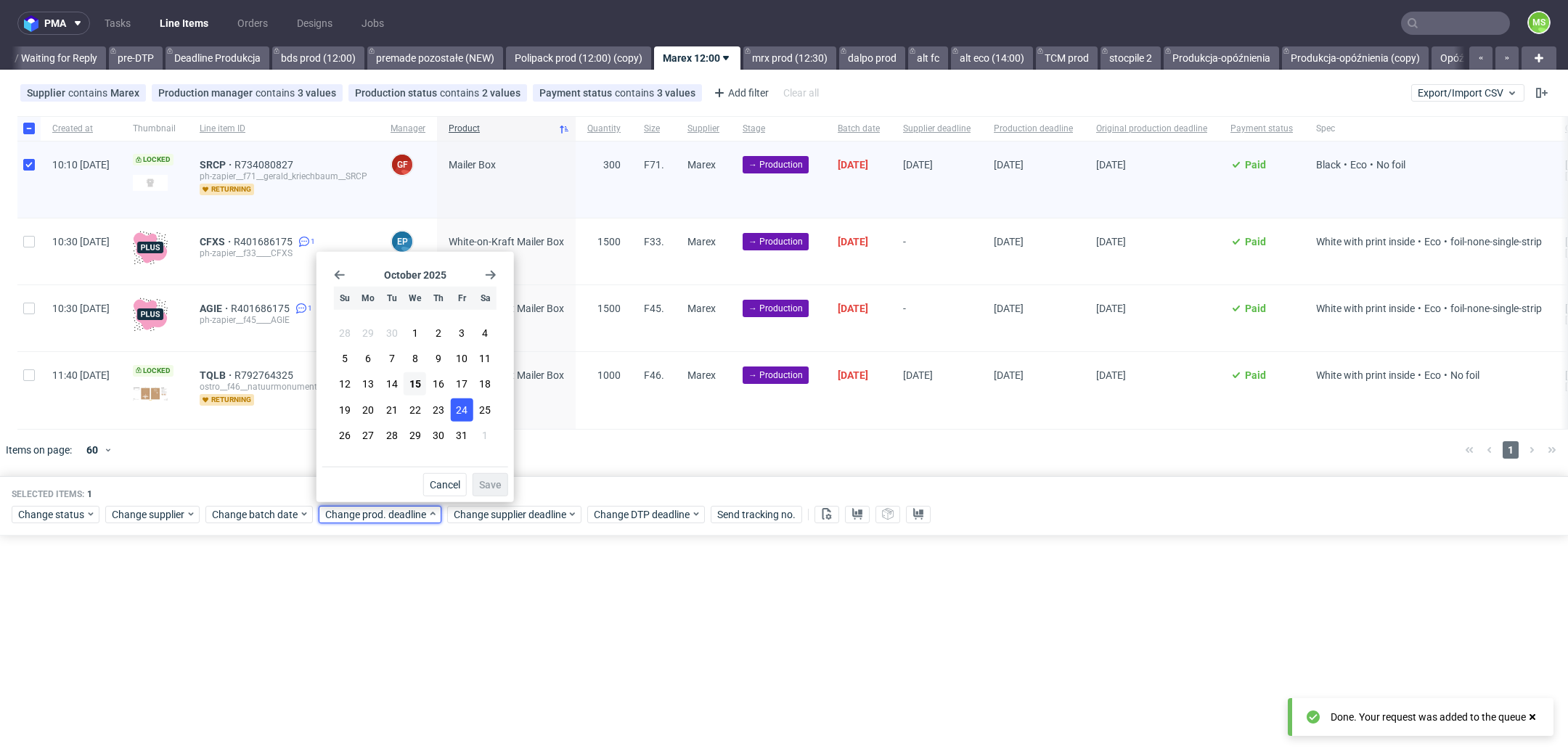
click at [458, 413] on span "24" at bounding box center [461, 409] width 12 height 15
click at [498, 486] on span "Save" at bounding box center [490, 484] width 23 height 10
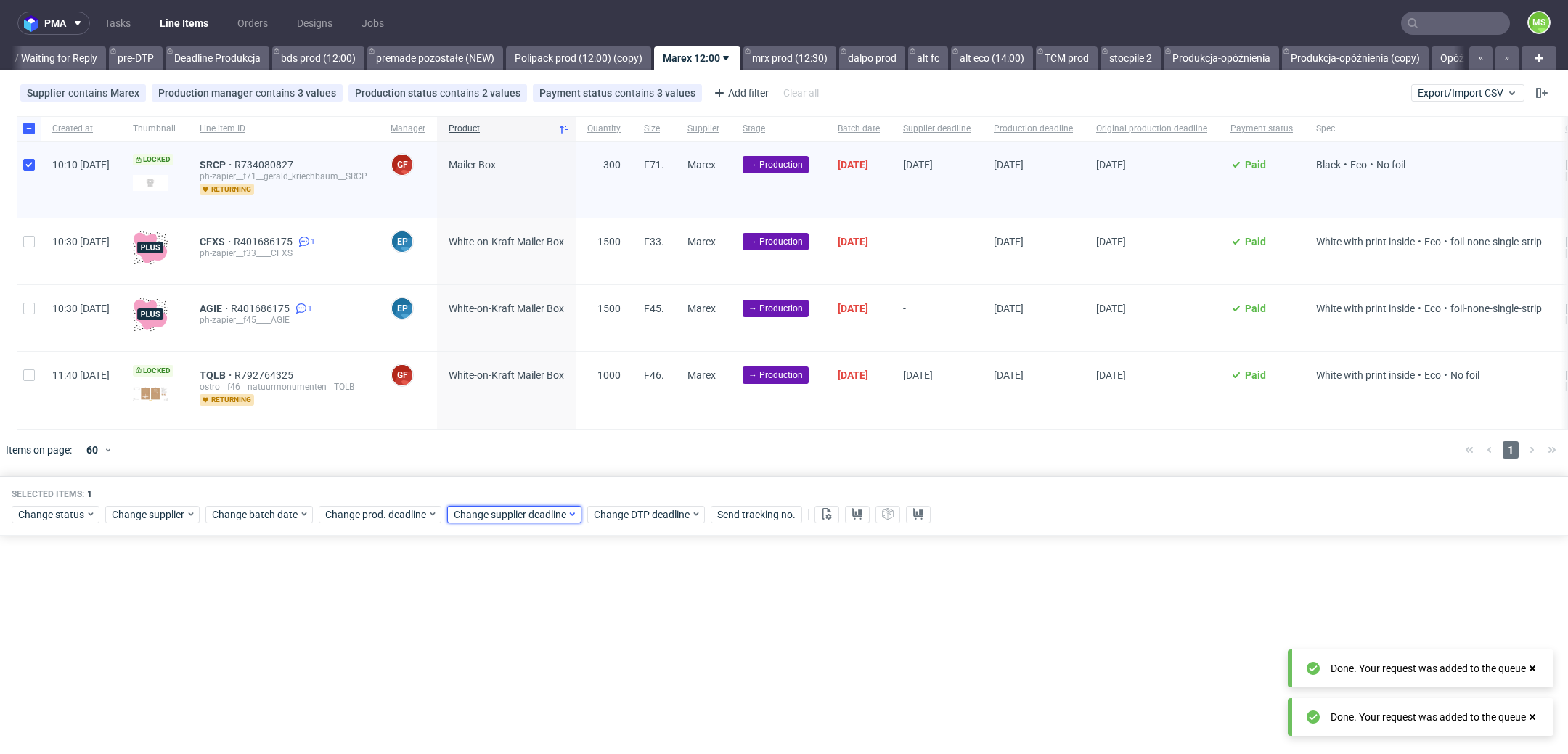
click at [517, 510] on span "Change supplier deadline" at bounding box center [510, 515] width 113 height 15
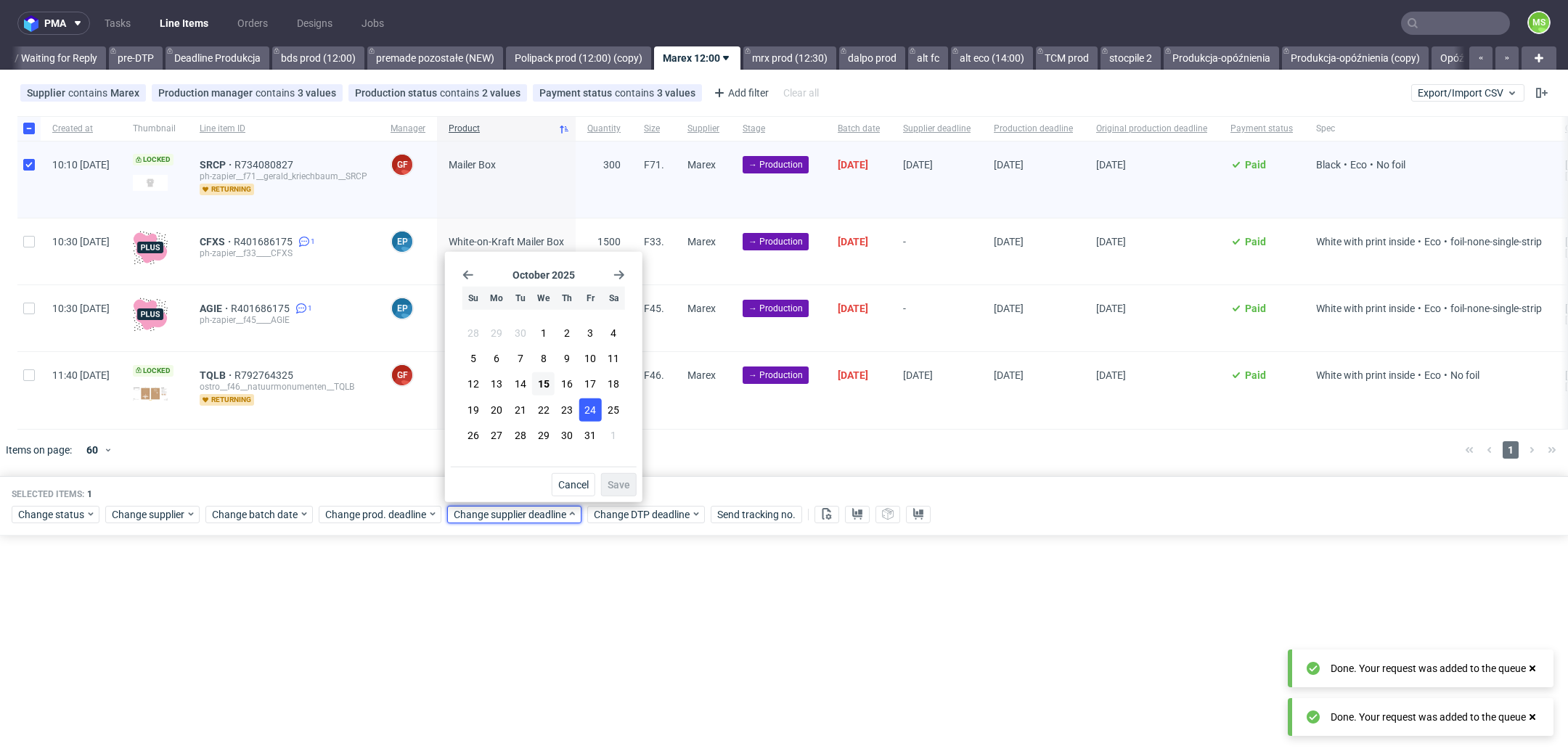
click at [595, 407] on span "24" at bounding box center [590, 409] width 12 height 15
click at [626, 499] on div "[DATE] Su Mo Tu We Th Fr Sa 28 29 30 1 2 3 4 5 6 7 8 9 10 11 12 13 14 15 16 17 …" at bounding box center [544, 377] width 198 height 250
click at [625, 490] on span "Save" at bounding box center [618, 484] width 23 height 10
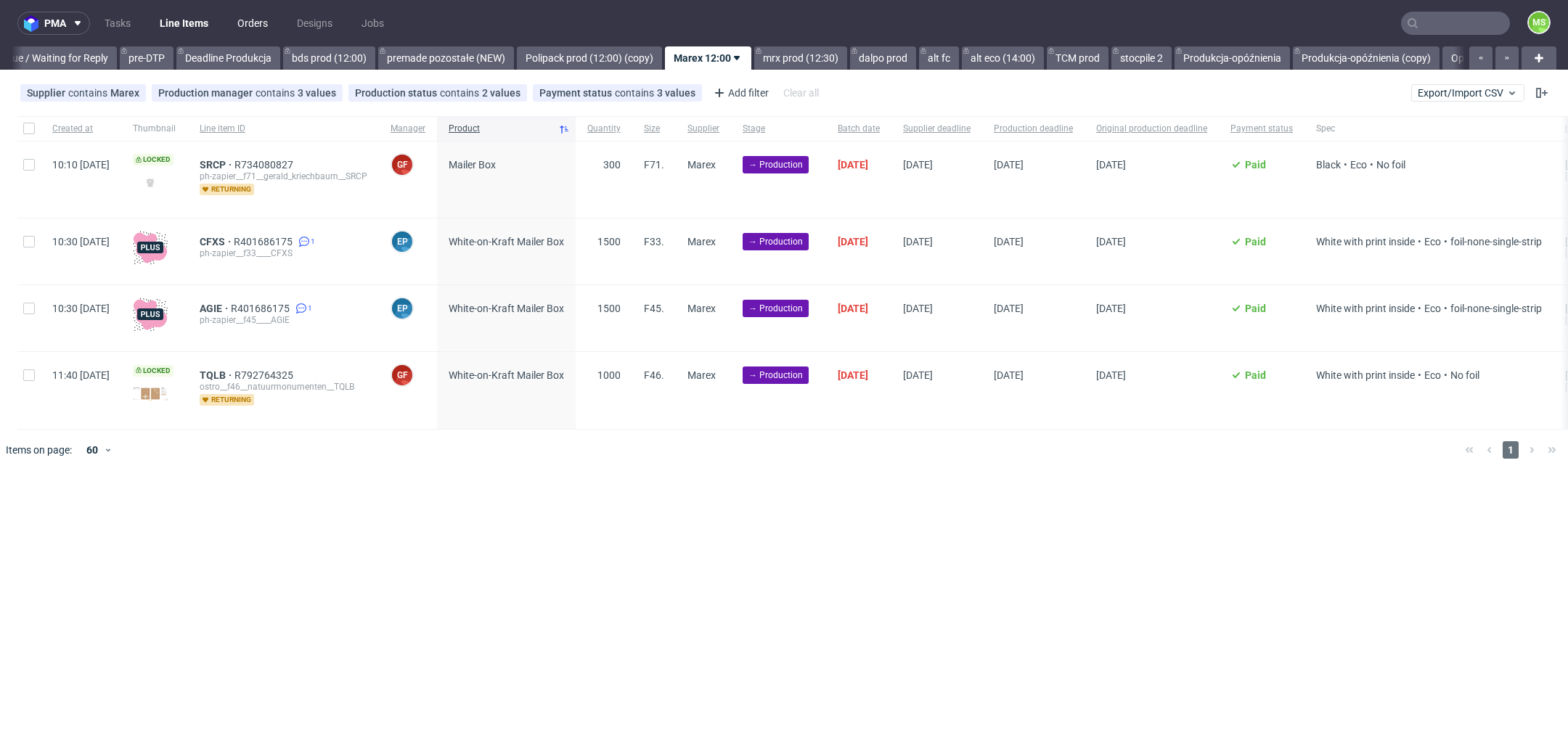
scroll to position [0, 2332]
click at [234, 242] on span "CFXS" at bounding box center [216, 242] width 34 height 12
click at [231, 309] on span "AGIE" at bounding box center [215, 308] width 31 height 12
click at [24, 122] on input "checkbox" at bounding box center [29, 128] width 12 height 12
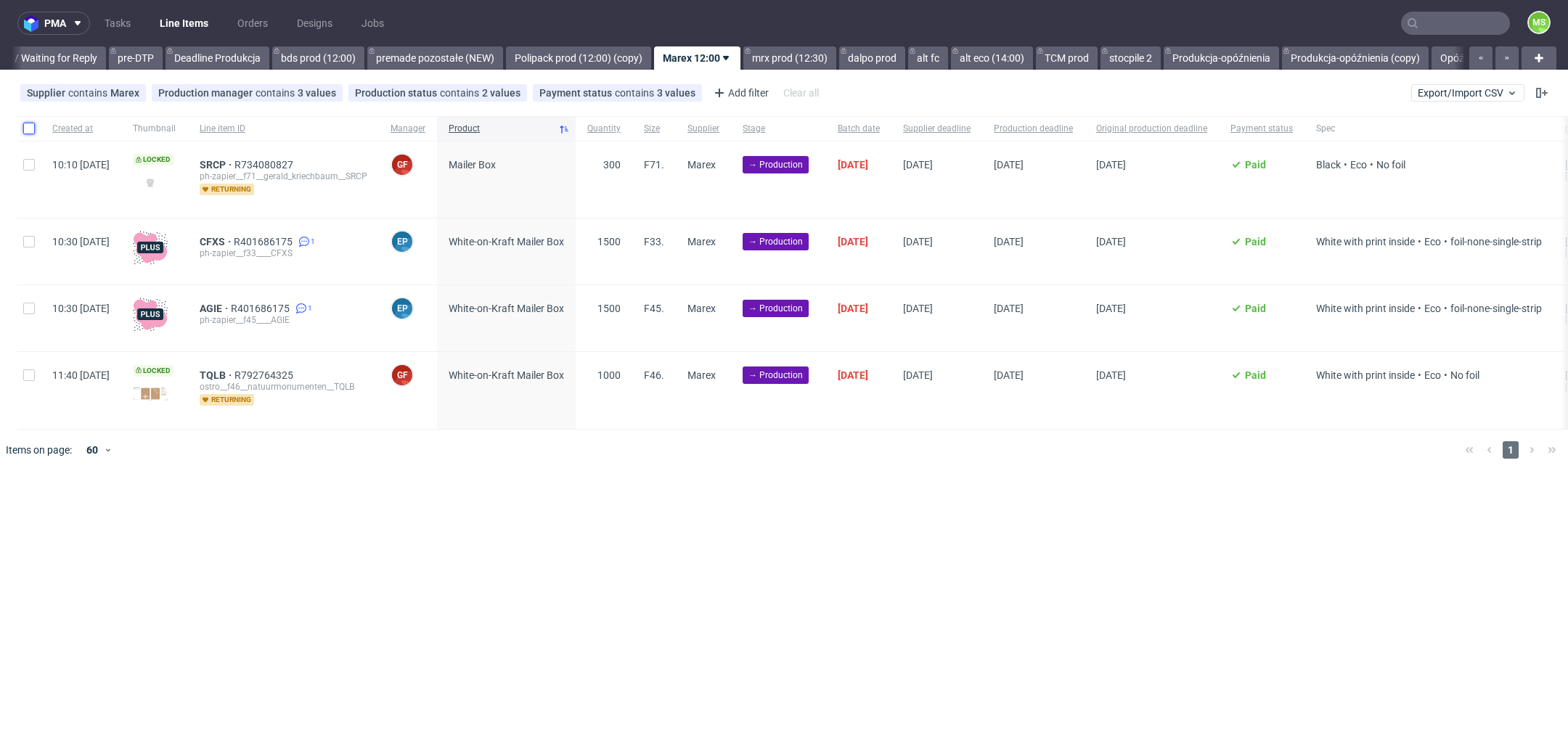
checkbox input "true"
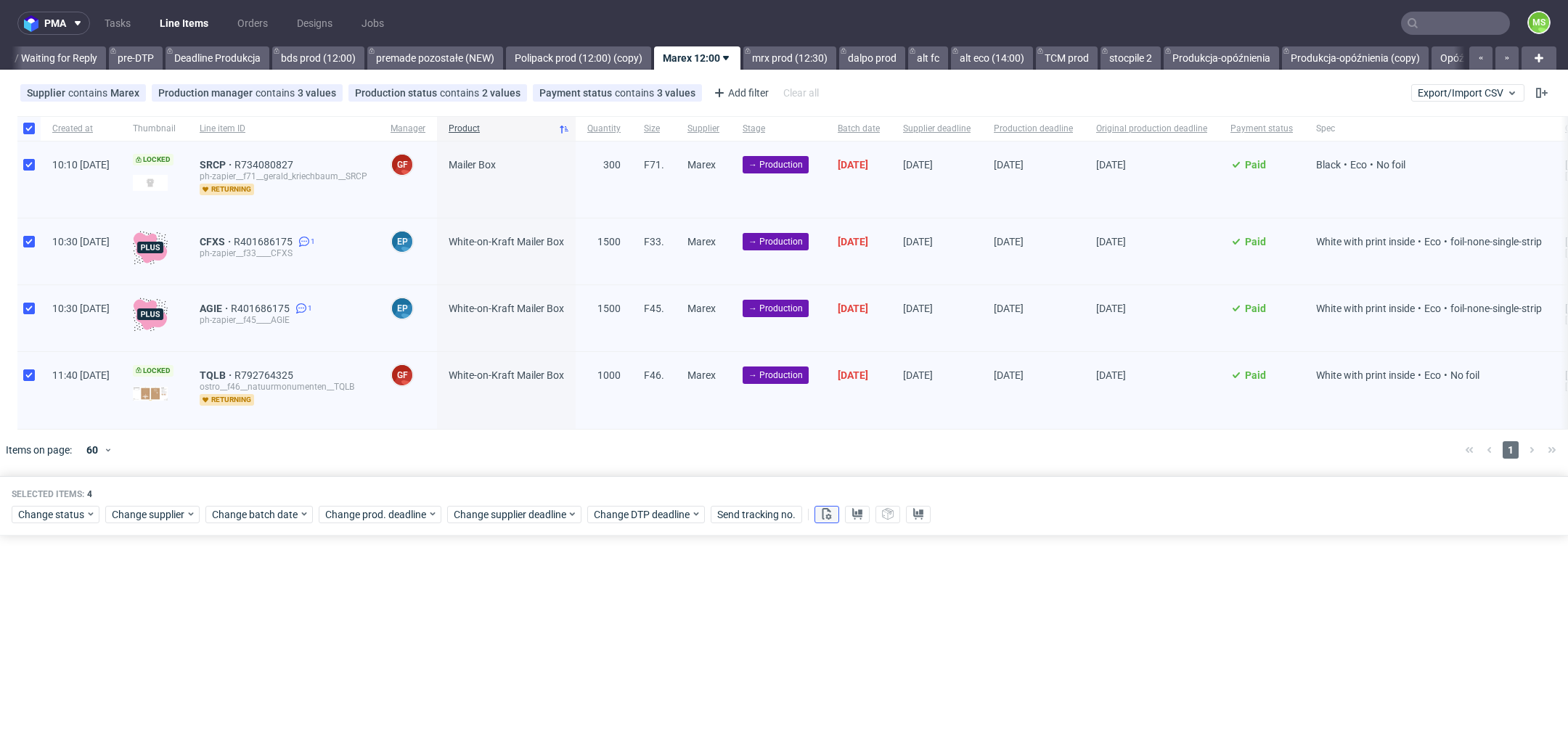
click at [829, 512] on icon at bounding box center [826, 514] width 12 height 12
click at [859, 512] on use at bounding box center [857, 514] width 10 height 12
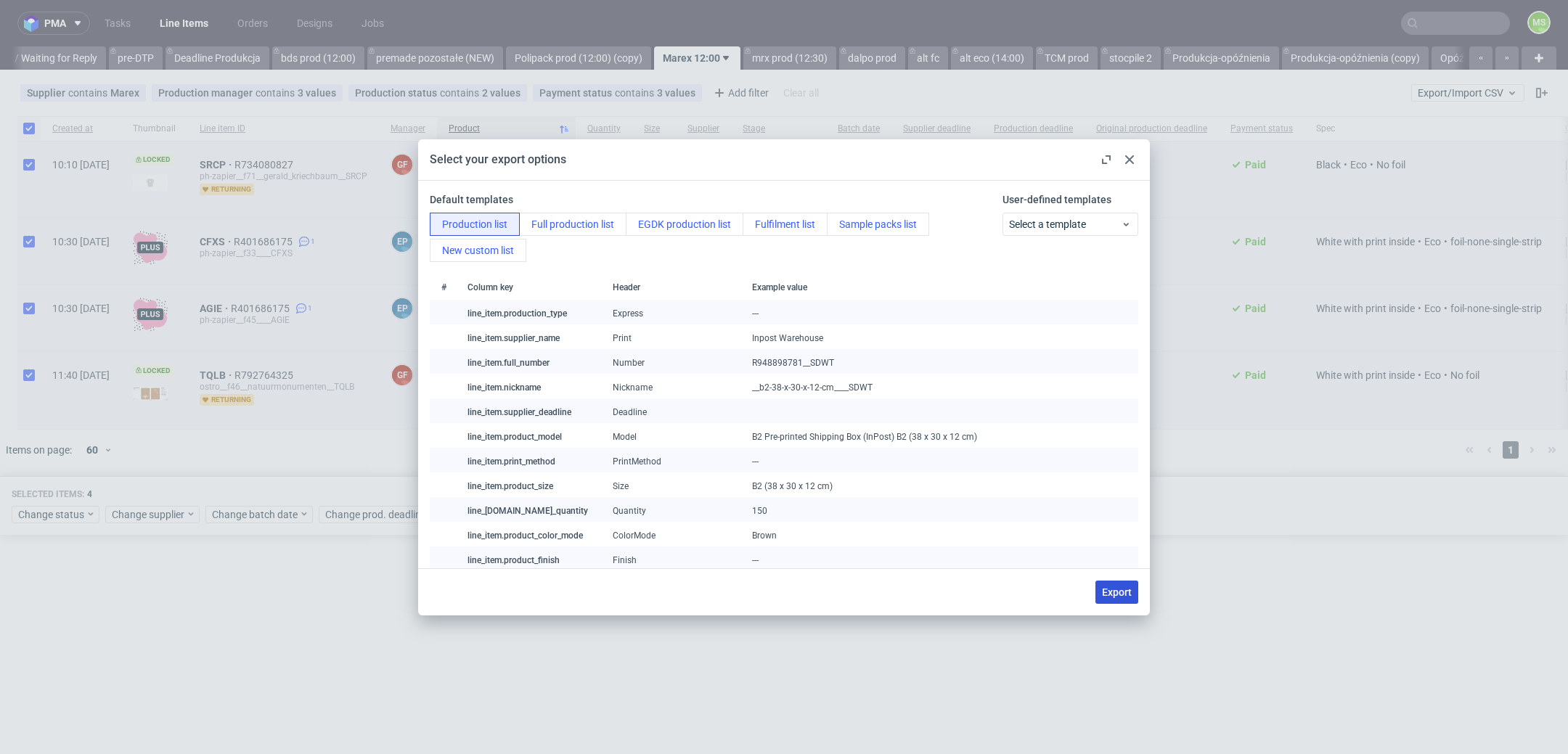
click at [1126, 587] on span "Export" at bounding box center [1117, 592] width 30 height 10
checkbox input "false"
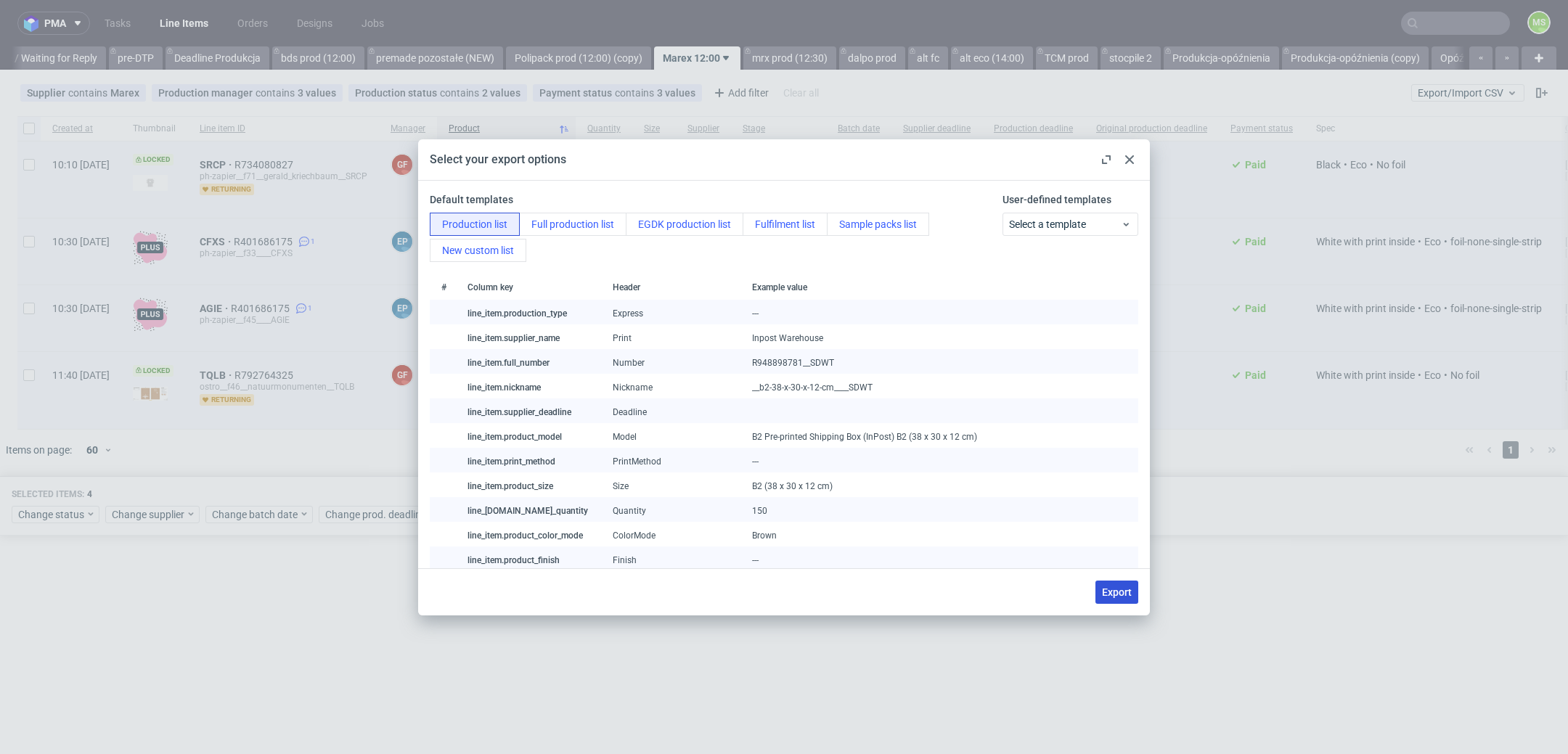
checkbox input "false"
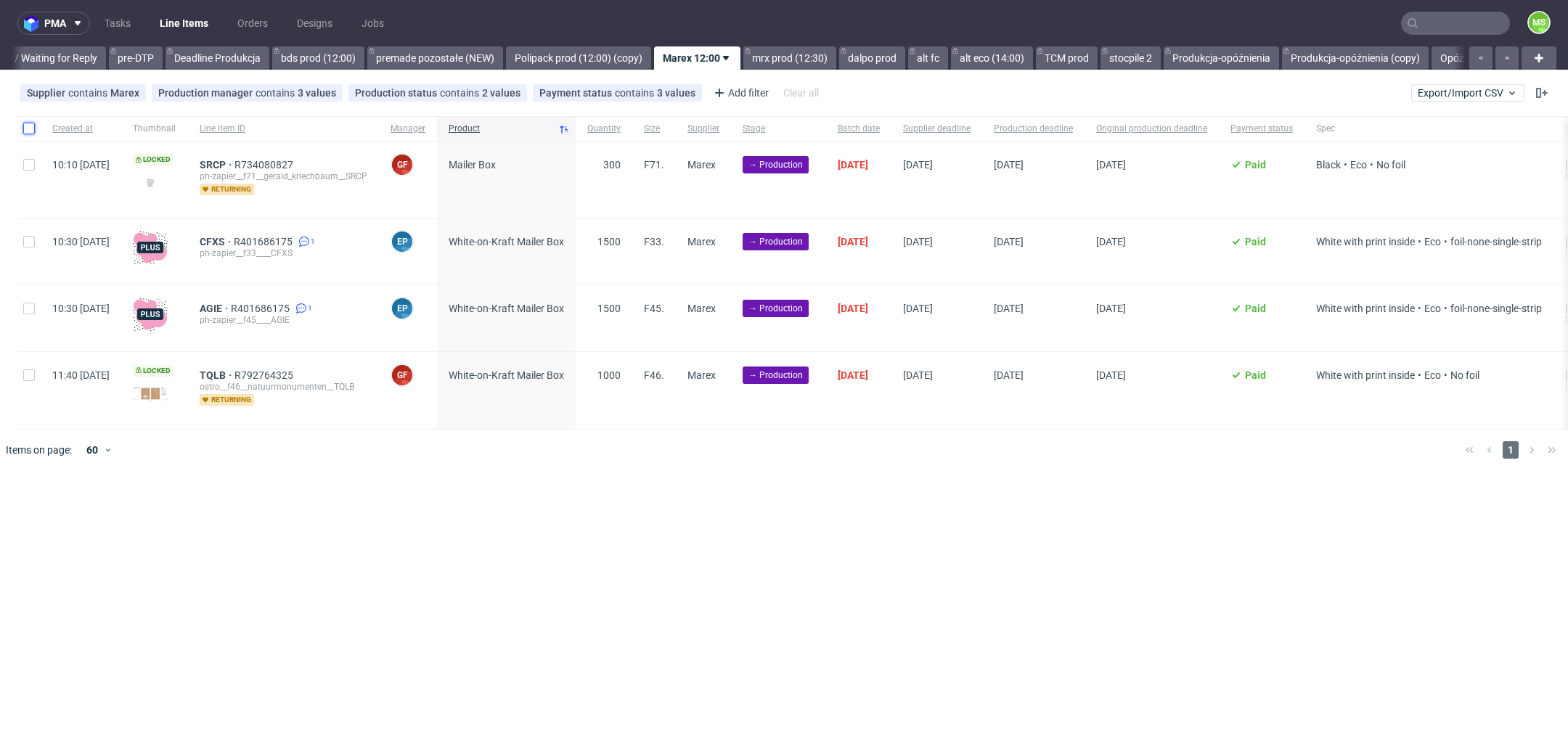
click at [24, 131] on input "checkbox" at bounding box center [29, 128] width 12 height 12
checkbox input "true"
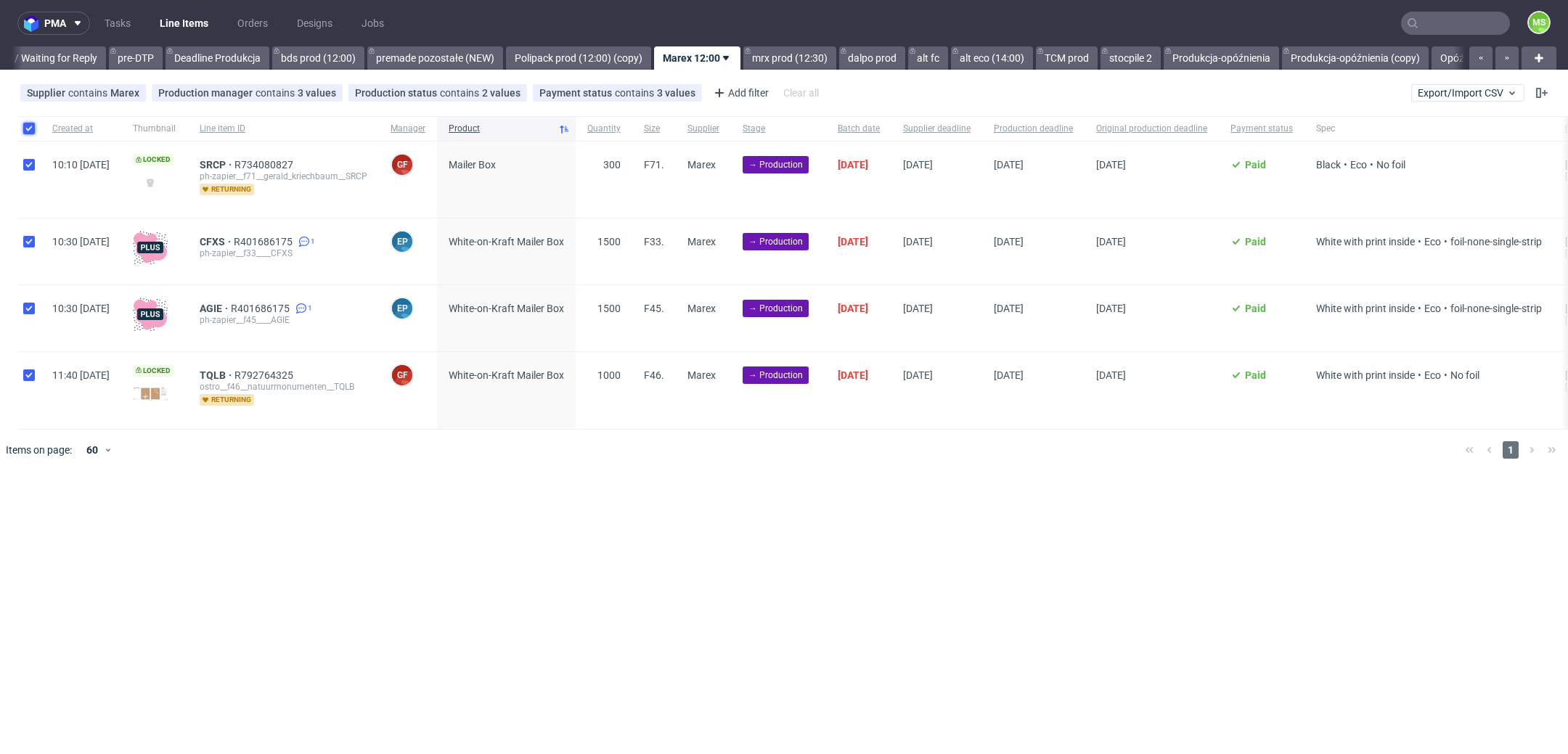
checkbox input "true"
click at [81, 504] on div "Change status Change supplier Change batch date Change prod. deadline Change su…" at bounding box center [784, 513] width 1545 height 21
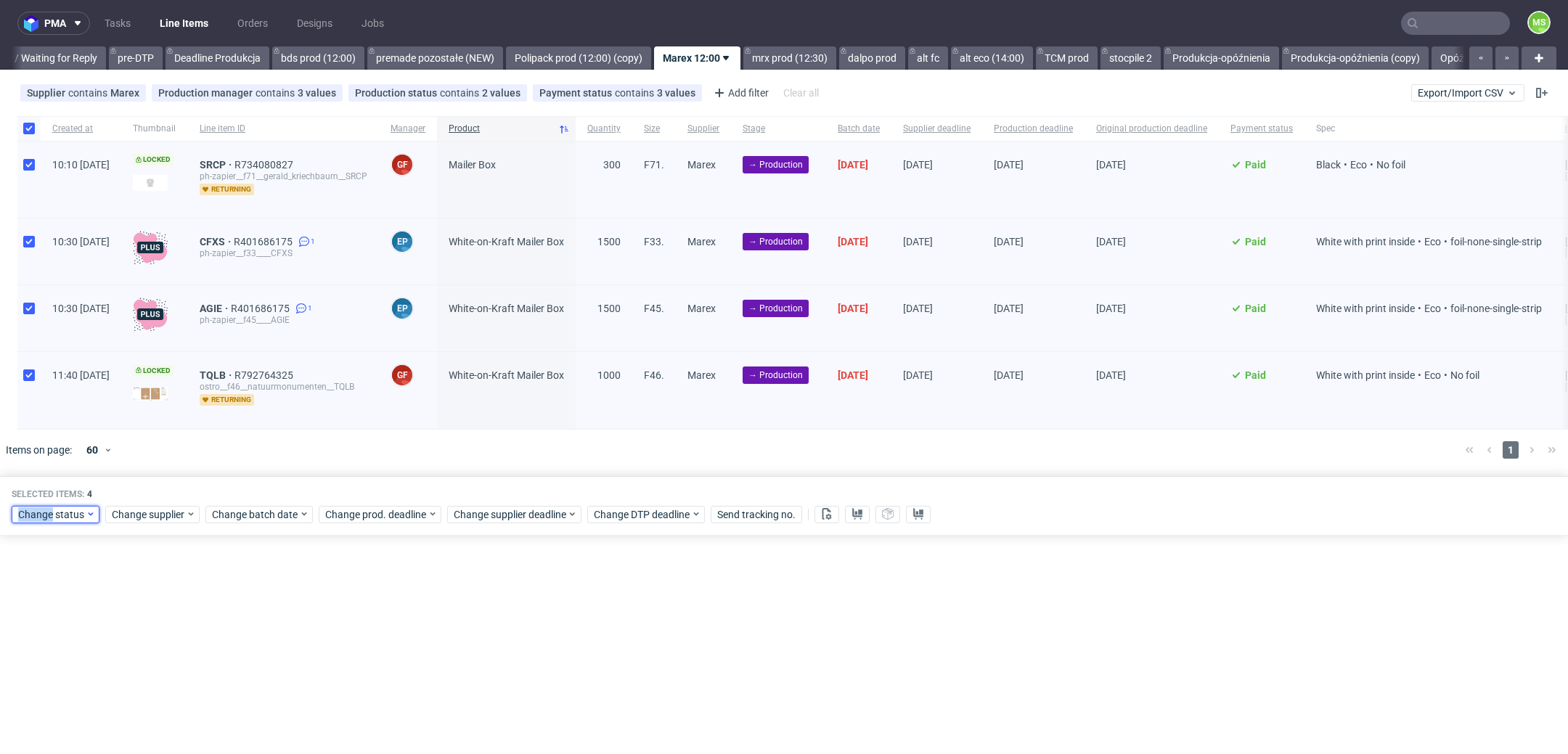
click at [81, 506] on div "Change status" at bounding box center [56, 515] width 88 height 17
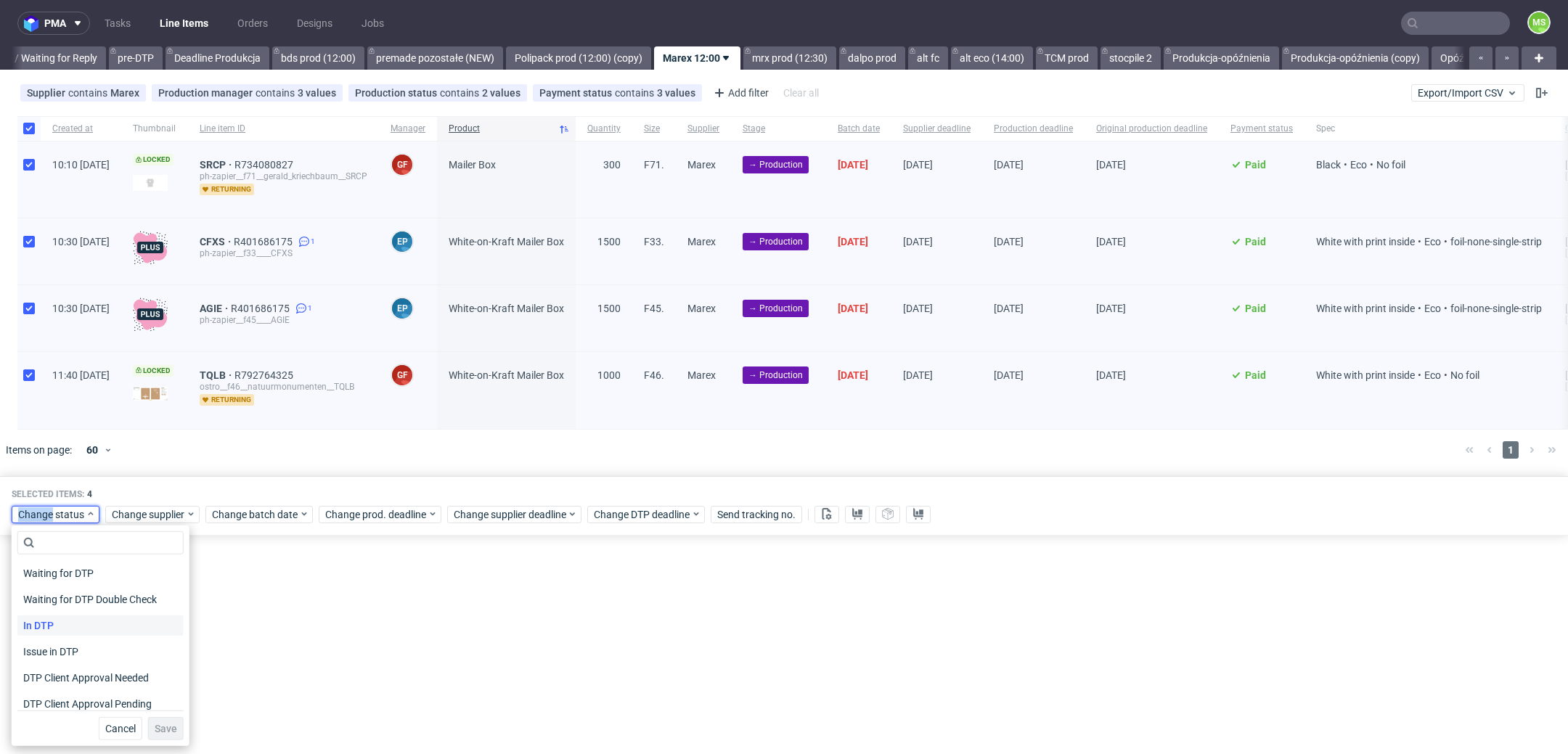
scroll to position [189, 0]
click at [92, 597] on div "In Production" at bounding box center [100, 593] width 166 height 20
click at [160, 736] on button "Save" at bounding box center [166, 729] width 35 height 24
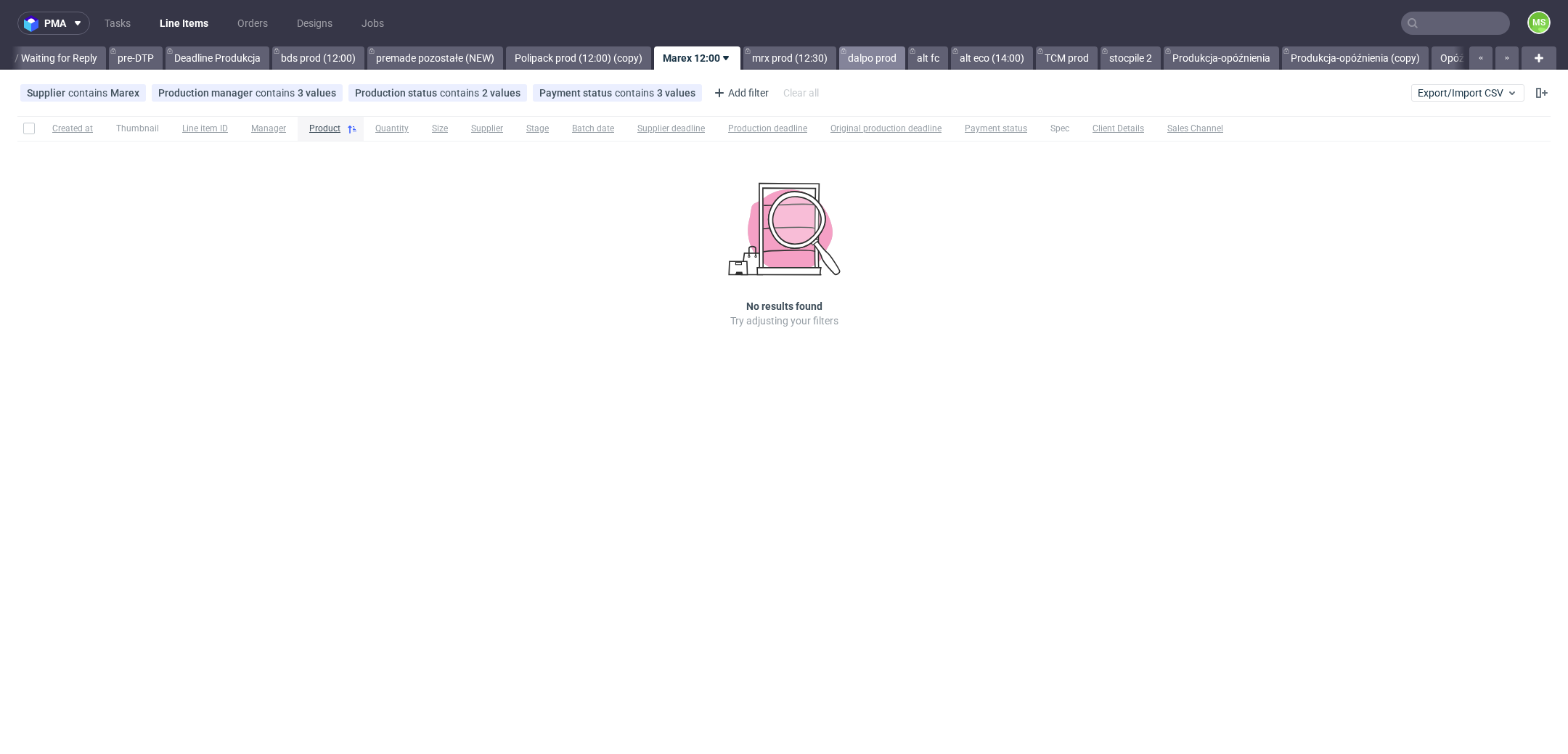
click at [906, 56] on link "dalpo prod" at bounding box center [872, 58] width 66 height 24
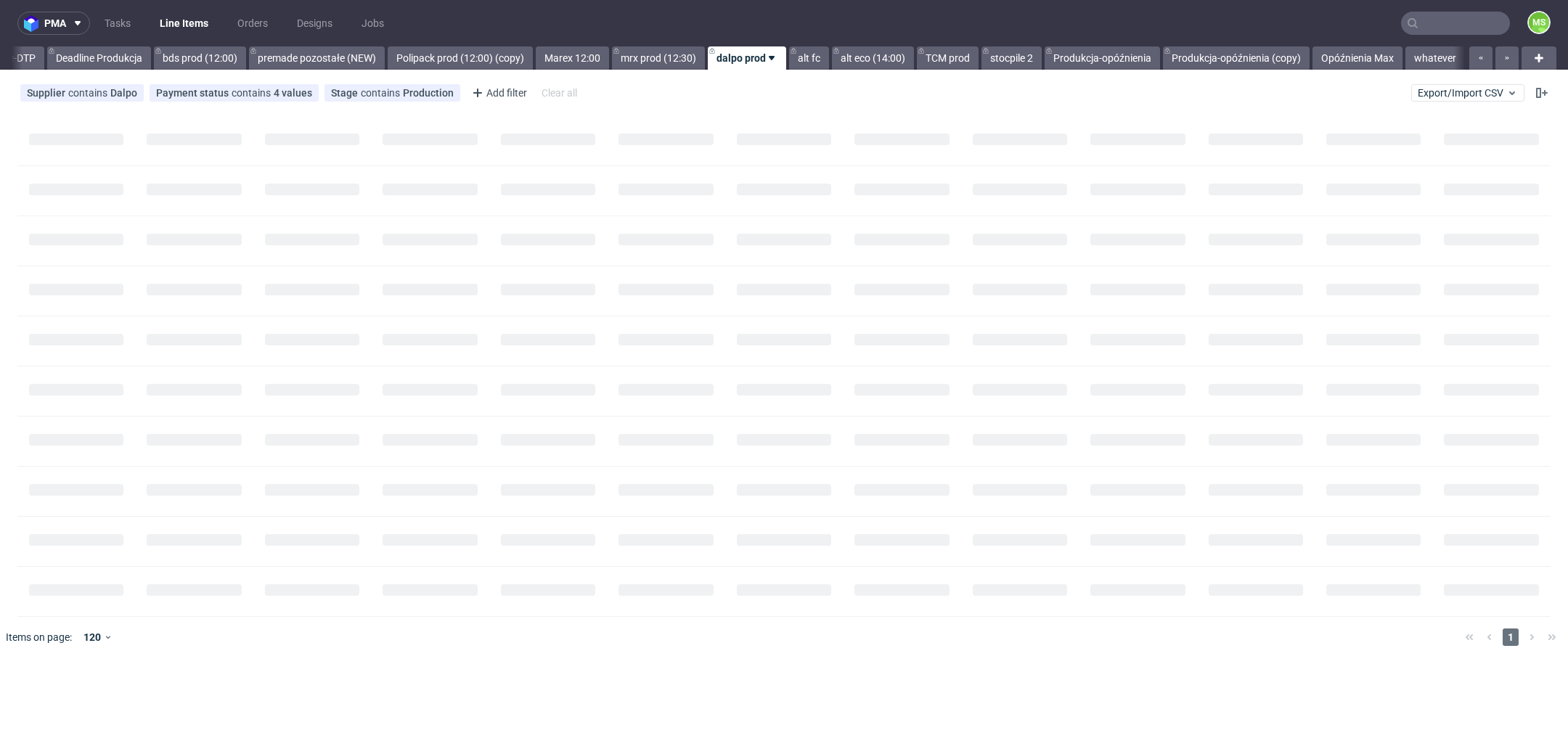
scroll to position [0, 2490]
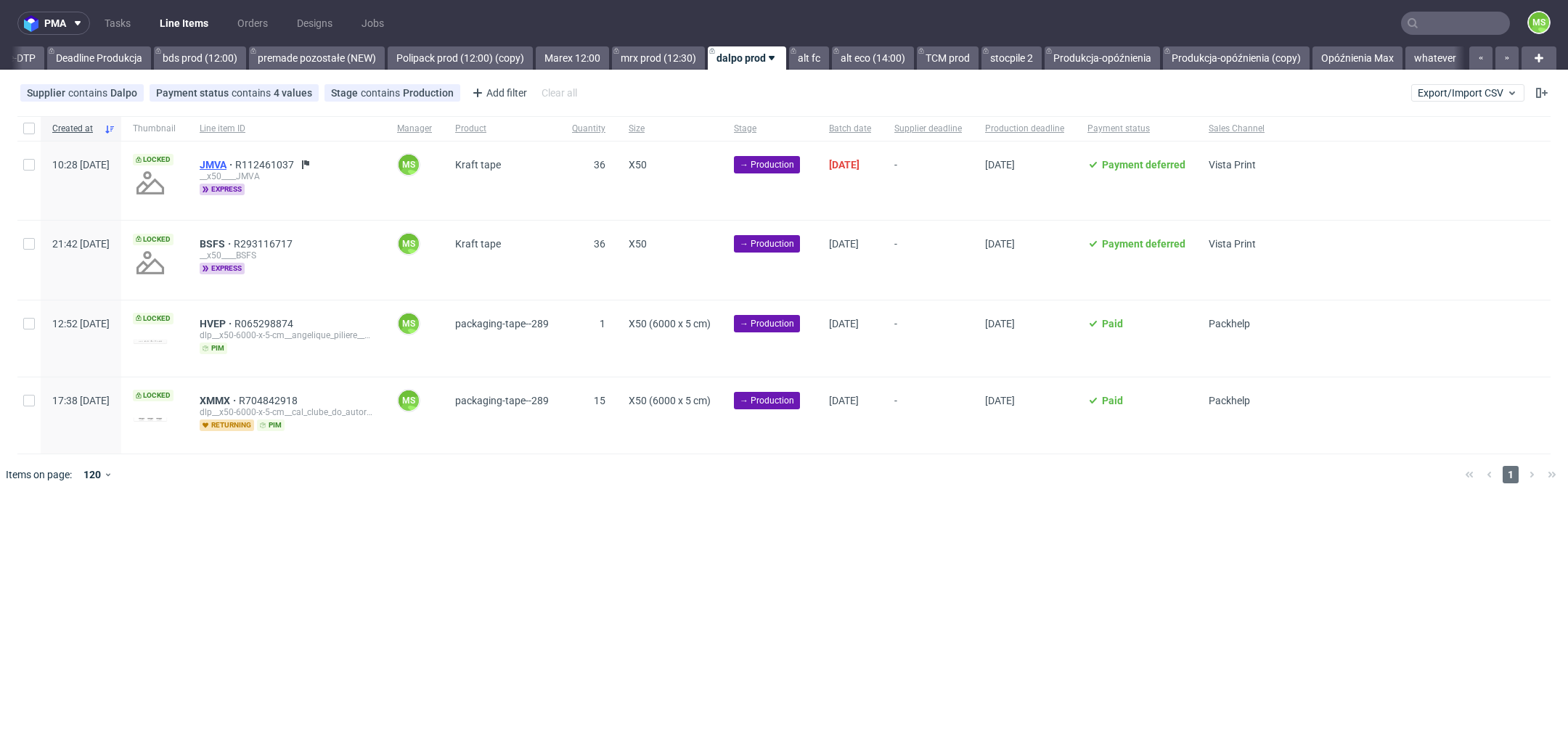
click at [235, 164] on span "JMVA" at bounding box center [217, 165] width 35 height 12
click at [33, 132] on input "checkbox" at bounding box center [29, 128] width 12 height 12
checkbox input "true"
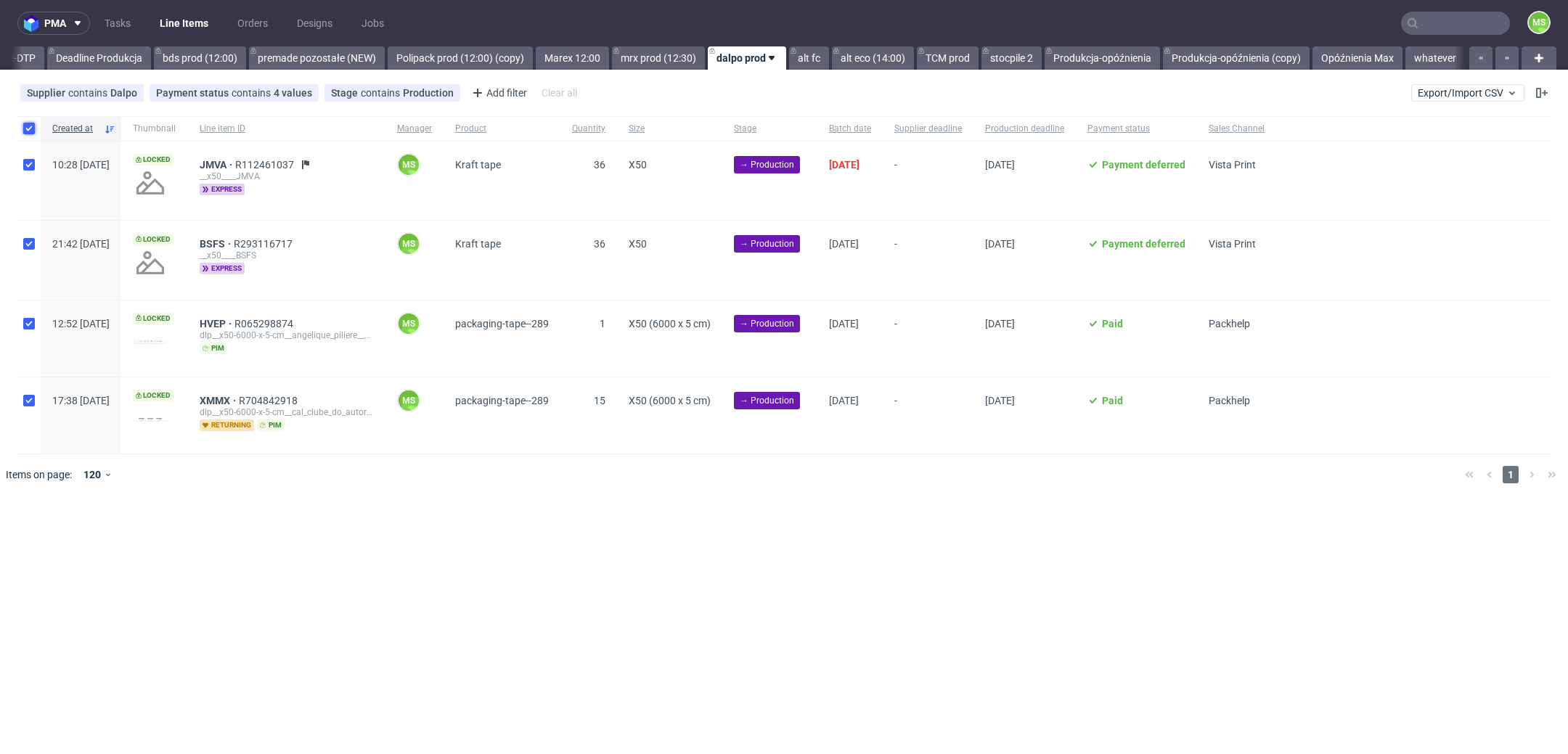
checkbox input "true"
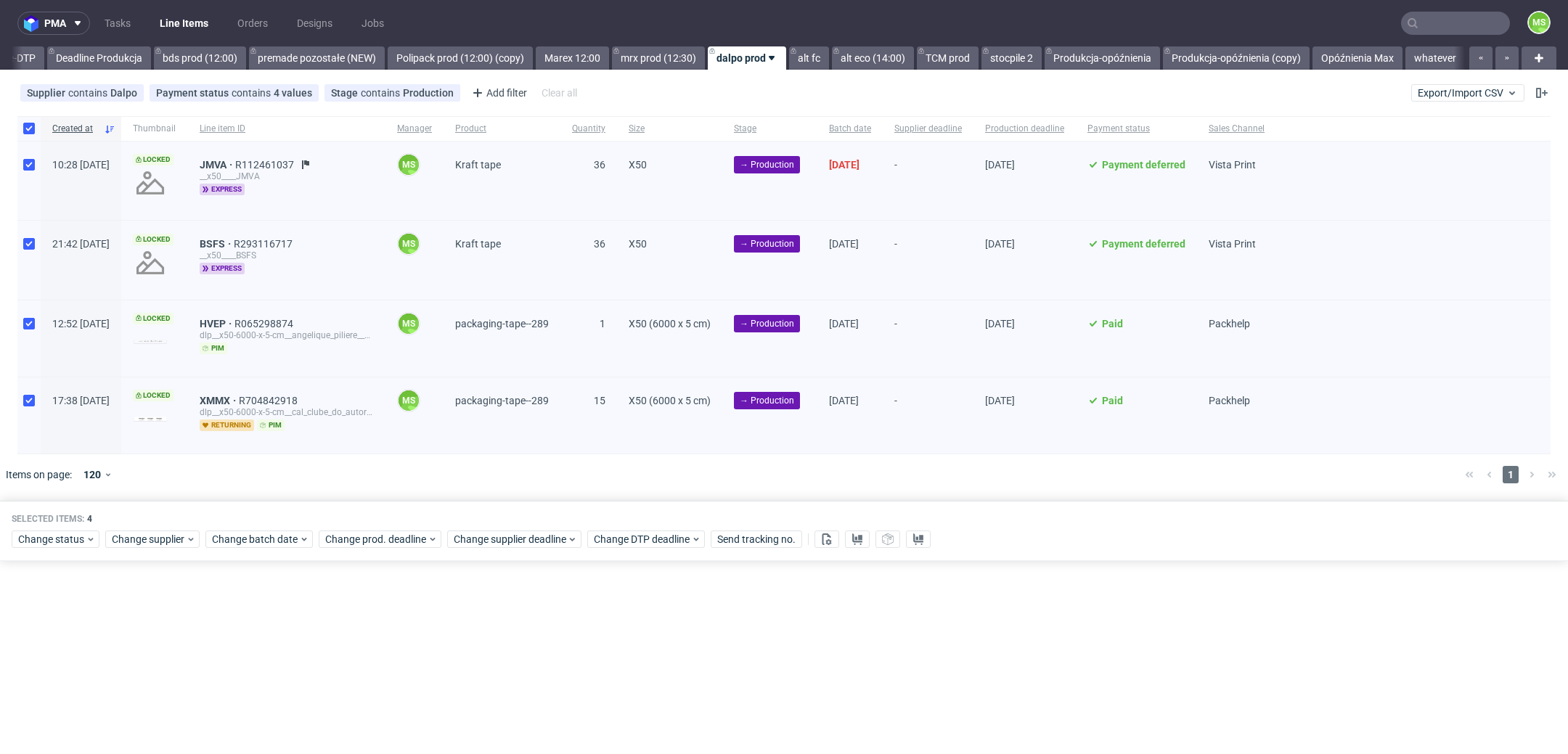
click at [255, 548] on div "Selected items: 4 Change status Change supplier Change batch date Change prod. …" at bounding box center [784, 530] width 1568 height 60
click at [268, 543] on span "Change batch date" at bounding box center [255, 539] width 87 height 15
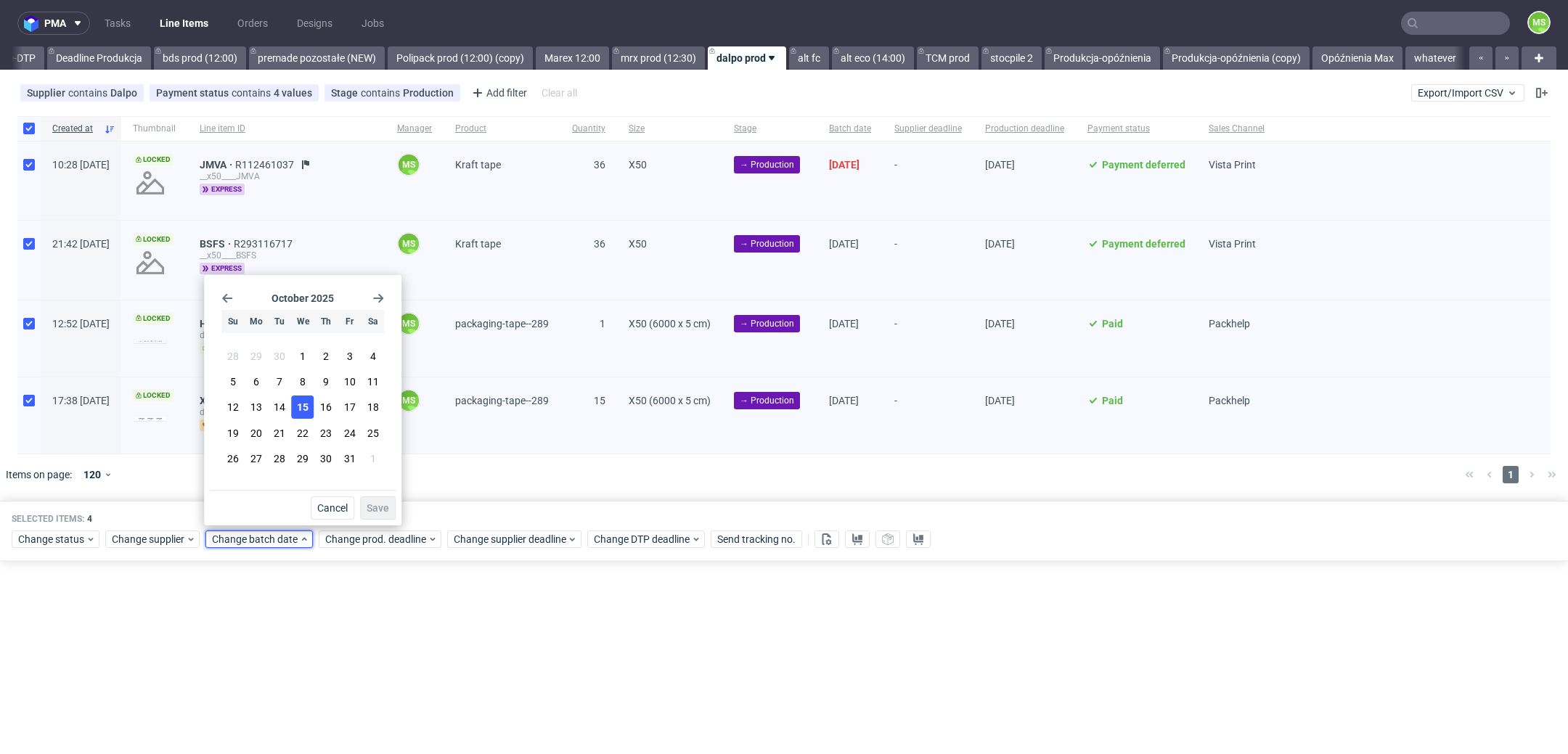
click at [305, 406] on span "15" at bounding box center [302, 407] width 12 height 15
click at [396, 519] on div "[DATE] Su Mo Tu We Th Fr Sa 28 29 30 1 2 3 4 5 6 7 8 9 10 11 12 13 14 15 16 17 …" at bounding box center [303, 400] width 198 height 250
click at [390, 515] on button "Save" at bounding box center [377, 508] width 35 height 24
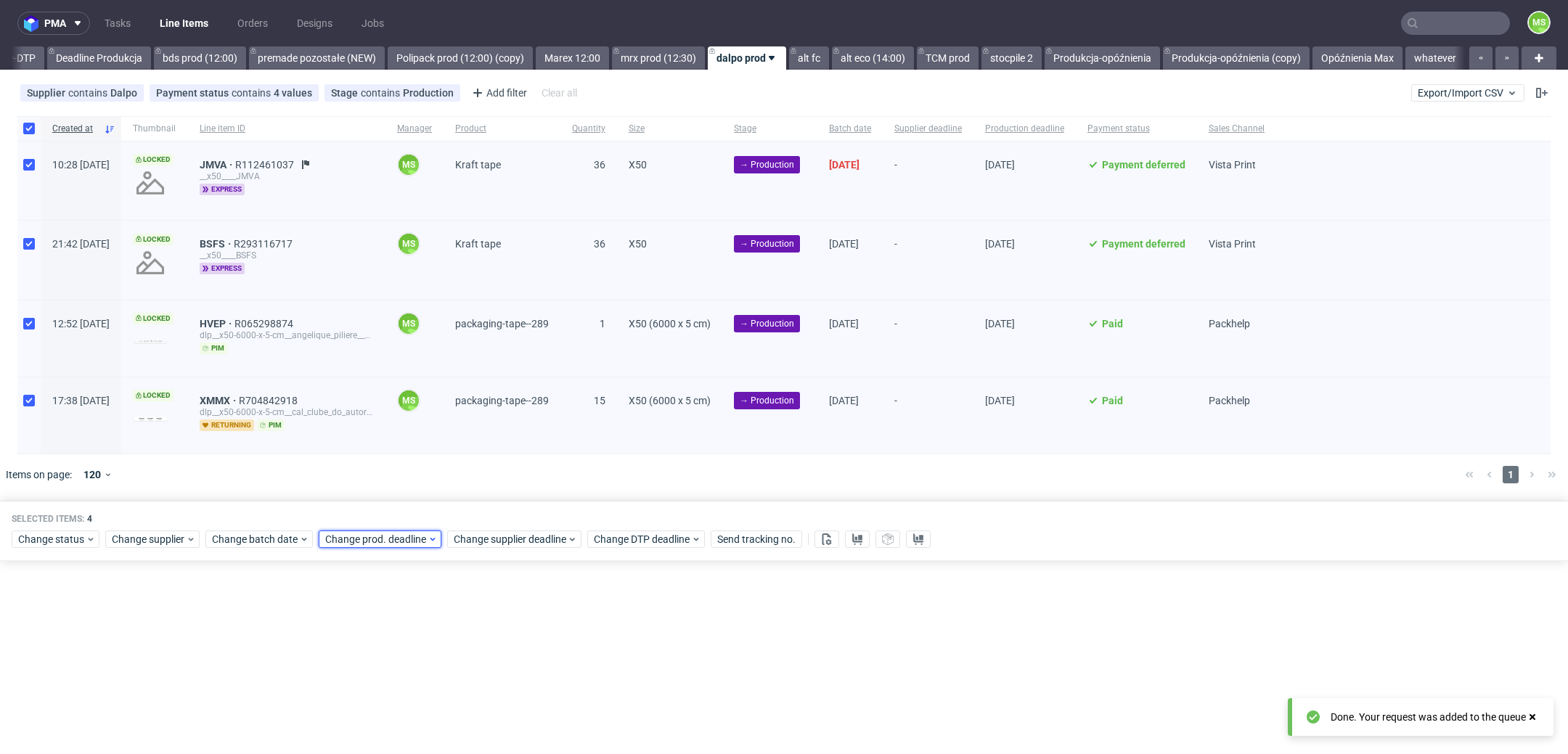
click at [396, 532] on span "Change prod. deadline" at bounding box center [376, 539] width 102 height 15
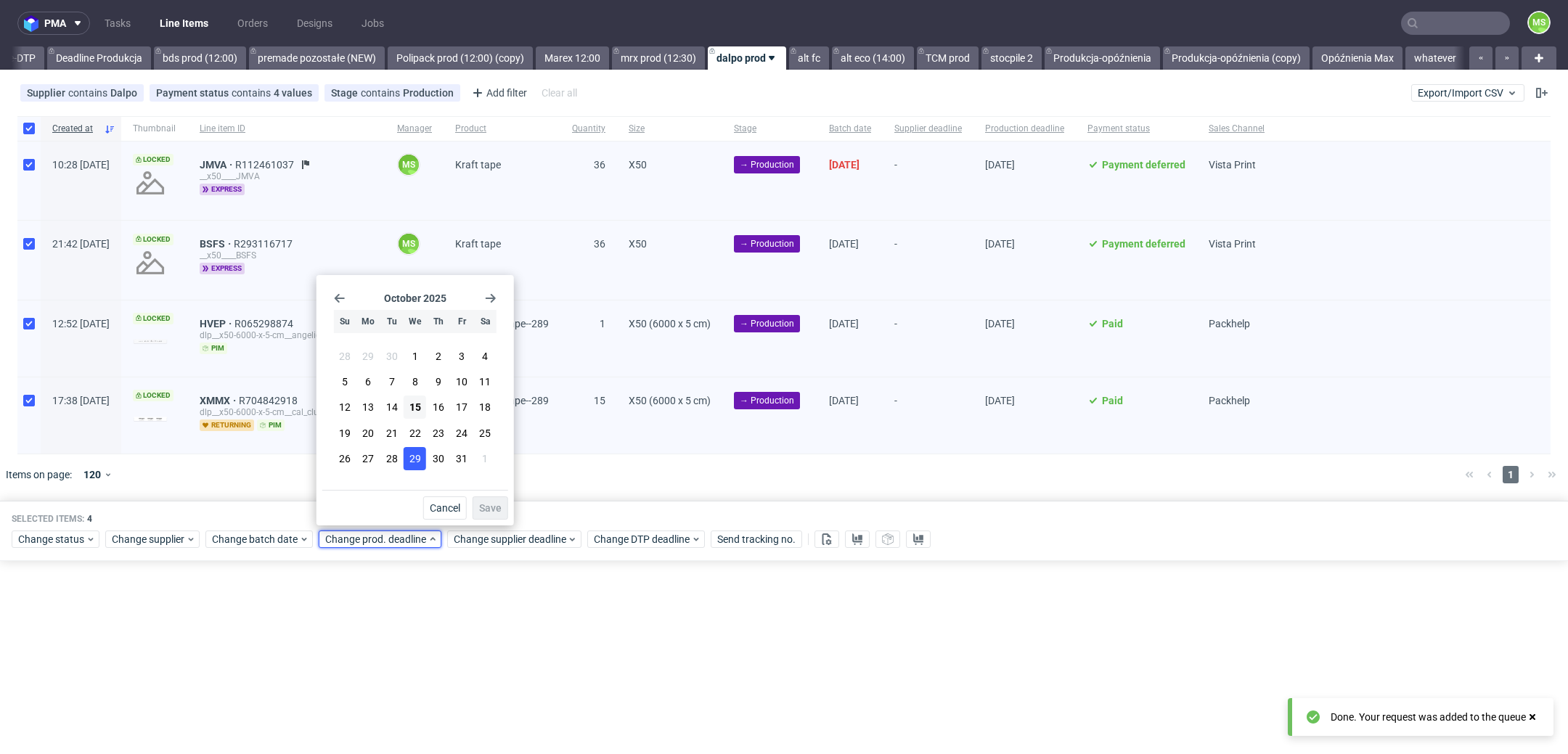
click at [418, 452] on span "29" at bounding box center [415, 458] width 12 height 15
click at [487, 503] on span "Save" at bounding box center [490, 508] width 23 height 10
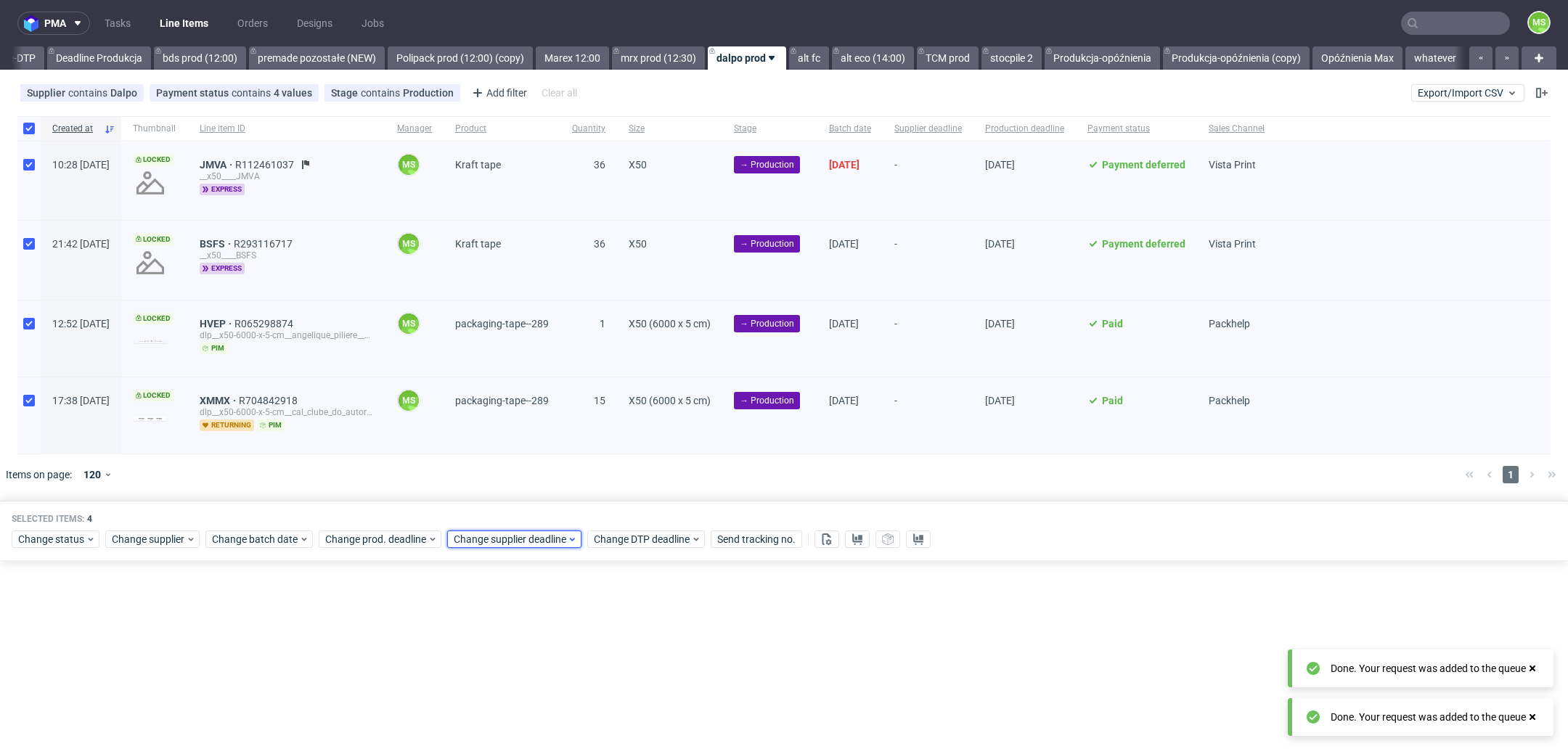
click at [507, 532] on span "Change supplier deadline" at bounding box center [510, 539] width 113 height 15
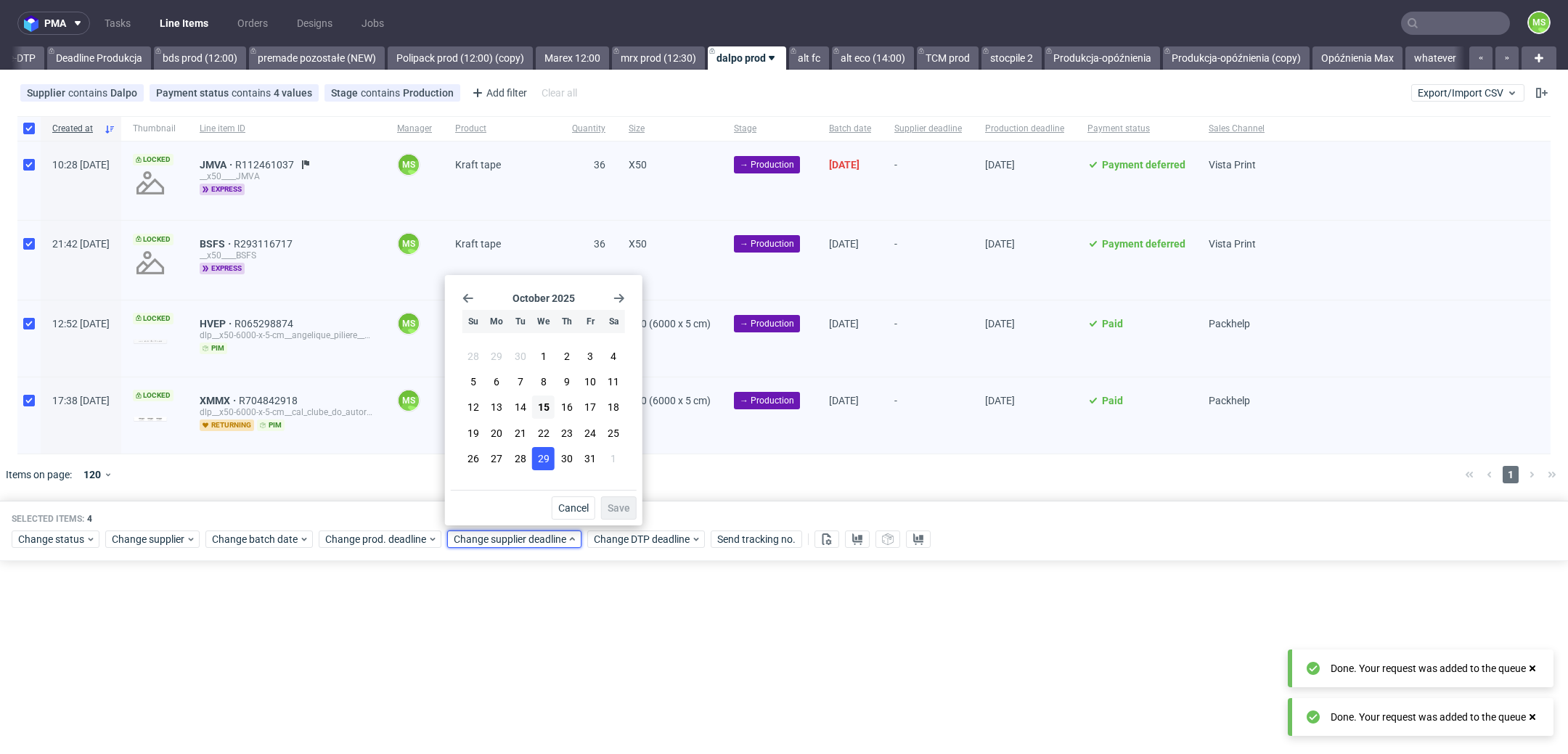
click at [542, 468] on button "29" at bounding box center [543, 459] width 23 height 24
click at [617, 501] on button "Save" at bounding box center [618, 508] width 35 height 24
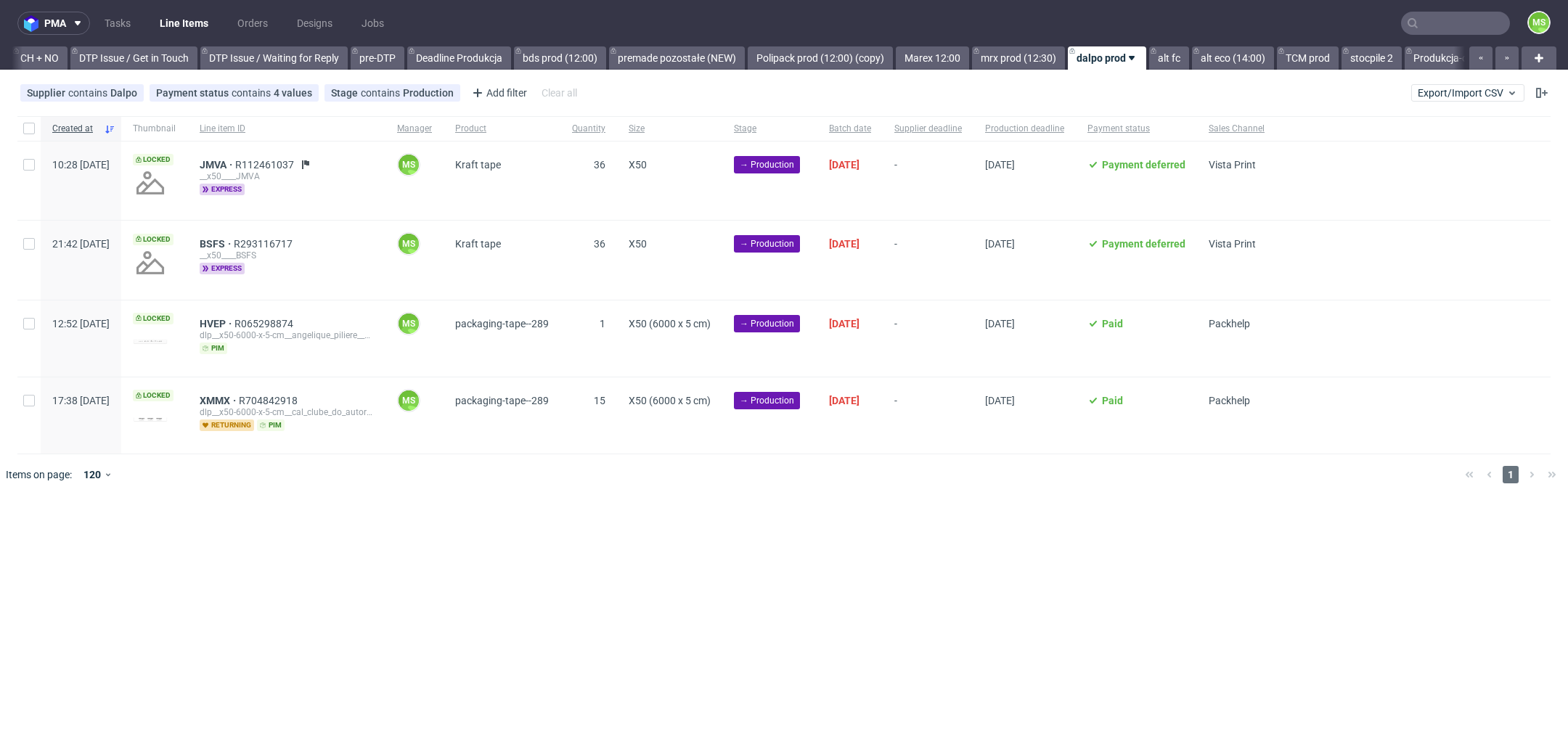
scroll to position [0, 2226]
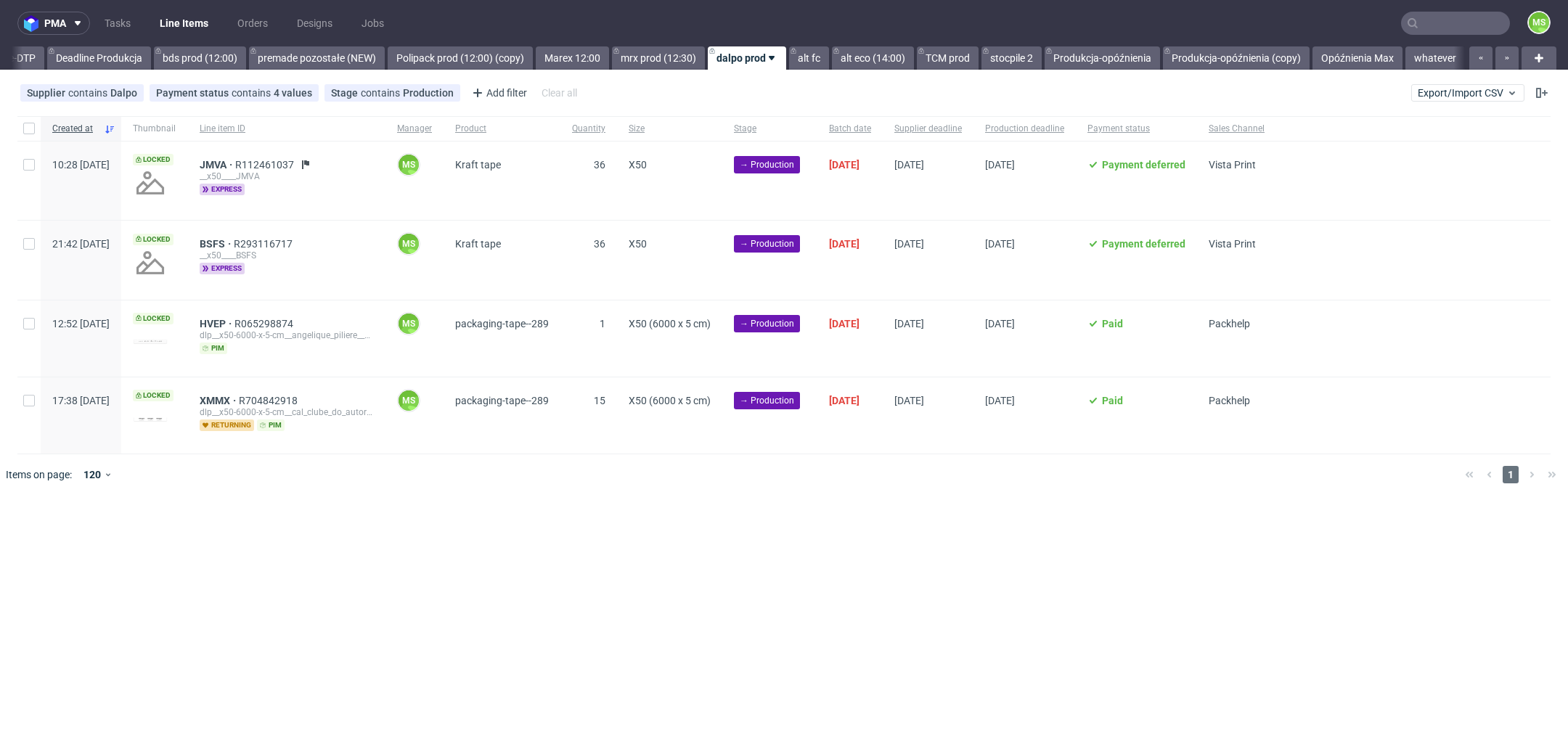
scroll to position [0, 2490]
click at [21, 125] on div at bounding box center [29, 128] width 24 height 24
checkbox input "true"
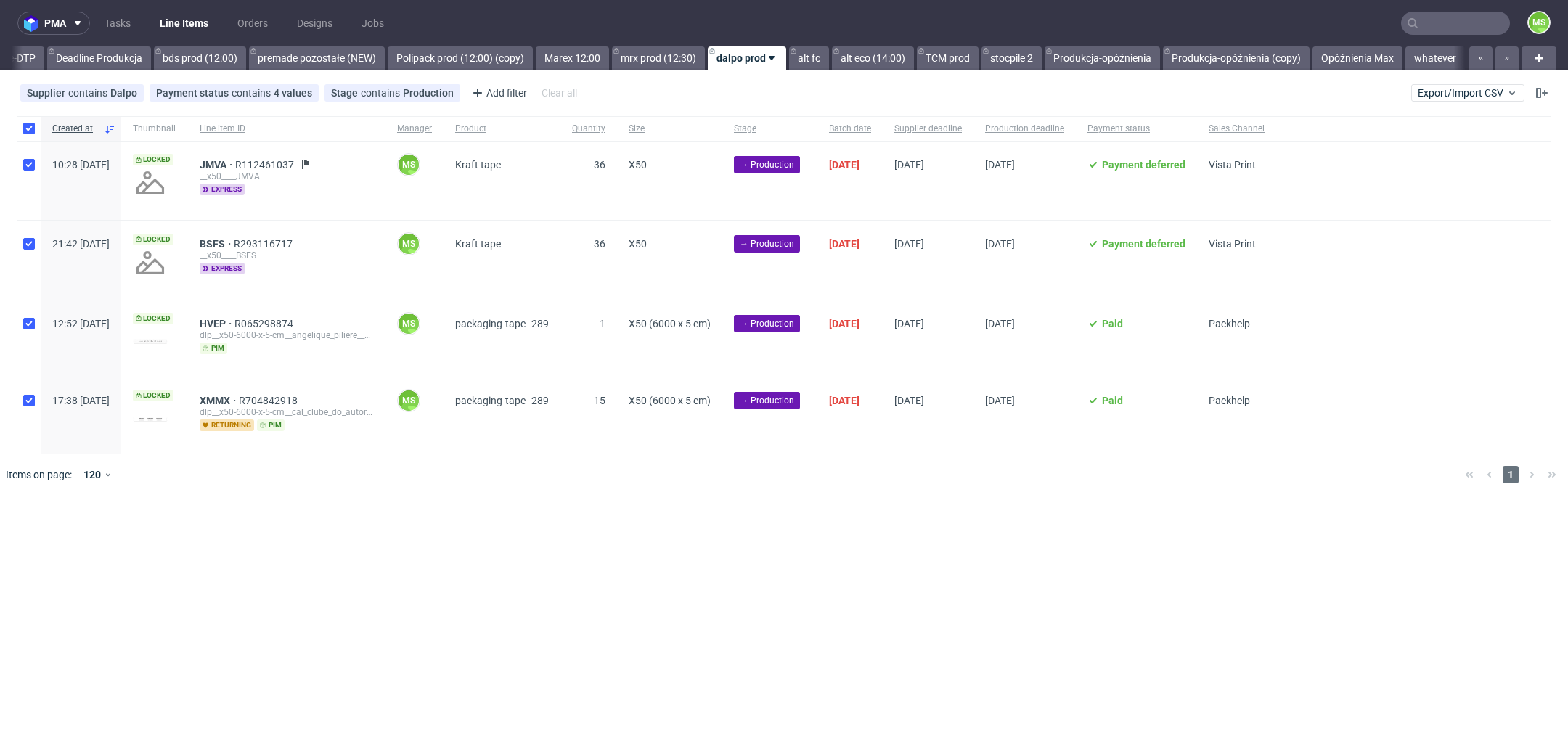
checkbox input "true"
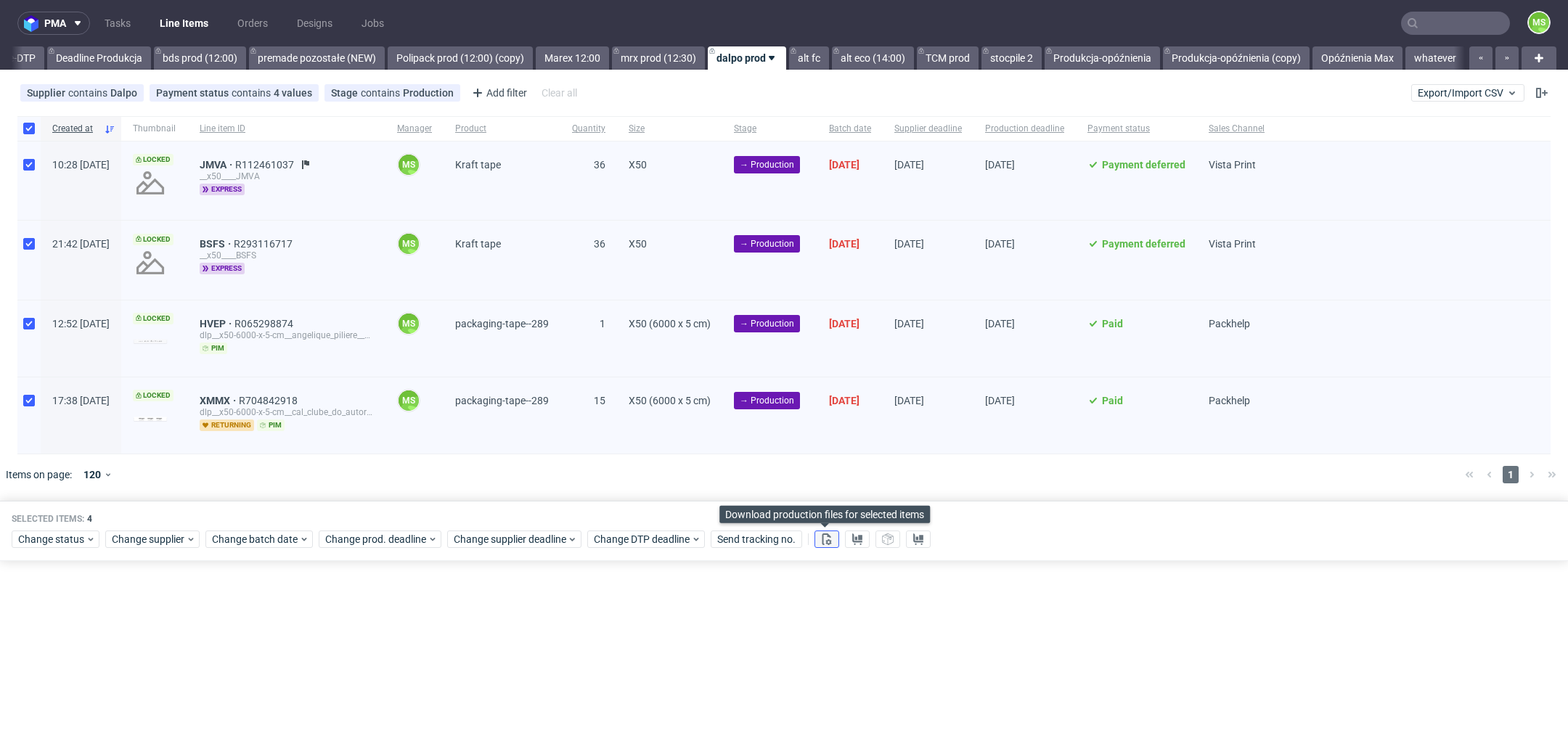
click at [821, 537] on icon at bounding box center [826, 539] width 12 height 12
click at [858, 541] on use at bounding box center [857, 539] width 10 height 12
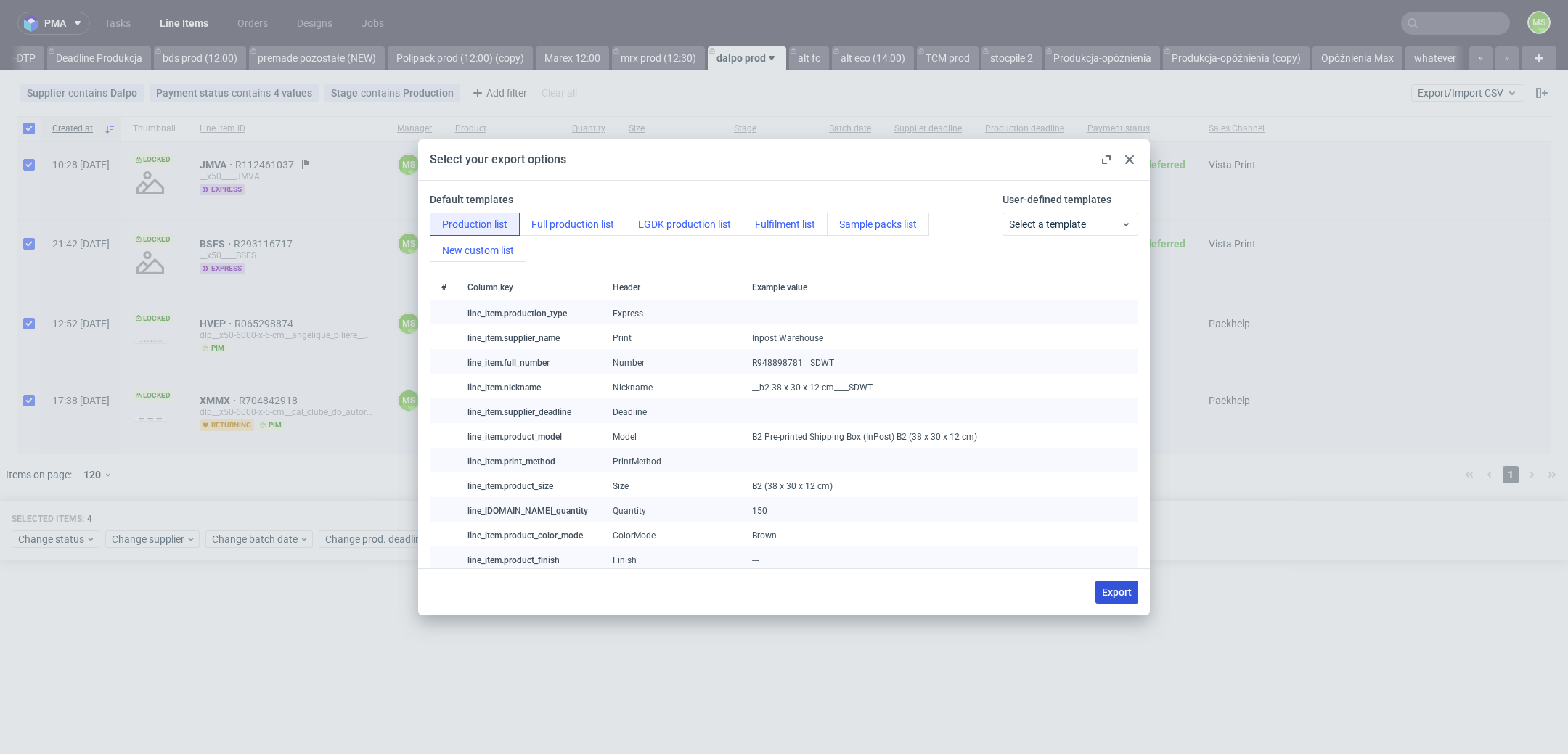
click at [1113, 595] on span "Export" at bounding box center [1117, 592] width 30 height 10
checkbox input "false"
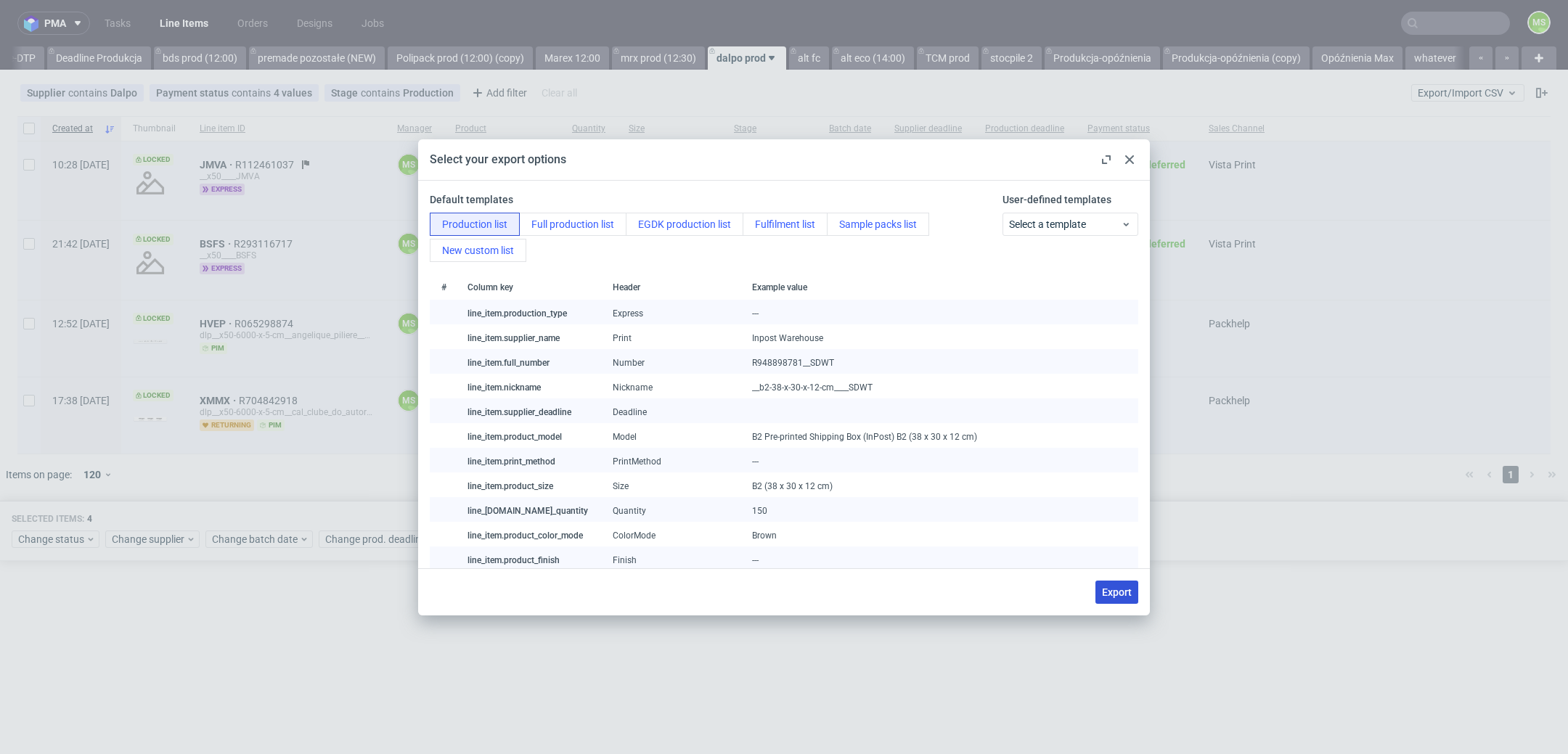
checkbox input "false"
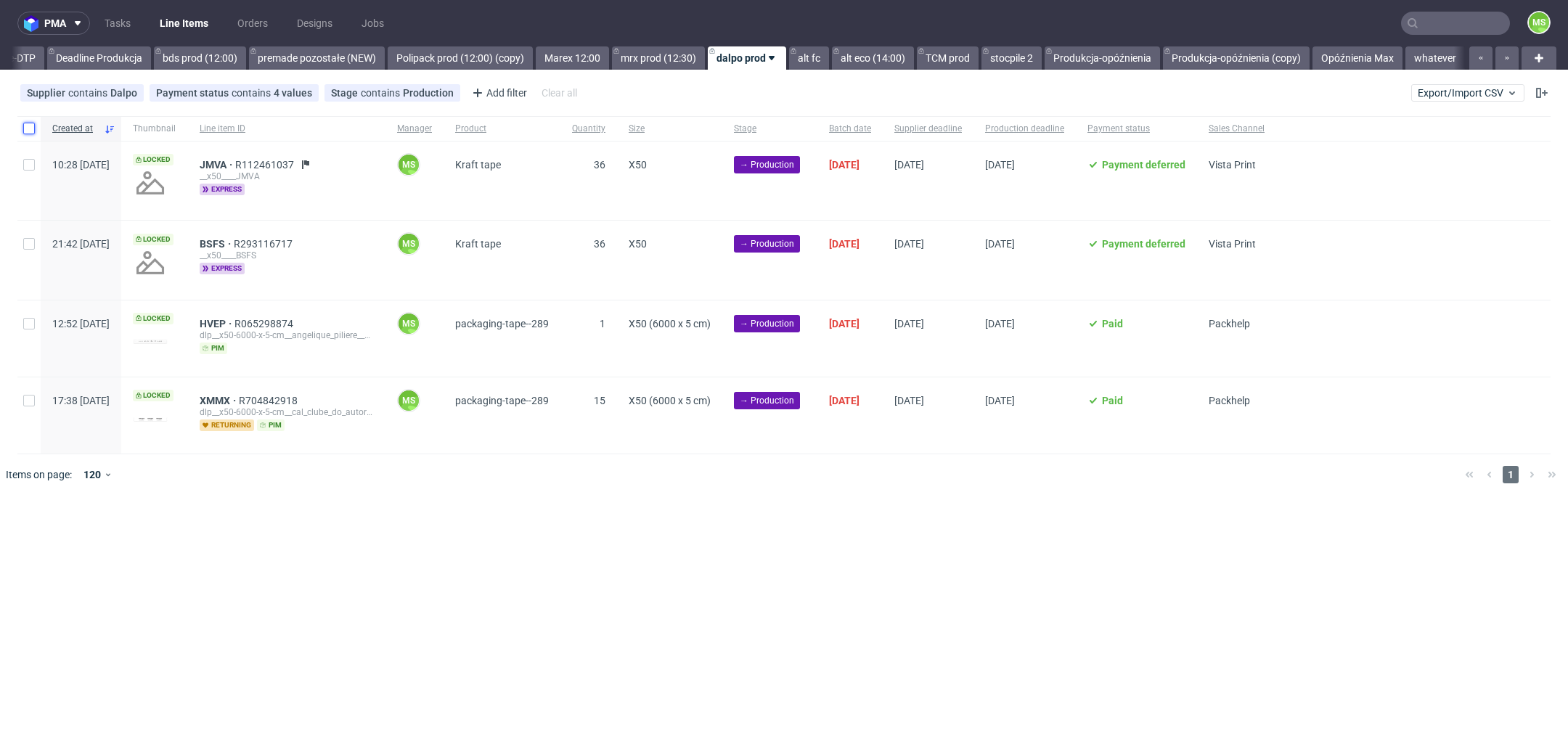
click at [24, 128] on input "checkbox" at bounding box center [29, 128] width 12 height 12
checkbox input "true"
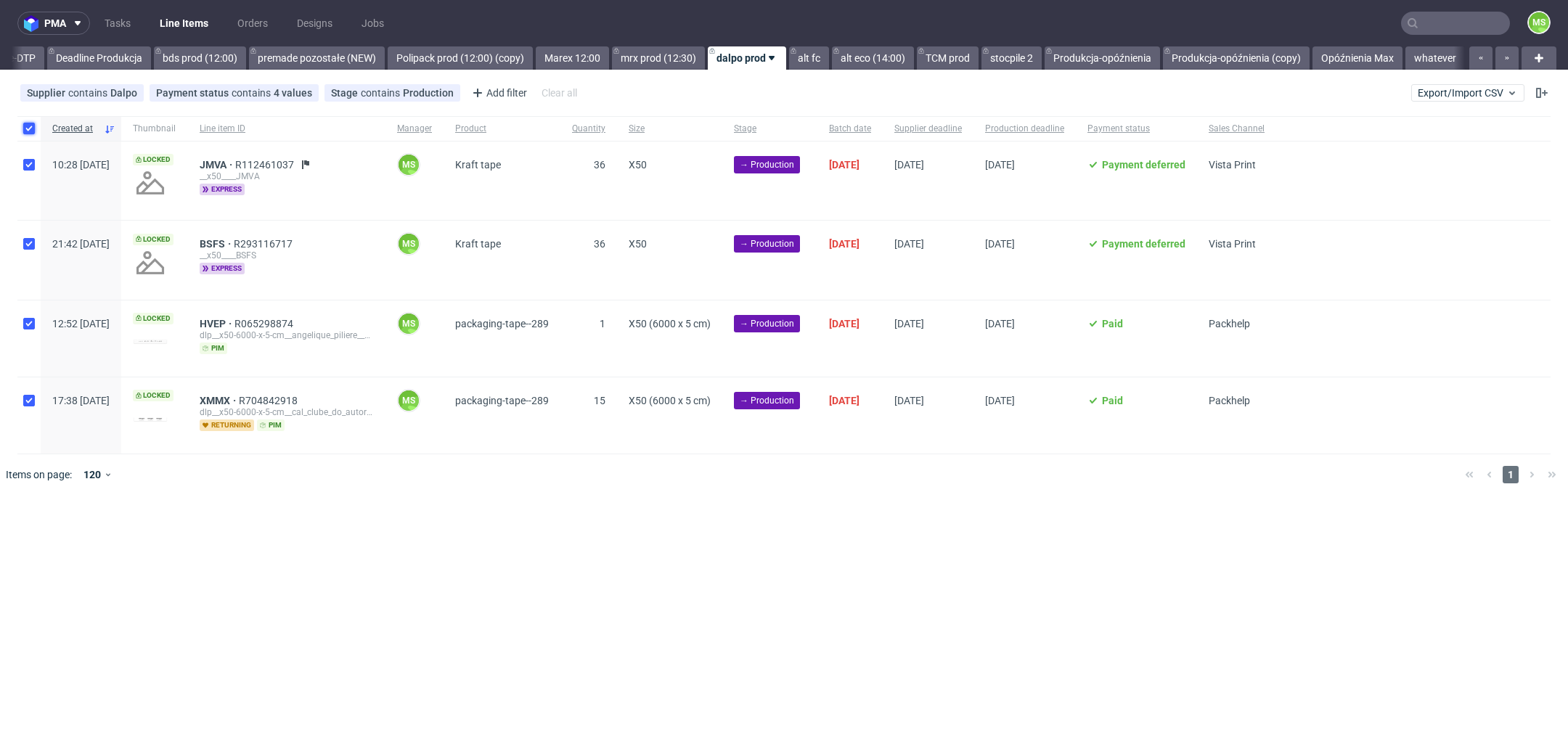
checkbox input "true"
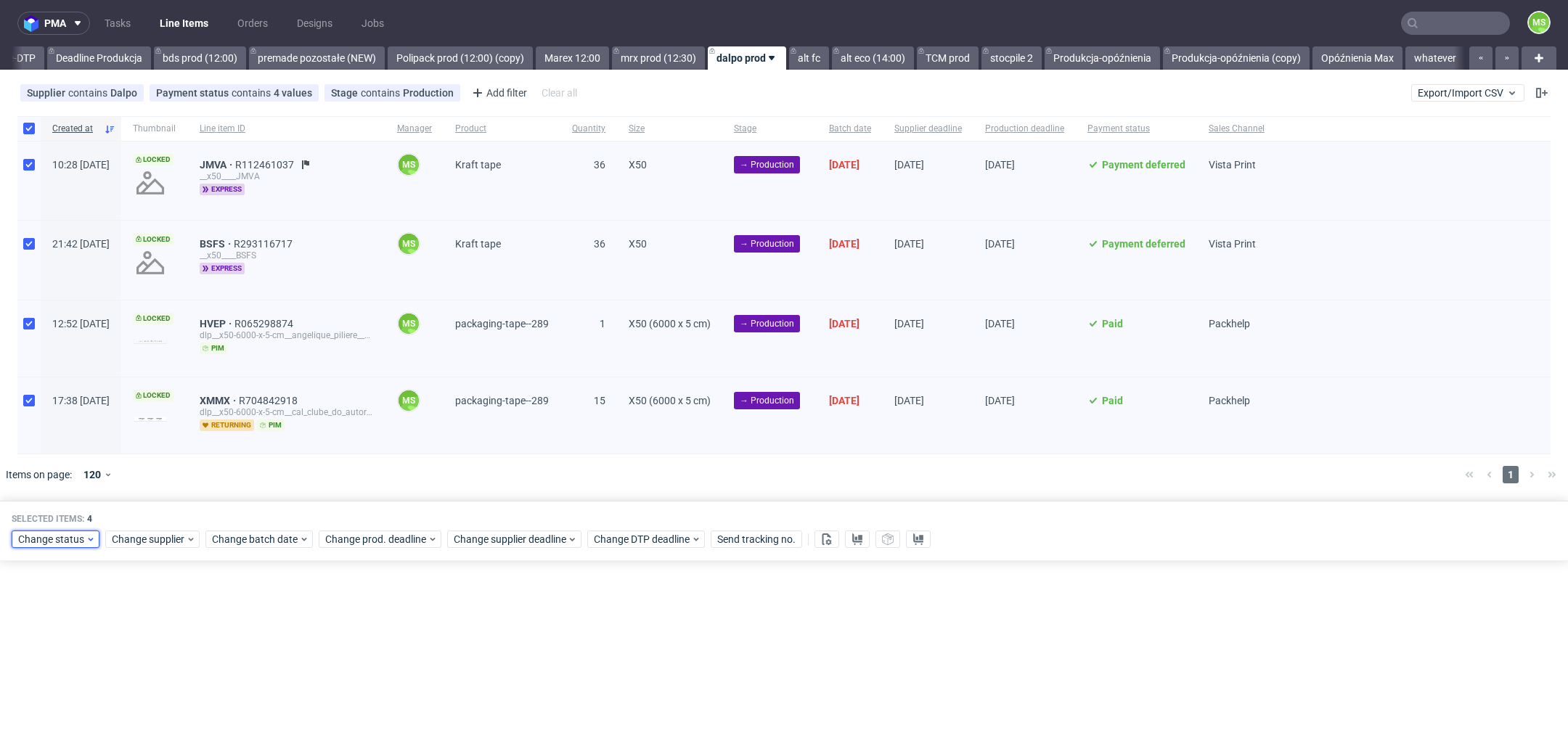
click at [73, 543] on span "Change status" at bounding box center [52, 539] width 67 height 15
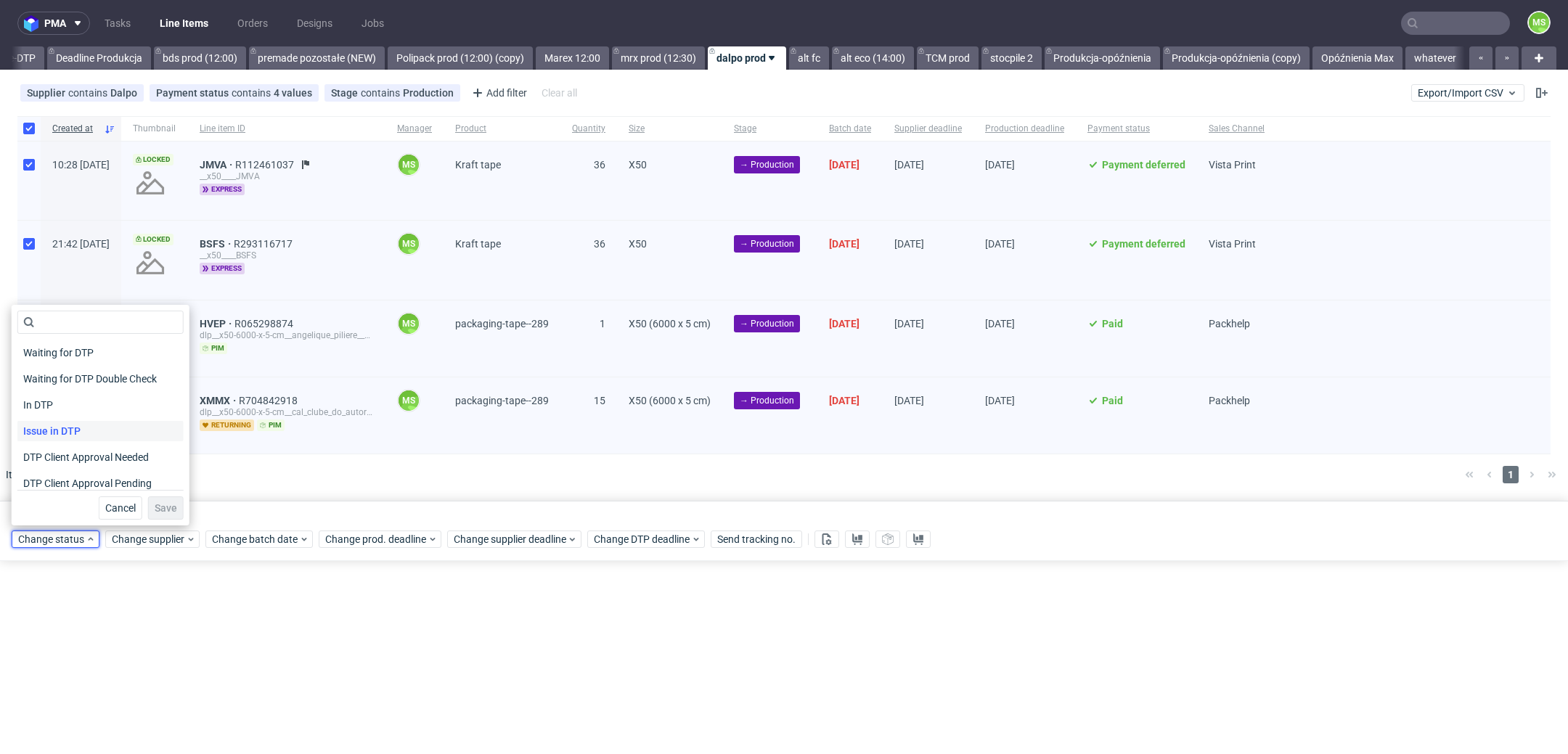
scroll to position [189, 0]
click at [110, 377] on div "In Production" at bounding box center [100, 373] width 166 height 20
click at [155, 515] on button "Save" at bounding box center [166, 508] width 35 height 24
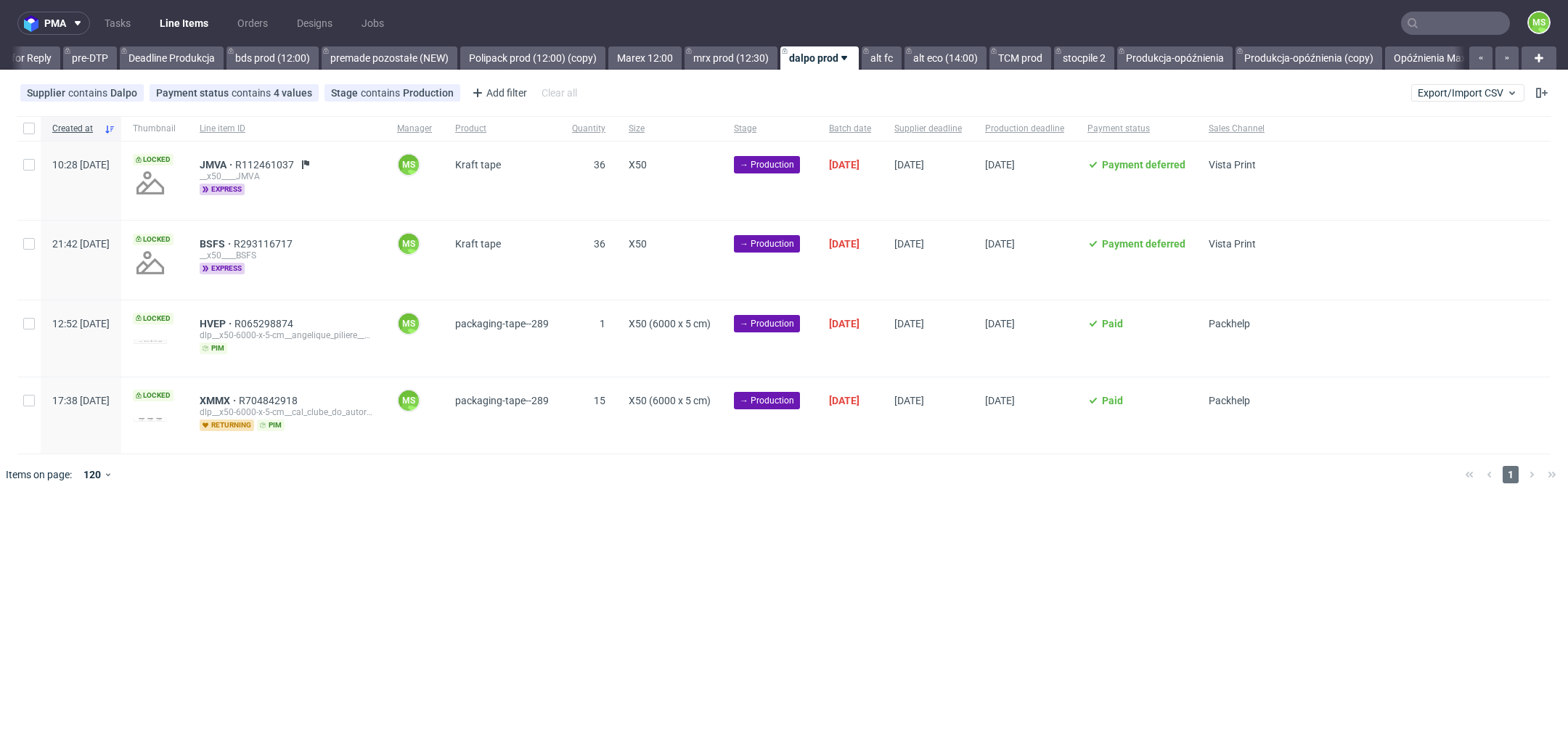
scroll to position [0, 2444]
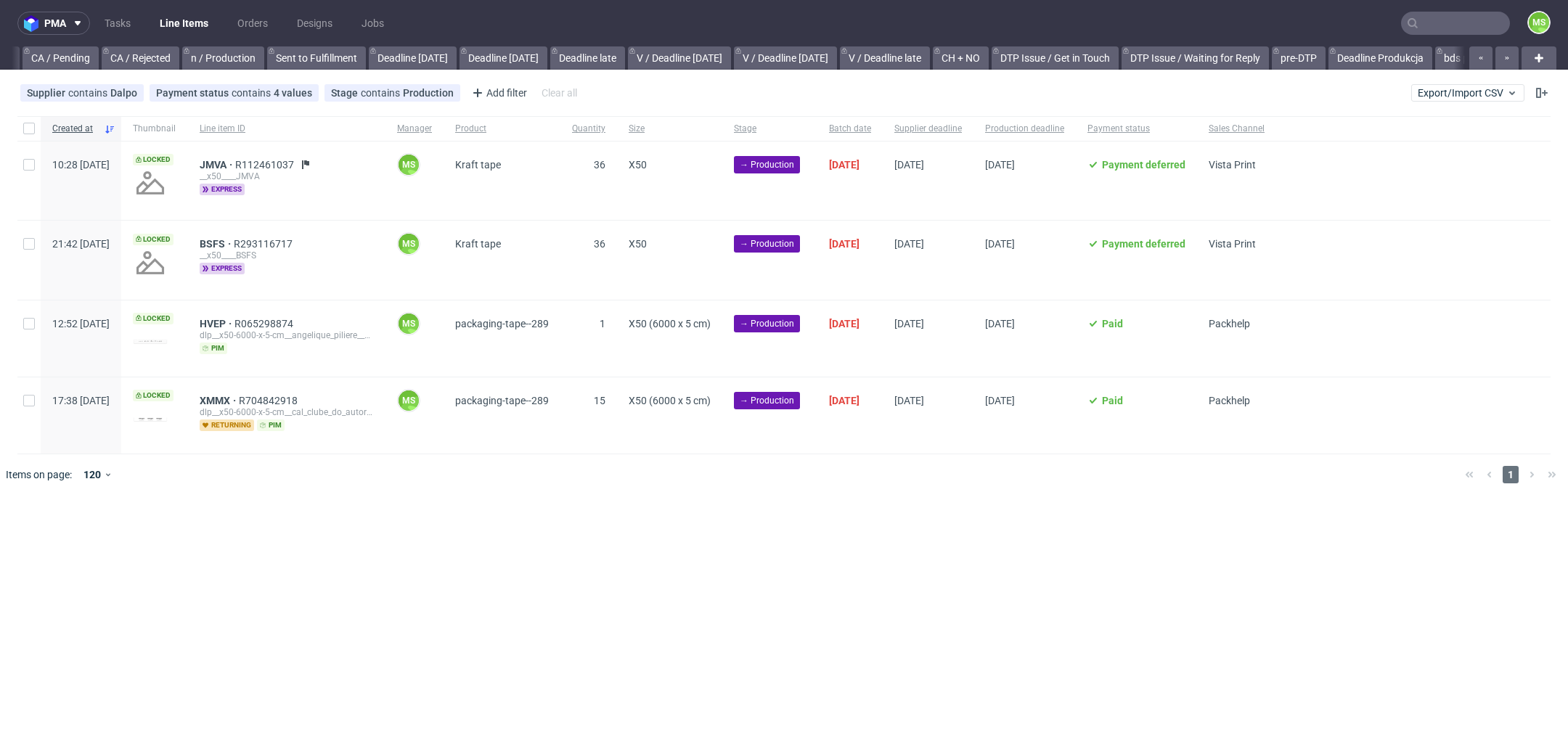
scroll to position [0, 2091]
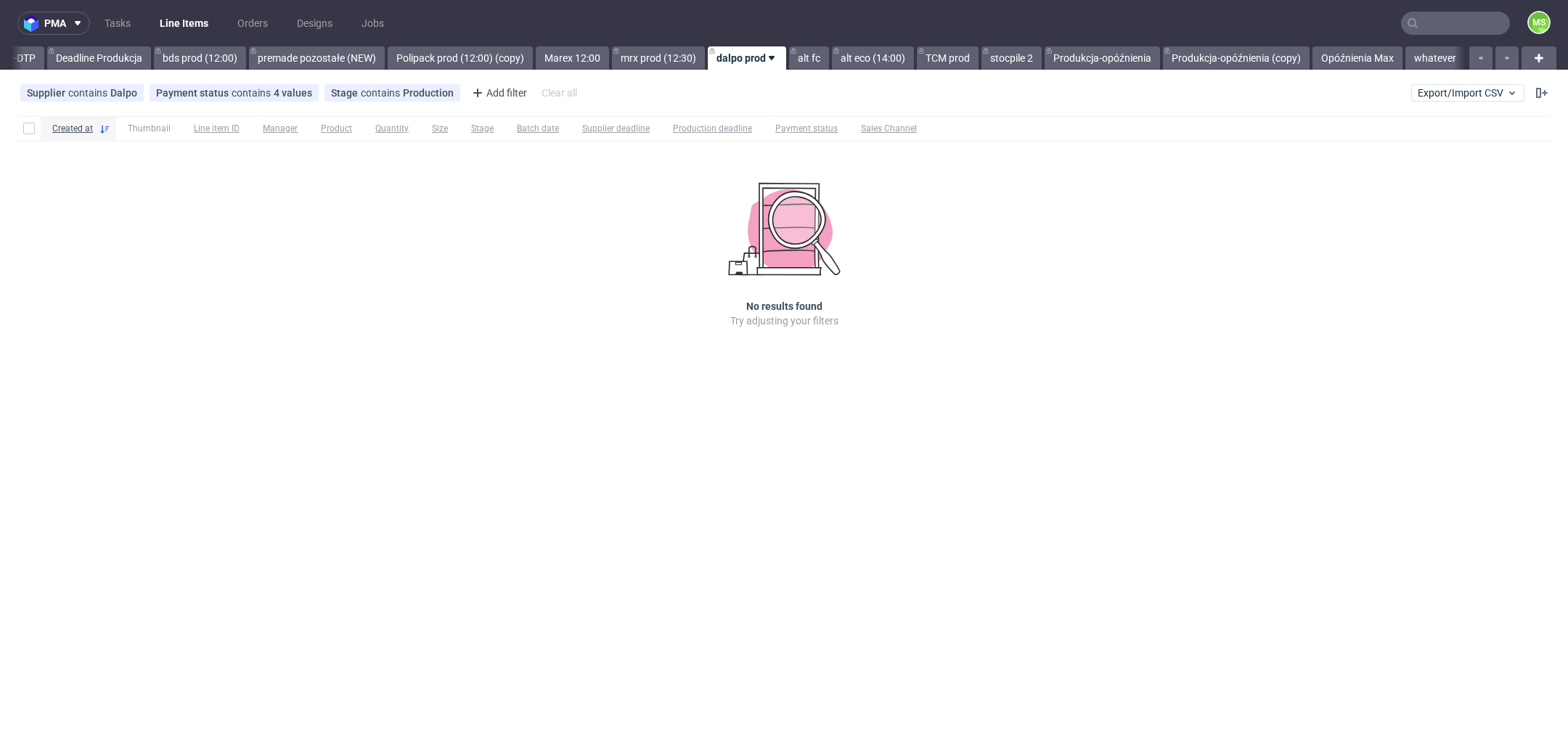
scroll to position [0, 2490]
click at [1471, 100] on button "Export/Import CSV" at bounding box center [1468, 93] width 113 height 17
click at [1454, 143] on link "Import shipments CSV" at bounding box center [1434, 152] width 170 height 24
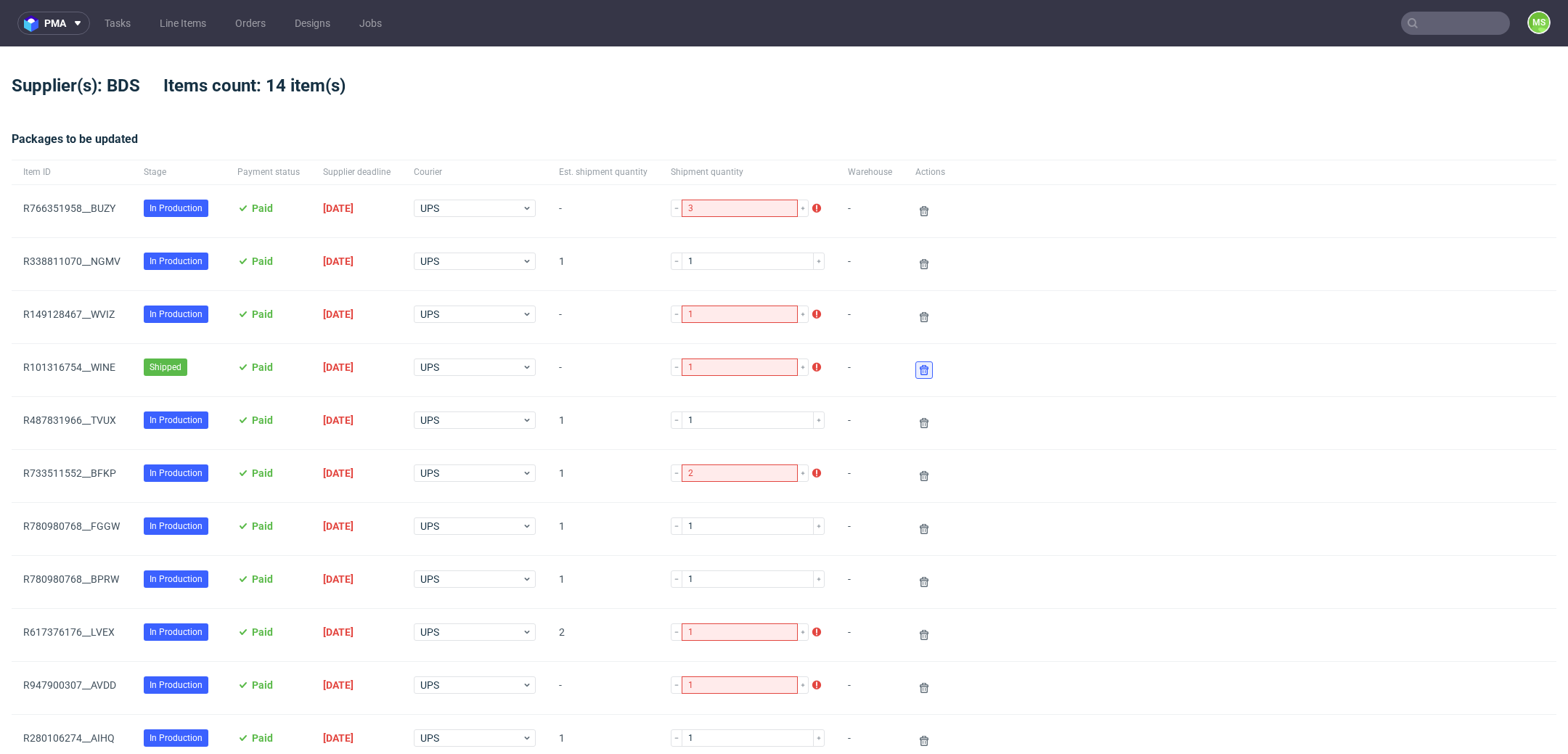
click at [918, 373] on icon at bounding box center [924, 370] width 12 height 12
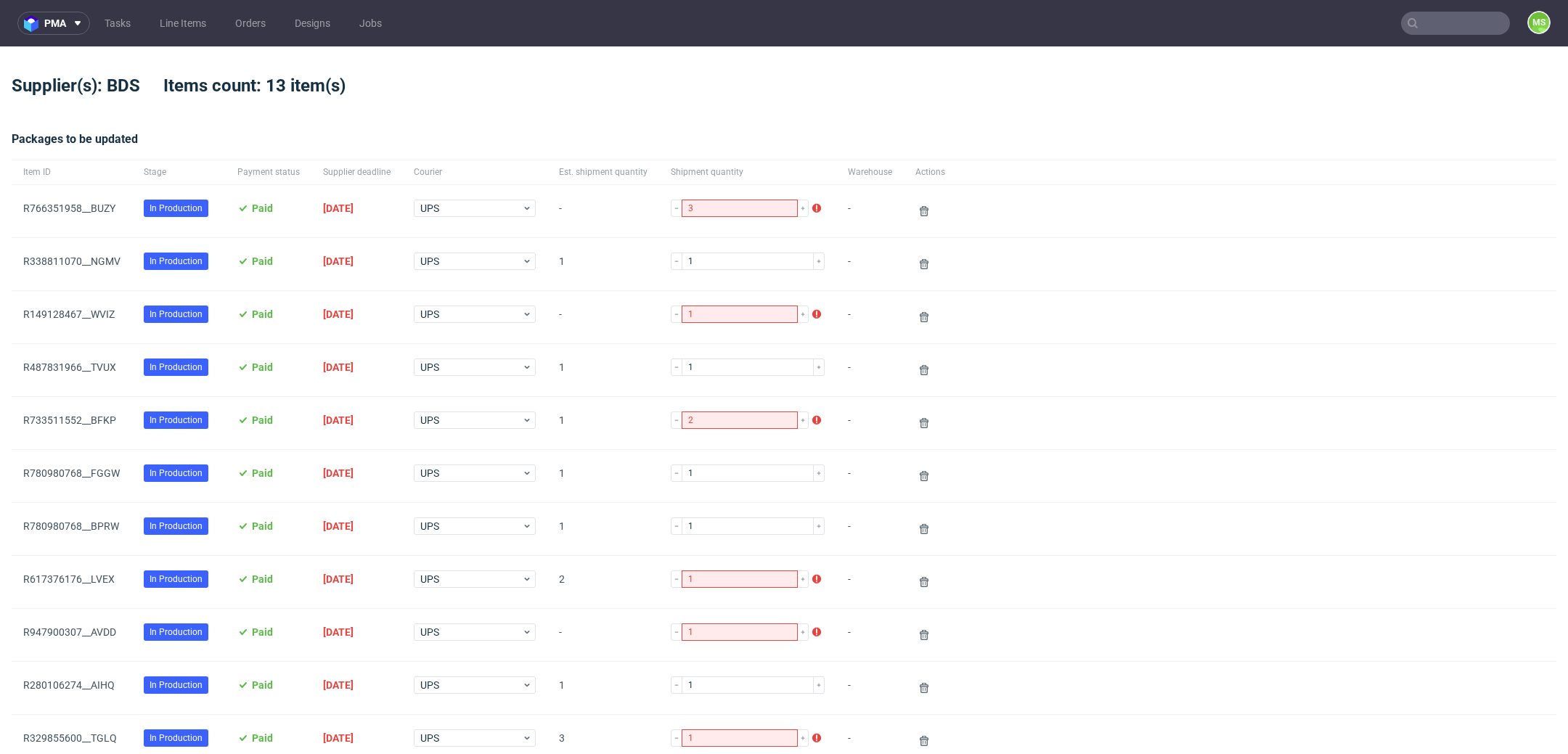
scroll to position [436, 0]
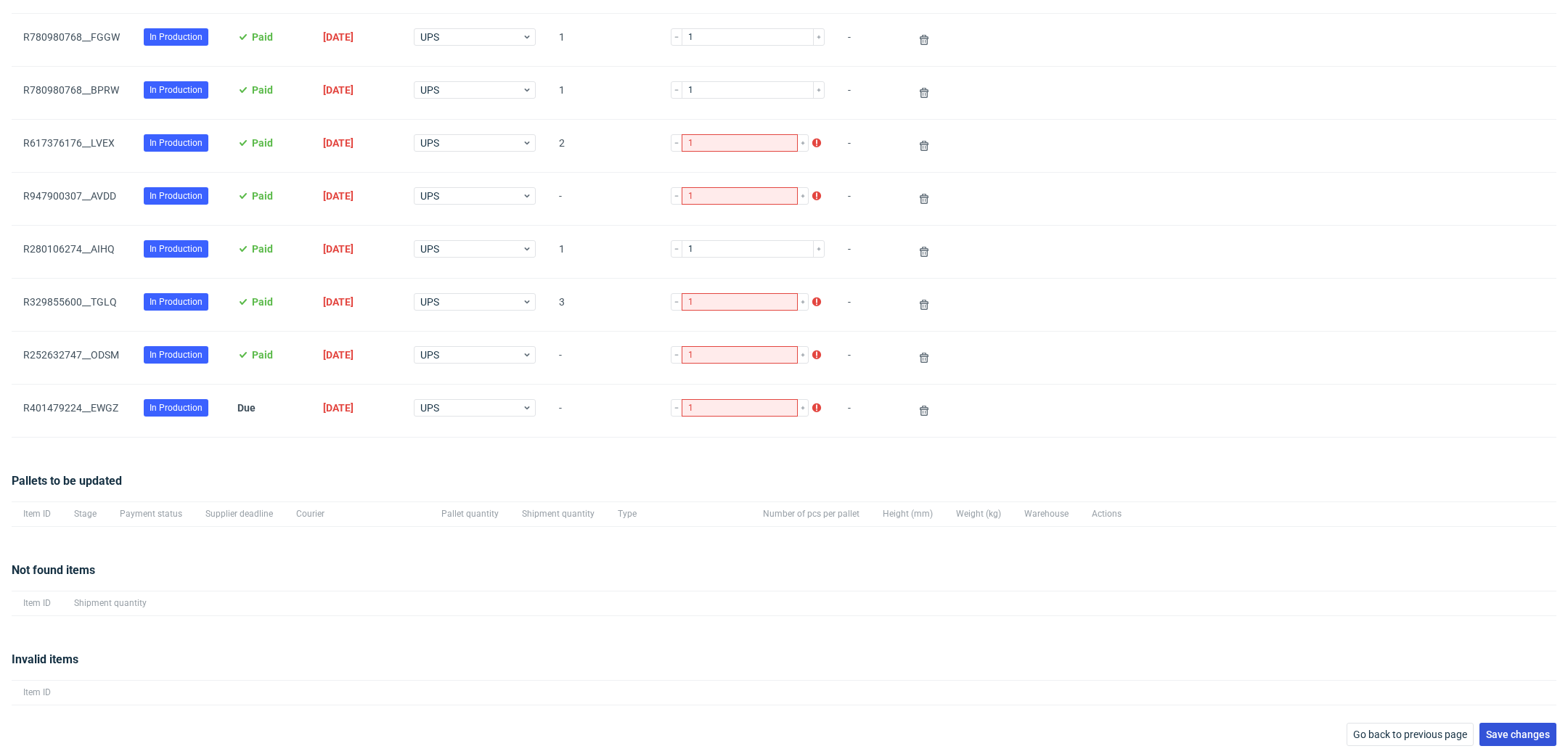
click at [1533, 741] on button "Save changes" at bounding box center [1518, 734] width 77 height 24
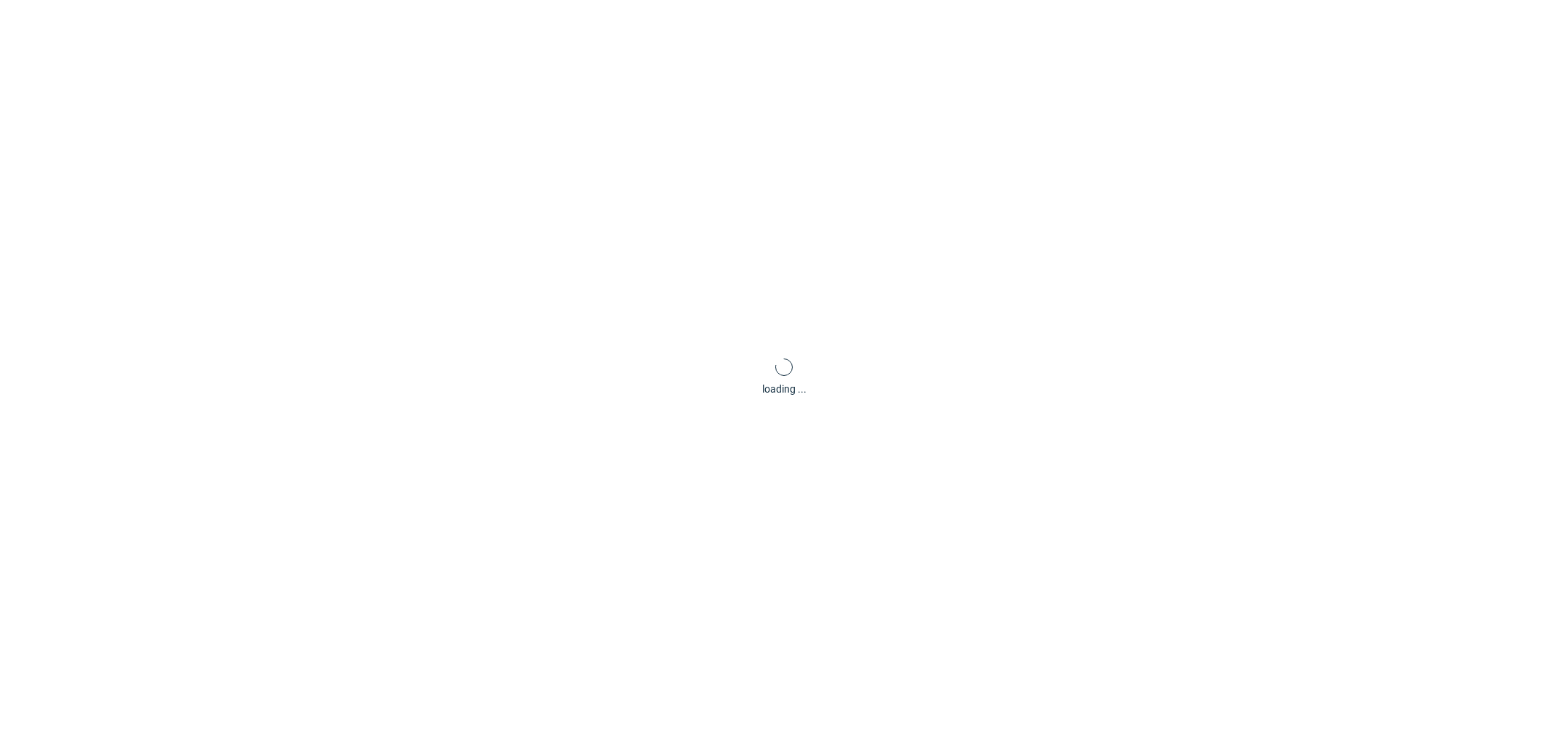
scroll to position [70, 0]
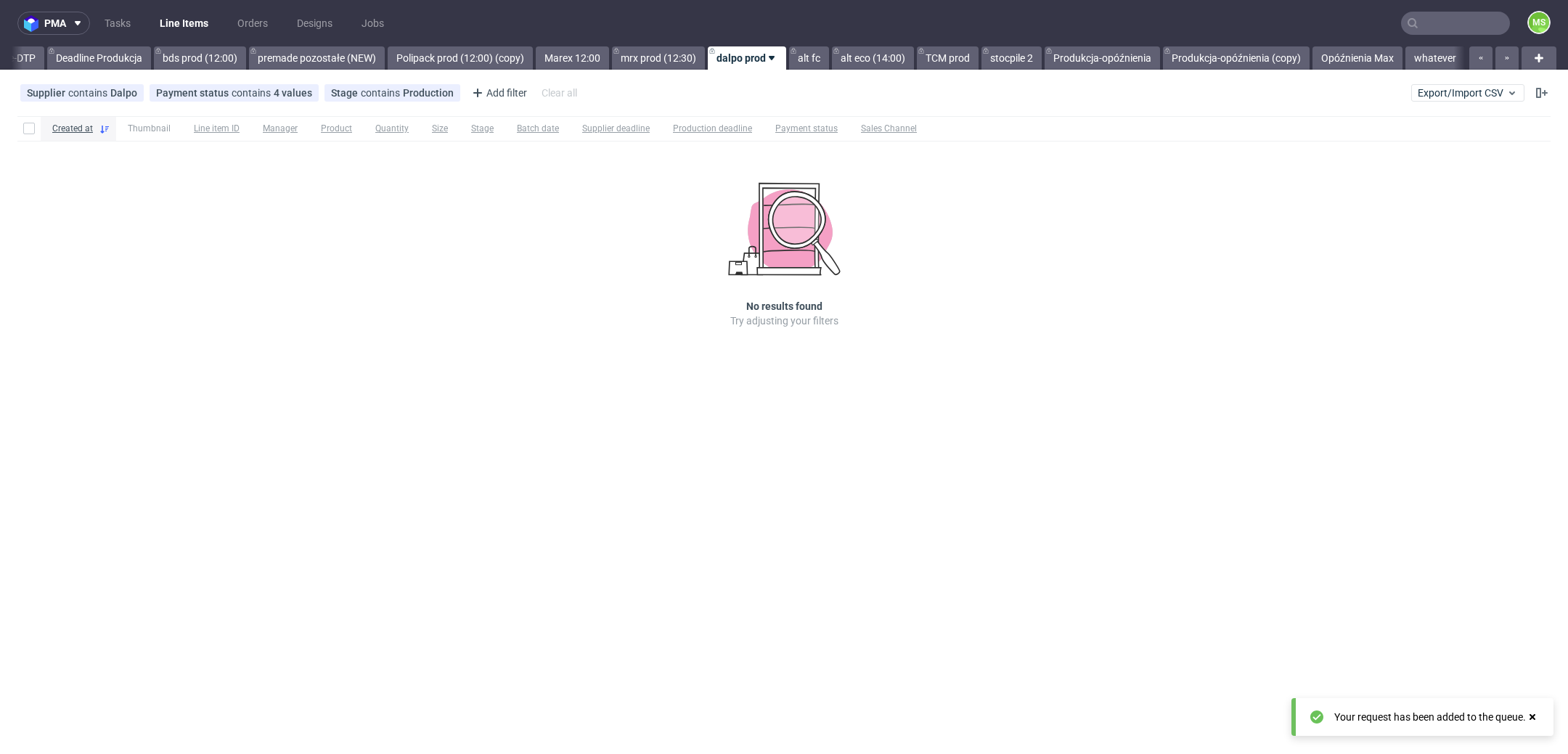
scroll to position [0, 2490]
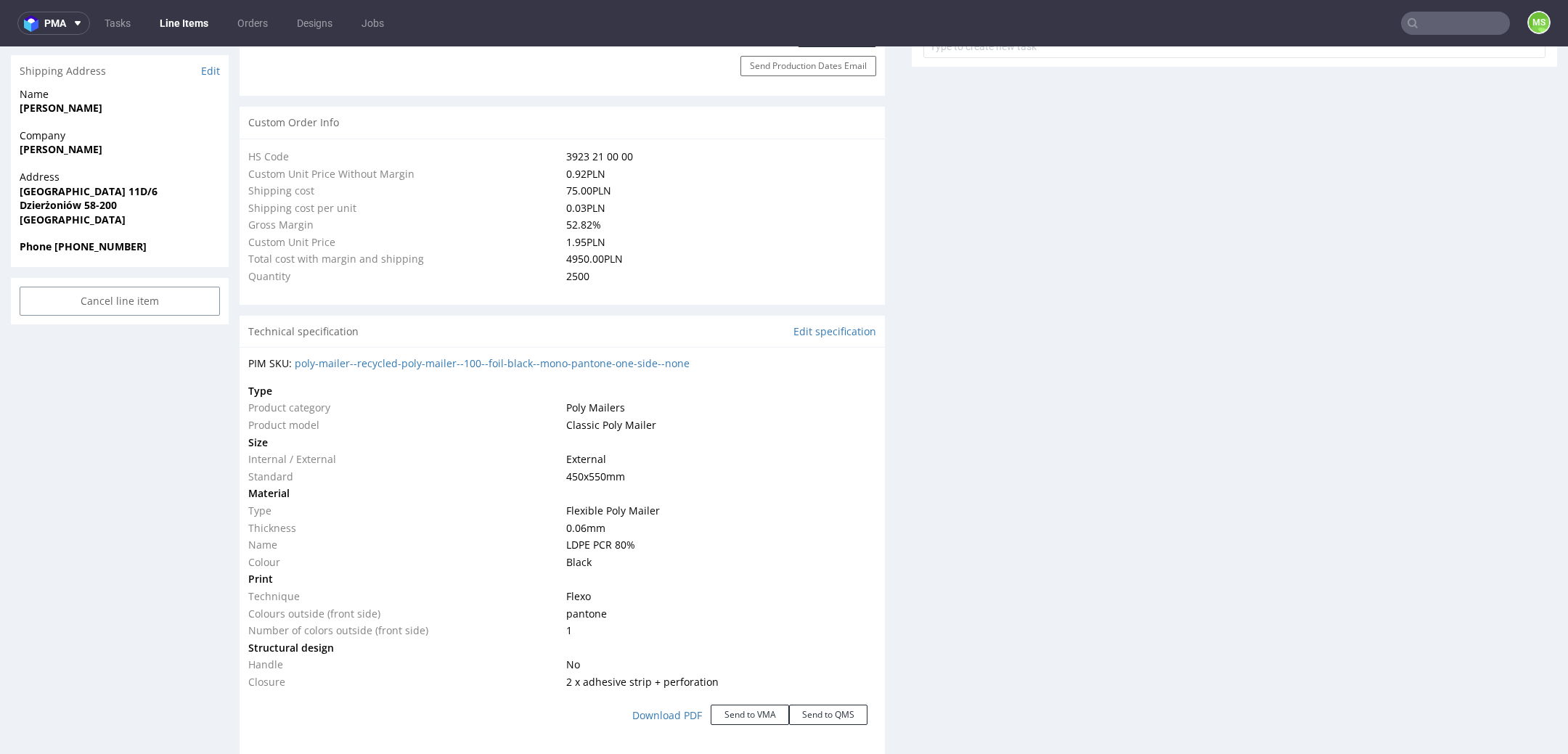
scroll to position [344, 0]
